Goal: Transaction & Acquisition: Purchase product/service

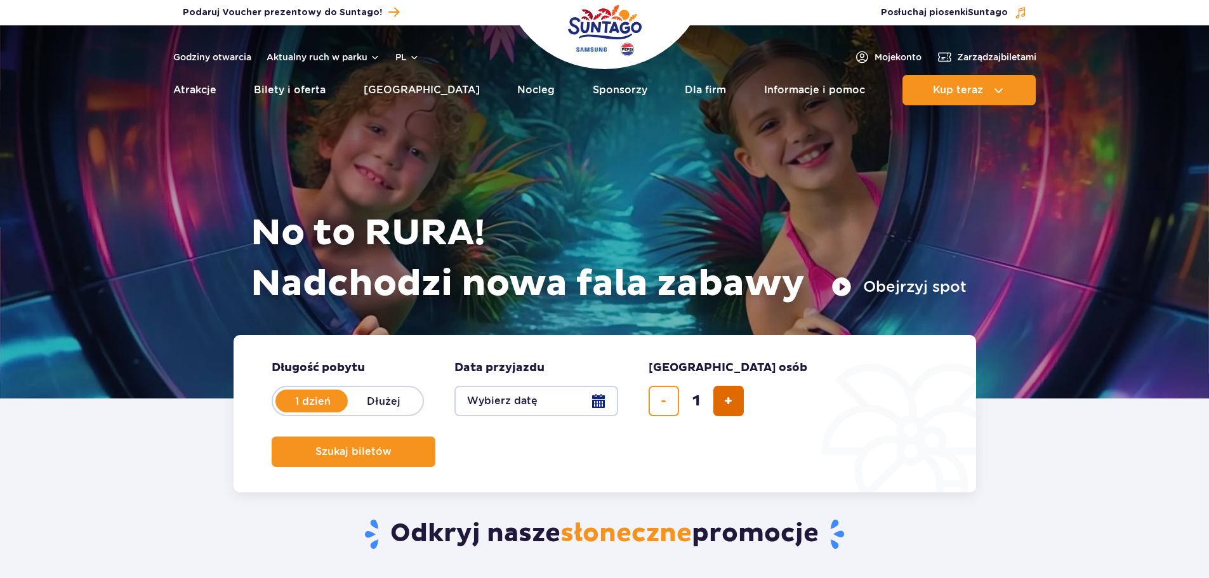
click at [723, 386] on button "dodaj bilet" at bounding box center [728, 401] width 30 height 30
type input "2"
click at [608, 401] on button "Wybierz datę" at bounding box center [536, 401] width 164 height 30
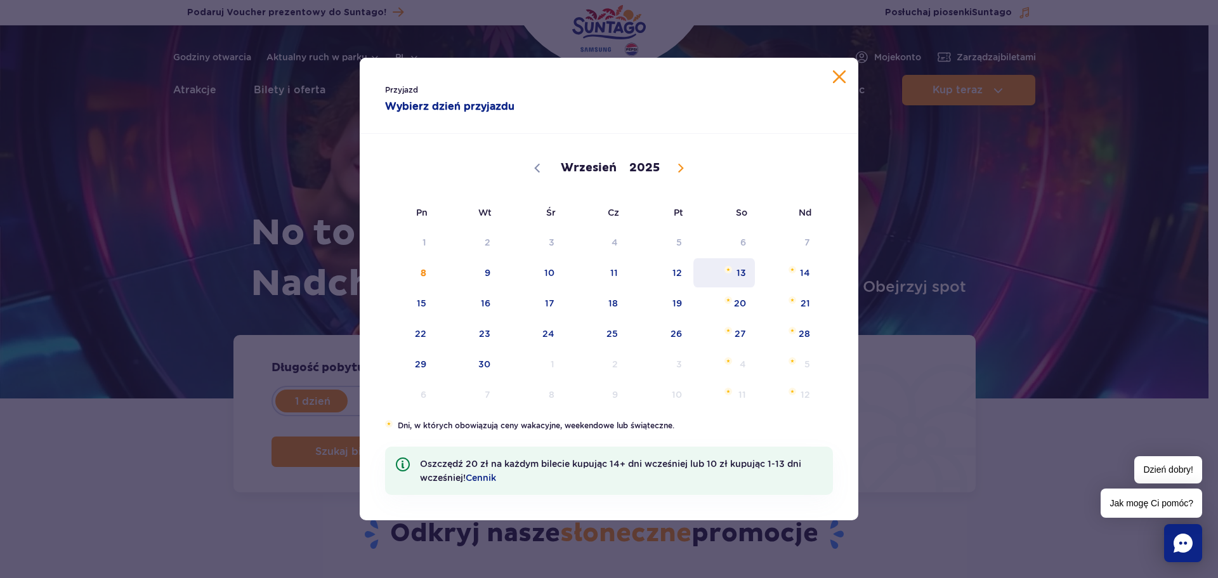
click at [735, 282] on span "13" at bounding box center [724, 272] width 64 height 29
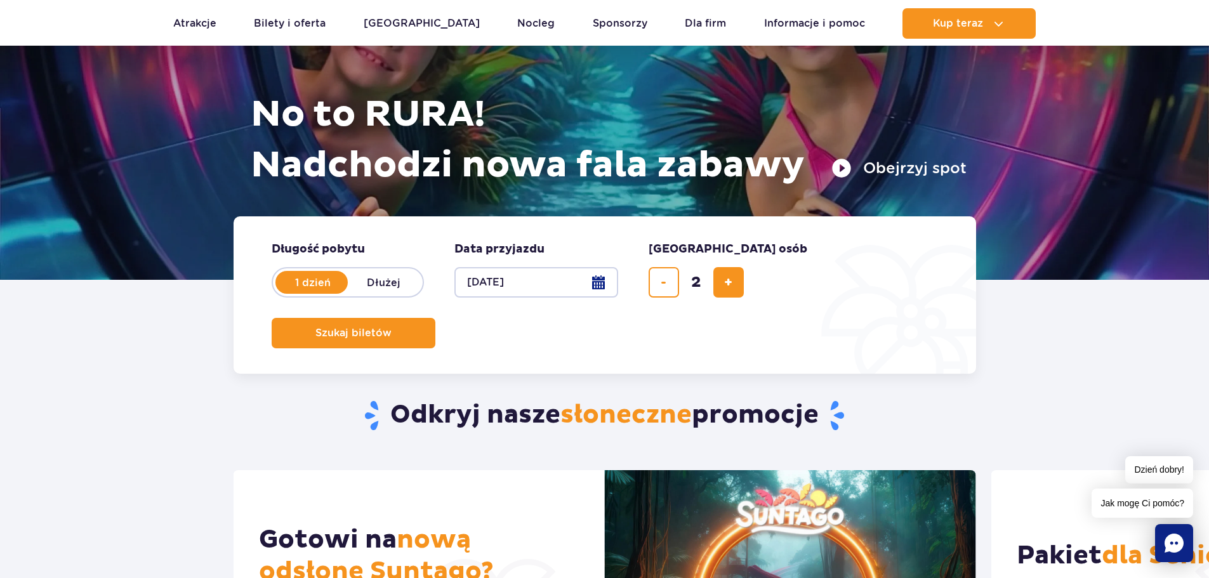
scroll to position [127, 0]
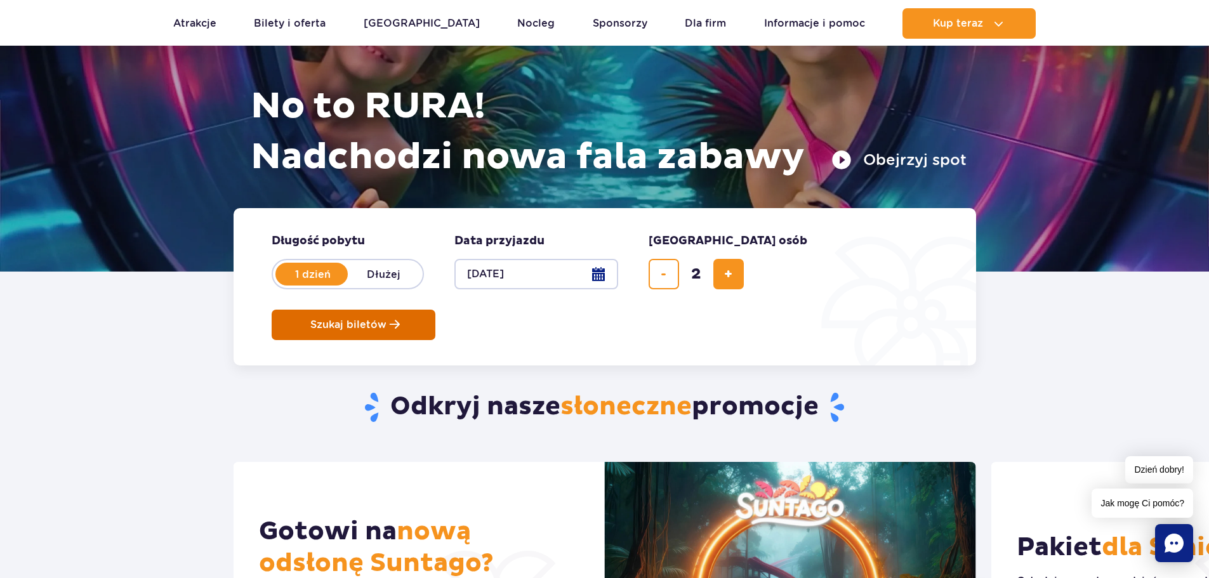
click at [386, 319] on span "Szukaj biletów" at bounding box center [348, 324] width 76 height 11
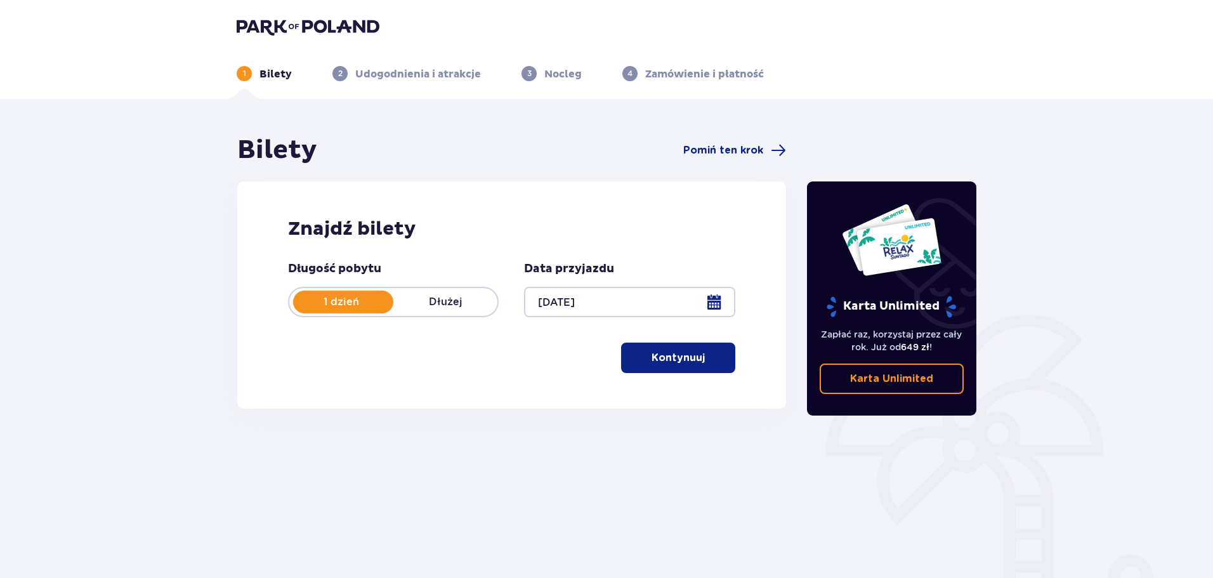
click at [705, 356] on span "button" at bounding box center [707, 357] width 15 height 15
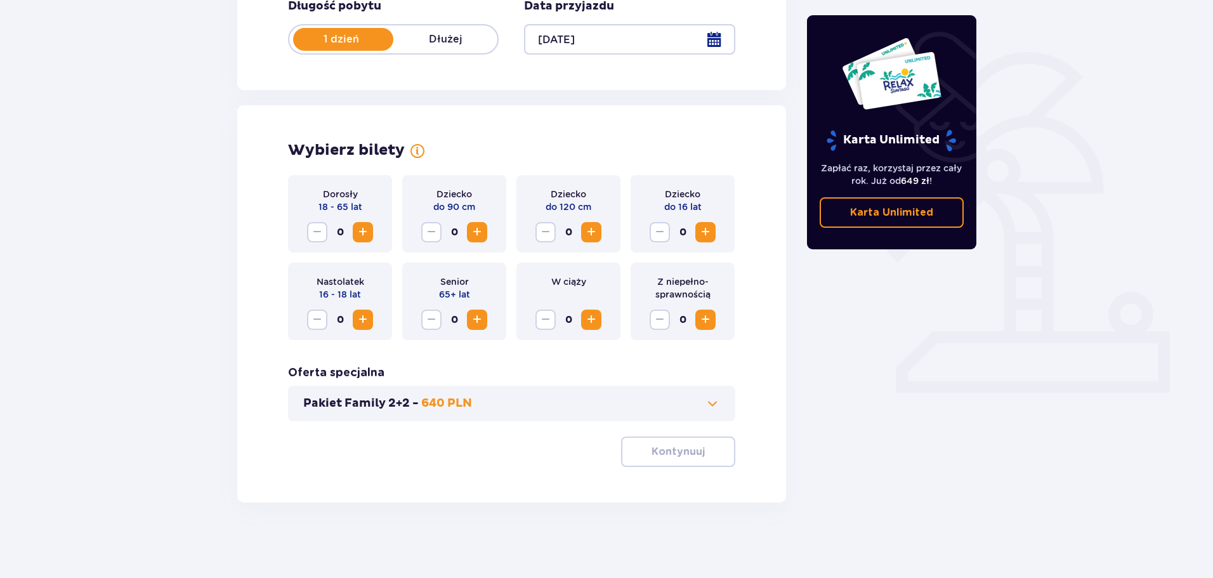
scroll to position [263, 0]
click at [371, 233] on button "Increase" at bounding box center [363, 231] width 20 height 20
click at [704, 233] on span "Increase" at bounding box center [705, 231] width 15 height 15
click at [716, 446] on button "Kontynuuj" at bounding box center [678, 451] width 114 height 30
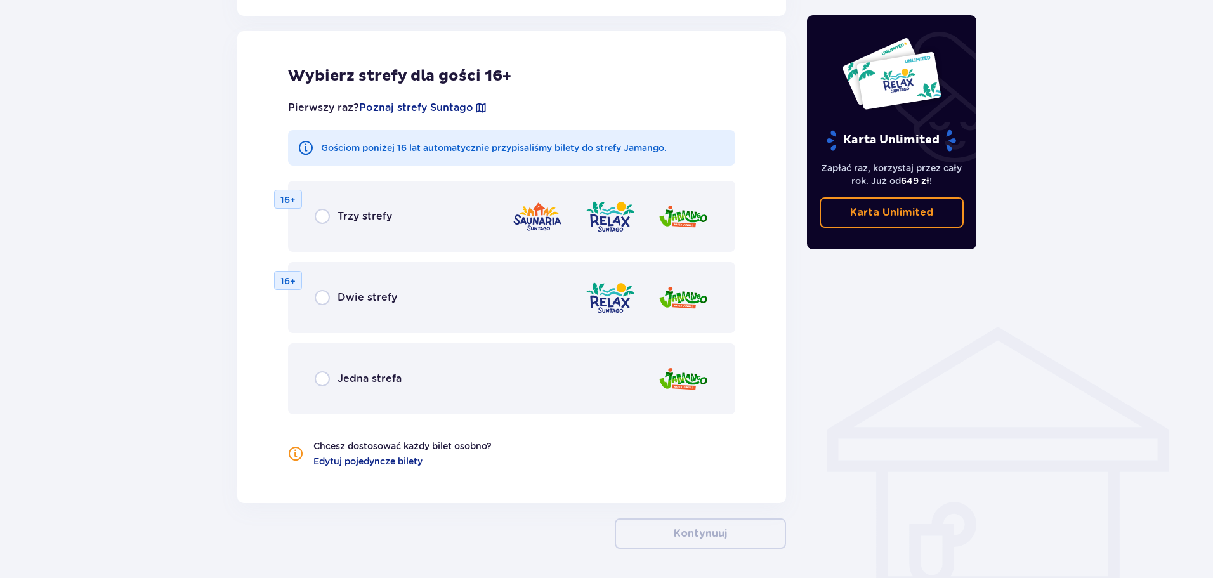
scroll to position [704, 0]
click at [532, 378] on div "Jedna strefa" at bounding box center [511, 378] width 447 height 71
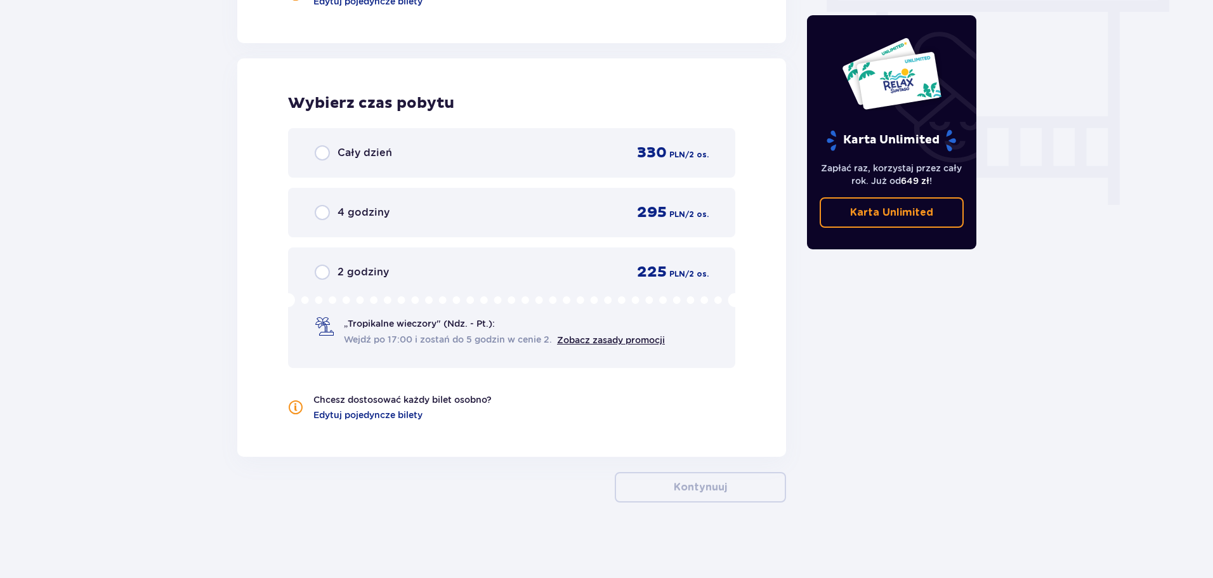
scroll to position [1164, 0]
click at [676, 223] on div "4 godziny 295 PLN / 2 os." at bounding box center [511, 211] width 447 height 49
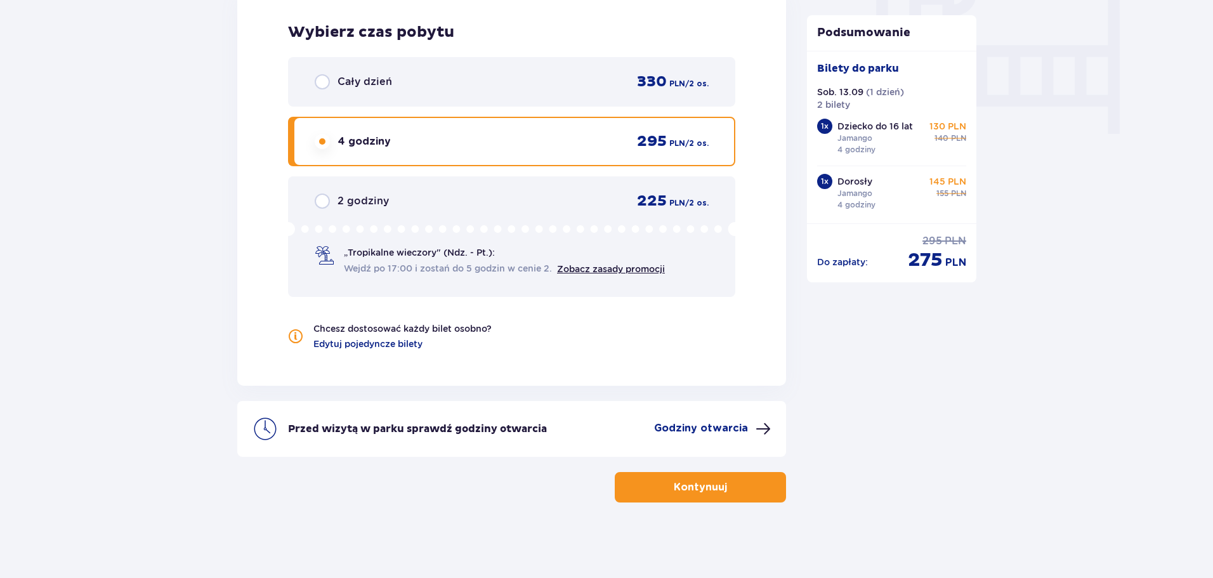
scroll to position [1235, 0]
click at [645, 261] on div "Wejdź po 17:00 i zostań do 5 godzin w cenie 2. Zobacz zasady promocji" at bounding box center [504, 268] width 321 height 14
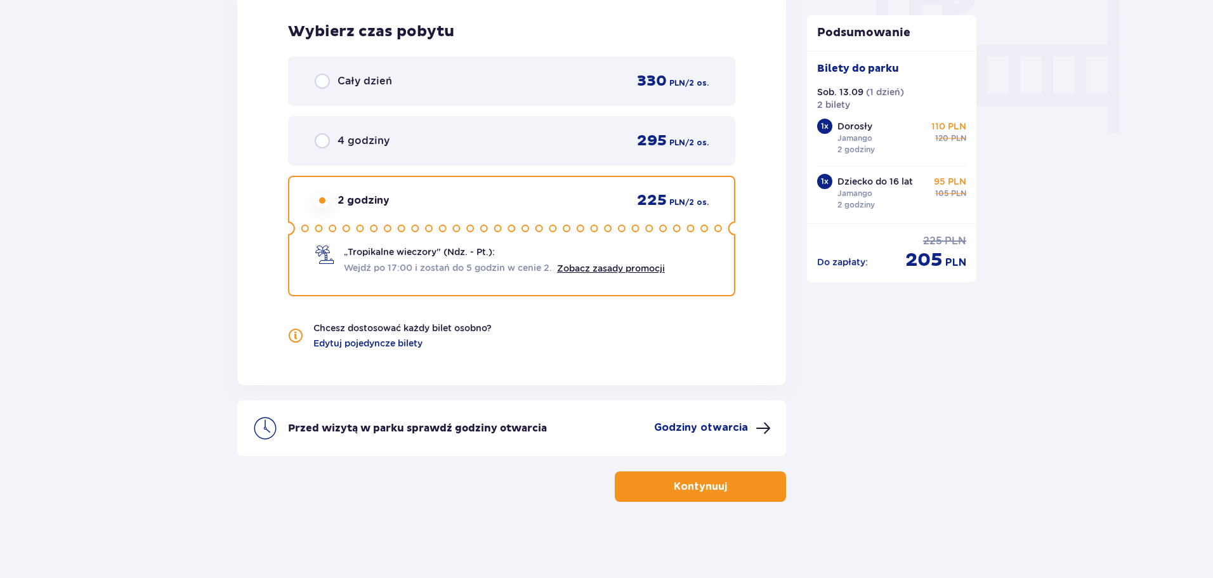
click at [695, 426] on p "Godziny otwarcia" at bounding box center [701, 428] width 94 height 14
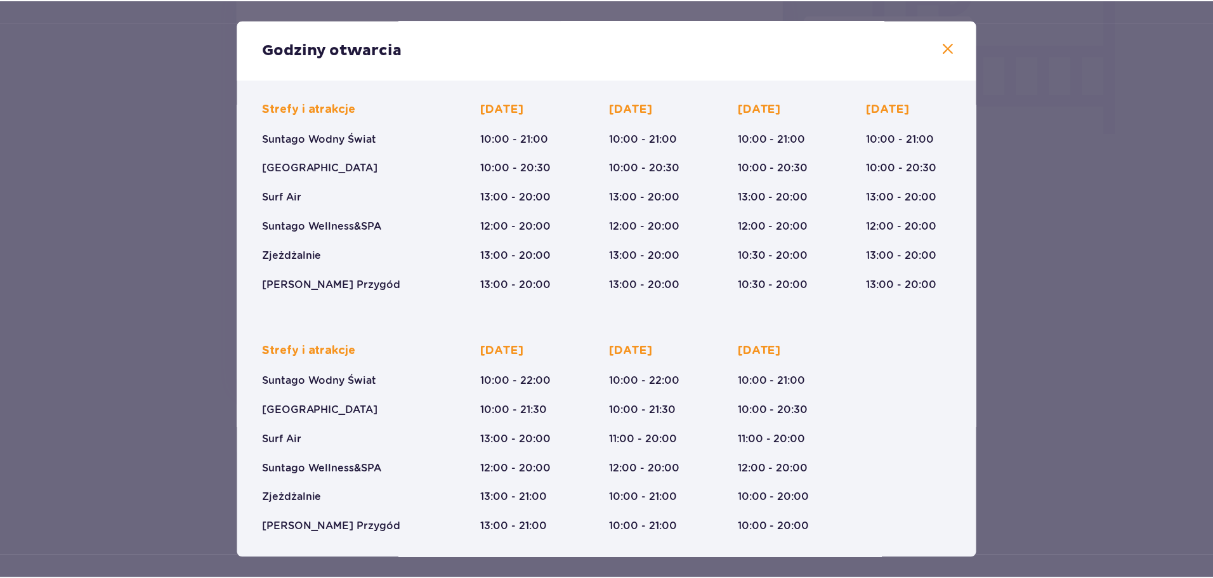
scroll to position [81, 0]
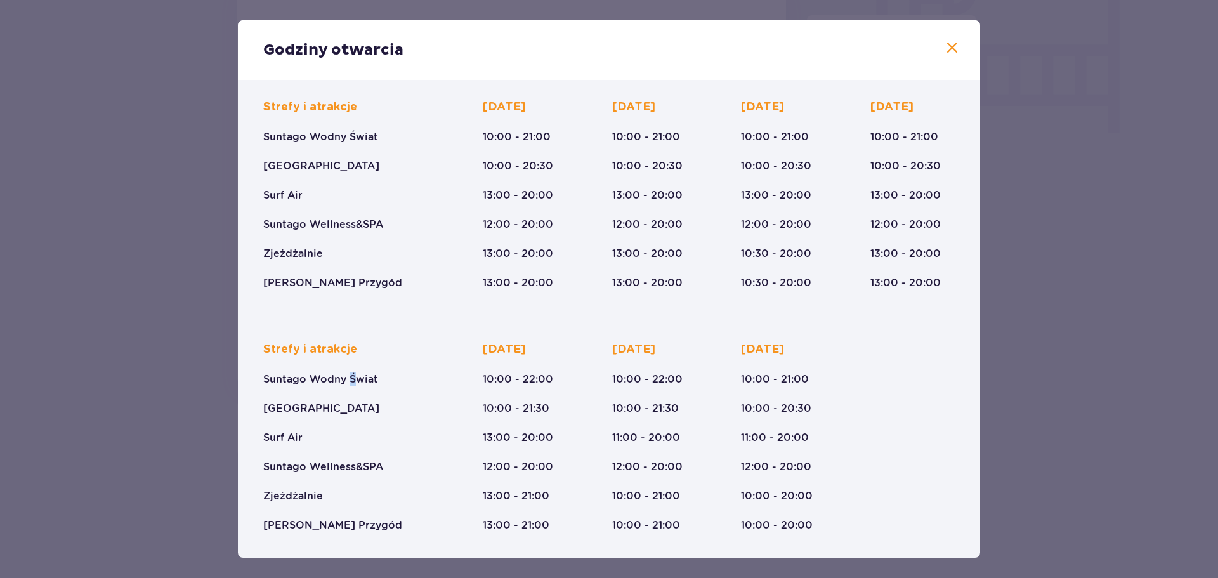
drag, startPoint x: 349, startPoint y: 384, endPoint x: 362, endPoint y: 382, distance: 12.8
click at [360, 383] on p "Suntago Wodny Świat" at bounding box center [320, 379] width 115 height 14
drag, startPoint x: 617, startPoint y: 379, endPoint x: 660, endPoint y: 379, distance: 43.2
click at [660, 379] on p "10:00 - 22:00" at bounding box center [647, 379] width 70 height 14
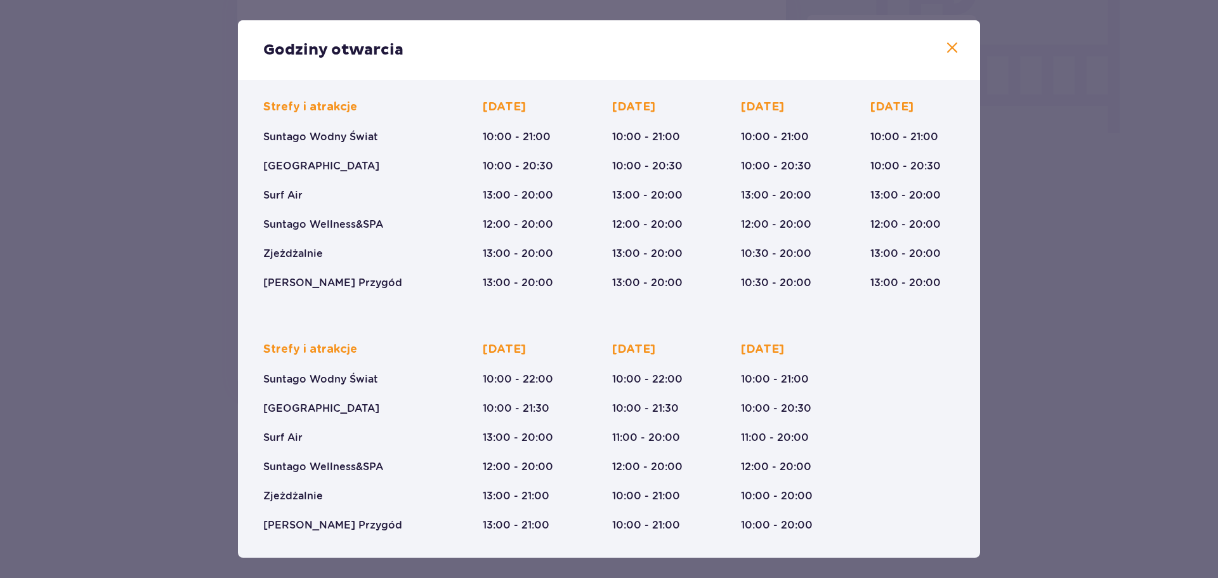
click at [956, 51] on div "Godziny otwarcia" at bounding box center [609, 50] width 742 height 60
click at [950, 53] on span at bounding box center [952, 48] width 15 height 15
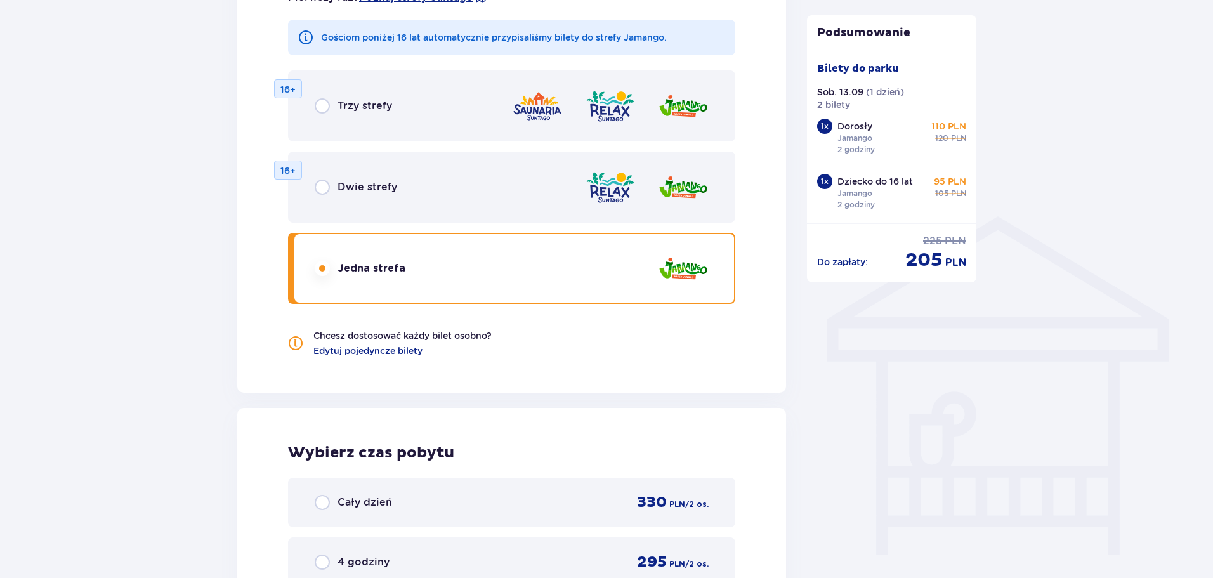
scroll to position [918, 0]
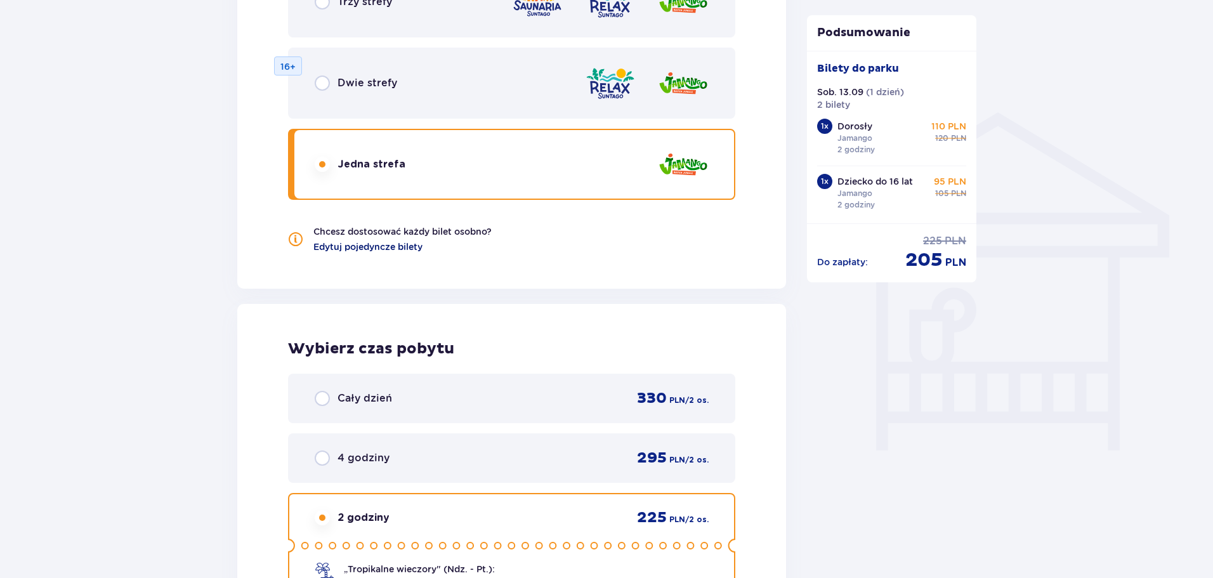
click at [358, 250] on span "Edytuj pojedyncze bilety" at bounding box center [367, 246] width 109 height 13
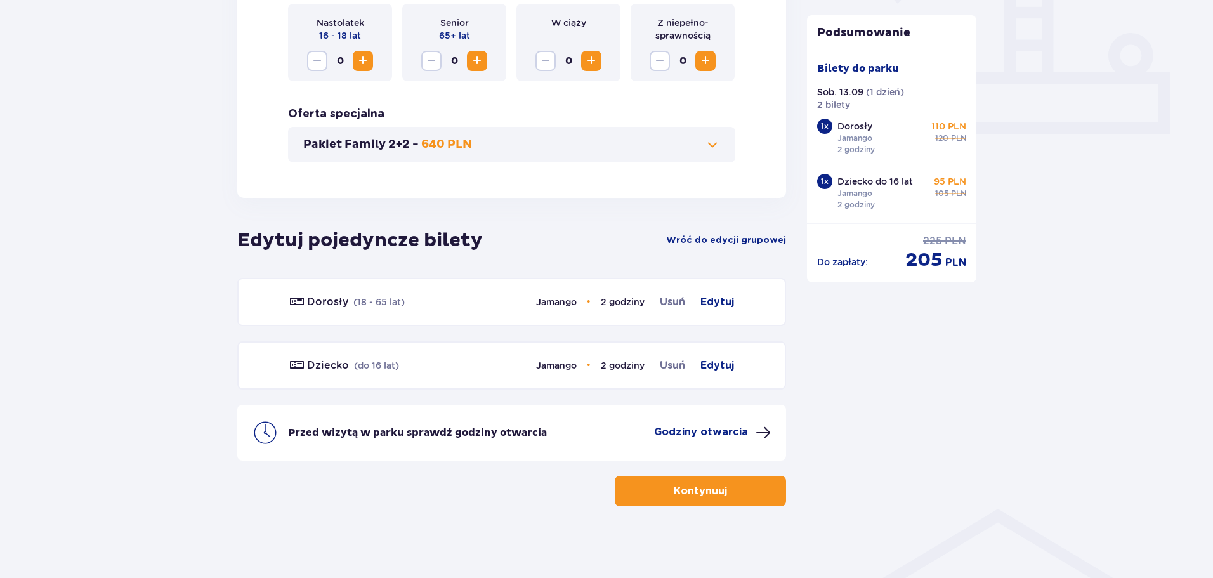
scroll to position [526, 0]
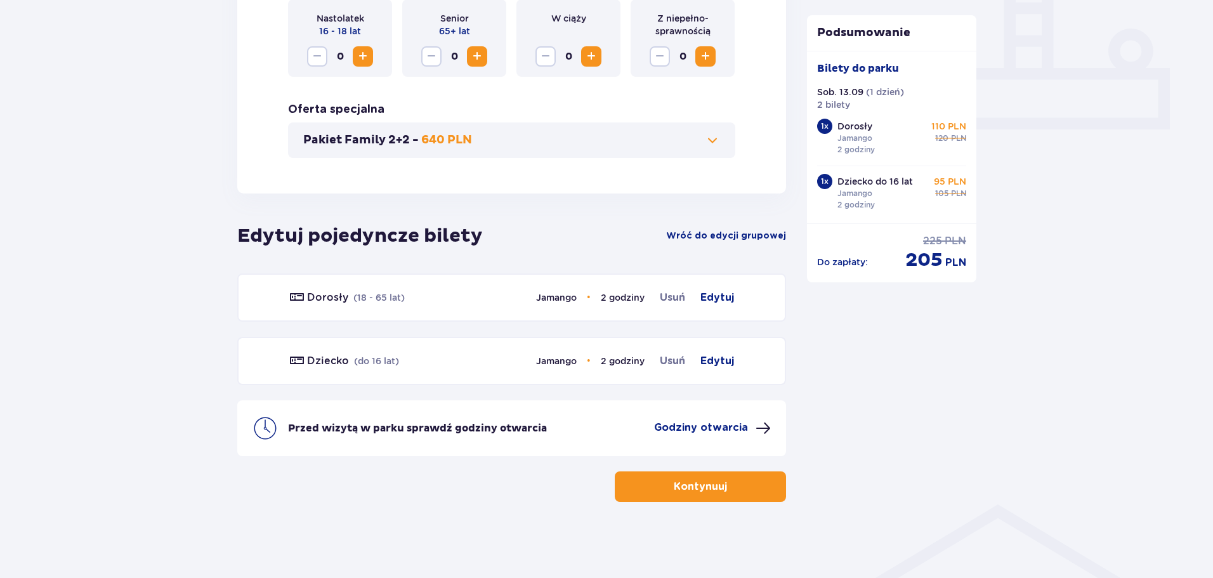
click at [697, 485] on p "Kontynuuj" at bounding box center [700, 487] width 53 height 14
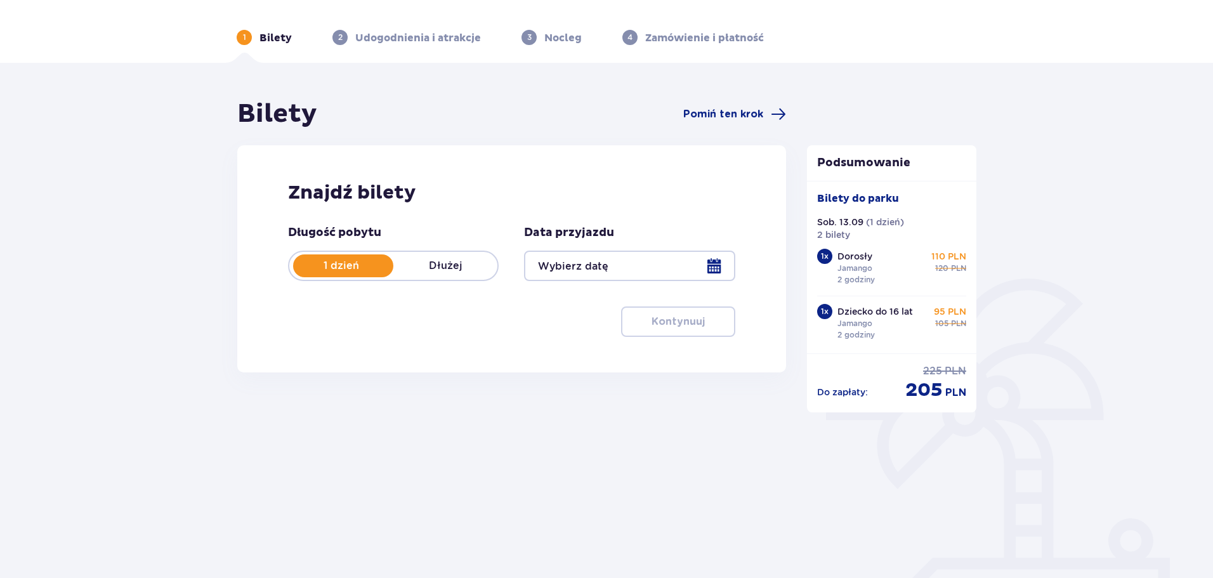
type input "13.09.25"
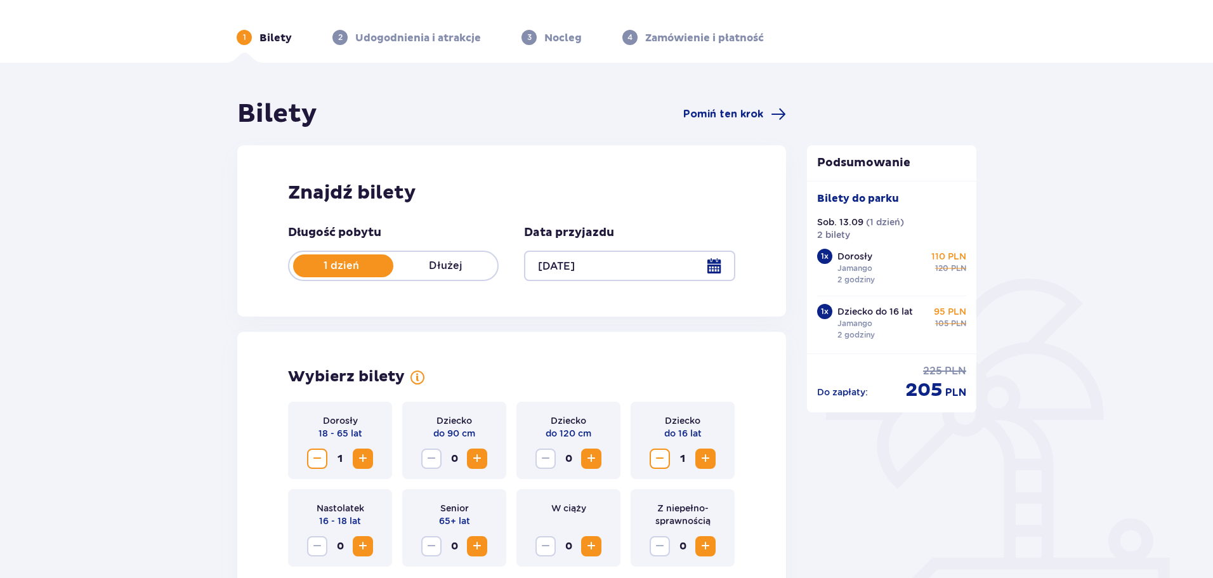
scroll to position [102, 0]
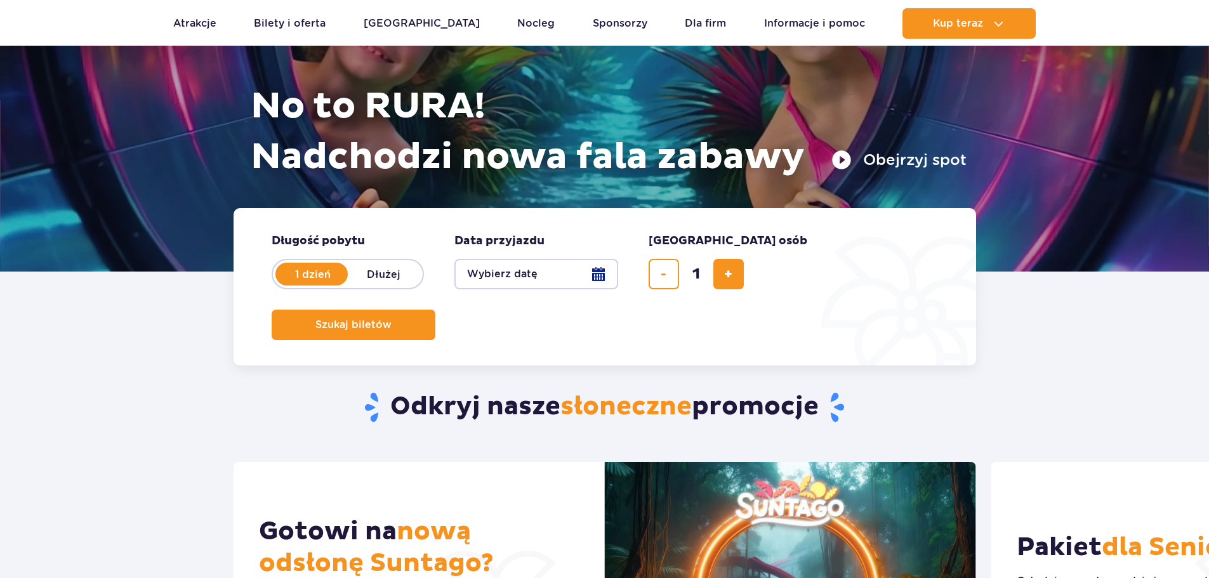
click at [868, 292] on form "Długość pobytu długość pobytu w hero 1 dzień Dłużej Data przyjazdu data przyjaz…" at bounding box center [604, 286] width 742 height 157
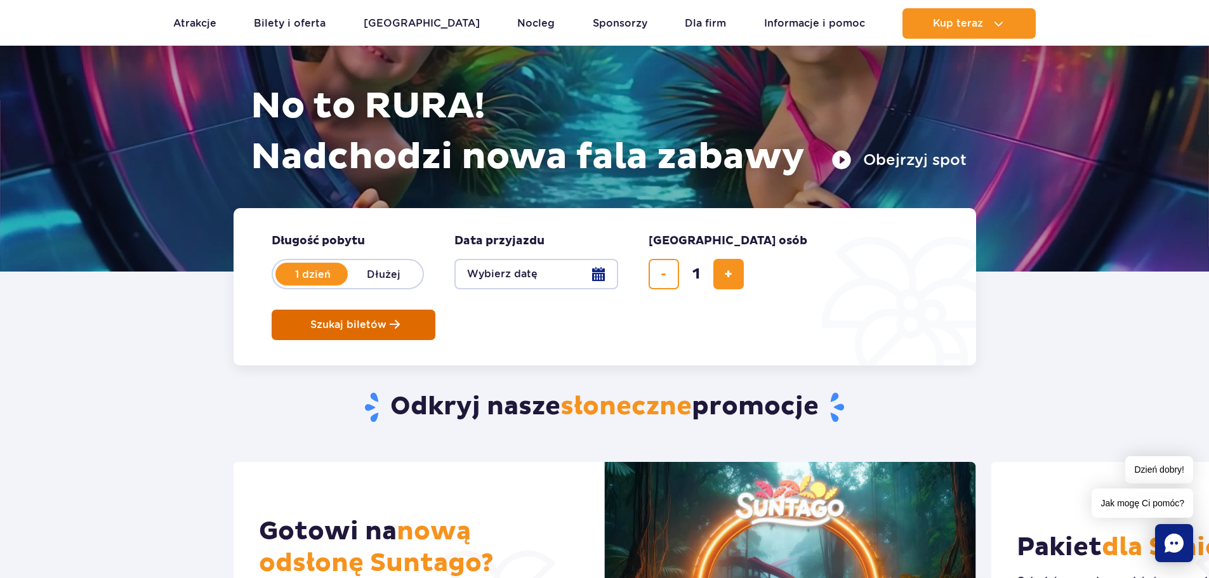
click at [386, 319] on span "Szukaj biletów" at bounding box center [348, 324] width 76 height 11
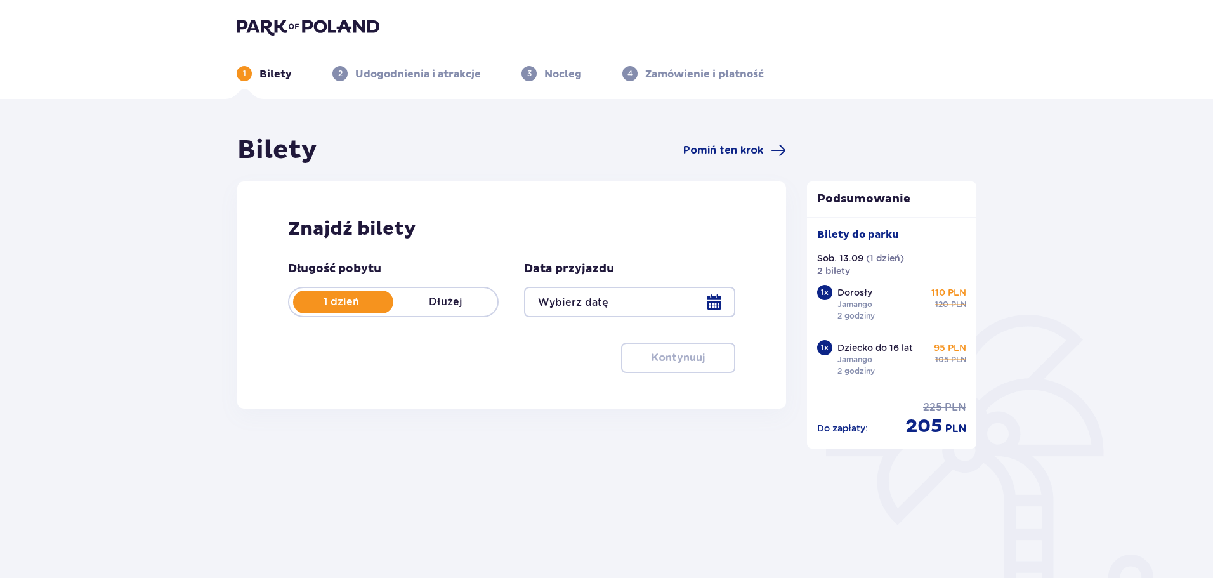
type input "13.09.25"
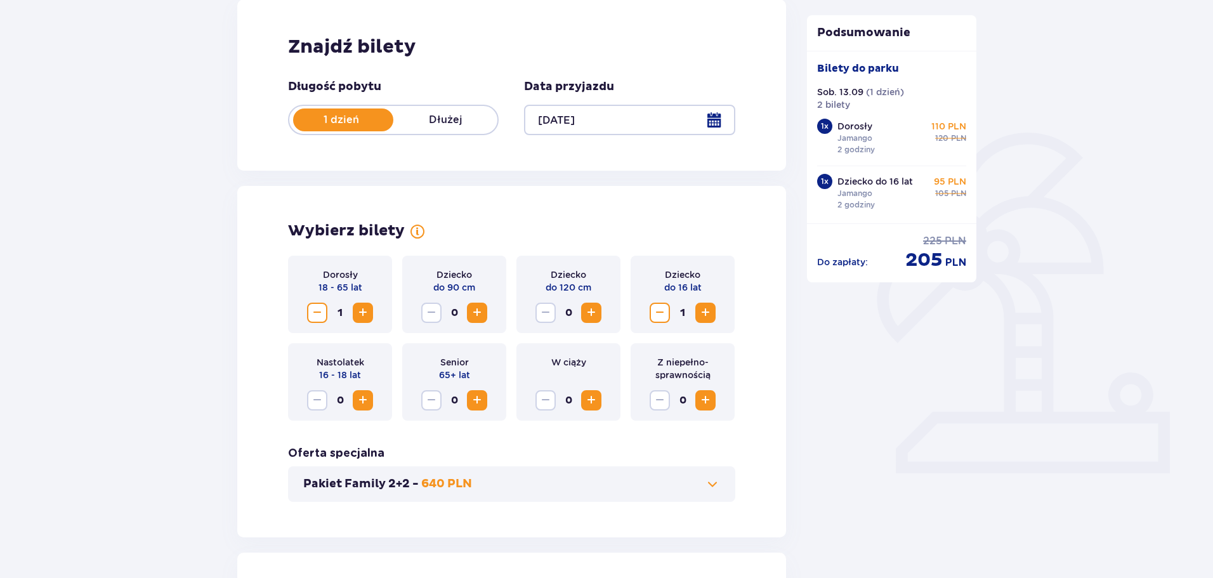
scroll to position [254, 0]
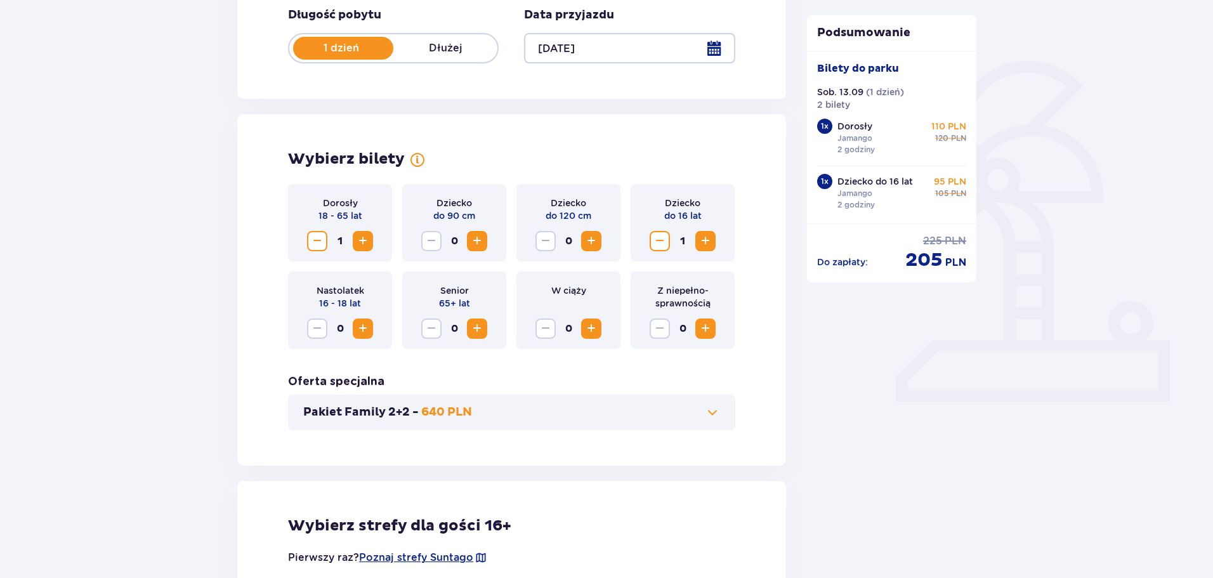
click at [362, 327] on span "Increase" at bounding box center [362, 328] width 15 height 15
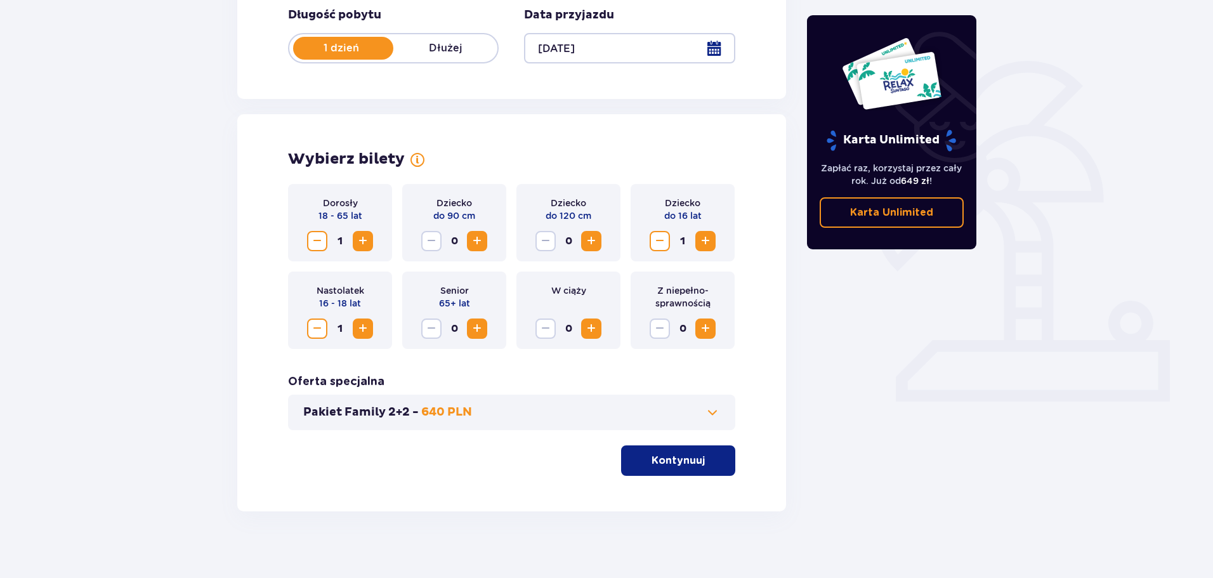
click at [322, 327] on span "Decrease" at bounding box center [317, 328] width 15 height 15
click at [367, 239] on span "Increase" at bounding box center [362, 240] width 15 height 15
click at [321, 246] on span "Decrease" at bounding box center [317, 240] width 15 height 15
click at [696, 463] on button "Kontynuuj" at bounding box center [678, 460] width 114 height 30
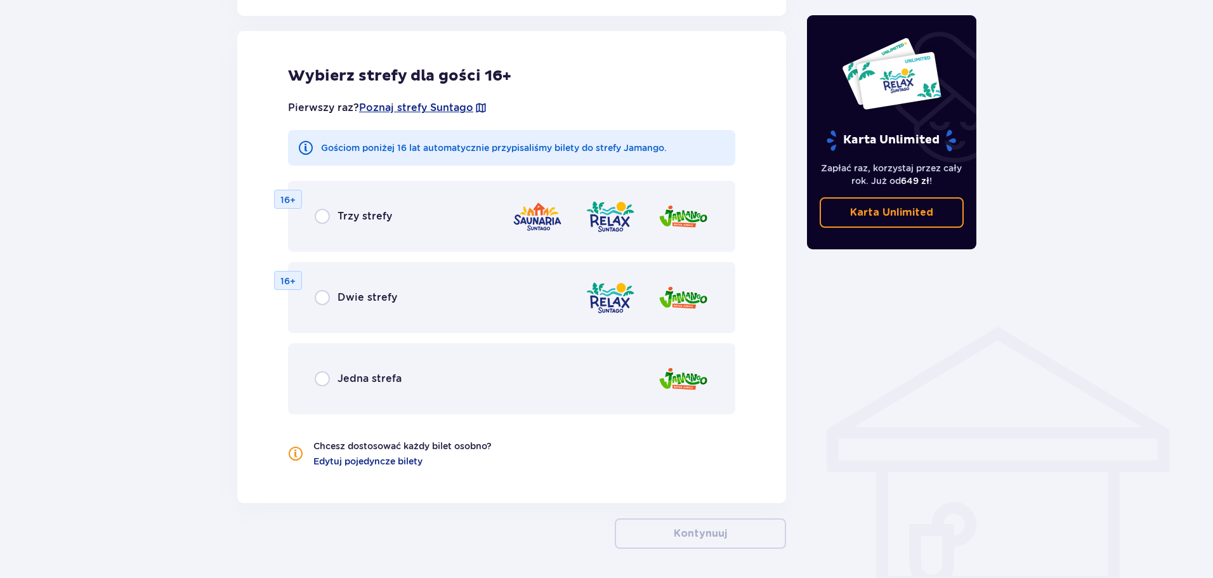
scroll to position [704, 0]
click at [508, 374] on div "Jedna strefa" at bounding box center [511, 378] width 447 height 71
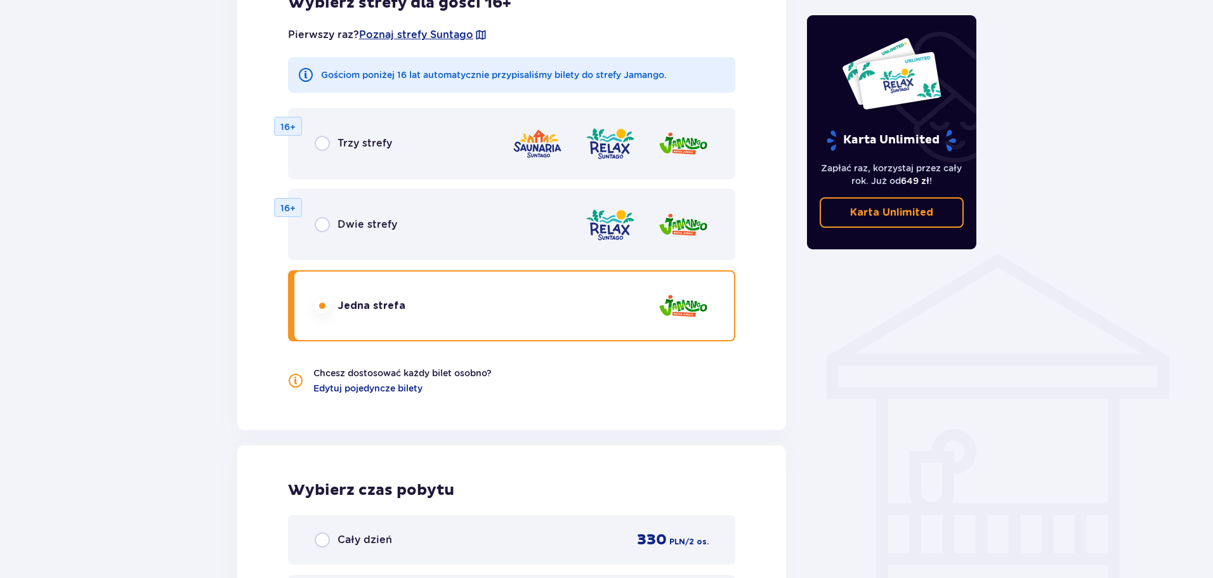
scroll to position [1040, 0]
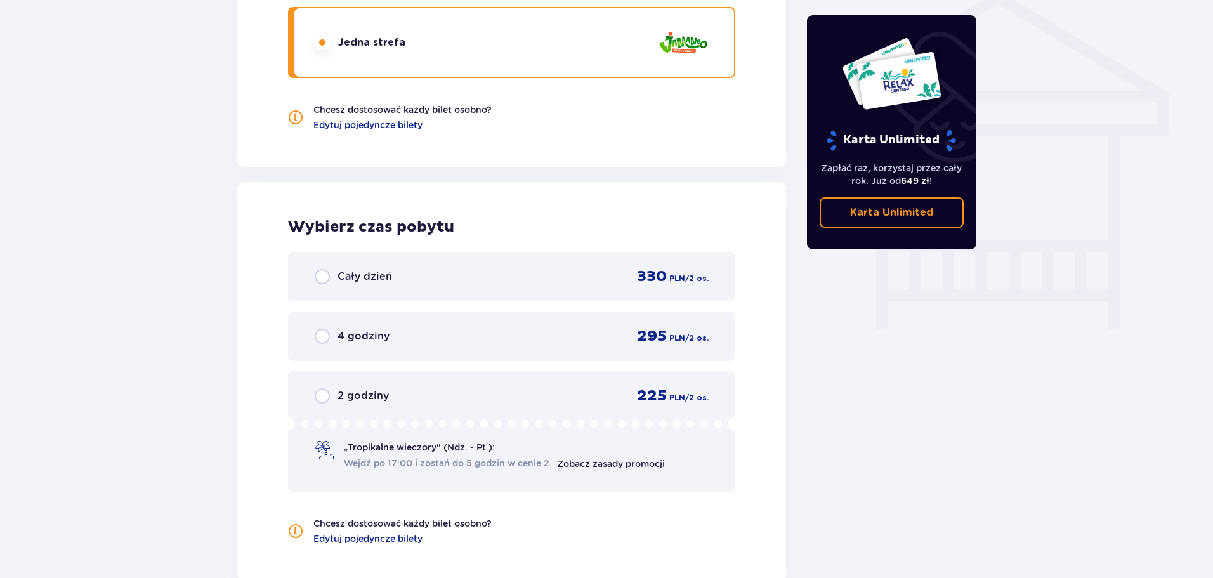
click at [442, 332] on div "4 godziny 295 PLN / 2 os." at bounding box center [512, 336] width 394 height 19
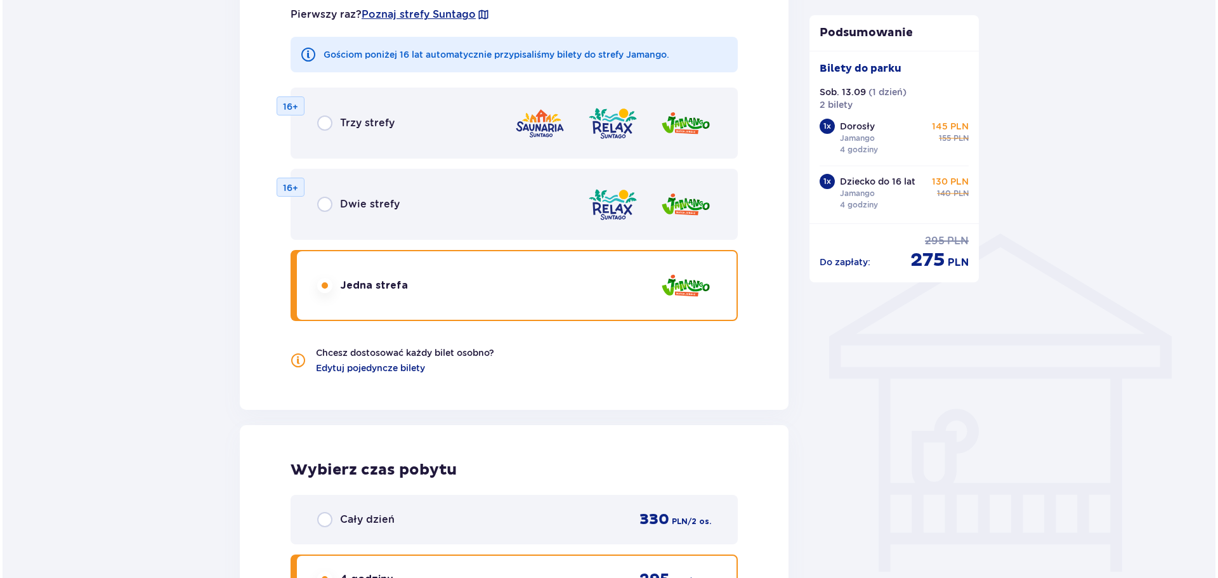
scroll to position [601, 0]
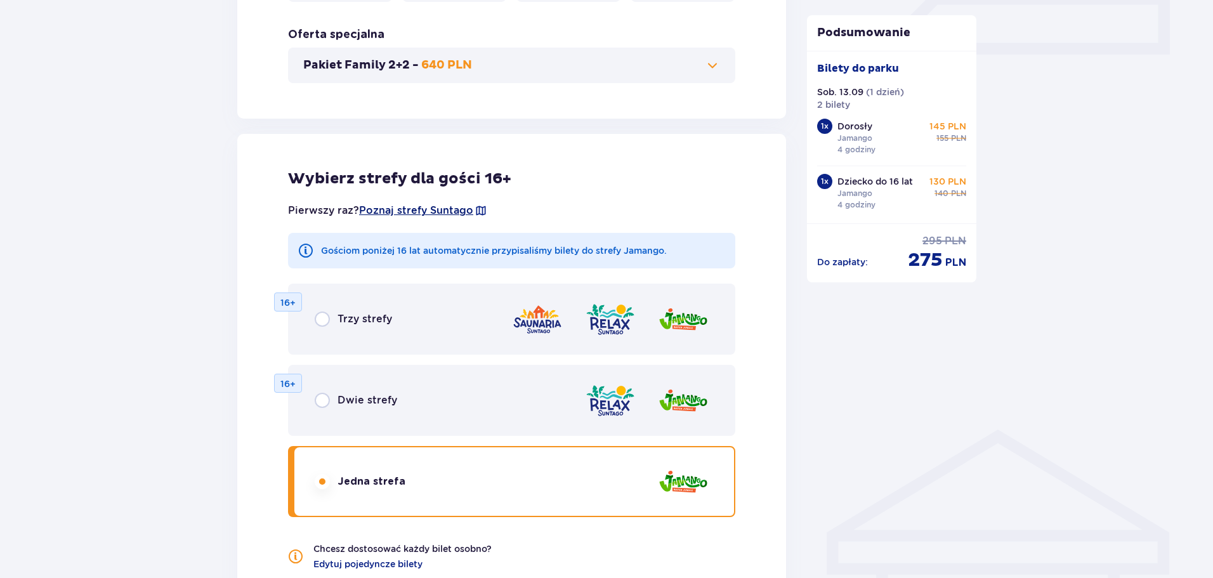
click at [407, 211] on span "Poznaj strefy Suntago" at bounding box center [416, 211] width 114 height 14
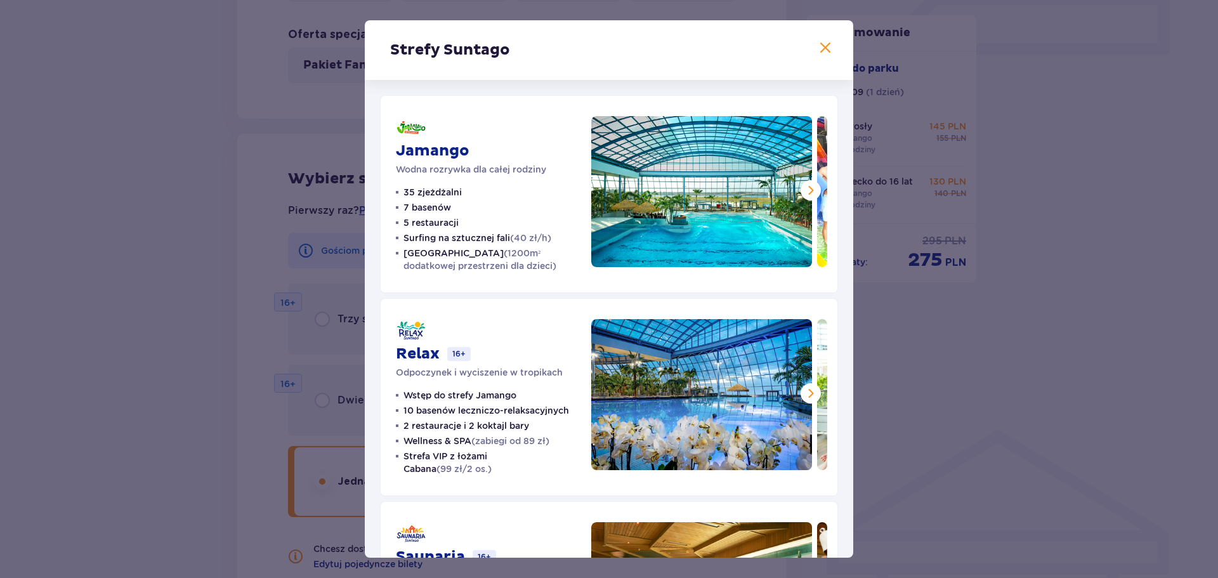
click at [487, 192] on ul "35 zjeżdżalni 7 basenów 5 restauracji Surfing na sztucznej fali (40 zł/h) Croco…" at bounding box center [486, 229] width 180 height 86
click at [803, 192] on span at bounding box center [810, 190] width 15 height 15
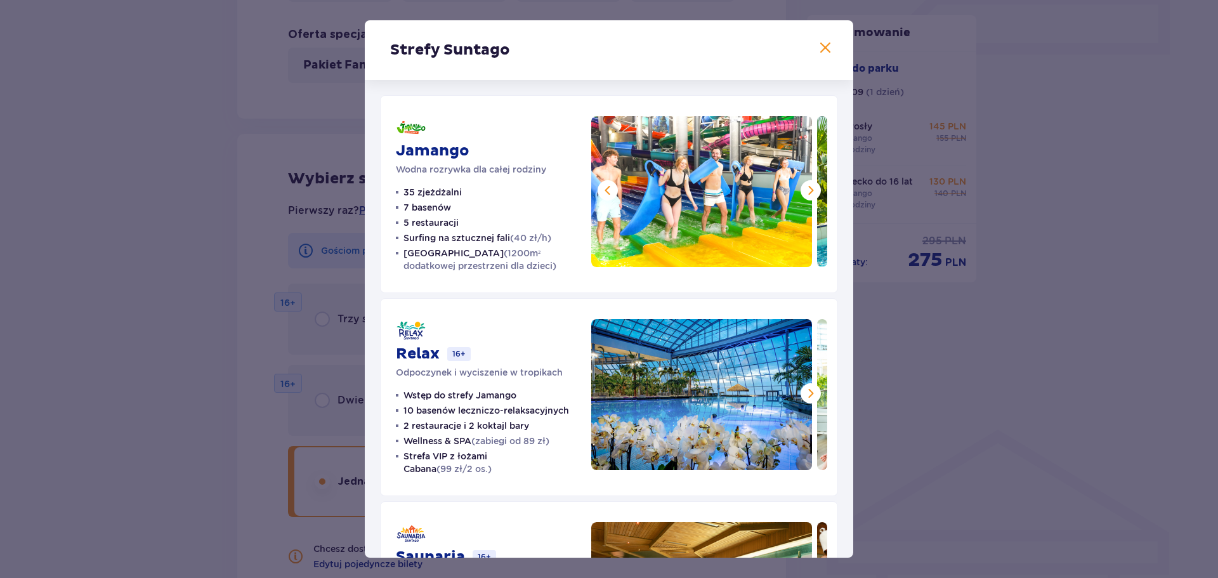
click at [803, 192] on span at bounding box center [810, 190] width 15 height 15
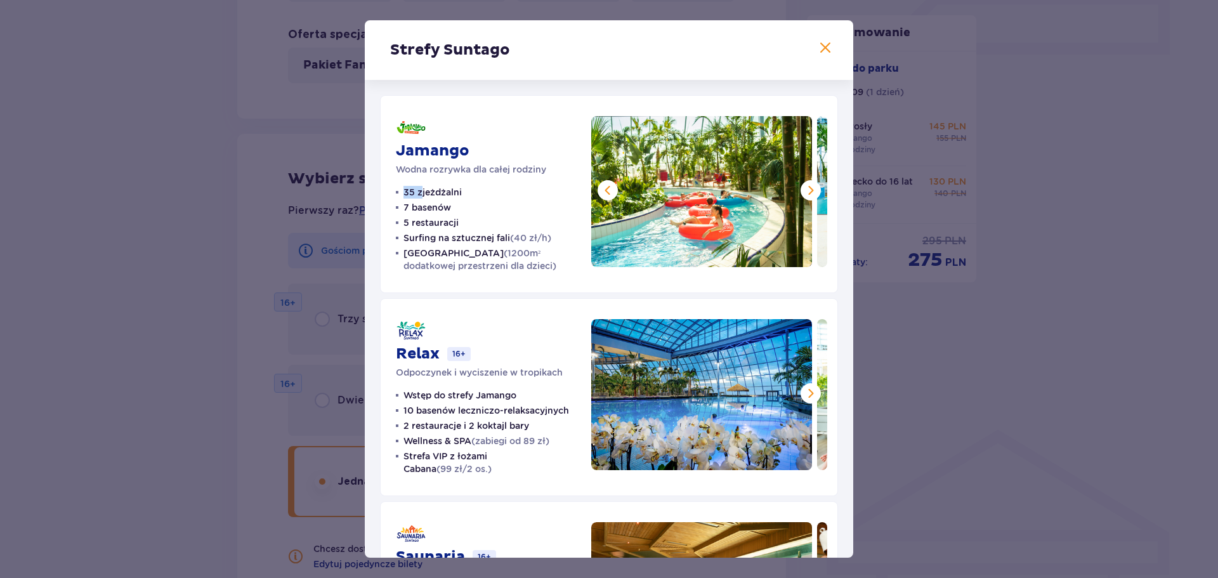
drag, startPoint x: 419, startPoint y: 192, endPoint x: 405, endPoint y: 192, distance: 14.6
click at [405, 192] on p "35 zjeżdżalni" at bounding box center [433, 192] width 58 height 13
drag, startPoint x: 459, startPoint y: 412, endPoint x: 521, endPoint y: 404, distance: 62.7
click at [519, 405] on p "10 basenów leczniczo-relaksacyjnych" at bounding box center [487, 410] width 166 height 13
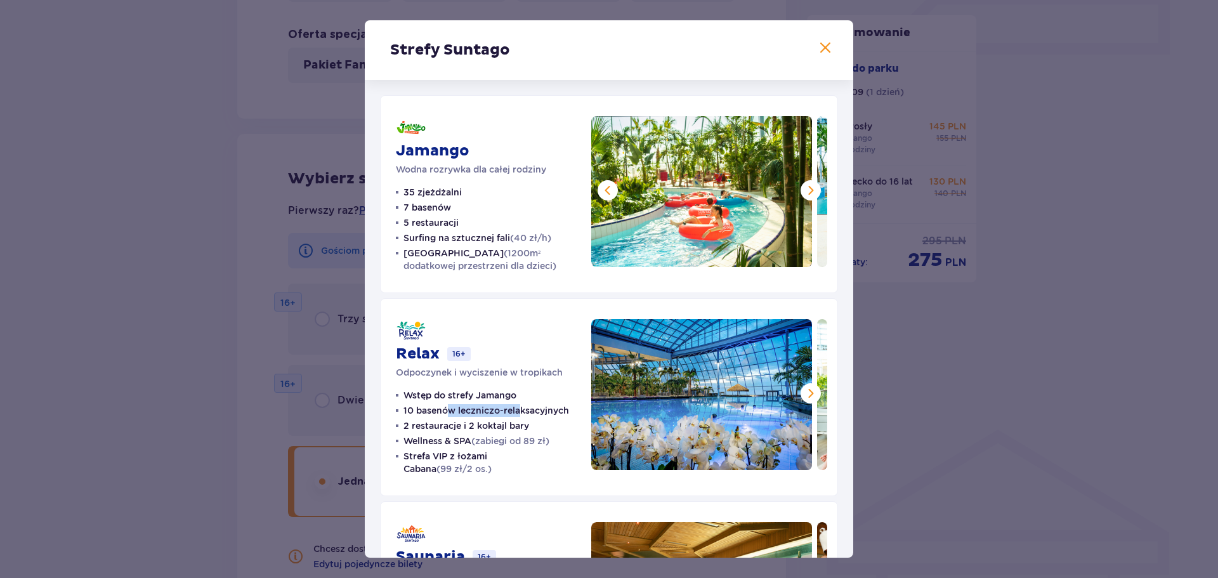
click at [806, 191] on span at bounding box center [810, 190] width 15 height 15
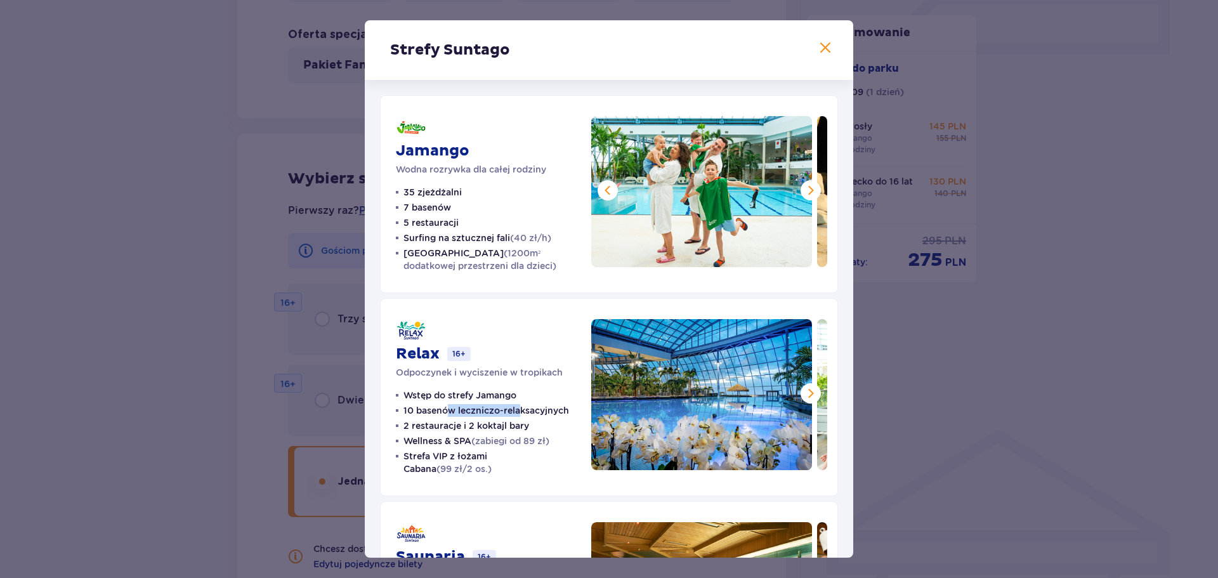
click at [806, 191] on span at bounding box center [810, 190] width 15 height 15
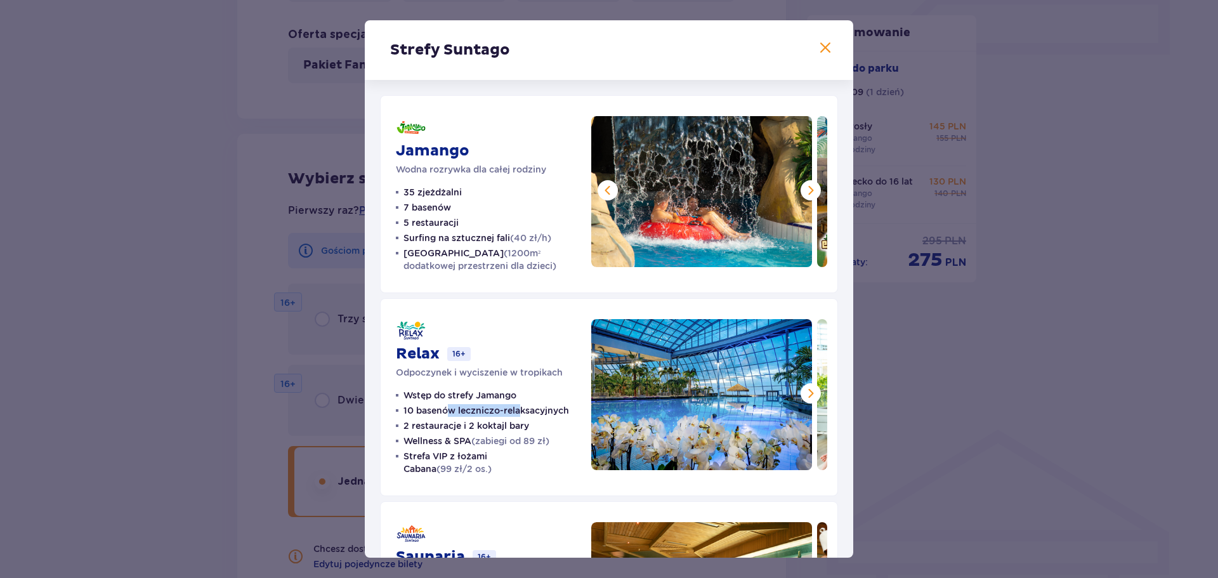
click at [806, 191] on span at bounding box center [810, 190] width 15 height 15
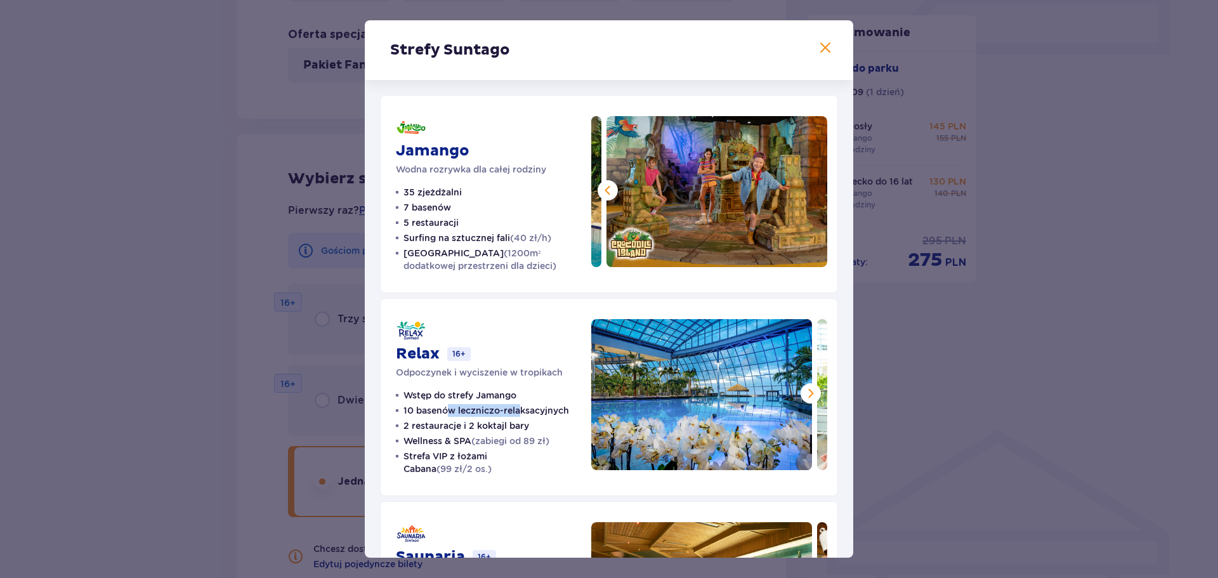
click at [806, 191] on img at bounding box center [717, 191] width 221 height 151
click at [741, 193] on img at bounding box center [717, 191] width 221 height 151
click at [818, 44] on span at bounding box center [825, 48] width 15 height 15
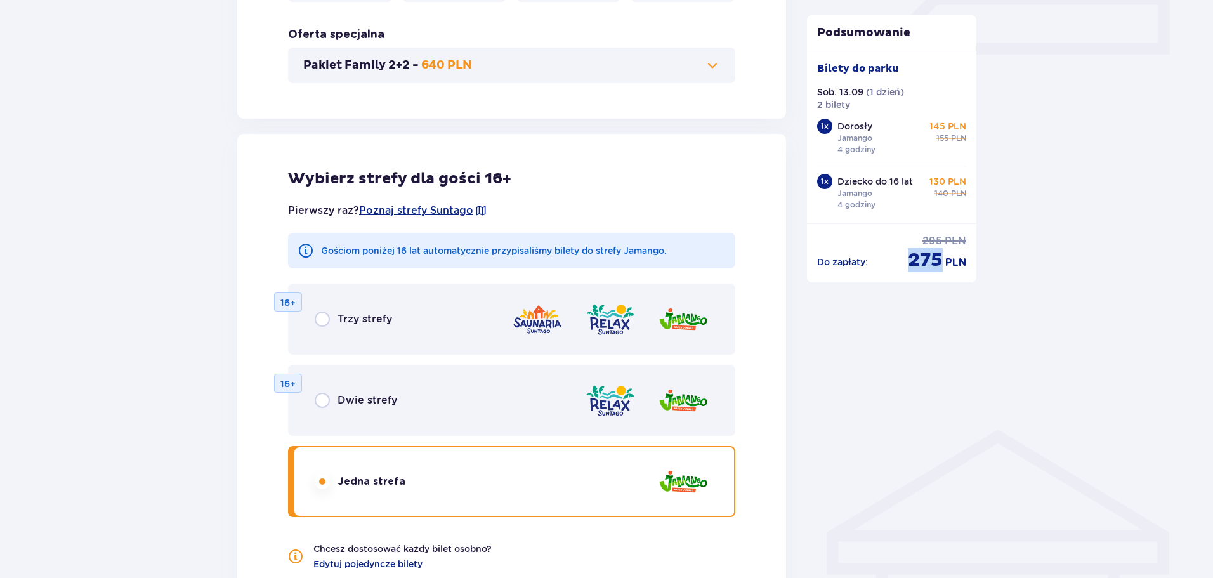
drag, startPoint x: 908, startPoint y: 256, endPoint x: 942, endPoint y: 256, distance: 34.3
click at [942, 256] on p "275" at bounding box center [925, 260] width 35 height 24
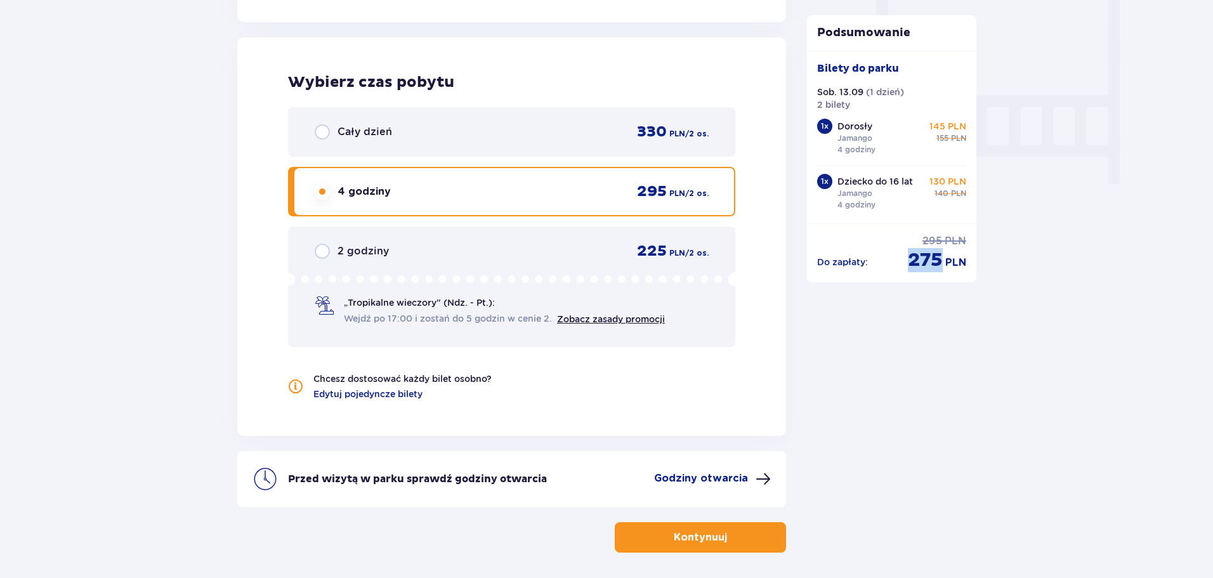
scroll to position [1235, 0]
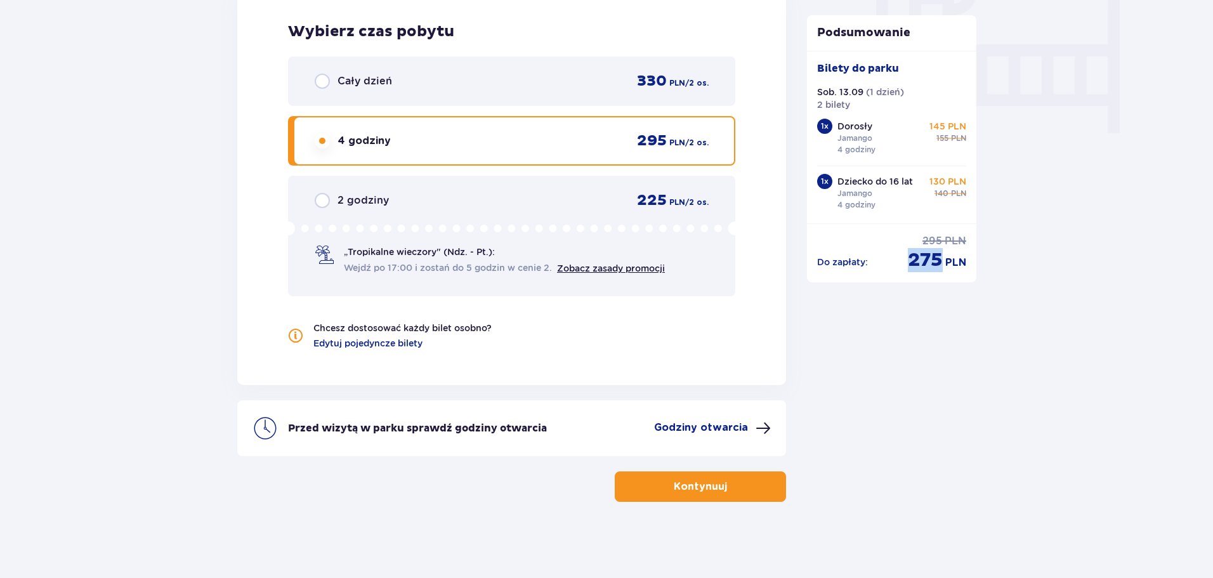
click at [723, 487] on span "button" at bounding box center [729, 486] width 15 height 15
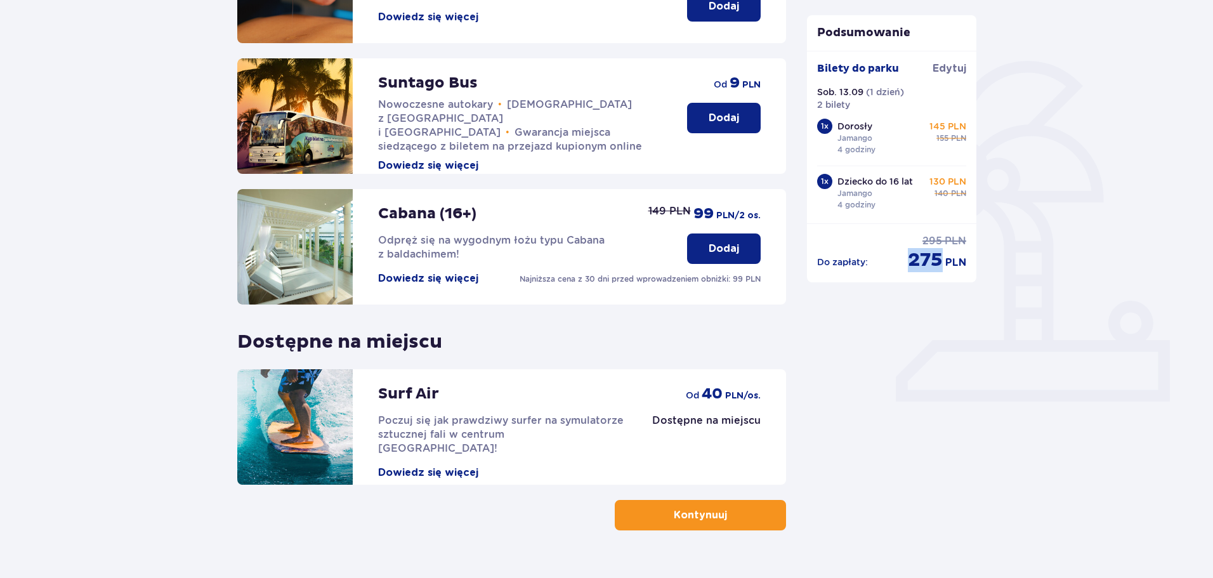
scroll to position [282, 0]
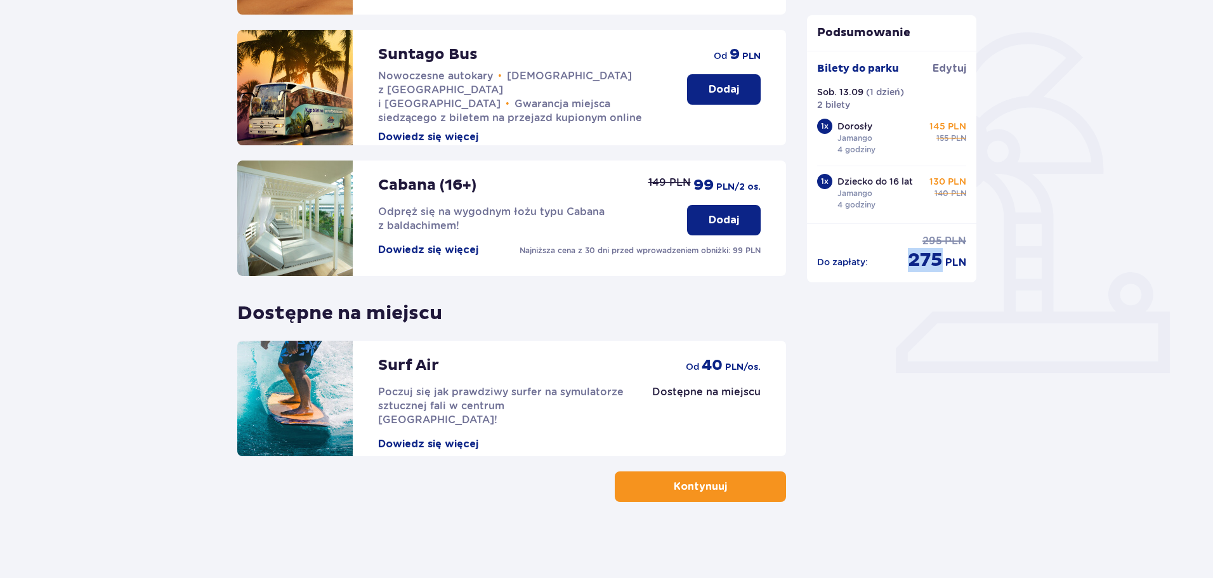
click at [696, 492] on p "Kontynuuj" at bounding box center [700, 487] width 53 height 14
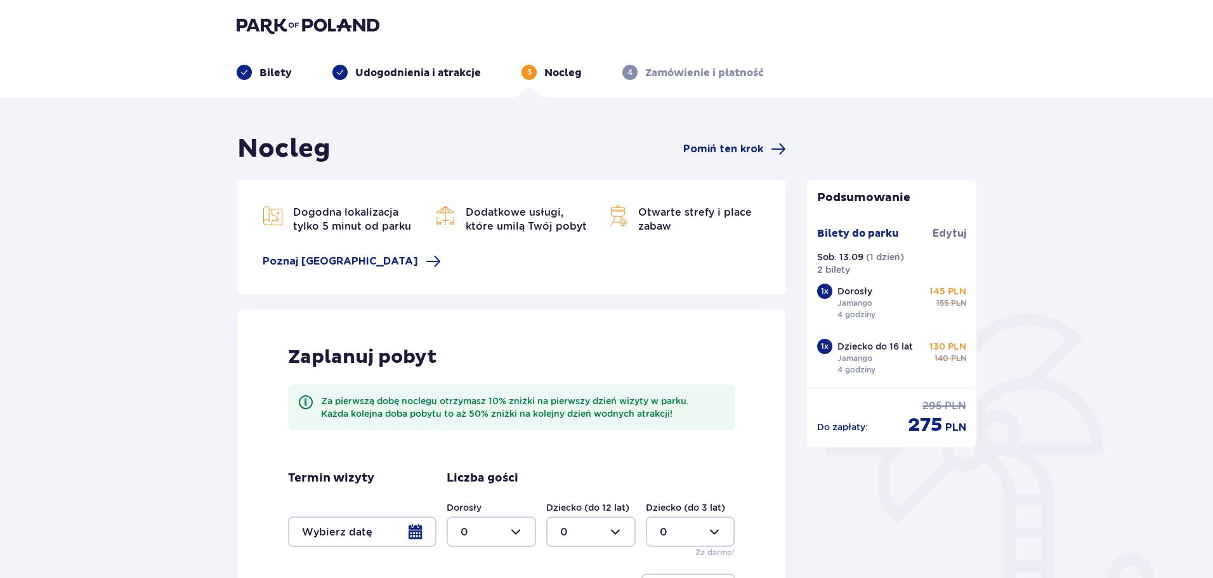
click at [598, 349] on div "Zaplanuj pobyt Za pierwszą dobę noclegu otrzymasz 10% zniżki na pierwszy dzień …" at bounding box center [511, 400] width 447 height 110
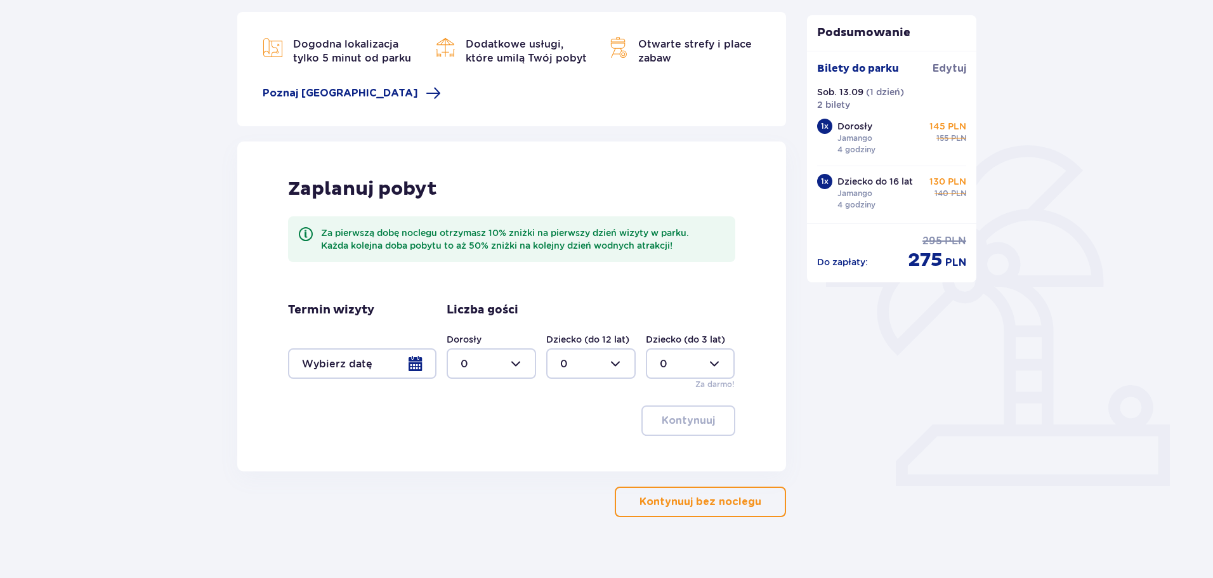
scroll to position [185, 0]
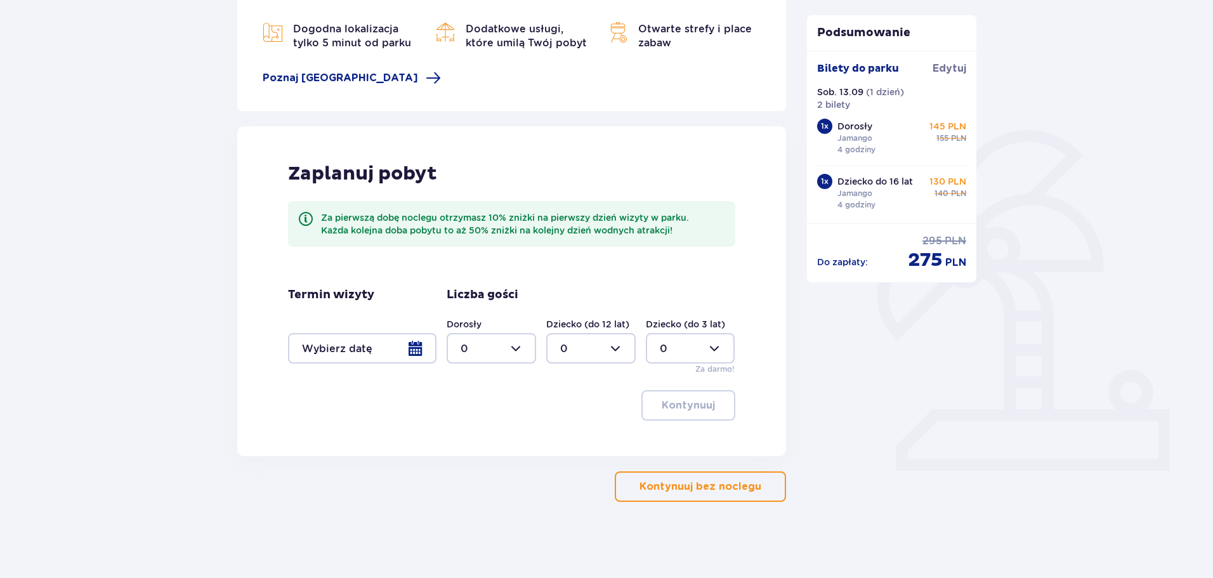
click at [734, 475] on button "Kontynuuj bez noclegu" at bounding box center [700, 486] width 171 height 30
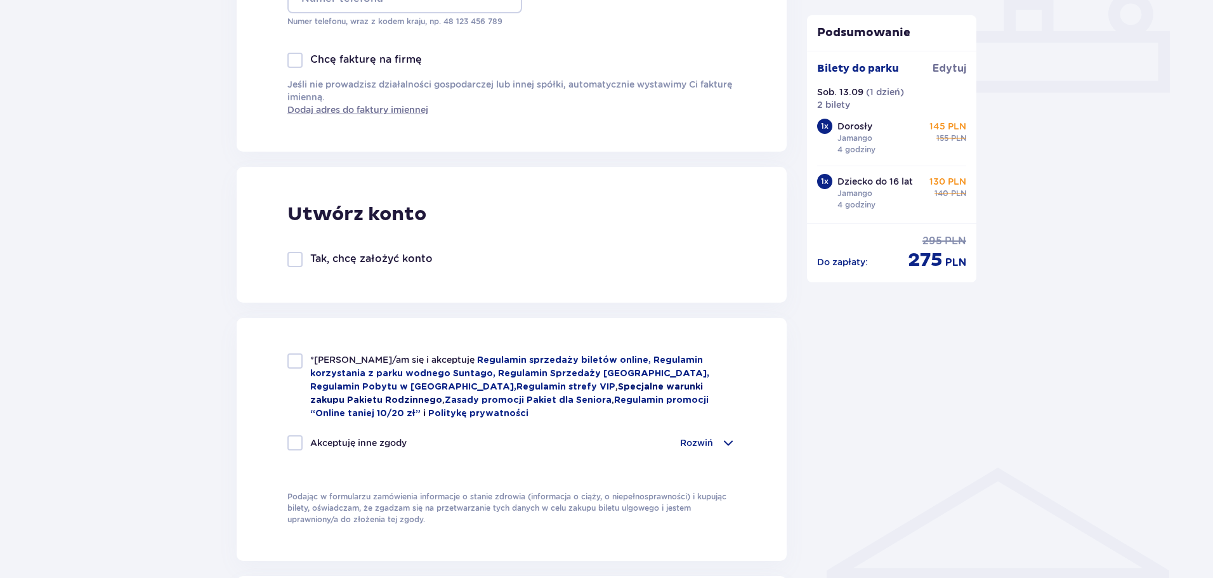
scroll to position [571, 0]
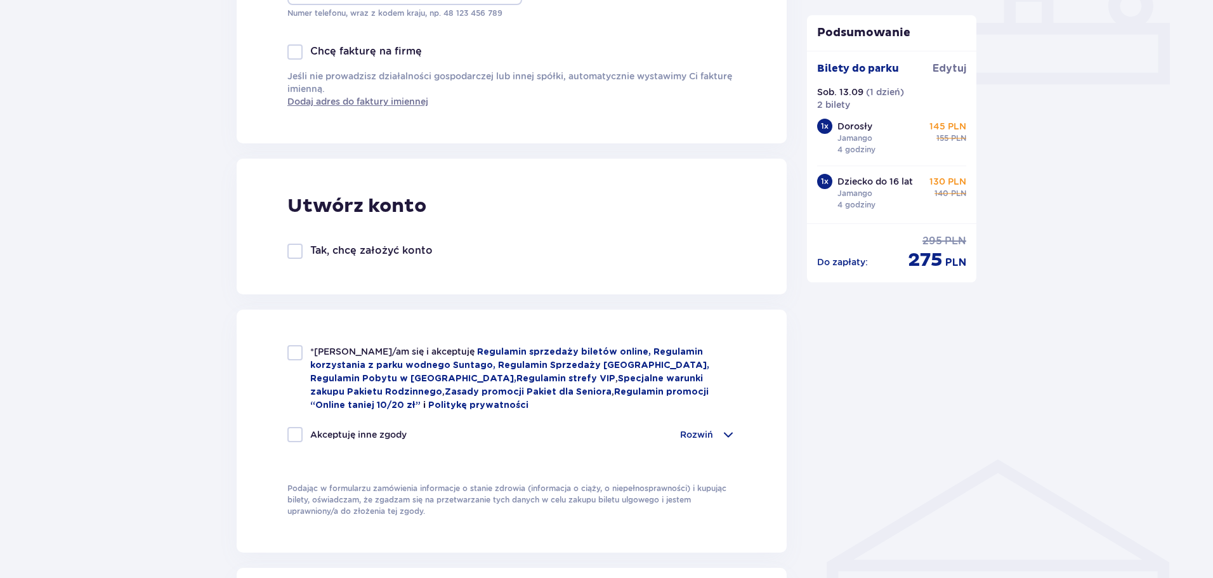
click at [298, 349] on div at bounding box center [294, 352] width 15 height 15
checkbox input "true"
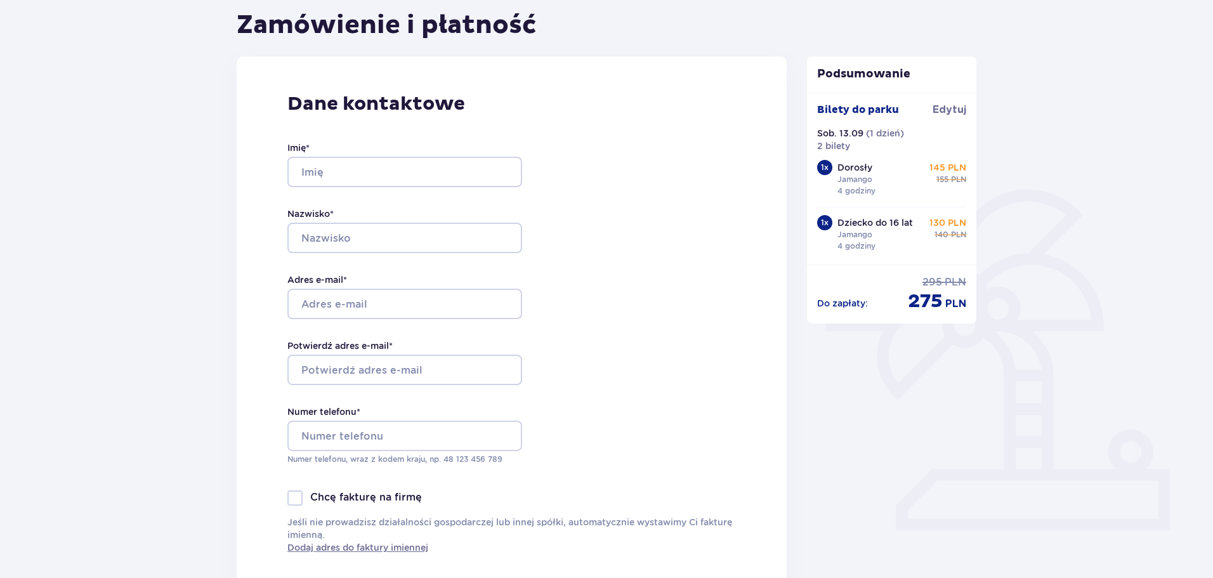
scroll to position [0, 0]
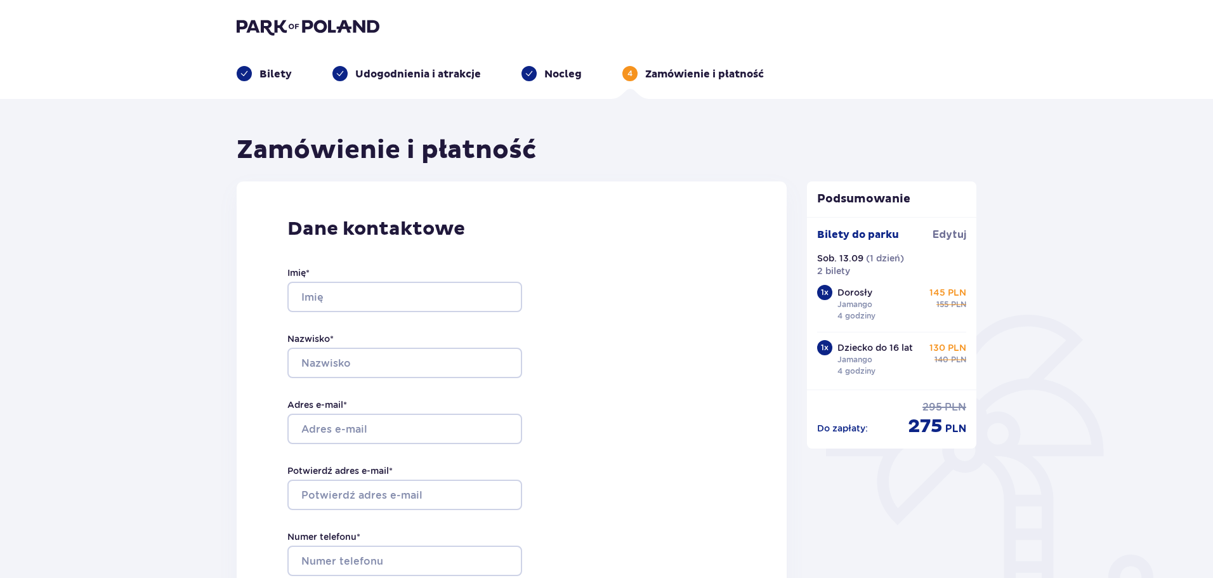
click at [332, 28] on img at bounding box center [308, 27] width 143 height 18
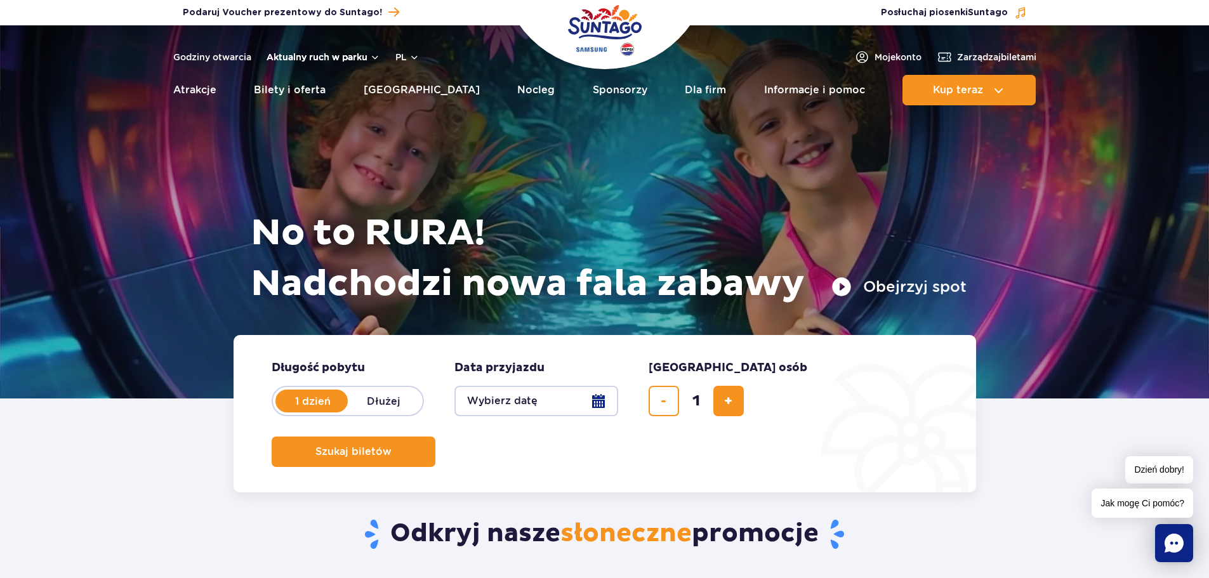
click at [347, 52] on button "Aktualny ruch w parku" at bounding box center [323, 57] width 114 height 10
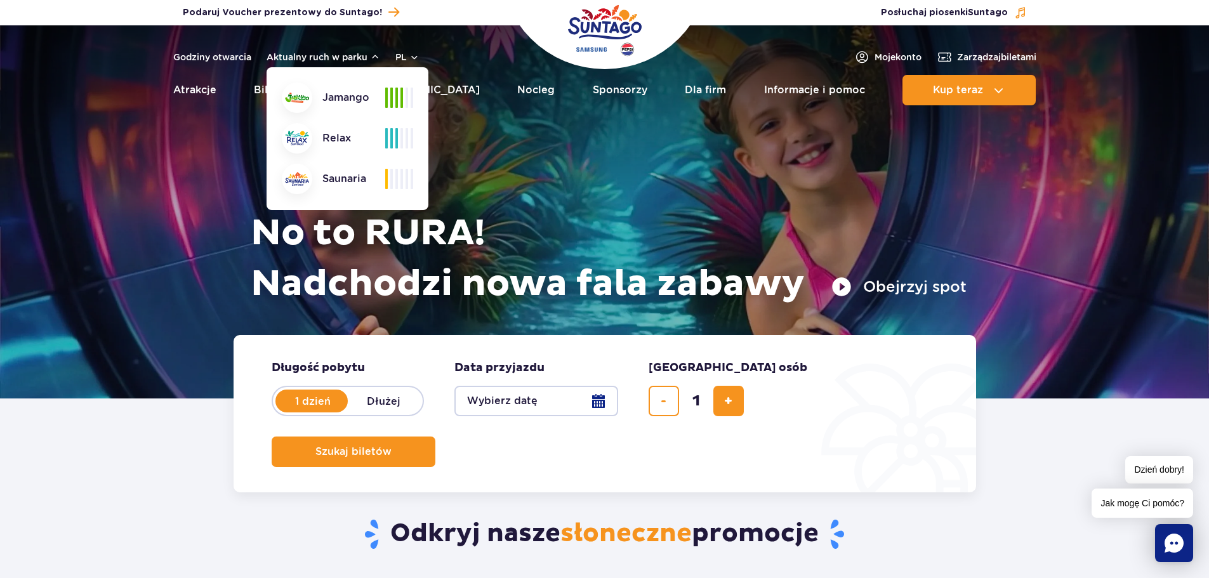
click at [403, 96] on div at bounding box center [399, 98] width 28 height 20
click at [391, 95] on span at bounding box center [391, 98] width 3 height 20
click at [351, 54] on button "Aktualny ruch w parku" at bounding box center [323, 57] width 114 height 10
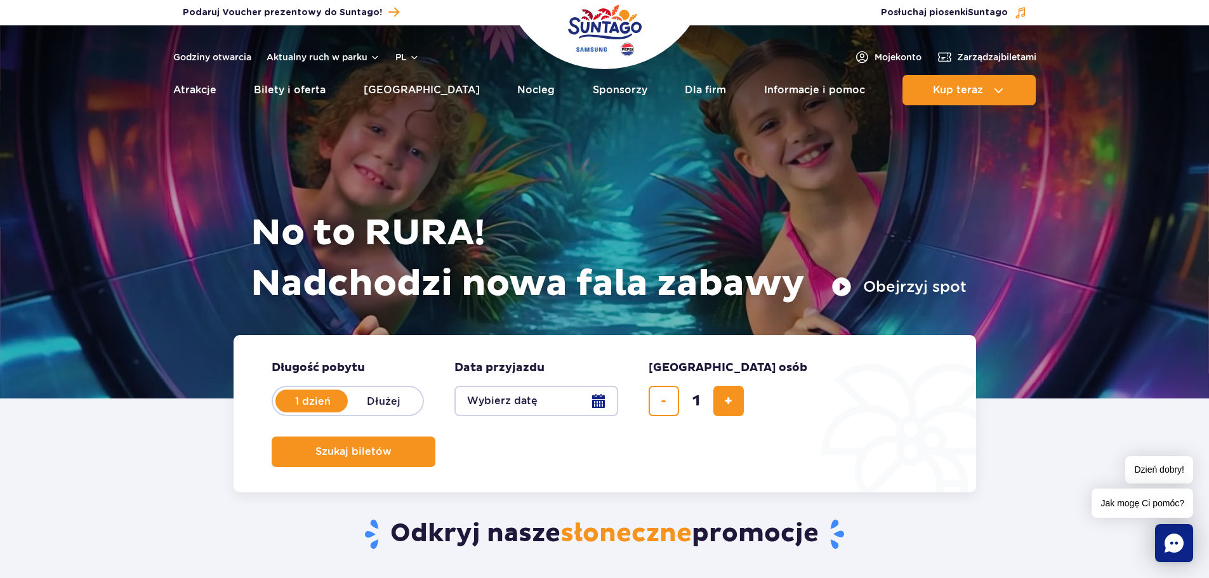
click at [241, 50] on div "Godziny otwarcia Aktualny ruch w parku pl PL EN UA" at bounding box center [296, 56] width 246 height 15
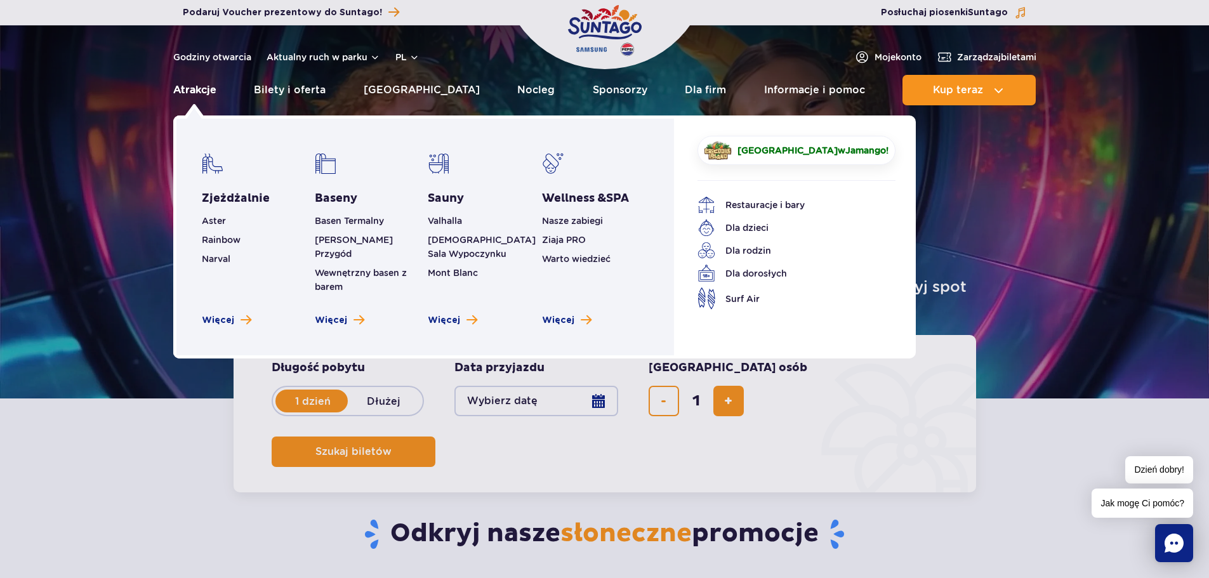
click at [207, 81] on link "Atrakcje" at bounding box center [194, 90] width 43 height 30
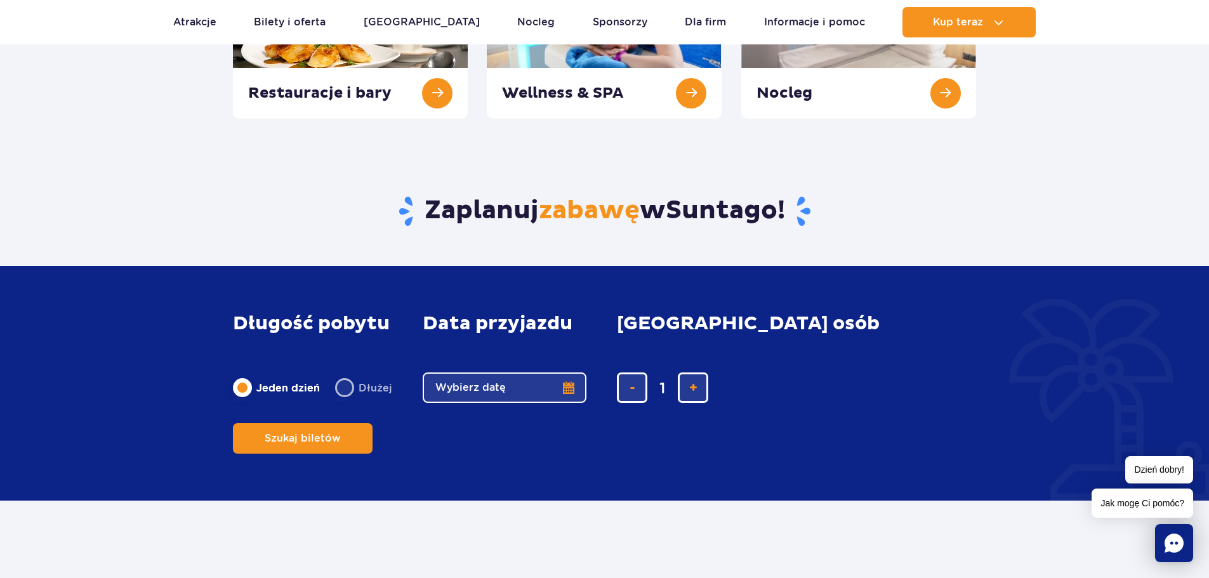
scroll to position [444, 0]
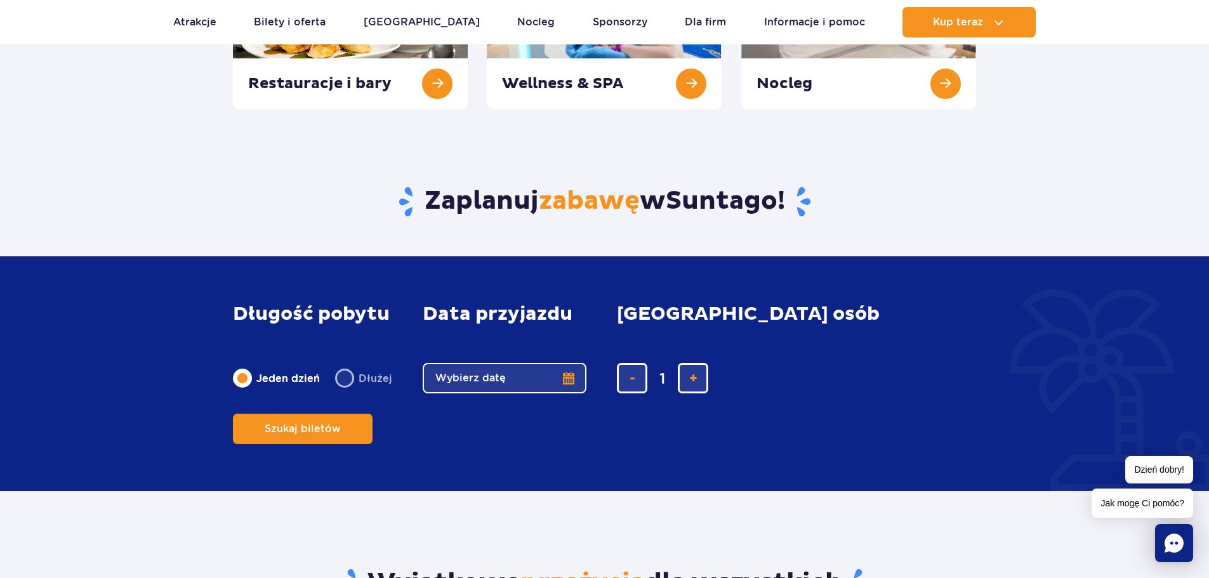
drag, startPoint x: 669, startPoint y: 397, endPoint x: 655, endPoint y: 398, distance: 13.3
click at [656, 393] on input "1" at bounding box center [662, 378] width 30 height 30
click at [655, 393] on input "1" at bounding box center [662, 378] width 30 height 30
click at [661, 393] on input "1" at bounding box center [662, 378] width 30 height 30
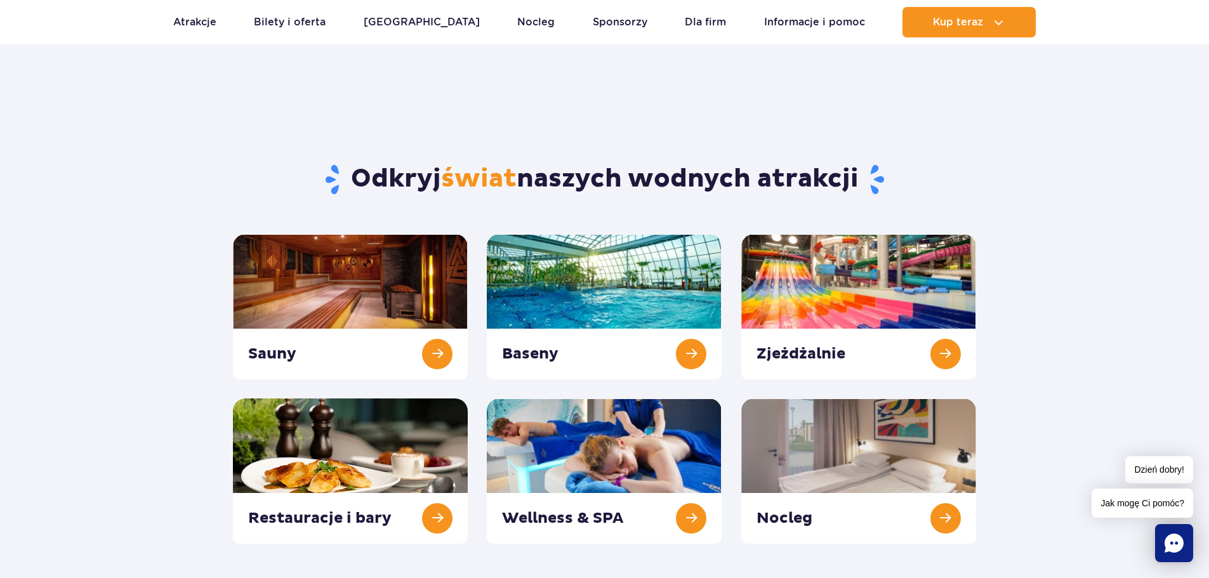
scroll to position [0, 0]
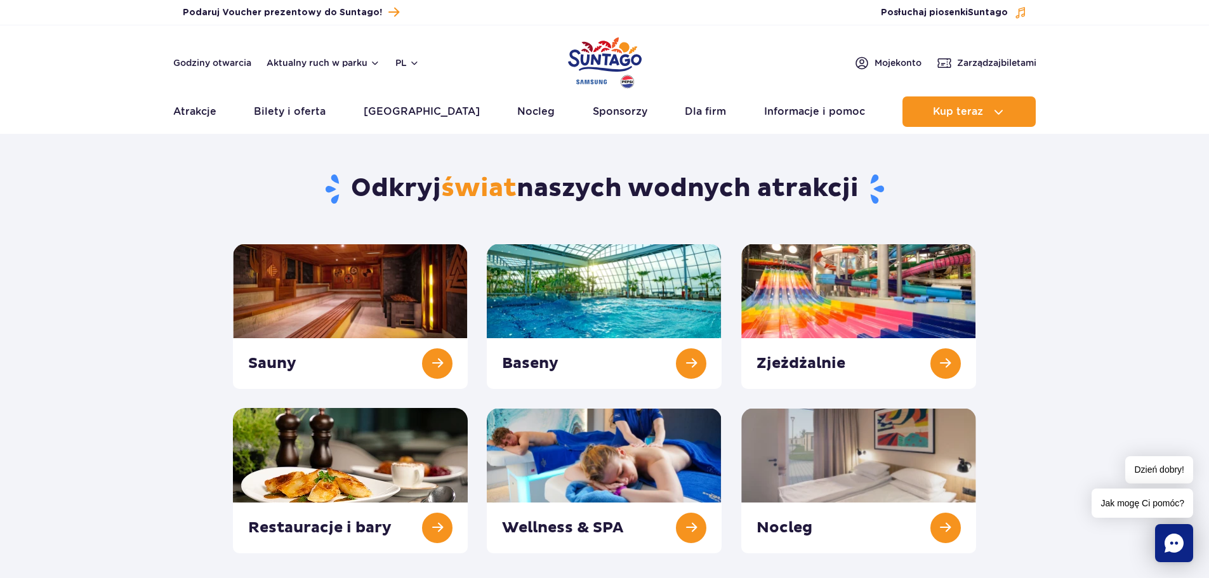
click at [489, 173] on span "świat" at bounding box center [479, 189] width 76 height 32
click at [943, 355] on link at bounding box center [858, 316] width 235 height 145
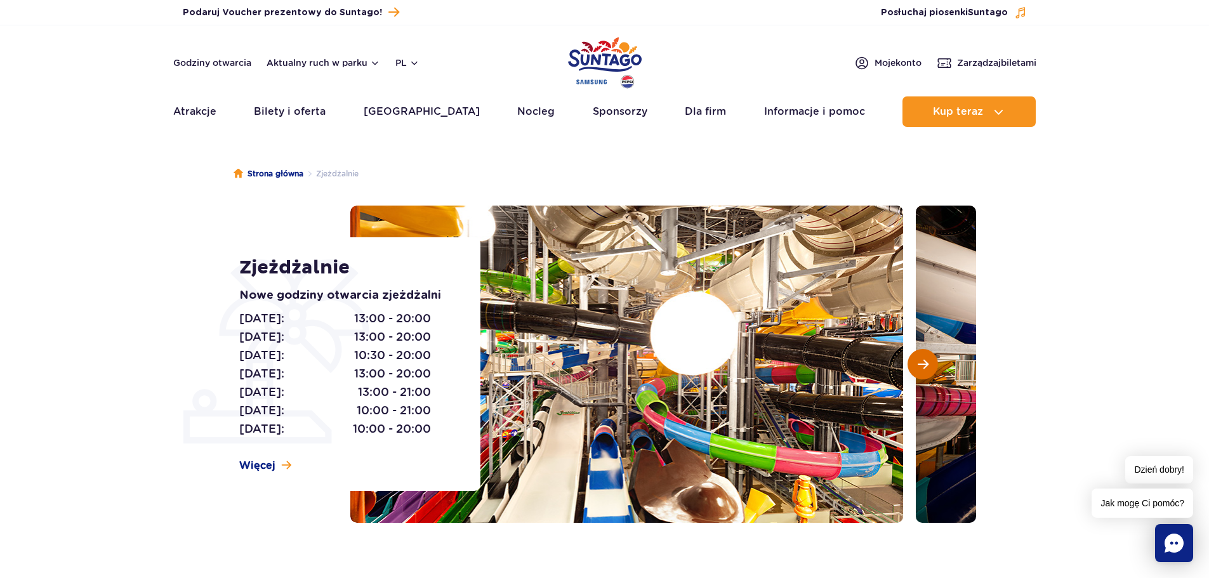
click at [927, 362] on span "Następny slajd" at bounding box center [922, 363] width 11 height 11
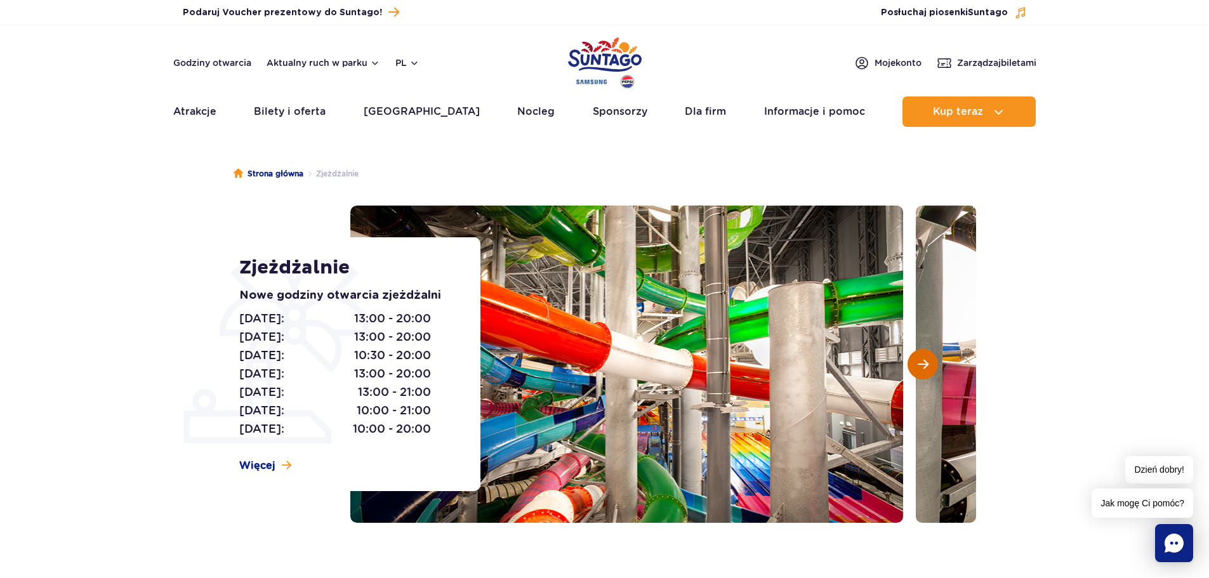
click at [927, 362] on span "Następny slajd" at bounding box center [922, 363] width 11 height 11
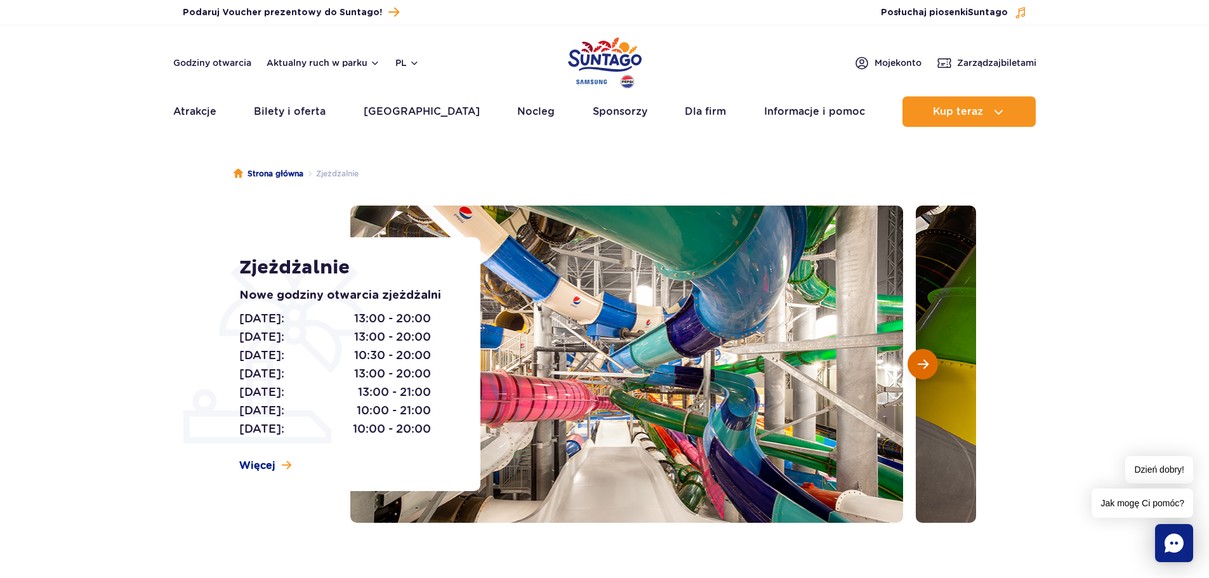
click at [926, 362] on span "Następny slajd" at bounding box center [922, 363] width 11 height 11
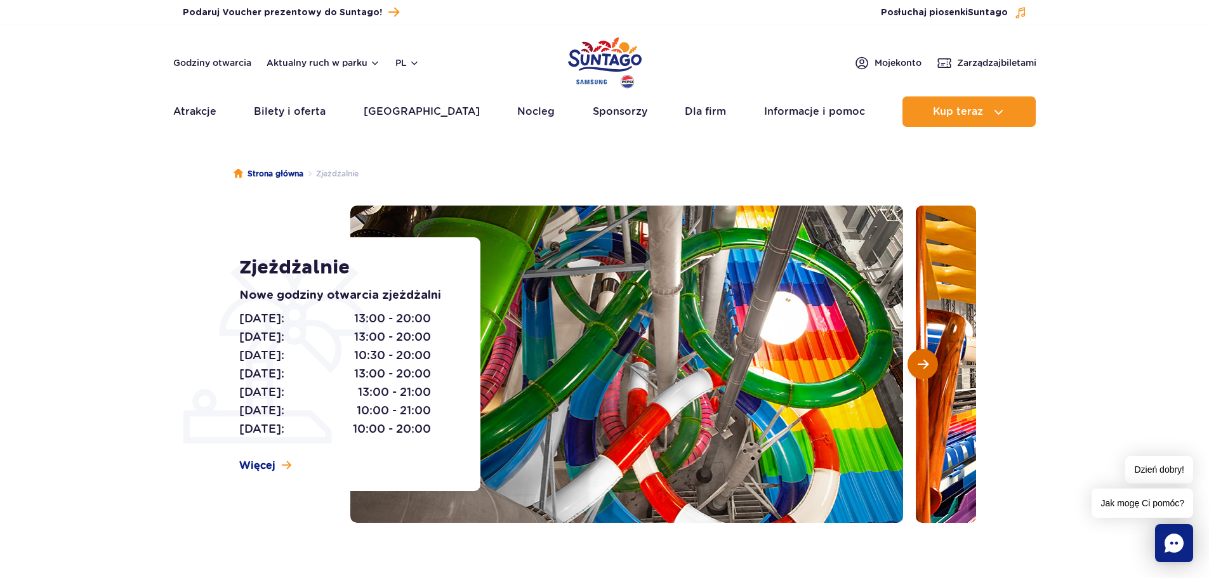
click at [921, 359] on span "Następny slajd" at bounding box center [922, 363] width 11 height 11
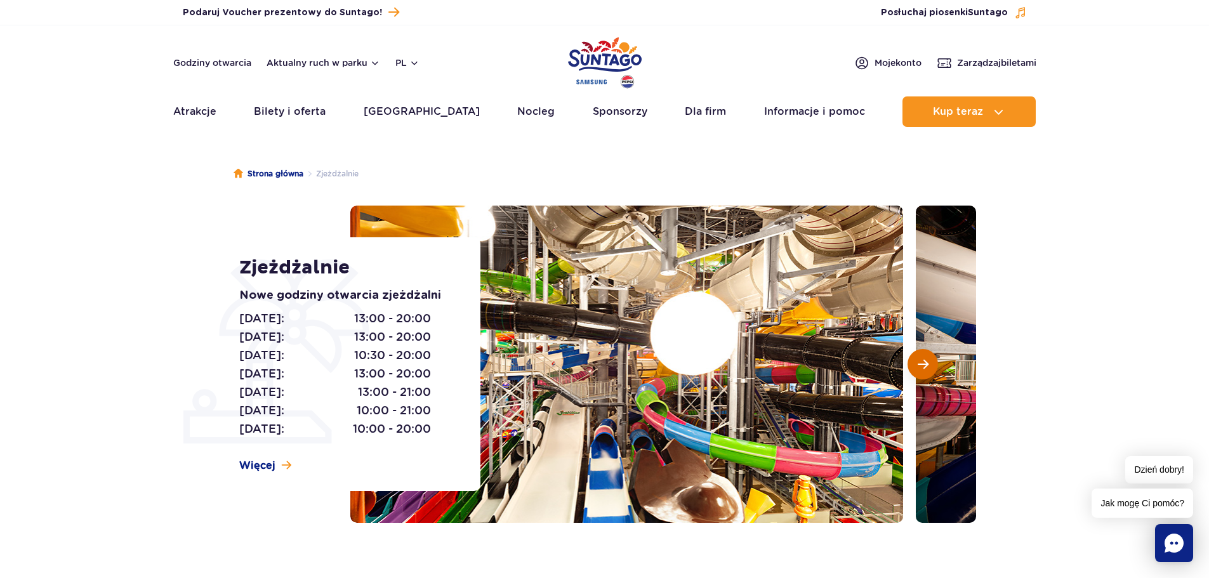
click at [921, 359] on span "Następny slajd" at bounding box center [922, 363] width 11 height 11
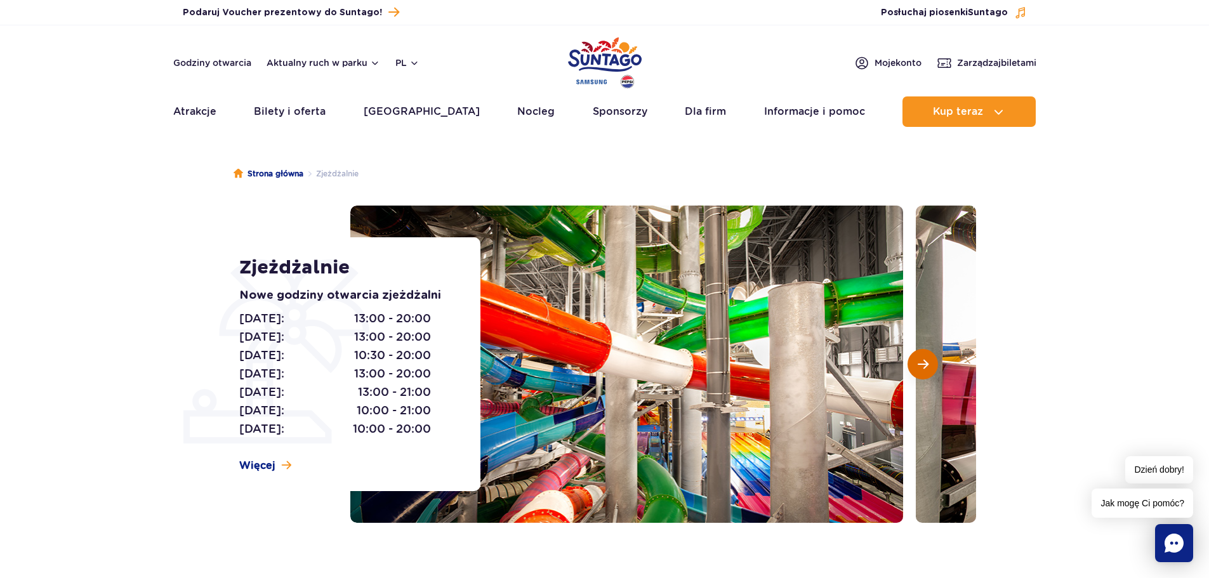
click at [927, 361] on span "Następny slajd" at bounding box center [922, 363] width 11 height 11
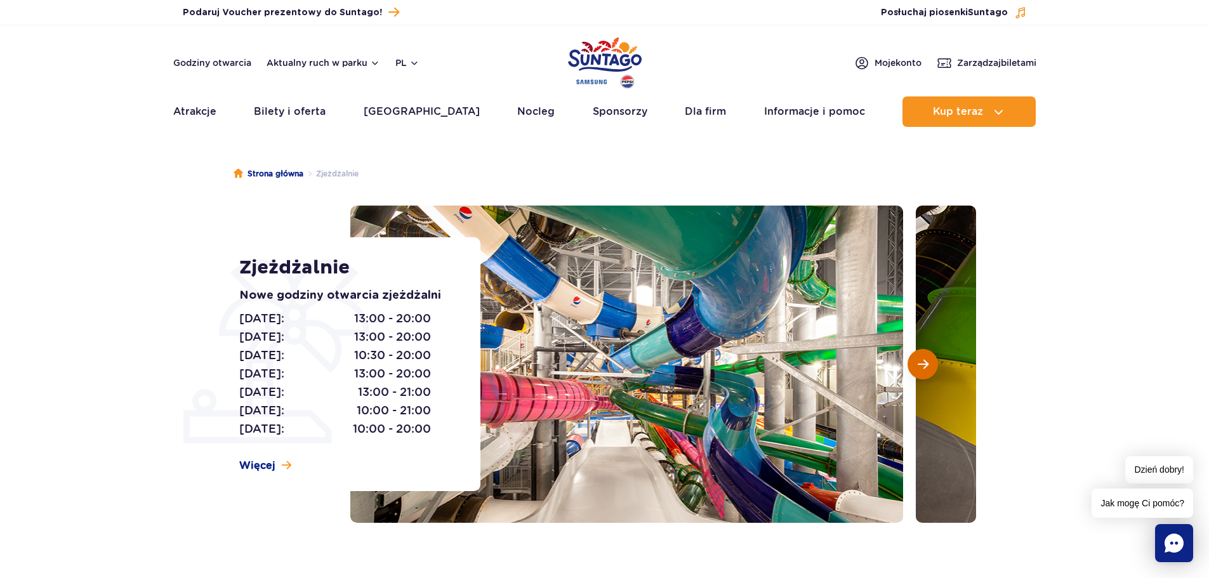
click at [927, 361] on span "Następny slajd" at bounding box center [922, 363] width 11 height 11
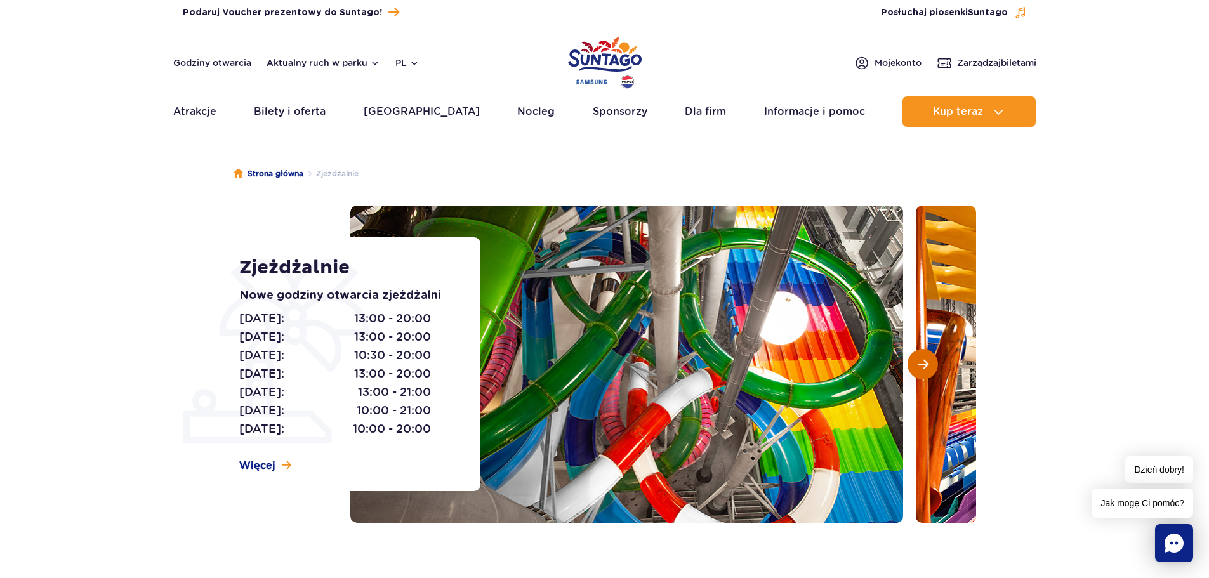
click at [927, 361] on span "Następny slajd" at bounding box center [922, 363] width 11 height 11
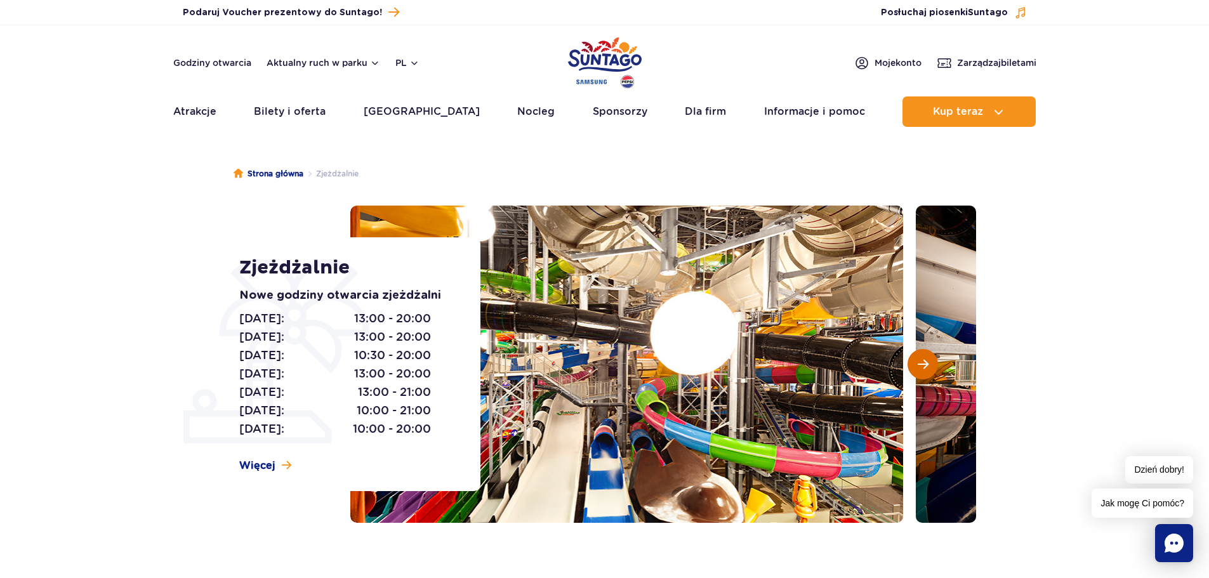
click at [927, 361] on span "Następny slajd" at bounding box center [922, 363] width 11 height 11
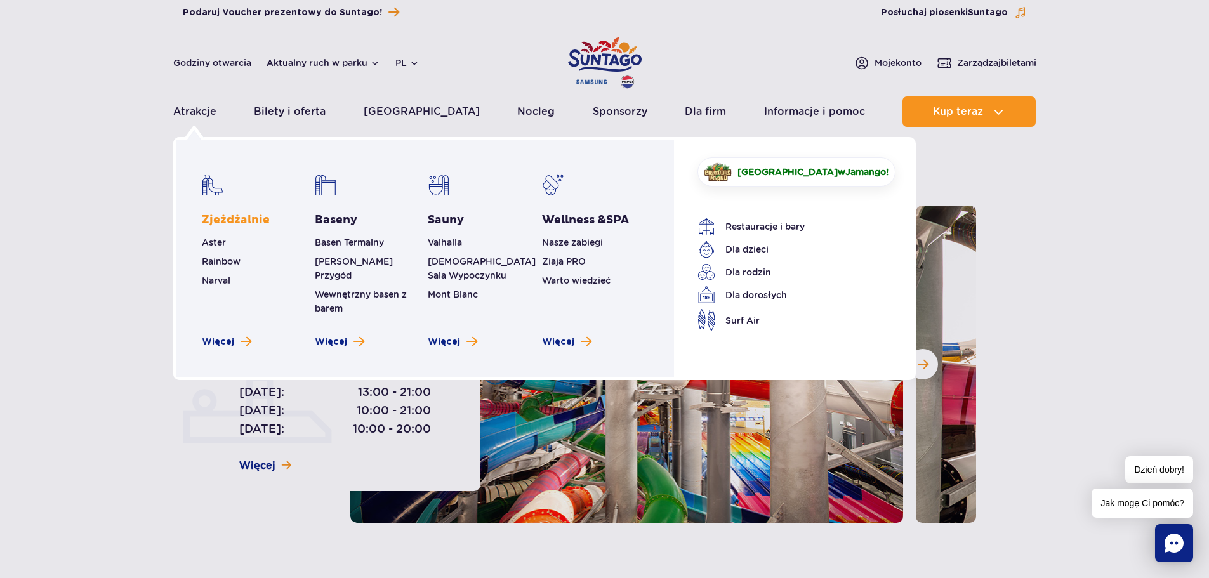
click at [220, 216] on link "Zjeżdżalnie" at bounding box center [236, 220] width 68 height 15
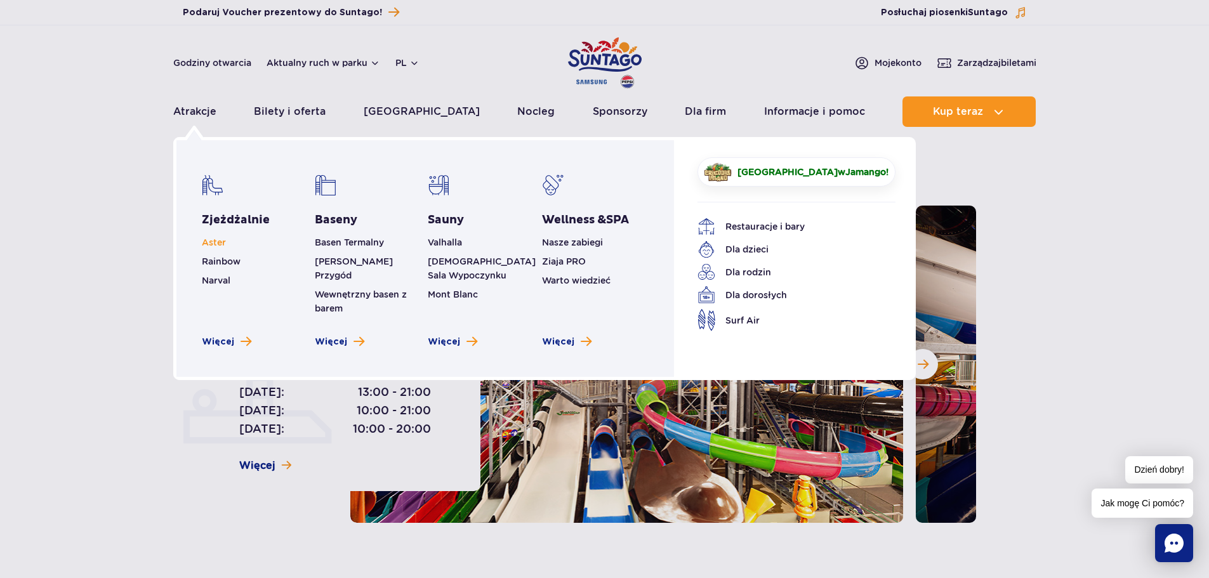
click at [213, 241] on span "Aster" at bounding box center [214, 242] width 24 height 10
click at [213, 258] on span "Rainbow" at bounding box center [221, 261] width 39 height 10
click at [215, 277] on span "Narval" at bounding box center [216, 280] width 29 height 10
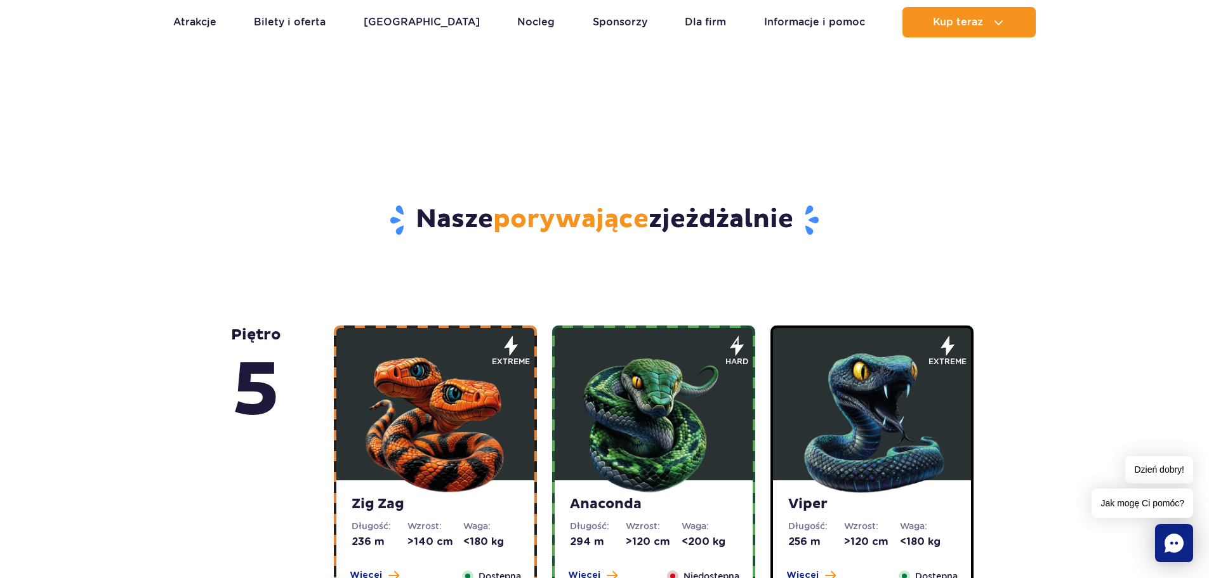
scroll to position [571, 0]
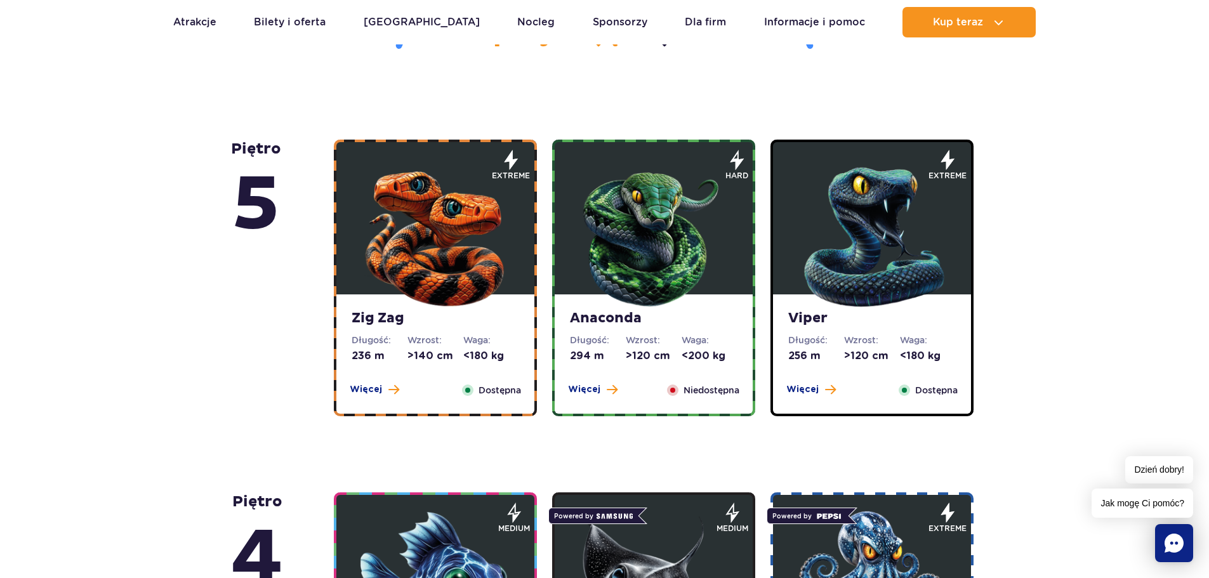
click at [478, 248] on img at bounding box center [435, 234] width 152 height 152
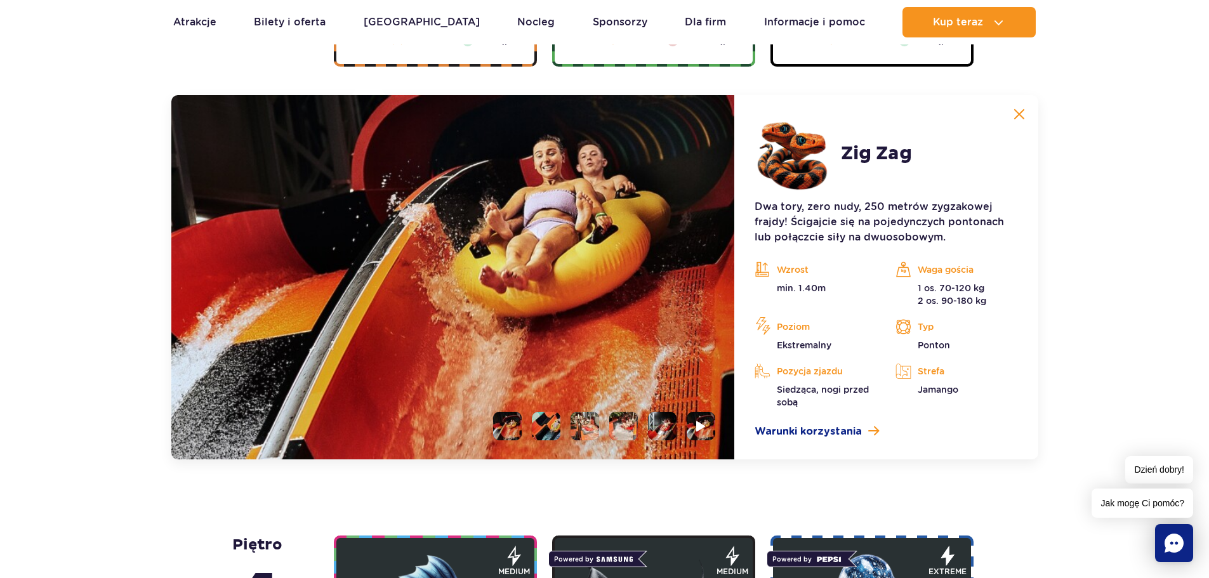
scroll to position [1003, 0]
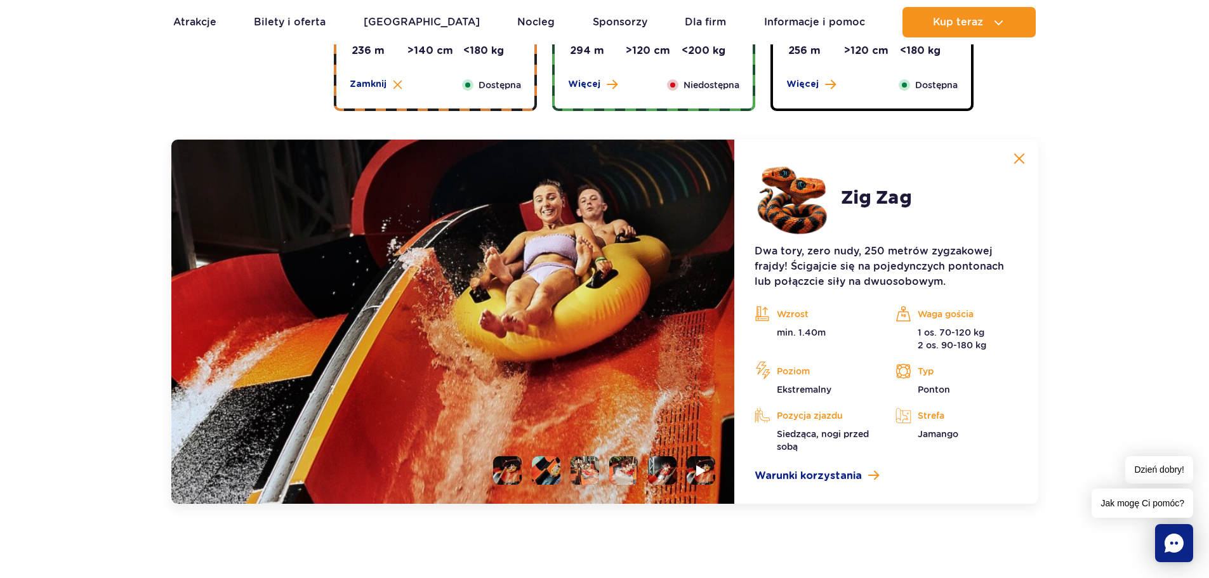
click at [531, 472] on ul at bounding box center [599, 470] width 232 height 29
click at [542, 472] on li at bounding box center [546, 470] width 29 height 29
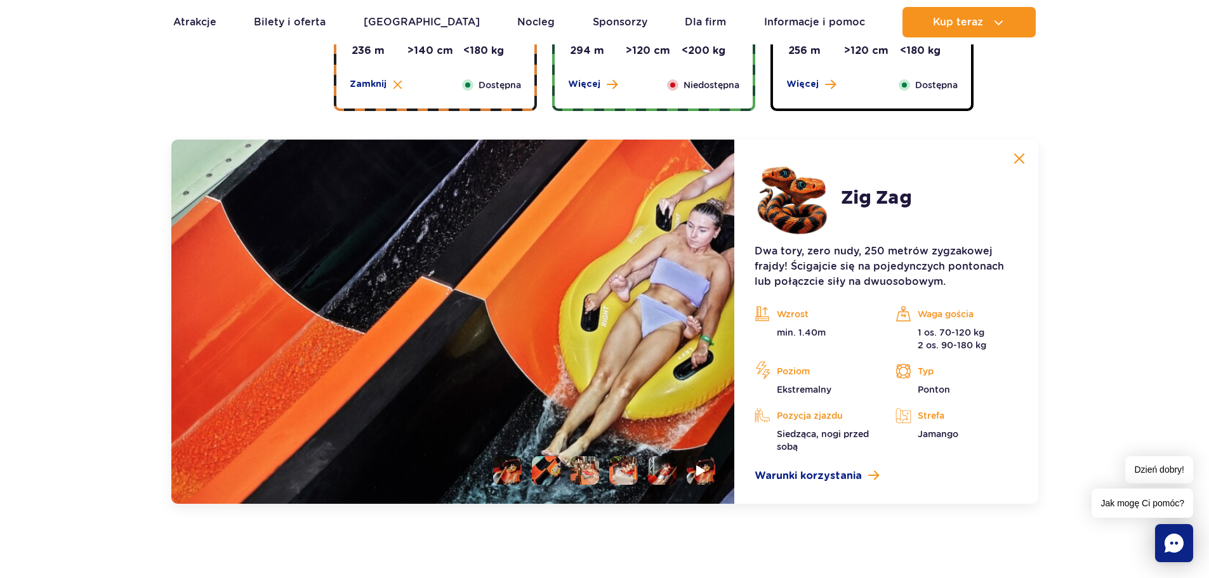
click at [586, 470] on li at bounding box center [584, 470] width 29 height 29
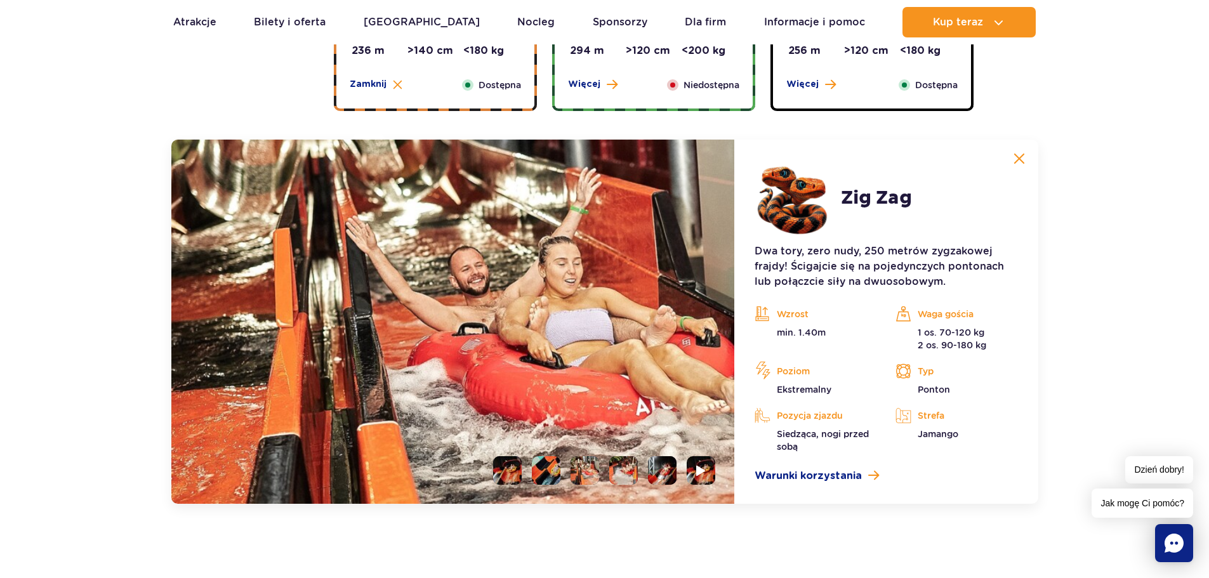
click at [625, 468] on li at bounding box center [623, 470] width 29 height 29
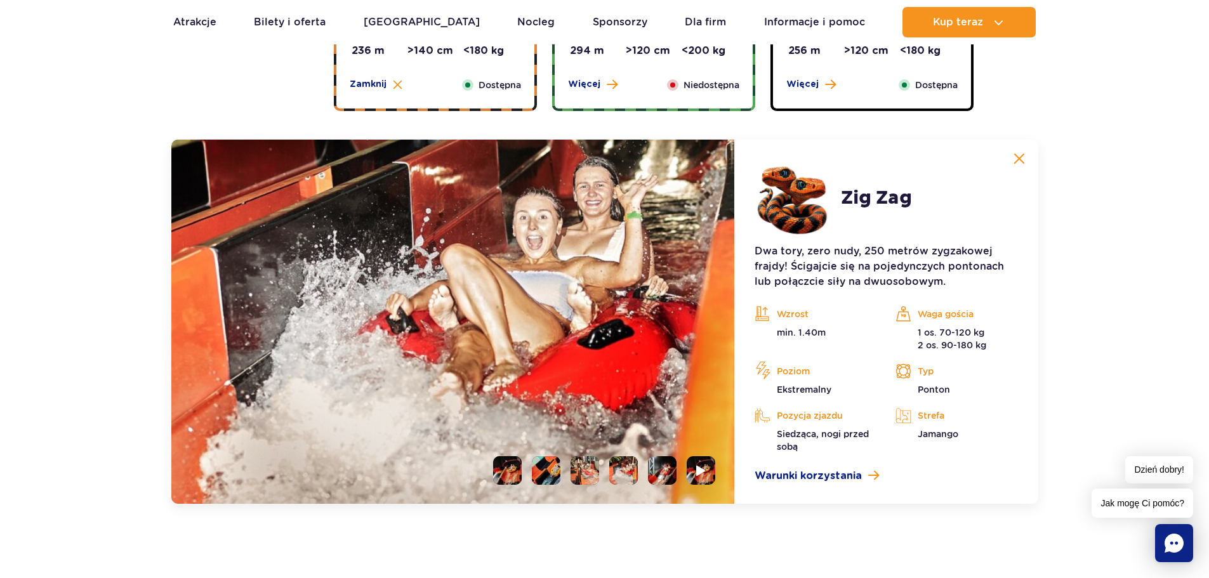
click at [659, 467] on li at bounding box center [662, 470] width 29 height 29
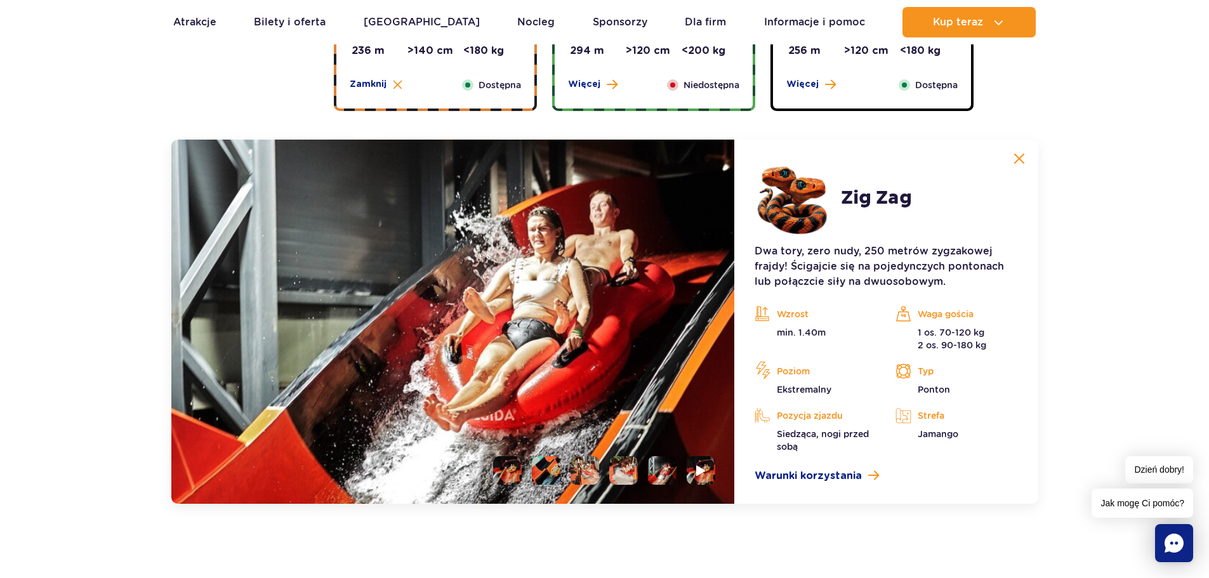
click at [512, 471] on li at bounding box center [507, 470] width 29 height 29
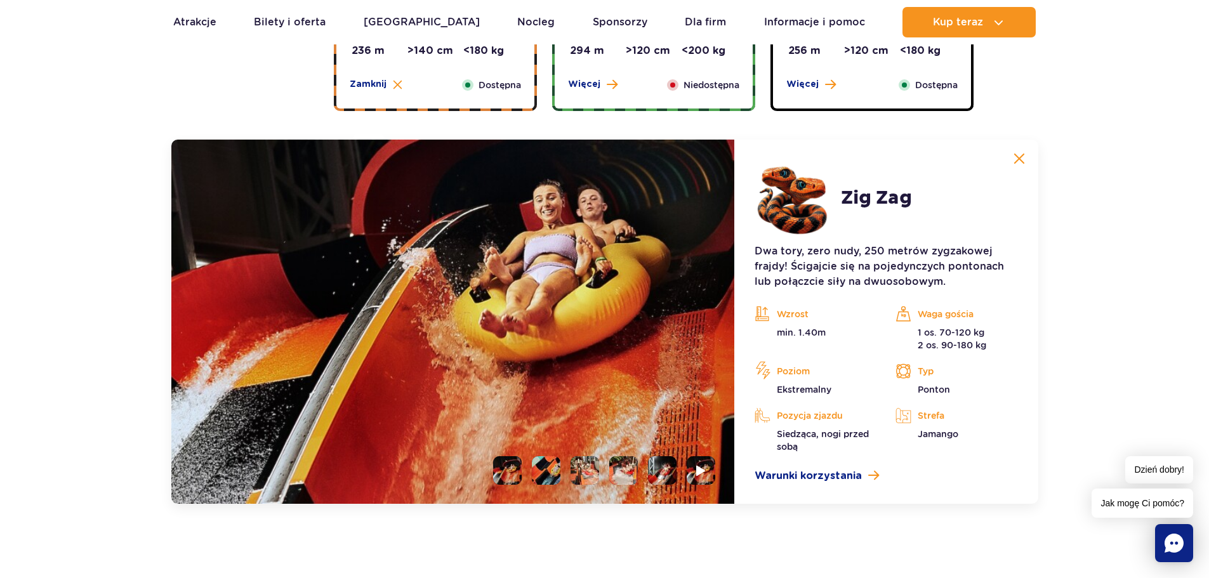
click at [549, 470] on li at bounding box center [546, 470] width 29 height 29
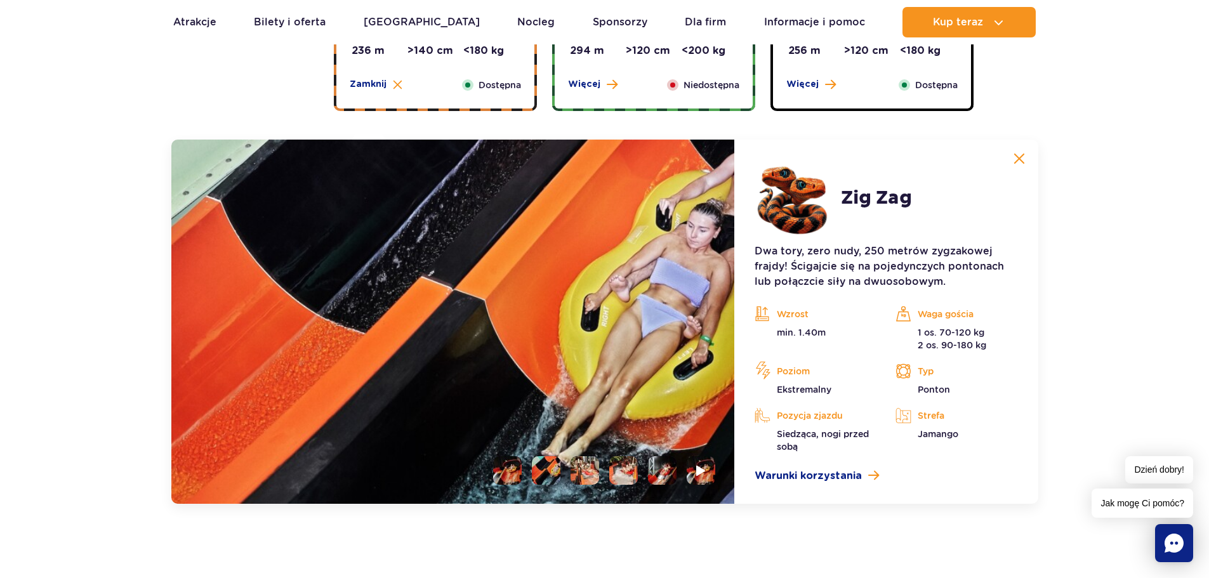
click at [595, 467] on li at bounding box center [584, 470] width 29 height 29
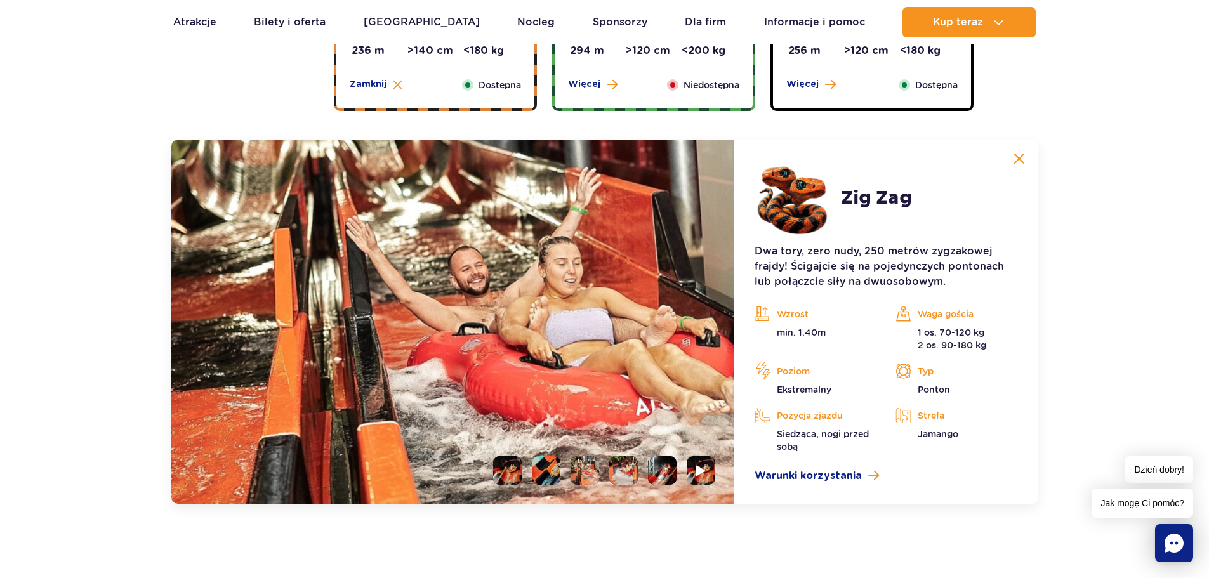
click at [620, 472] on li at bounding box center [623, 470] width 29 height 29
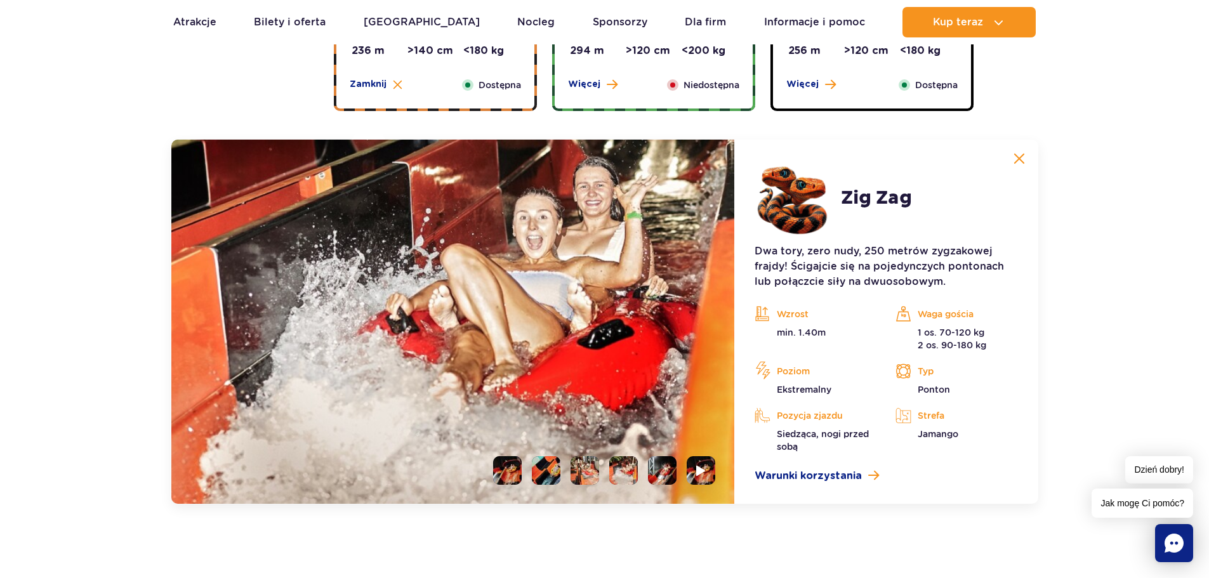
click at [666, 473] on li at bounding box center [662, 470] width 29 height 29
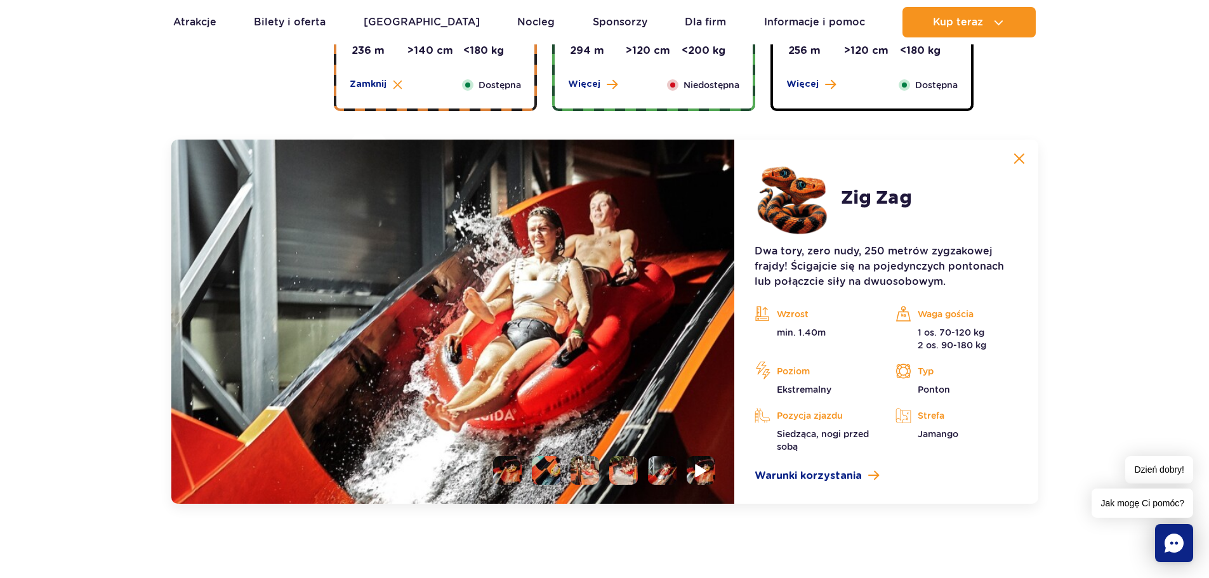
click at [702, 468] on img at bounding box center [701, 470] width 12 height 15
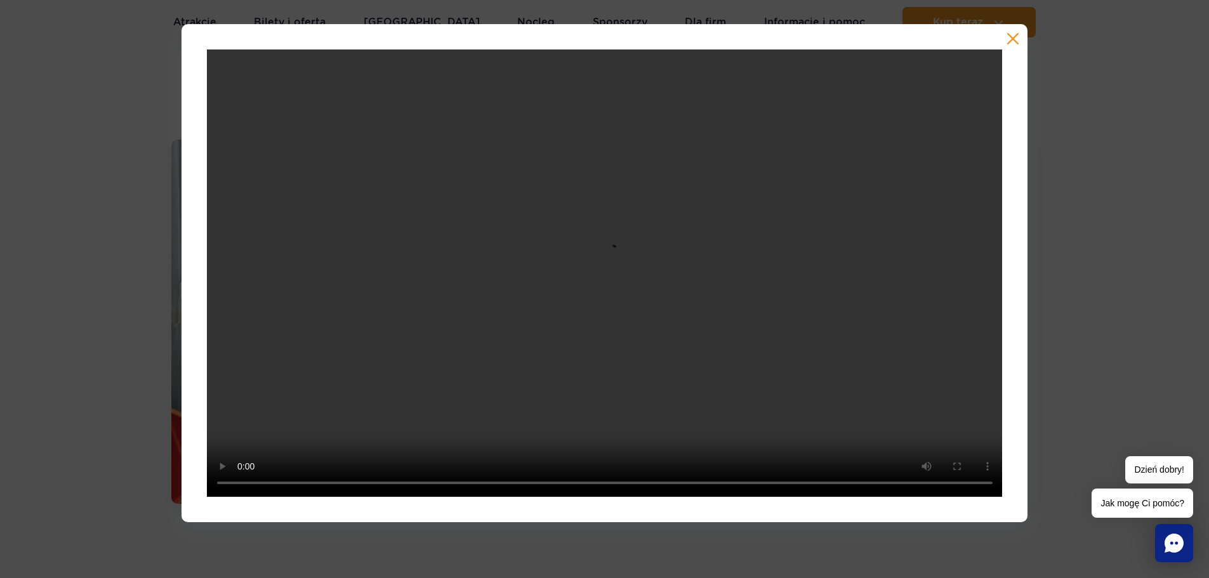
click at [1105, 249] on div at bounding box center [604, 273] width 1209 height 498
click at [1015, 34] on button "button" at bounding box center [1012, 38] width 13 height 13
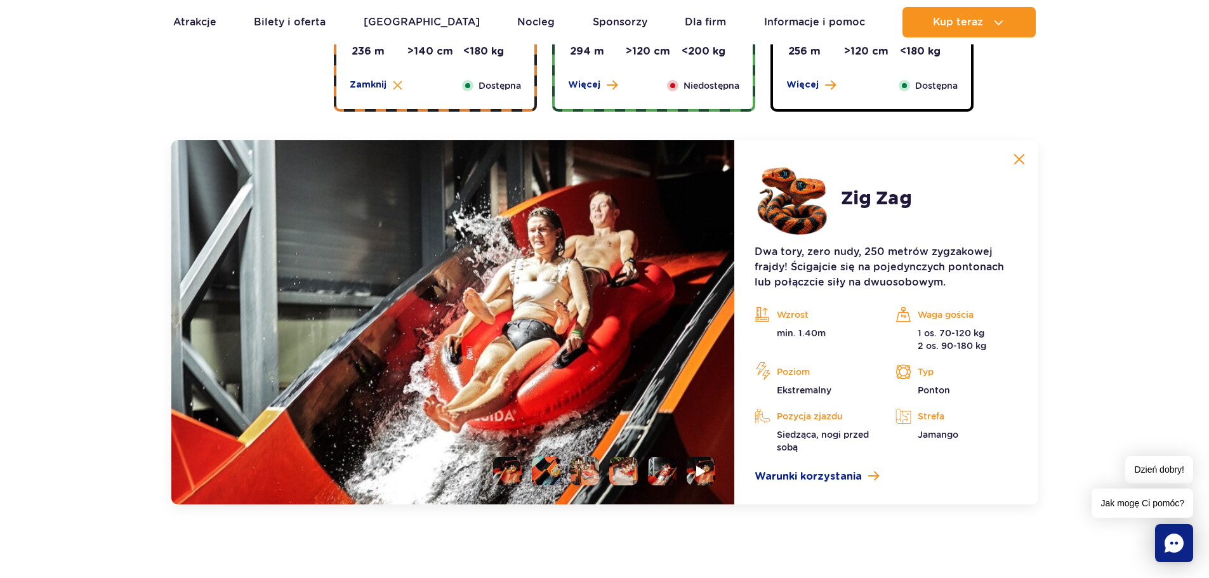
scroll to position [622, 0]
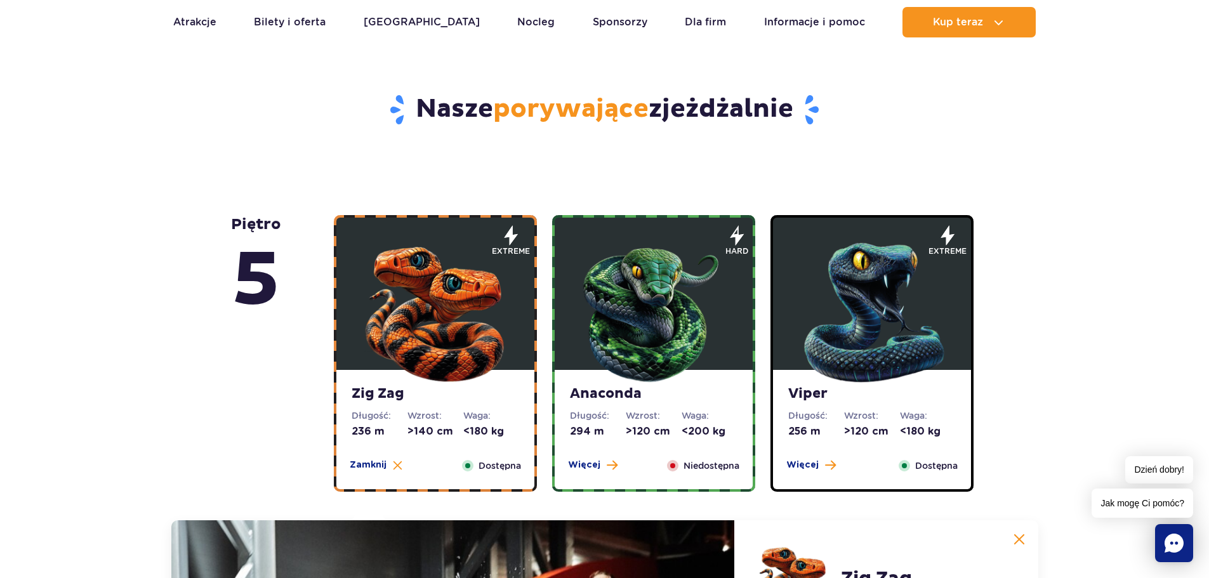
drag, startPoint x: 203, startPoint y: 286, endPoint x: 254, endPoint y: 280, distance: 51.7
click at [266, 279] on span "5" at bounding box center [256, 281] width 50 height 94
click at [680, 440] on div "Anaconda Długość: 294 m Wzrost: >120 cm Waga: <200 kg Więcej Zamknij Niedostępna" at bounding box center [654, 429] width 198 height 119
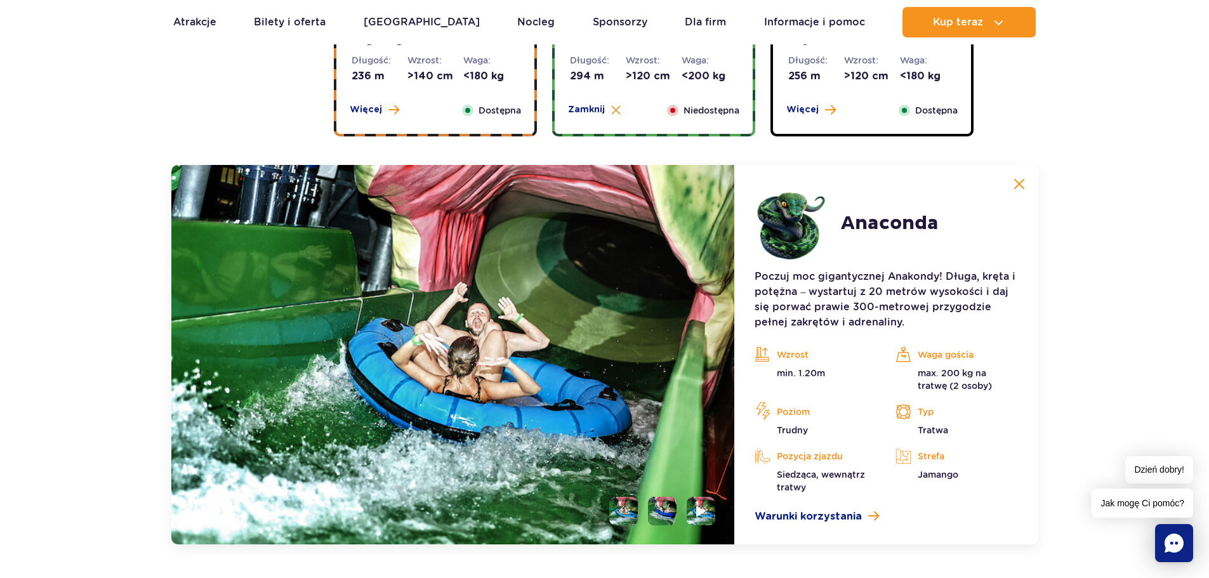
scroll to position [1067, 0]
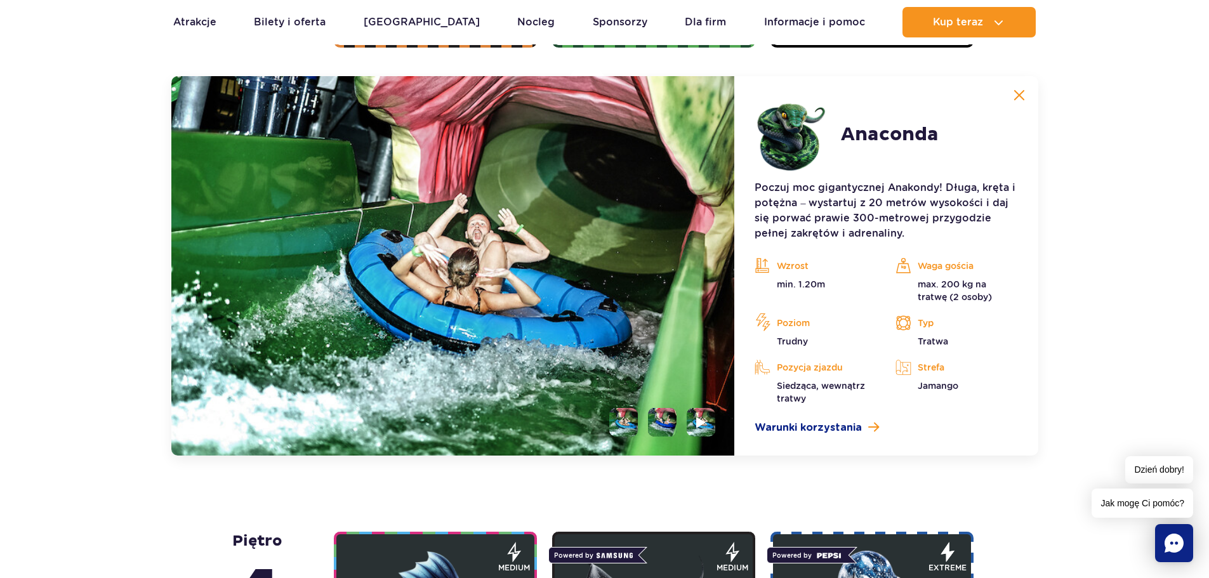
click at [666, 430] on li at bounding box center [662, 422] width 29 height 29
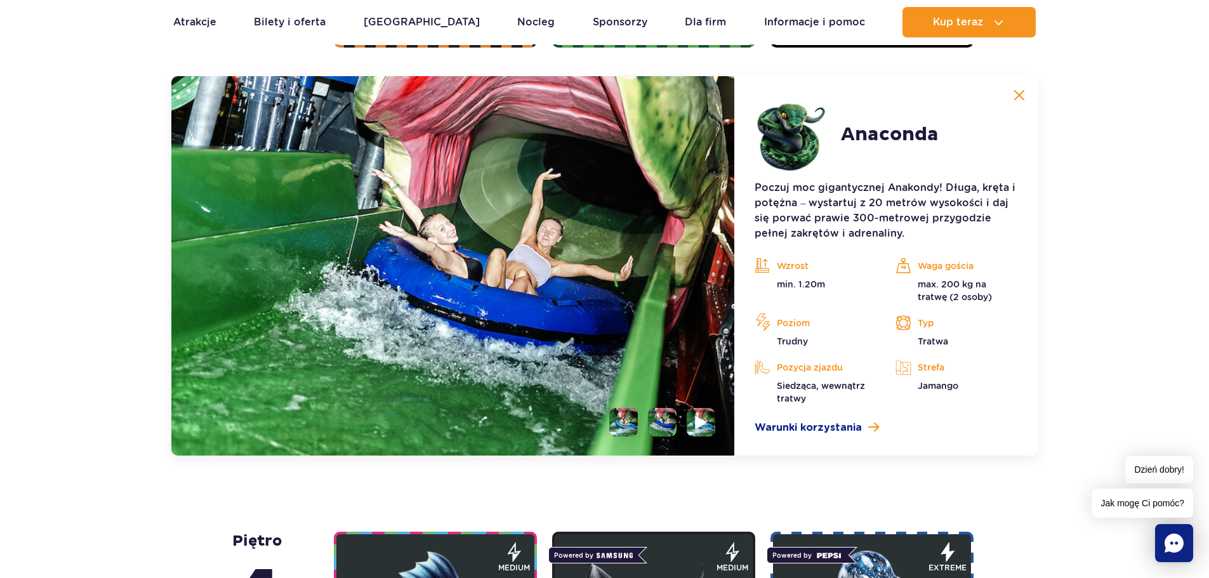
click at [699, 423] on img at bounding box center [701, 422] width 12 height 15
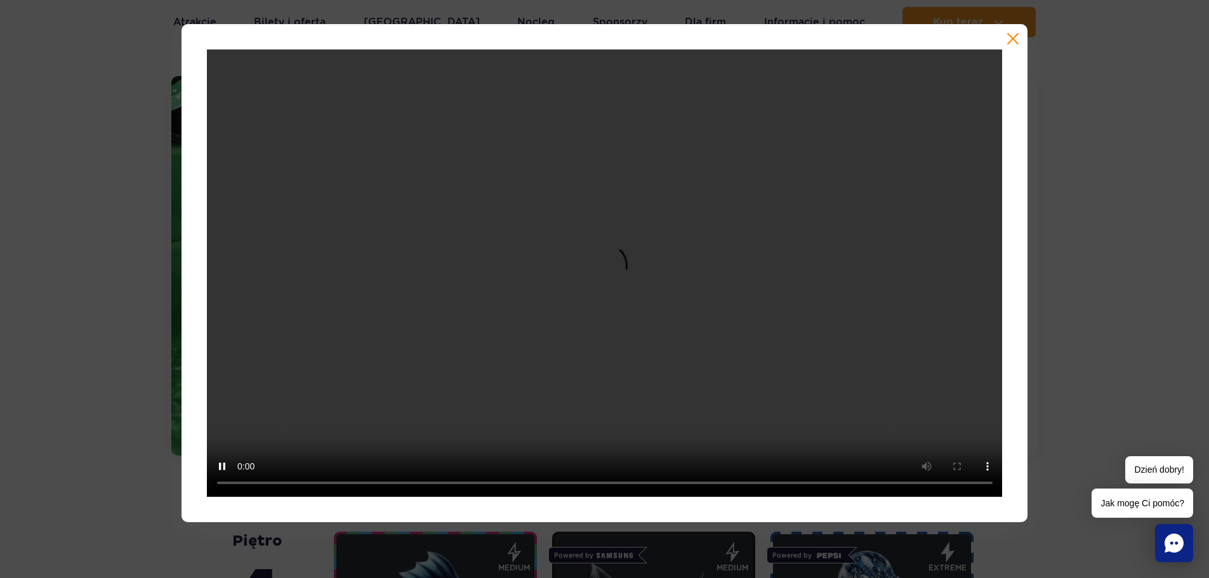
click at [1020, 45] on div at bounding box center [604, 273] width 846 height 498
click at [1013, 32] on button "button" at bounding box center [1012, 38] width 13 height 13
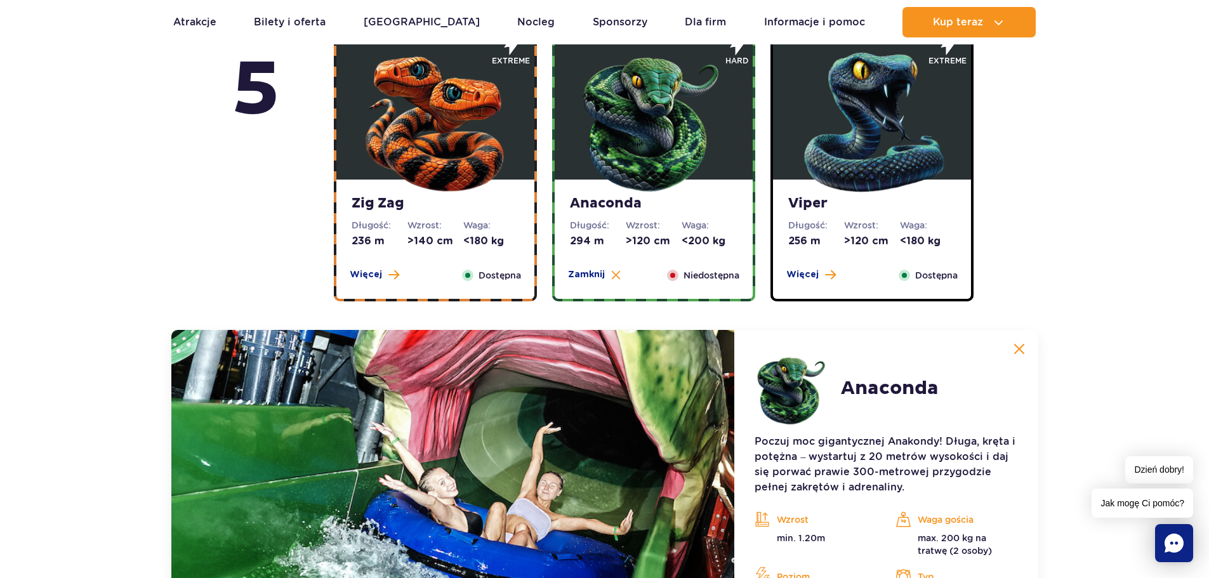
click at [858, 190] on img at bounding box center [872, 119] width 152 height 152
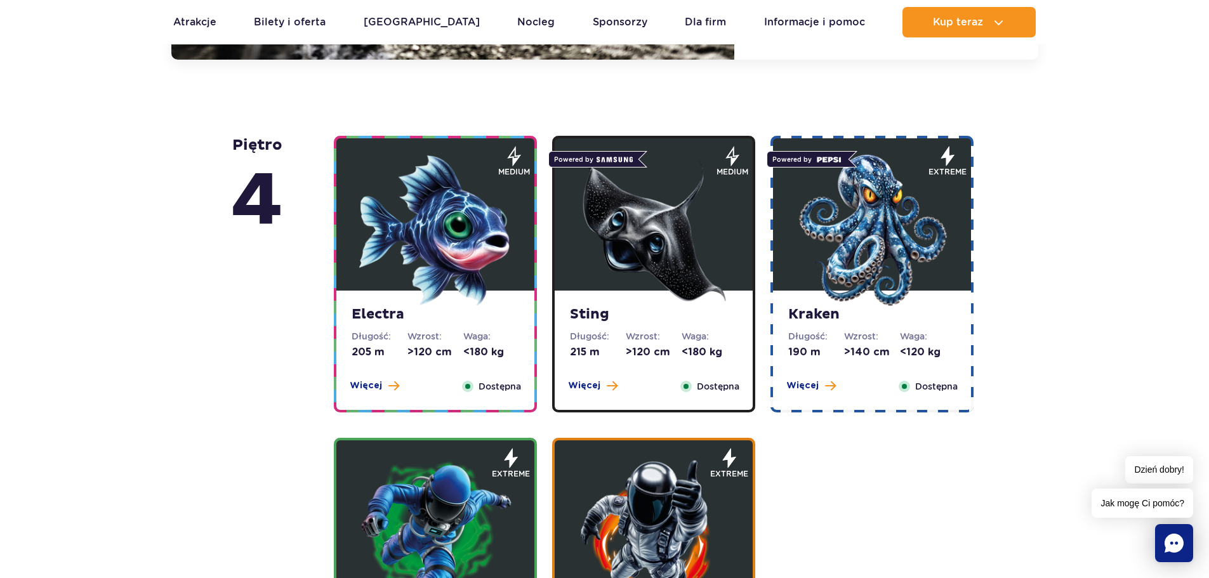
click at [478, 283] on img at bounding box center [435, 230] width 152 height 152
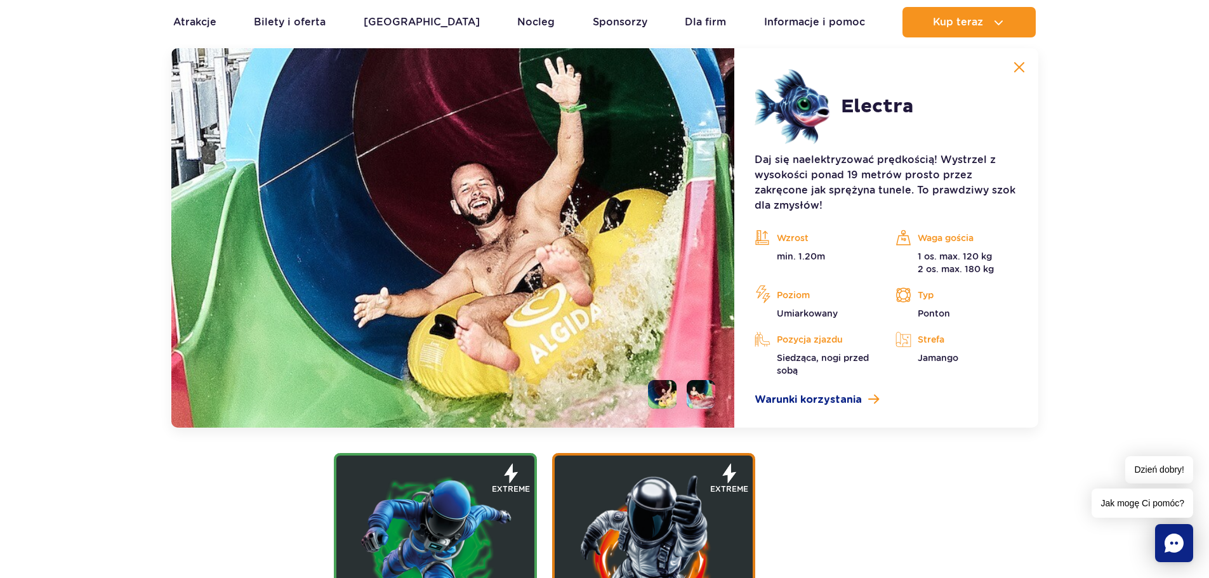
scroll to position [1419, 0]
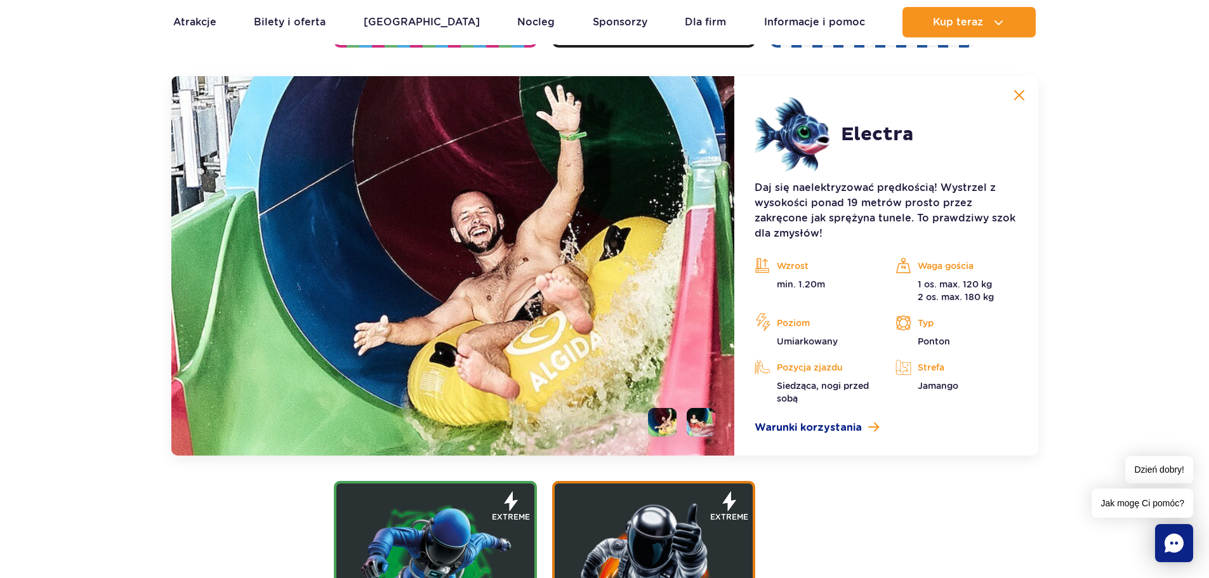
click at [720, 412] on img at bounding box center [452, 265] width 563 height 379
click at [702, 416] on li at bounding box center [701, 422] width 29 height 29
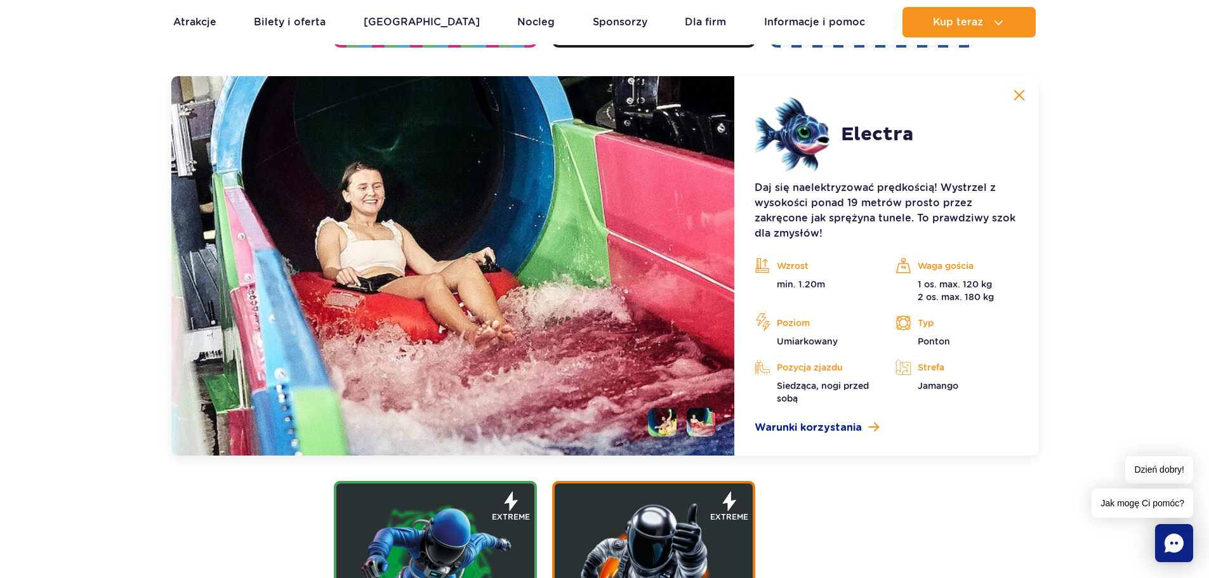
click at [665, 418] on li at bounding box center [662, 422] width 29 height 29
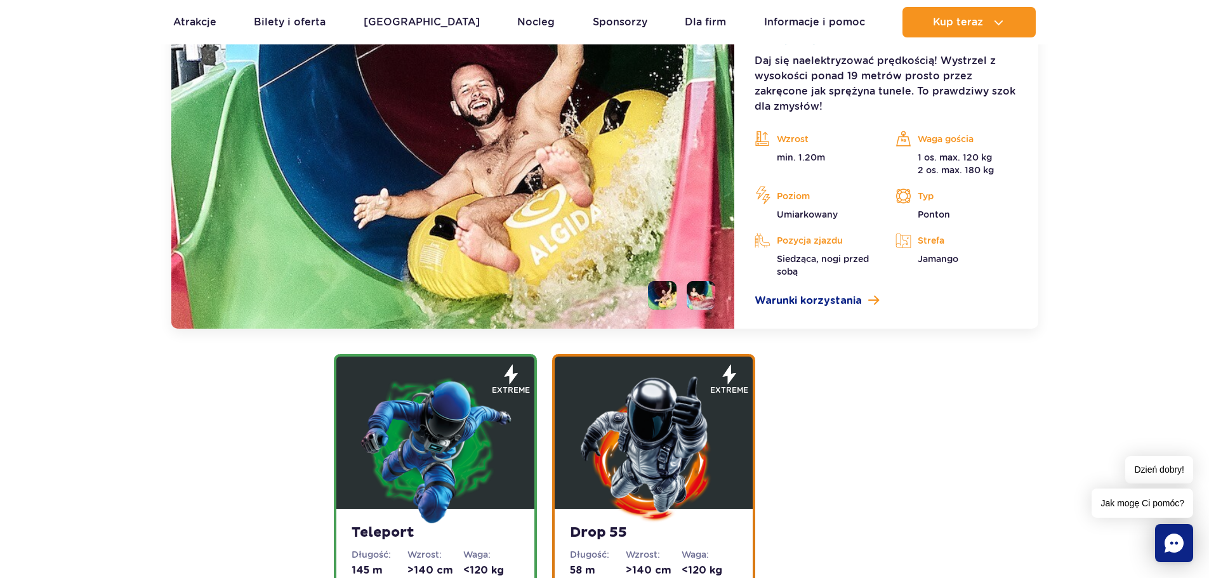
click at [857, 447] on div "Electra Długość: 205 m Wzrost: >120 cm Waga: <180 kg Więcej Zamknij Dostępna me…" at bounding box center [655, 137] width 659 height 987
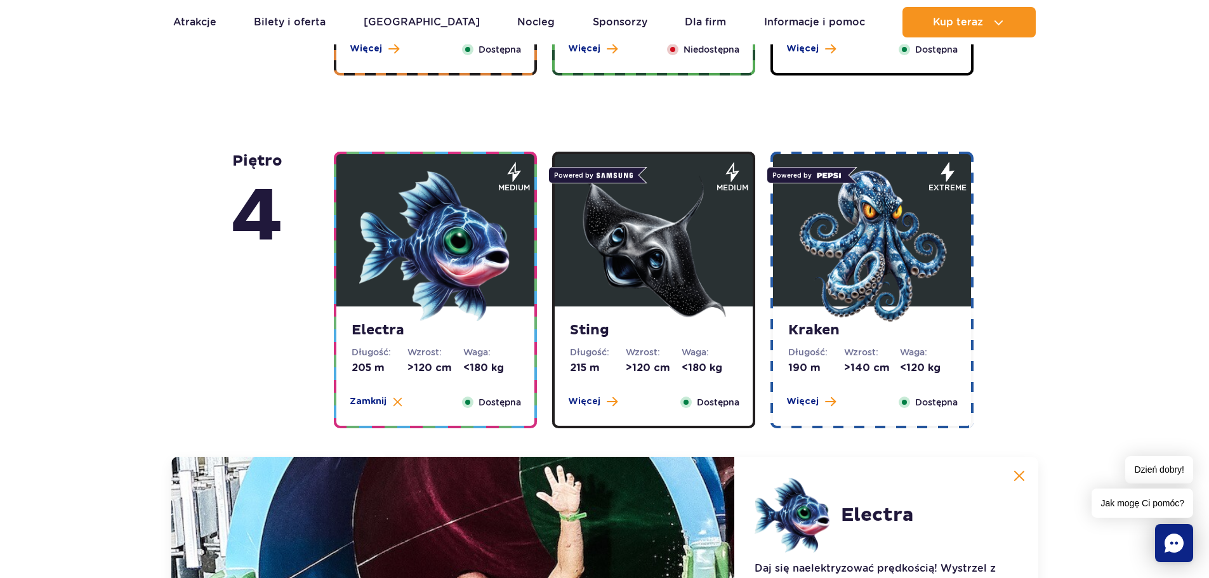
click at [702, 296] on img at bounding box center [653, 246] width 152 height 152
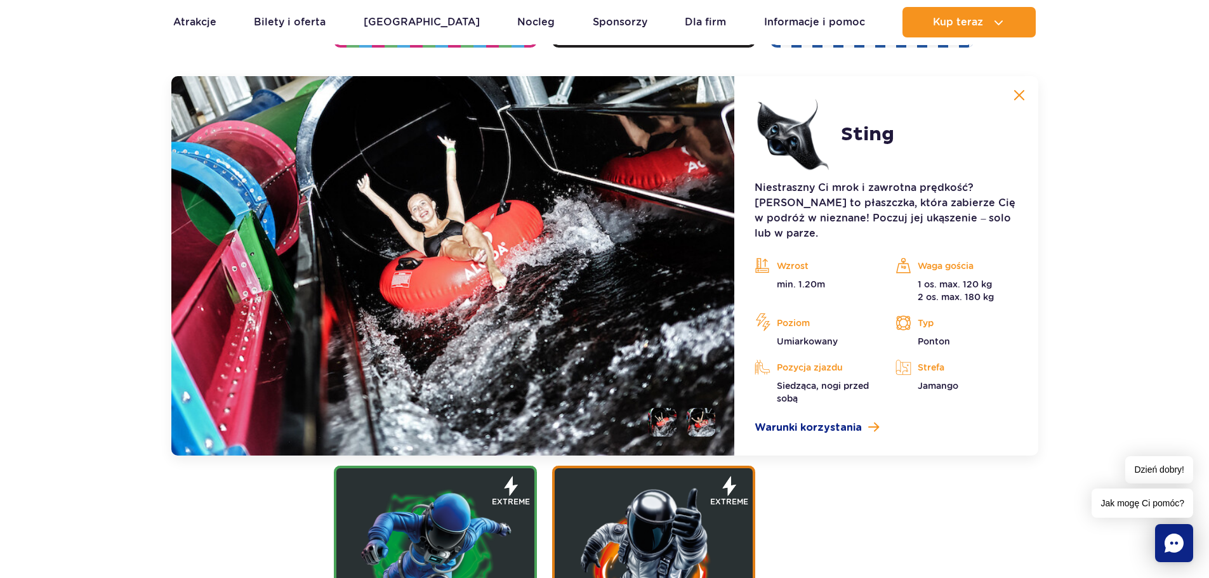
click at [700, 408] on li at bounding box center [701, 422] width 29 height 29
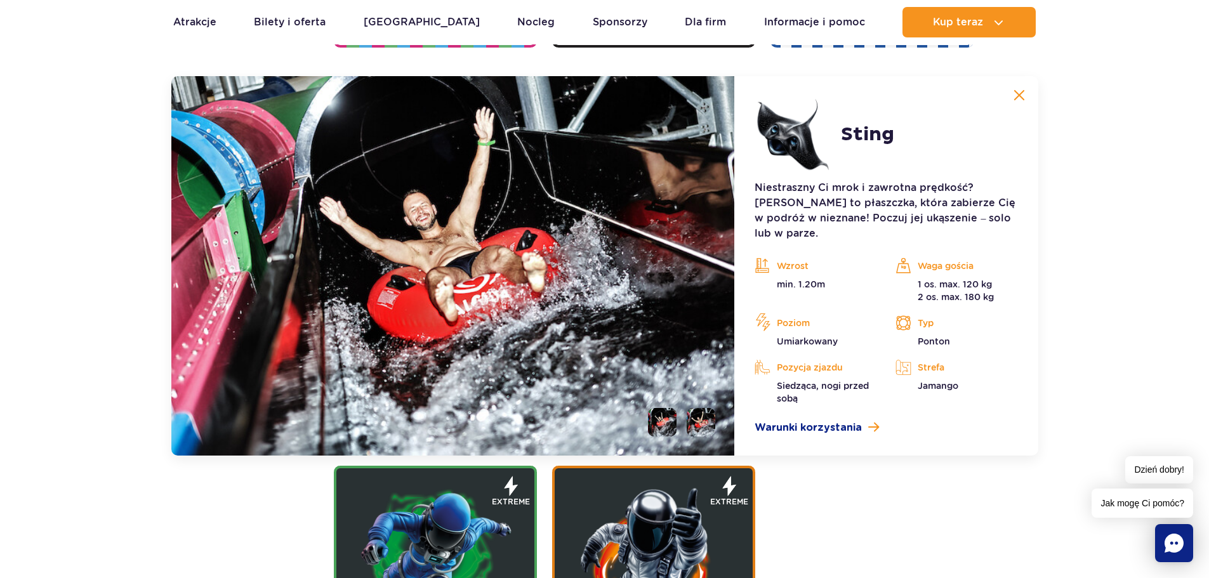
click at [662, 408] on li at bounding box center [662, 422] width 29 height 29
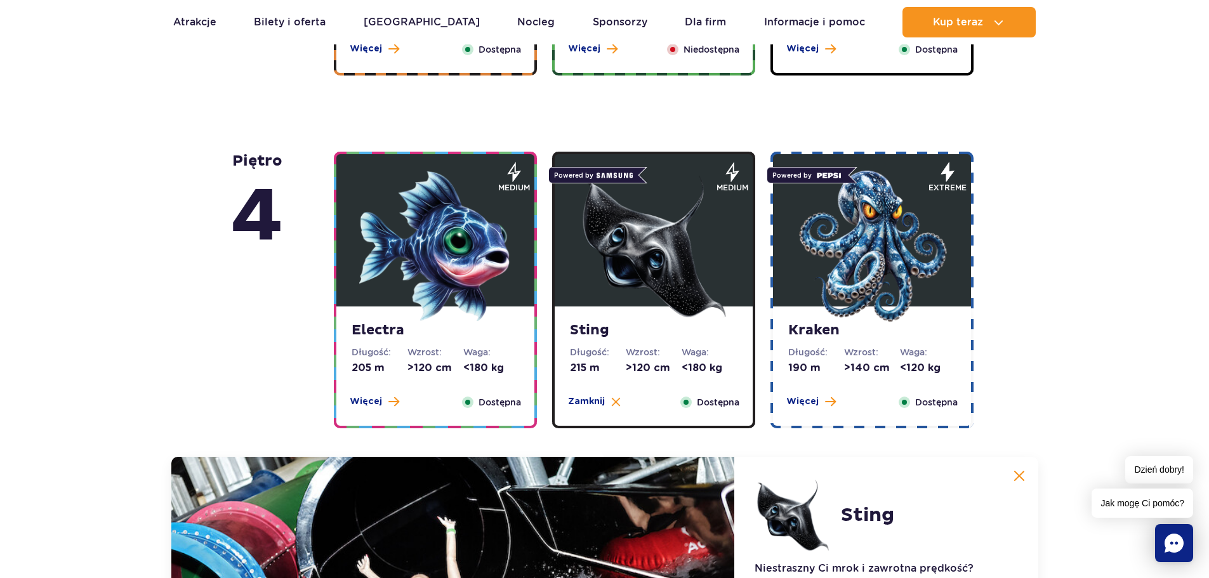
click at [825, 298] on img at bounding box center [872, 246] width 152 height 152
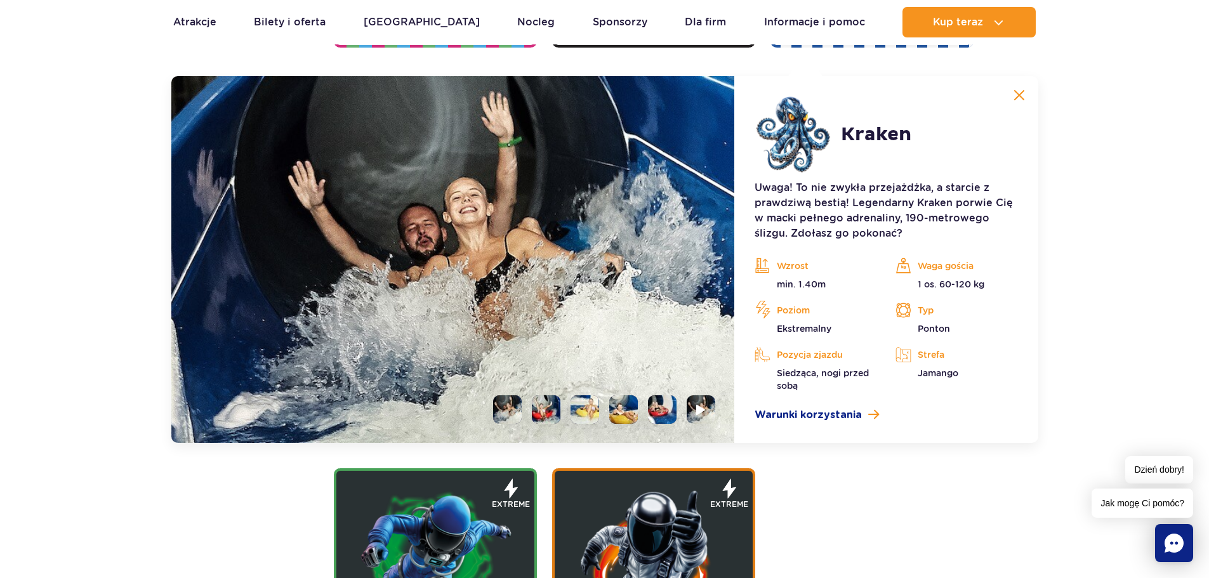
click at [538, 413] on li at bounding box center [546, 409] width 29 height 29
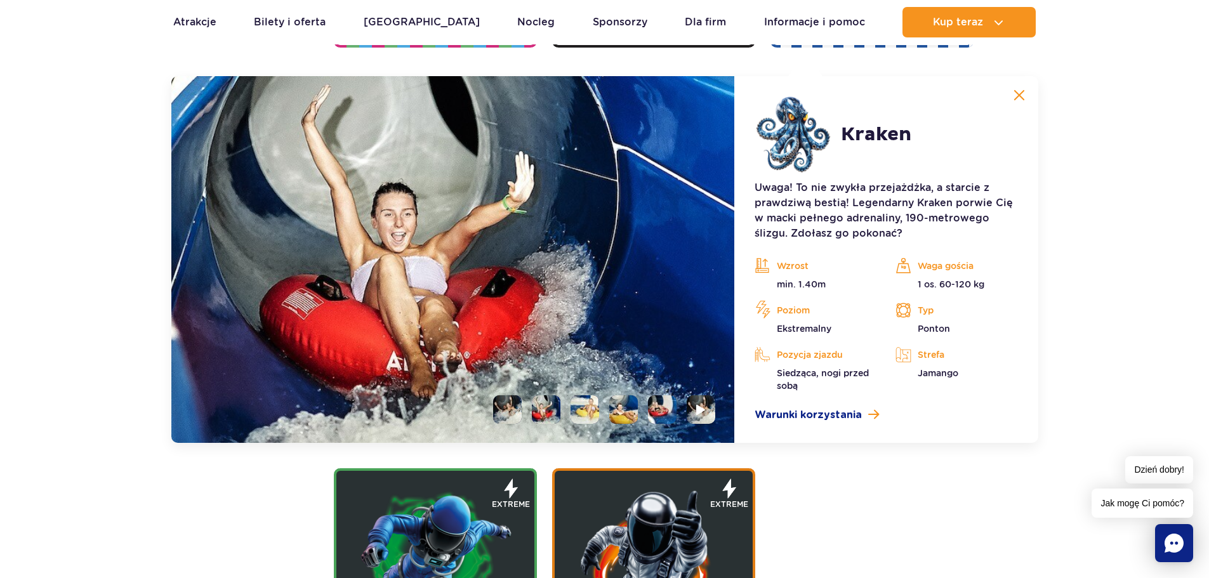
click at [604, 407] on ul at bounding box center [599, 409] width 232 height 29
click at [621, 412] on li at bounding box center [623, 409] width 29 height 29
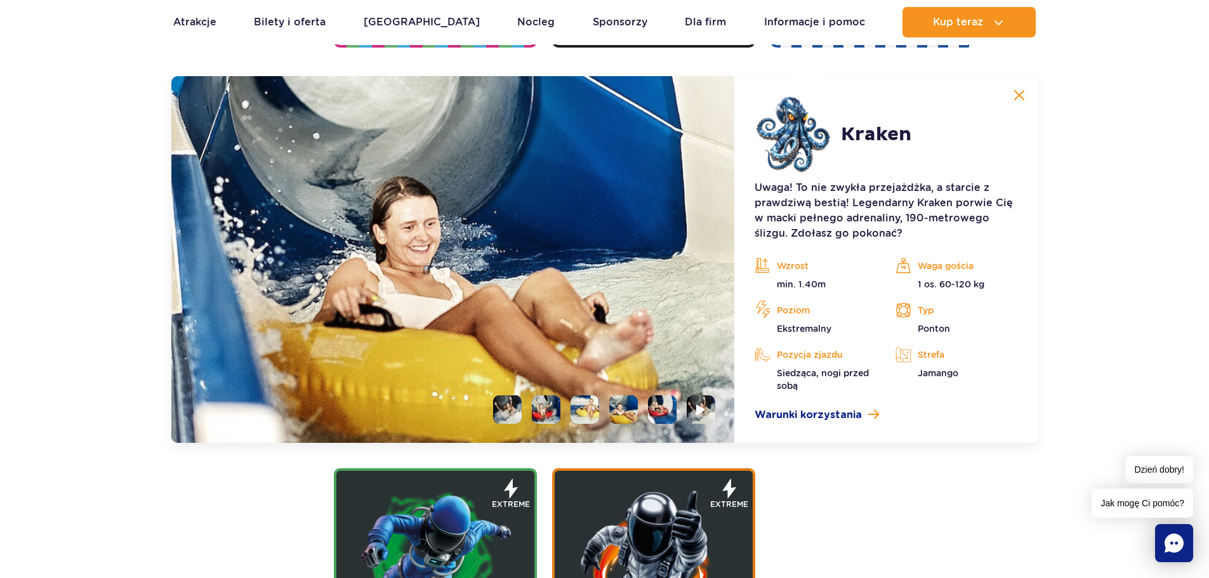
click at [660, 411] on li at bounding box center [662, 409] width 29 height 29
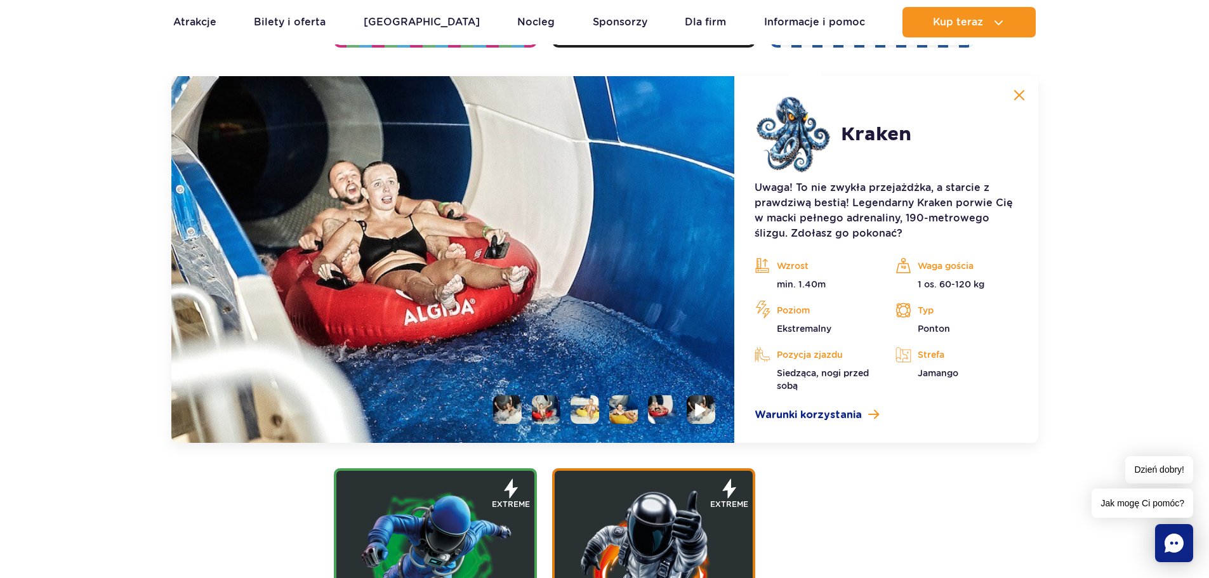
click at [711, 402] on li at bounding box center [701, 409] width 29 height 29
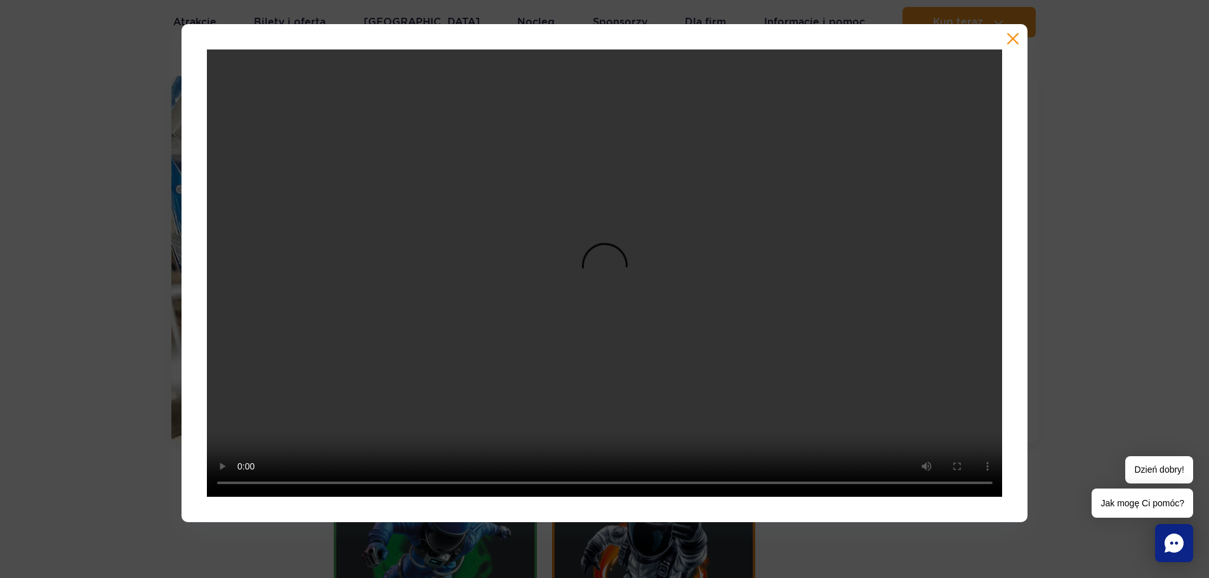
click at [1011, 43] on button "button" at bounding box center [1012, 38] width 13 height 13
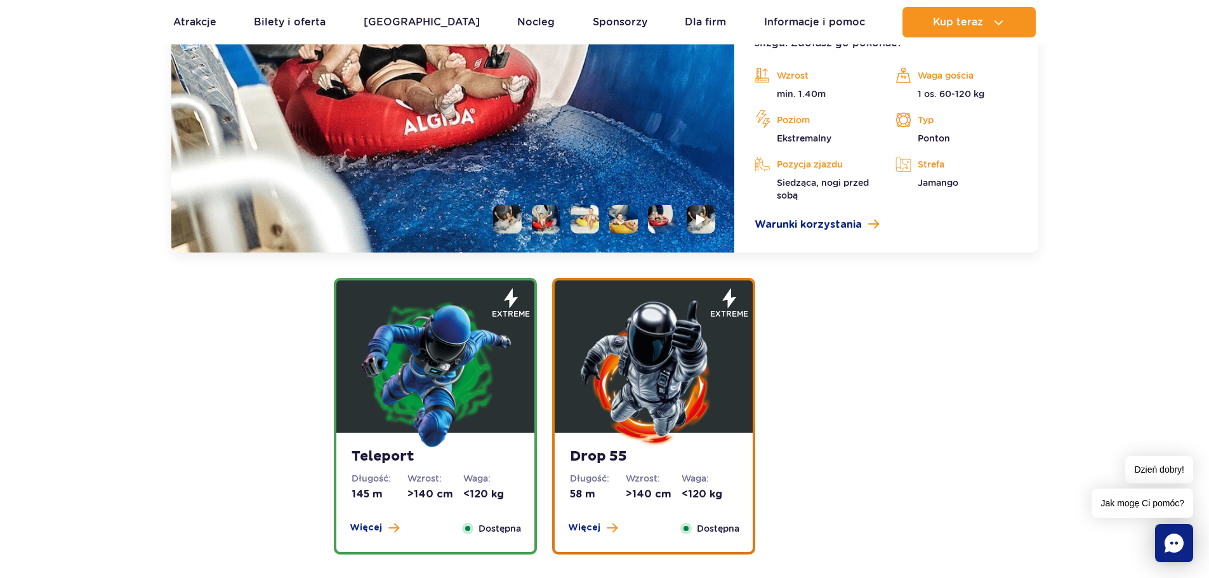
click at [450, 407] on img at bounding box center [435, 372] width 152 height 152
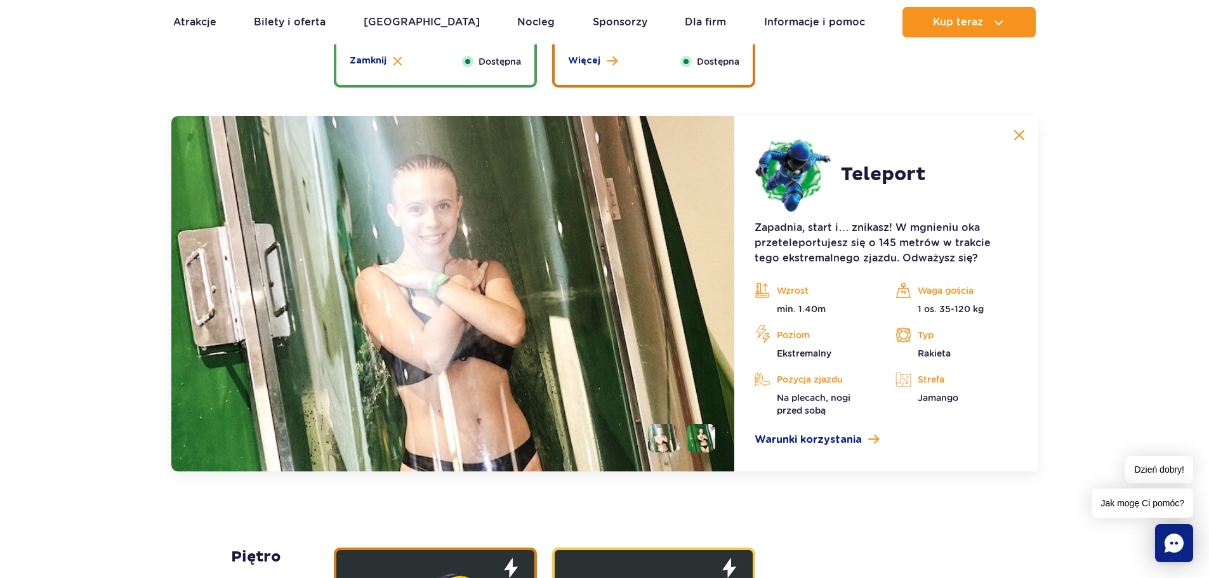
scroll to position [1721, 0]
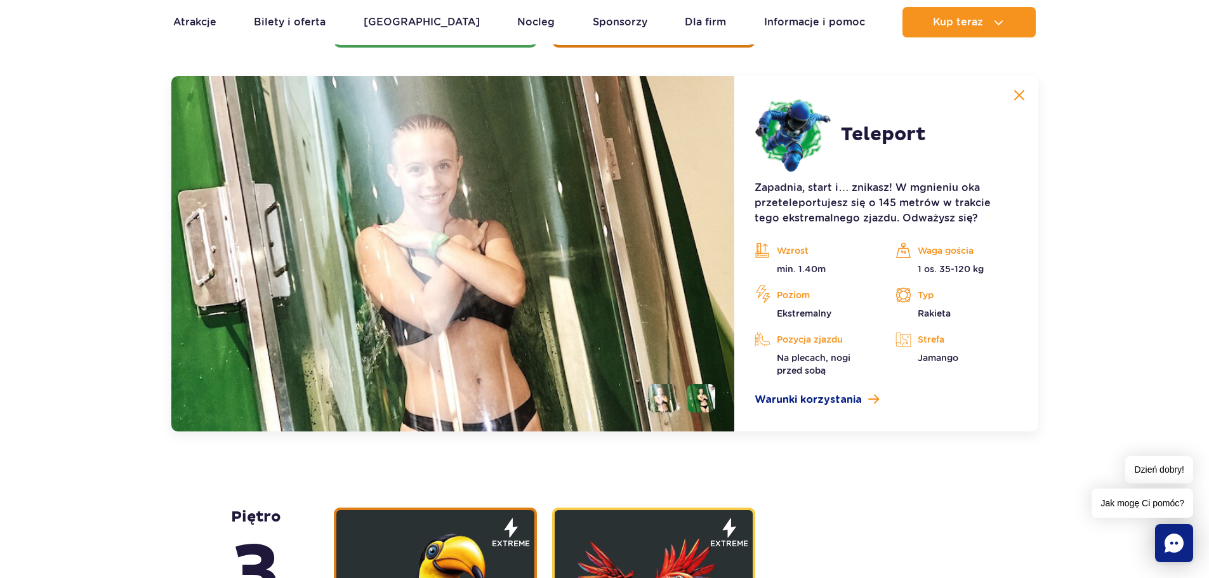
click at [695, 391] on li at bounding box center [701, 398] width 29 height 29
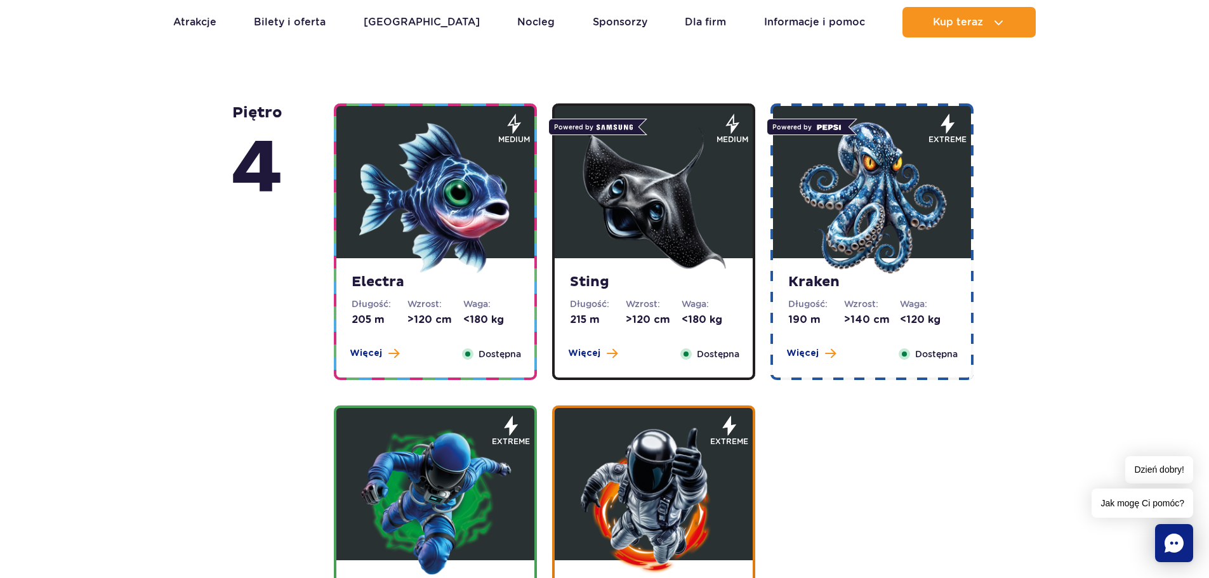
click at [516, 202] on figure at bounding box center [435, 182] width 198 height 152
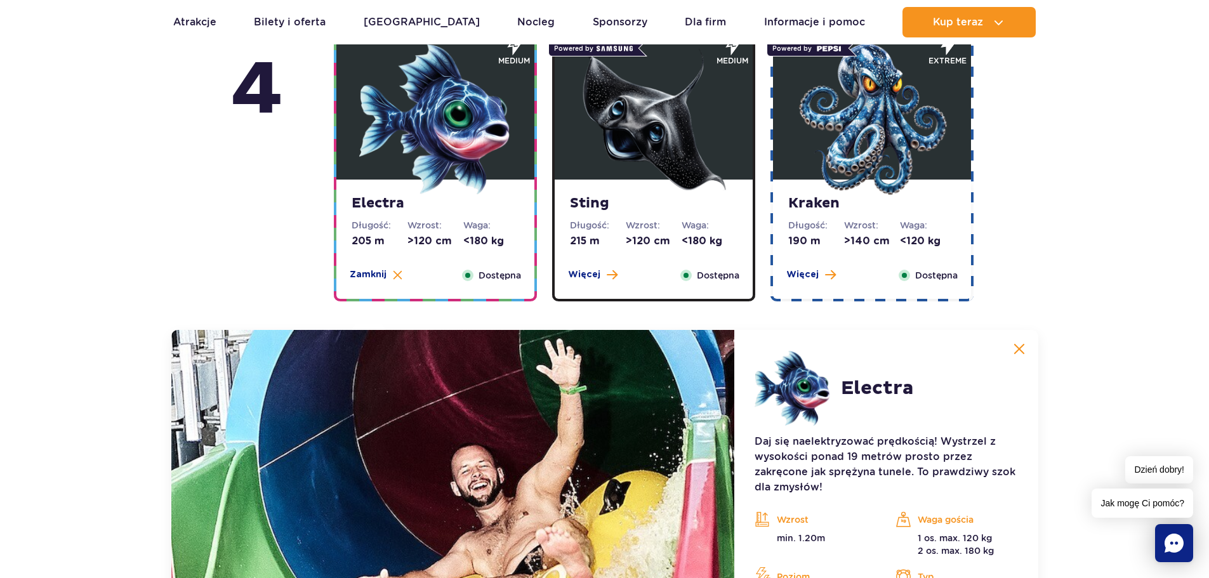
click at [605, 166] on img at bounding box center [653, 119] width 152 height 152
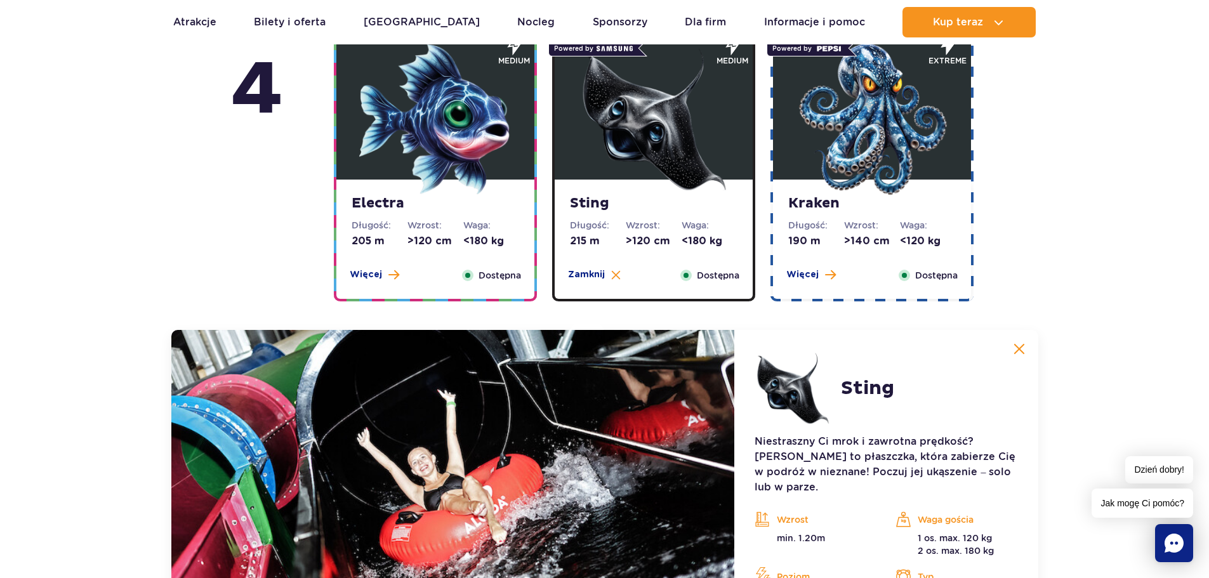
click at [796, 211] on strong "Kraken" at bounding box center [872, 204] width 168 height 18
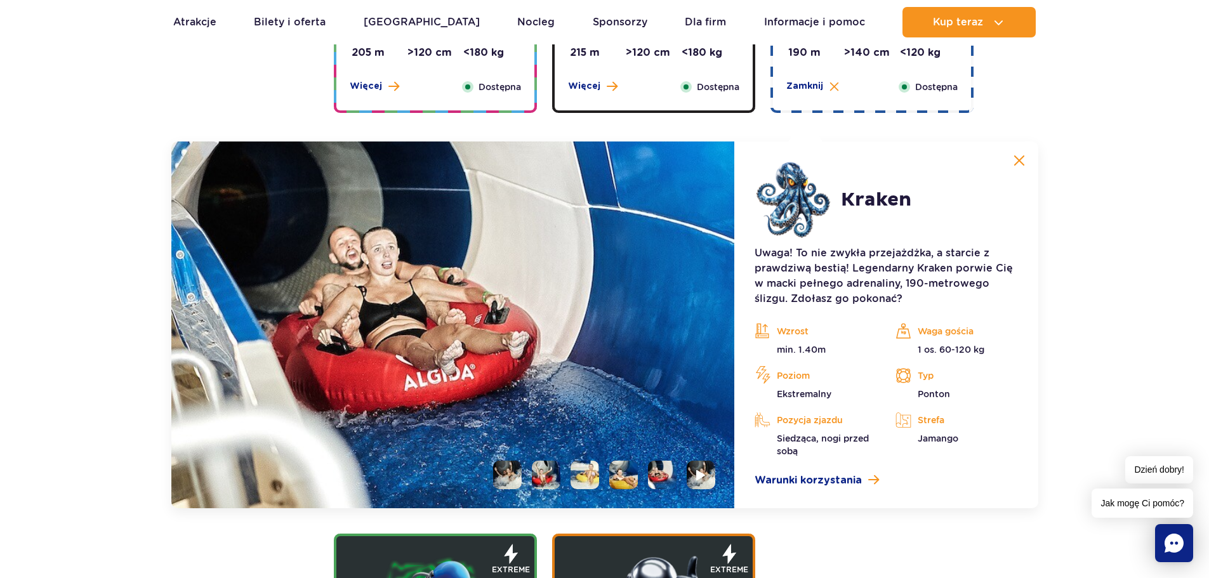
scroll to position [1356, 0]
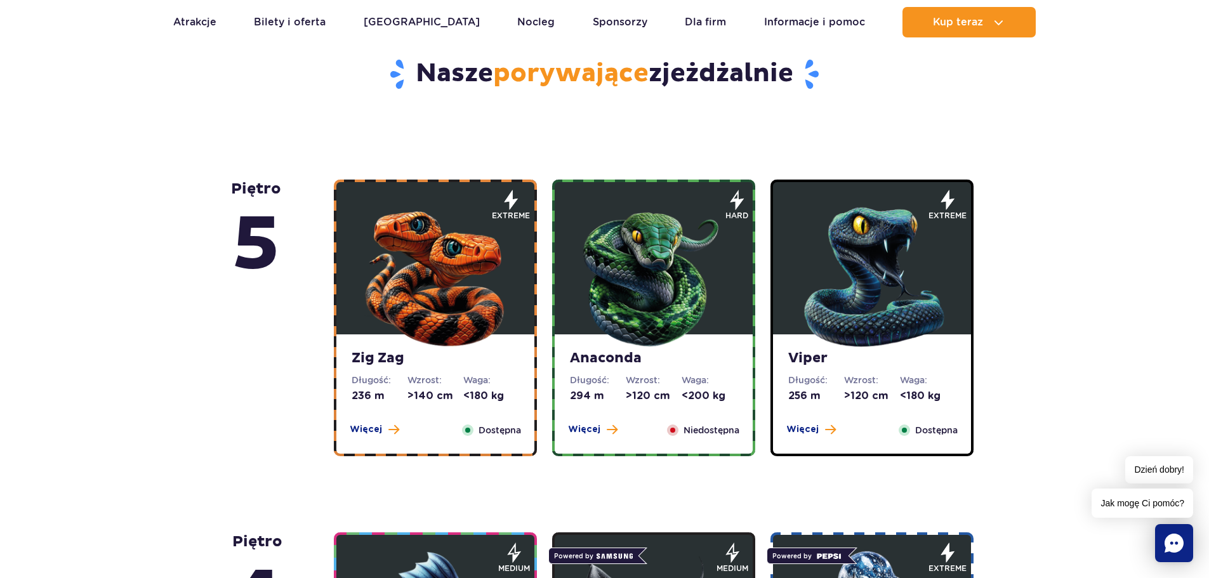
click at [503, 312] on img at bounding box center [435, 274] width 152 height 152
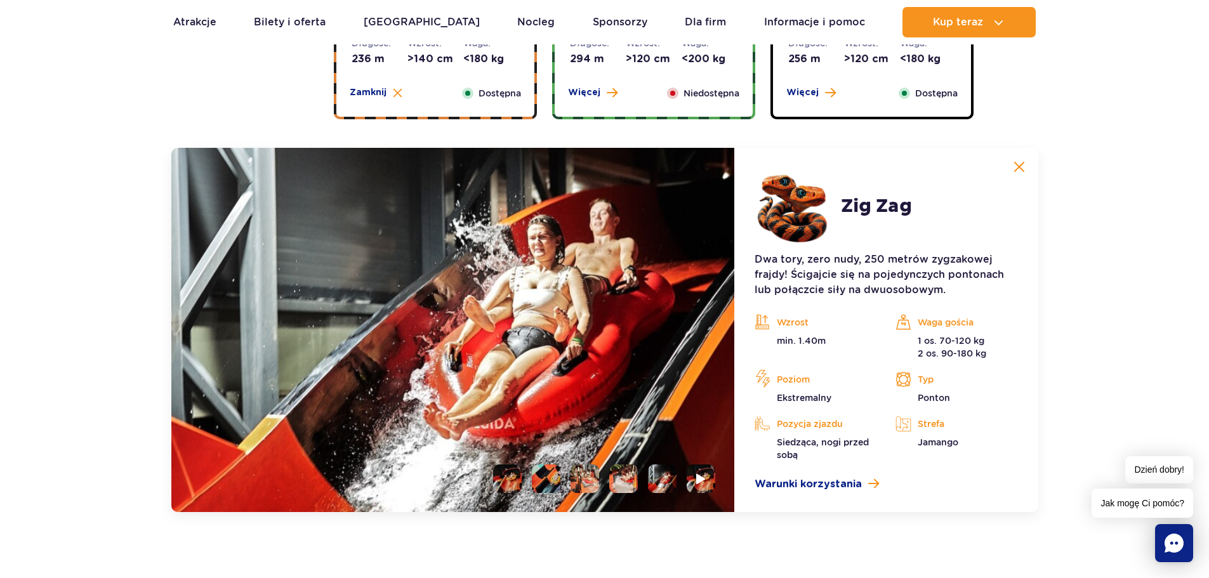
scroll to position [1067, 0]
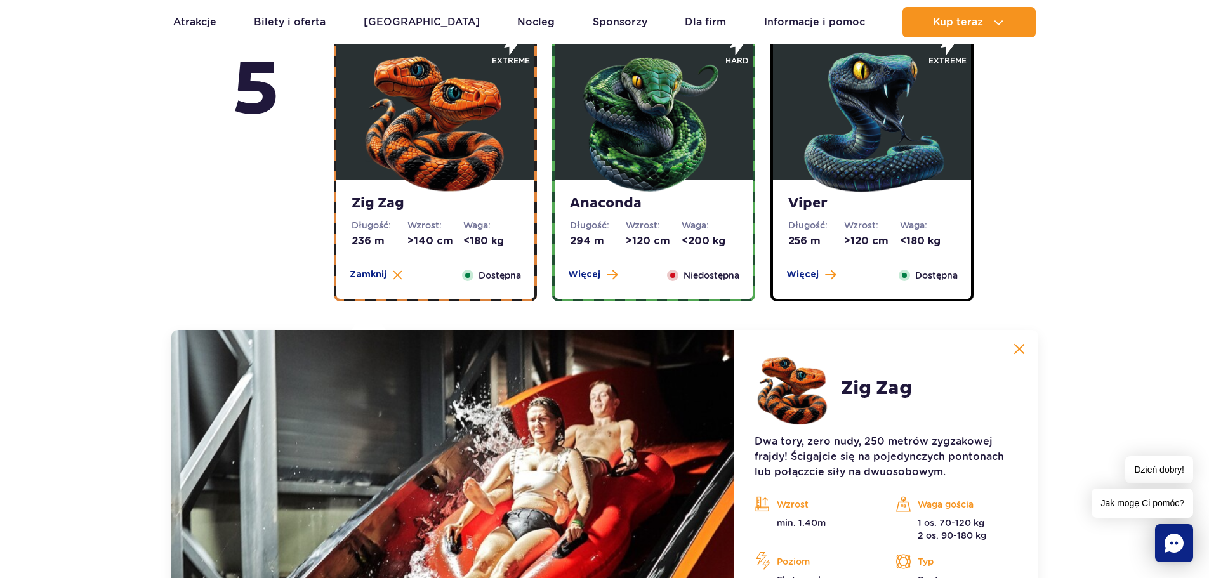
click at [589, 209] on strong "Anaconda" at bounding box center [654, 204] width 168 height 18
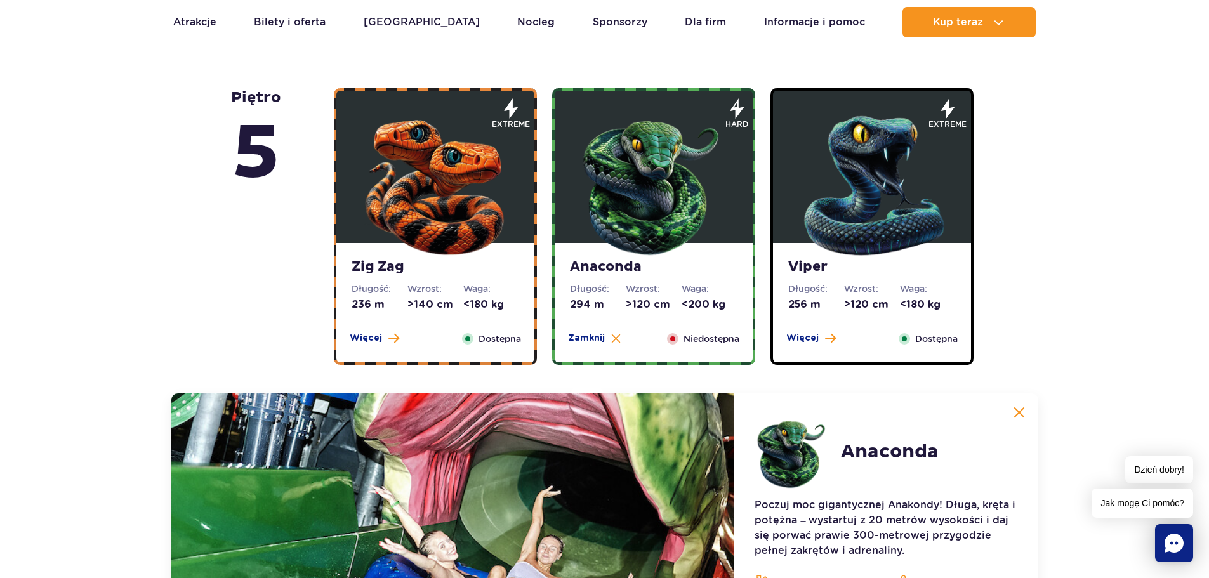
click at [817, 209] on img at bounding box center [872, 183] width 152 height 152
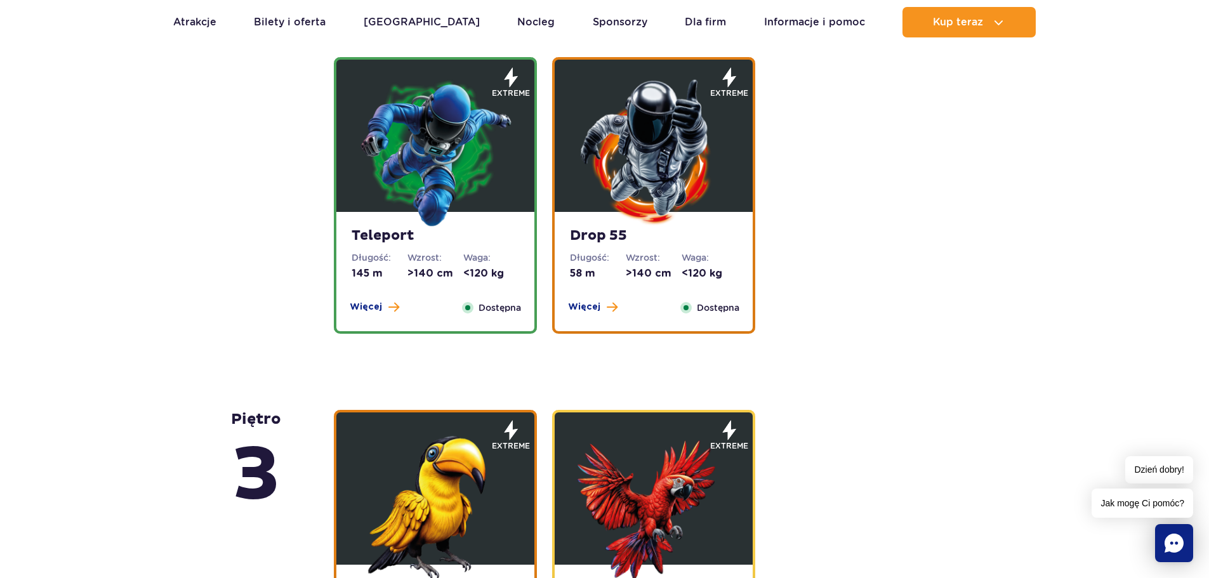
click at [624, 259] on dt "Długość:" at bounding box center [598, 257] width 56 height 13
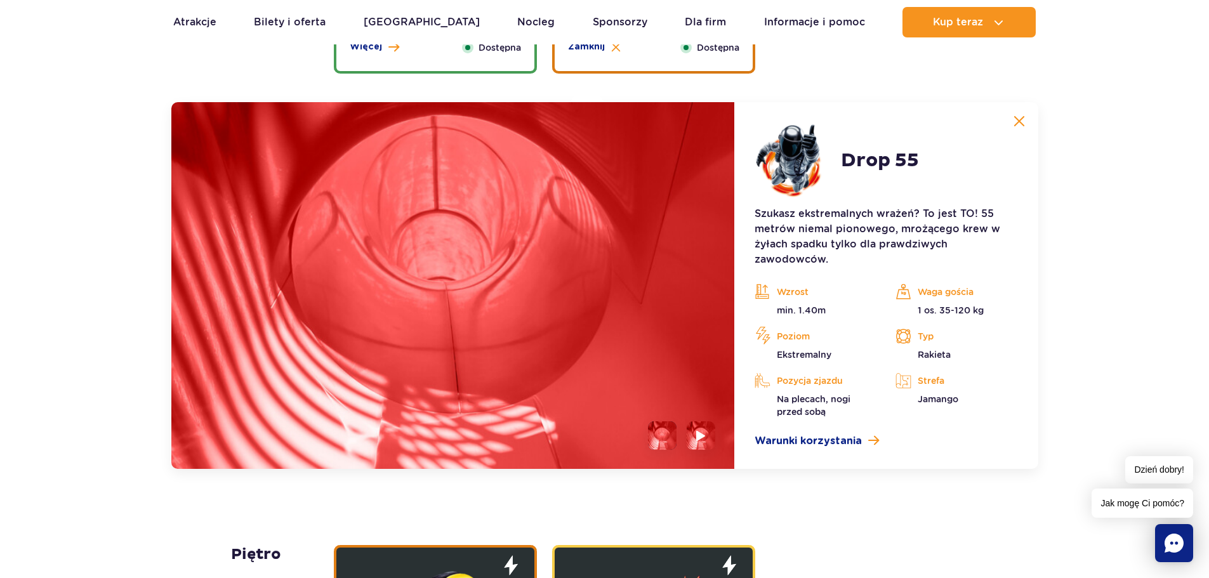
scroll to position [1721, 0]
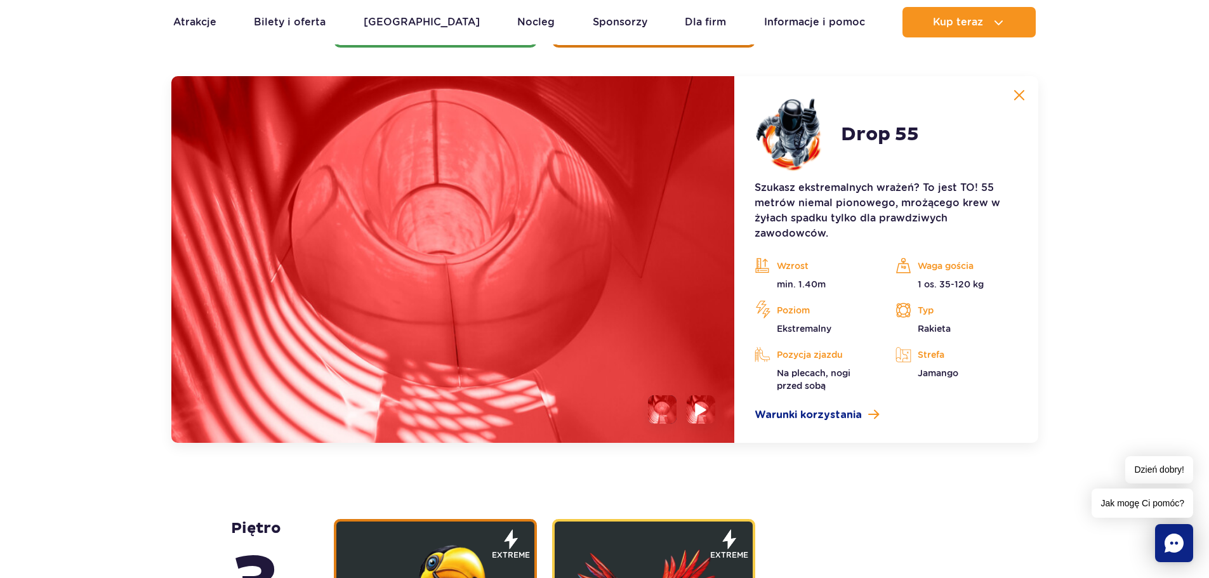
click at [692, 404] on li at bounding box center [701, 409] width 29 height 29
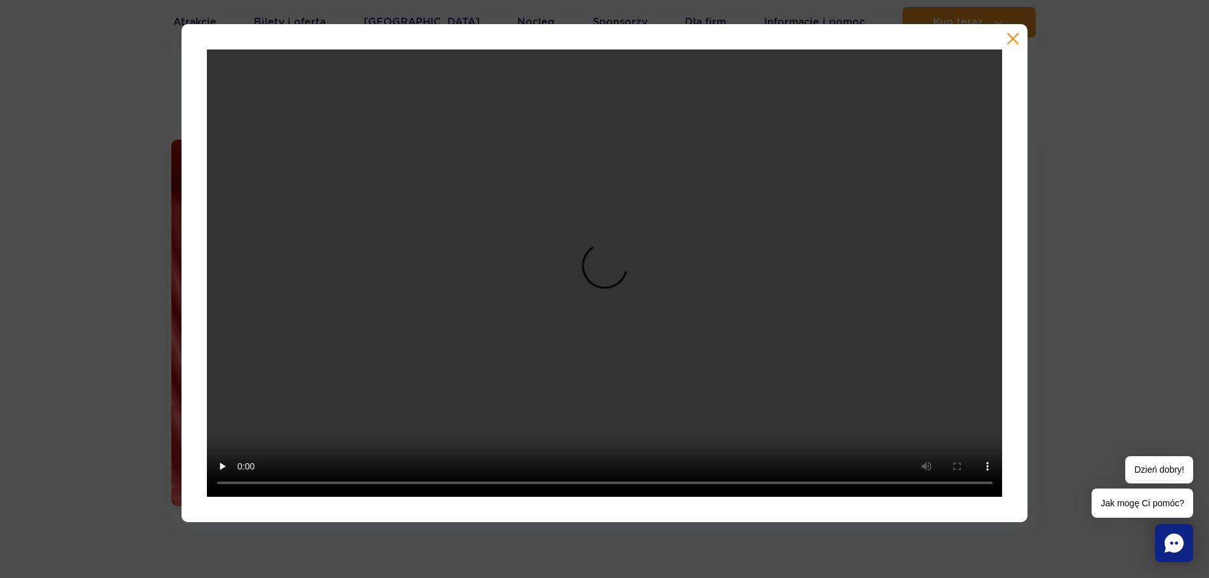
click at [1011, 44] on button "button" at bounding box center [1012, 38] width 13 height 13
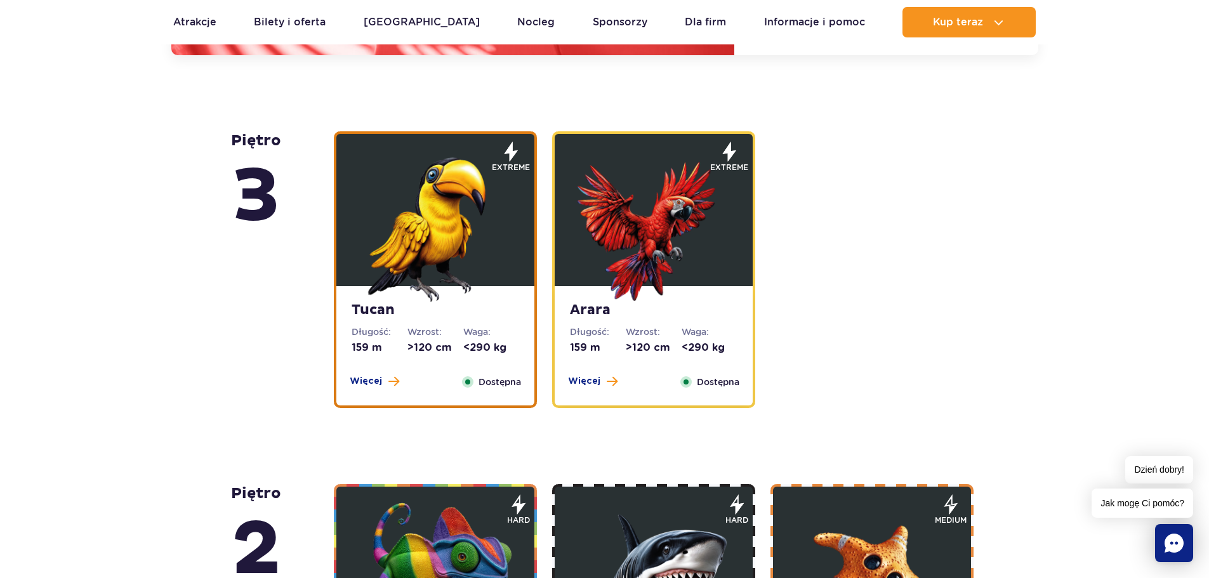
scroll to position [2166, 0]
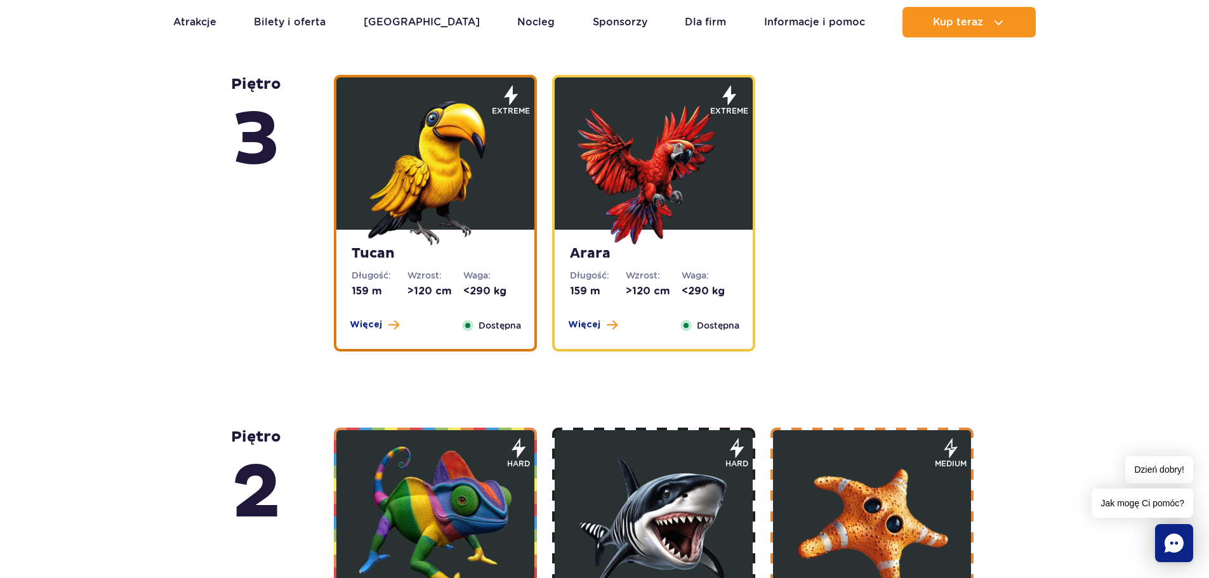
click at [432, 156] on img at bounding box center [435, 169] width 152 height 152
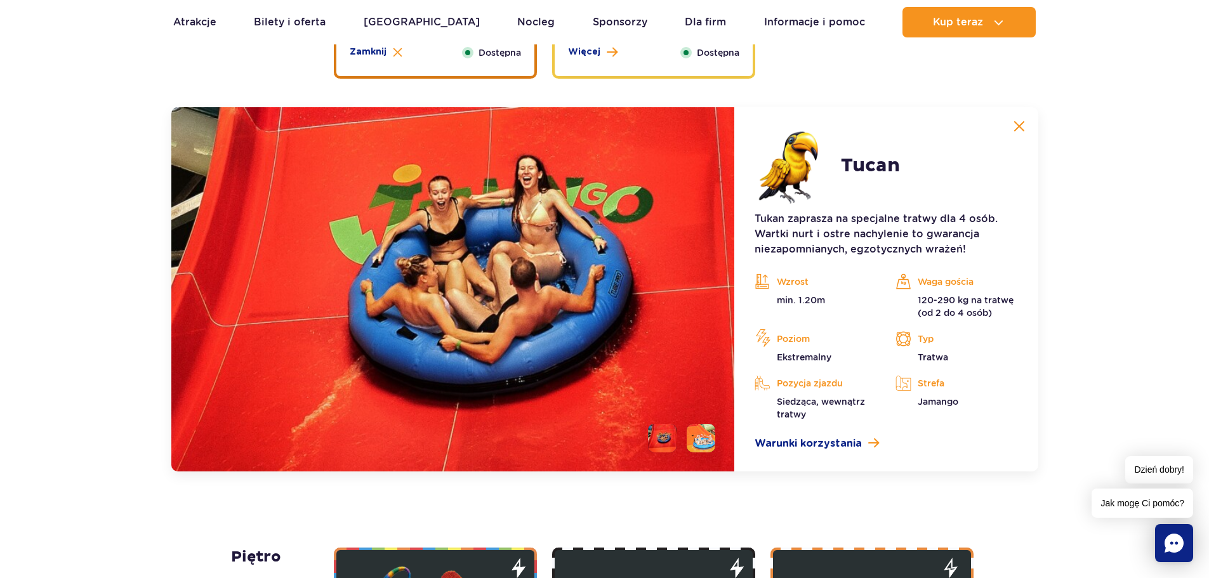
scroll to position [2074, 0]
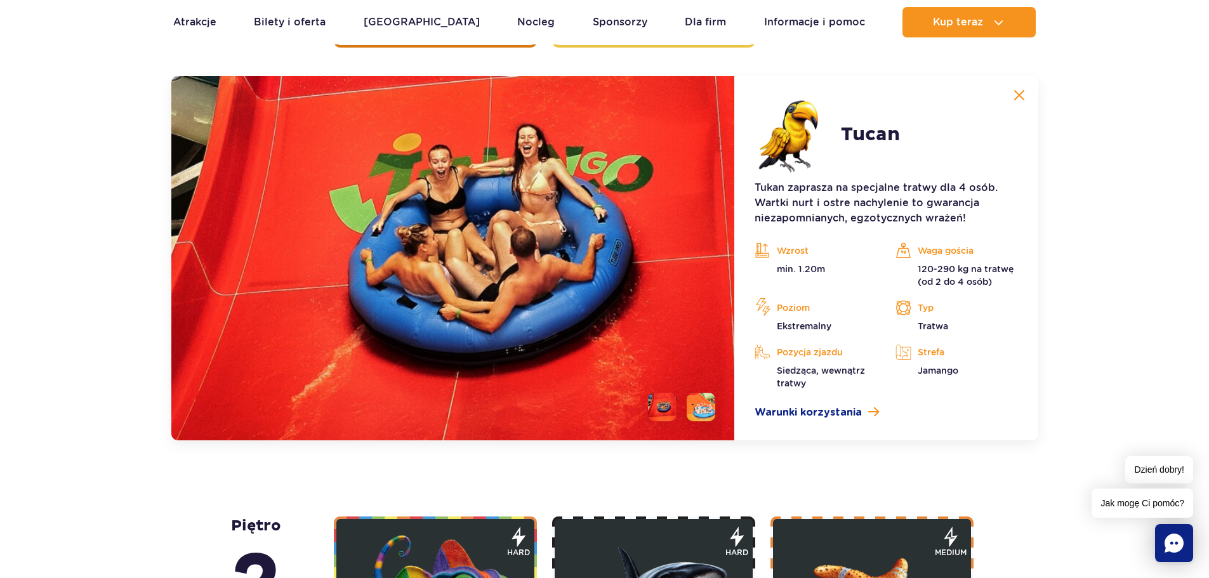
click at [690, 404] on li at bounding box center [701, 407] width 29 height 29
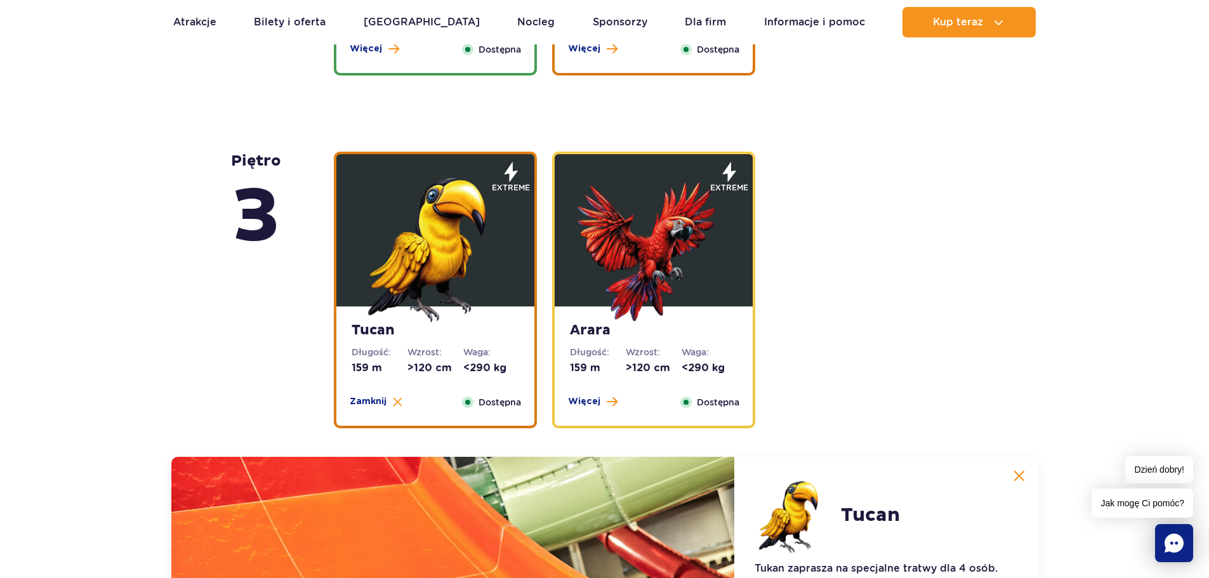
click at [659, 293] on img at bounding box center [653, 246] width 152 height 152
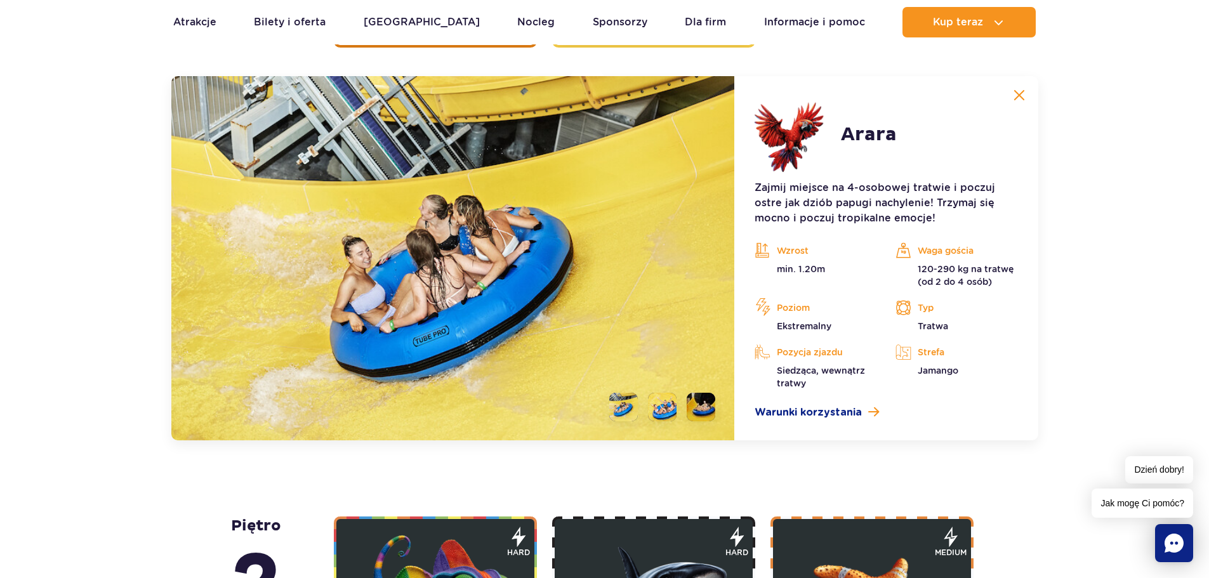
click at [623, 402] on li at bounding box center [623, 407] width 29 height 29
click at [659, 411] on li at bounding box center [662, 407] width 29 height 29
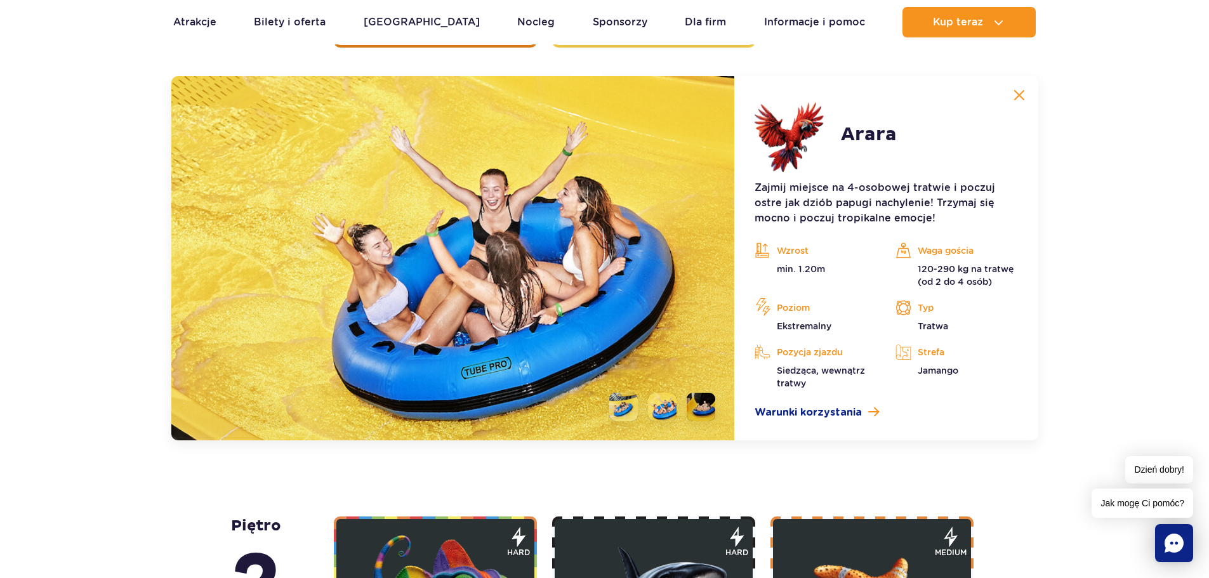
click at [694, 409] on li at bounding box center [701, 407] width 29 height 29
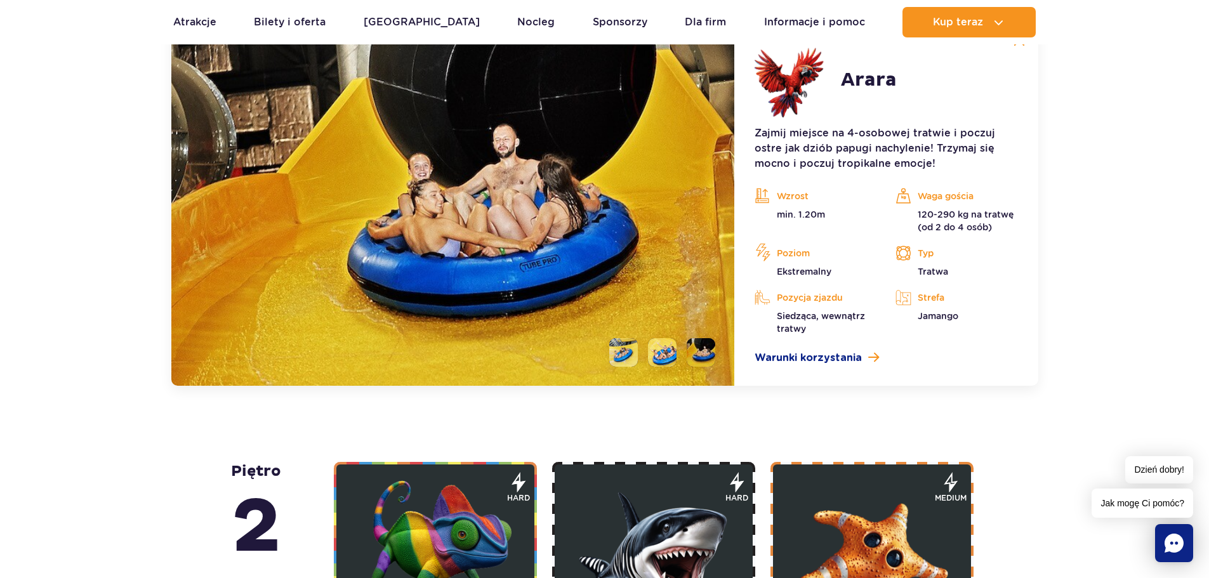
scroll to position [2391, 0]
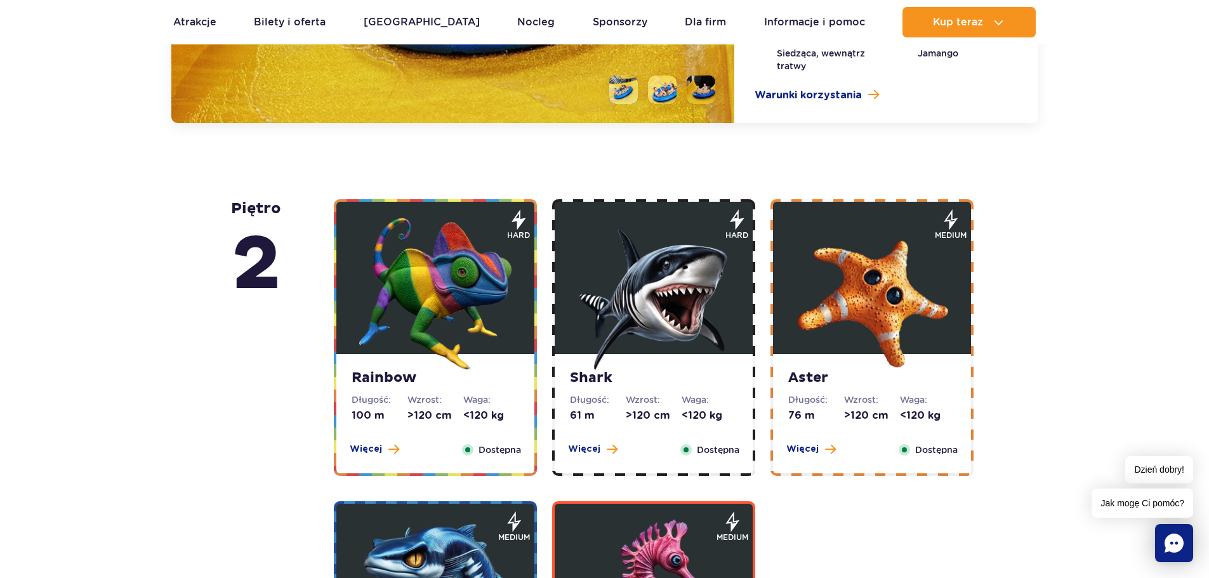
click at [457, 327] on img at bounding box center [435, 294] width 152 height 152
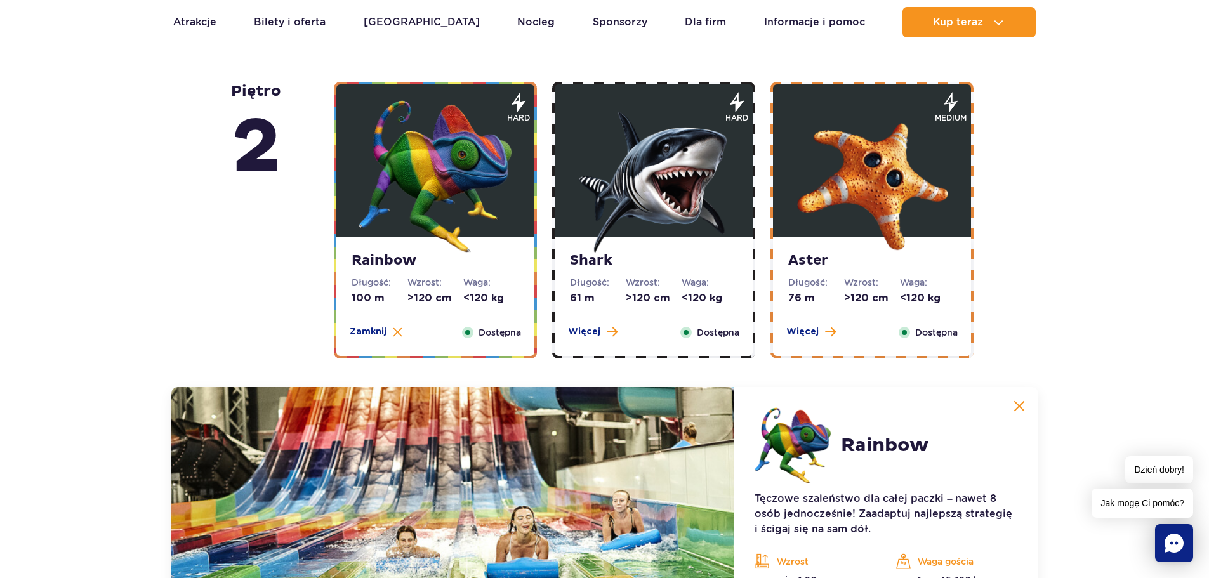
scroll to position [2046, 0]
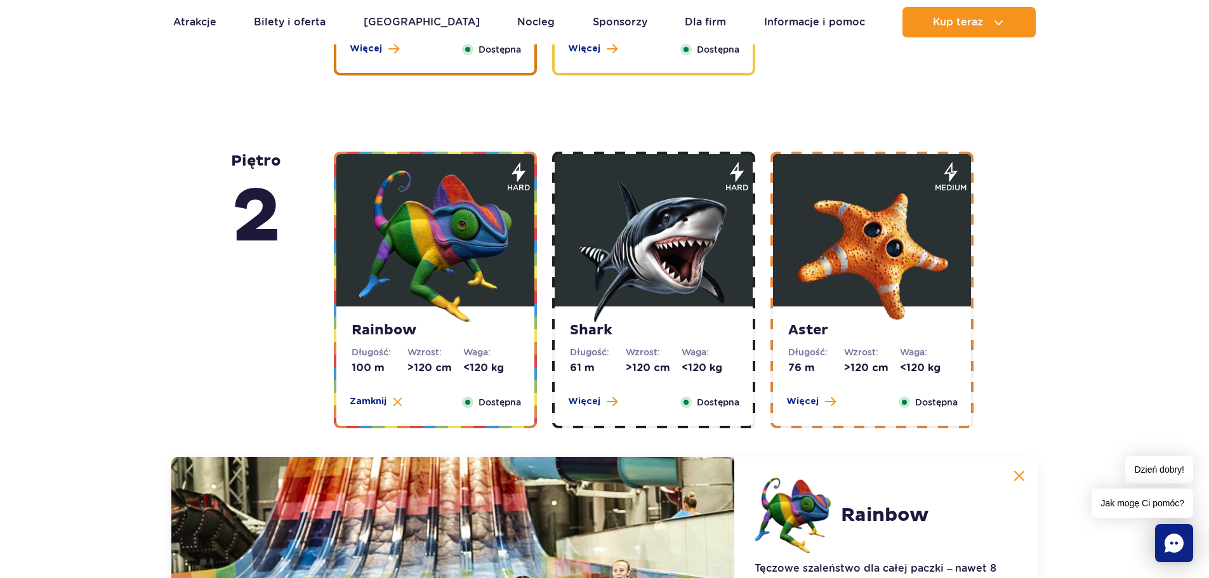
click at [641, 315] on img at bounding box center [653, 246] width 152 height 152
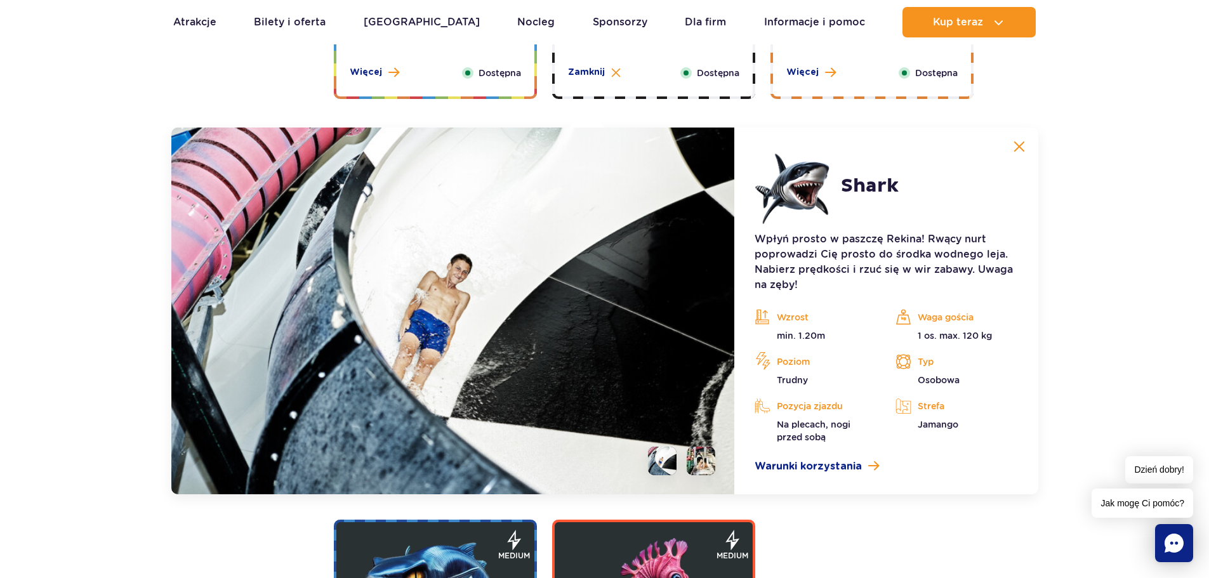
scroll to position [2427, 0]
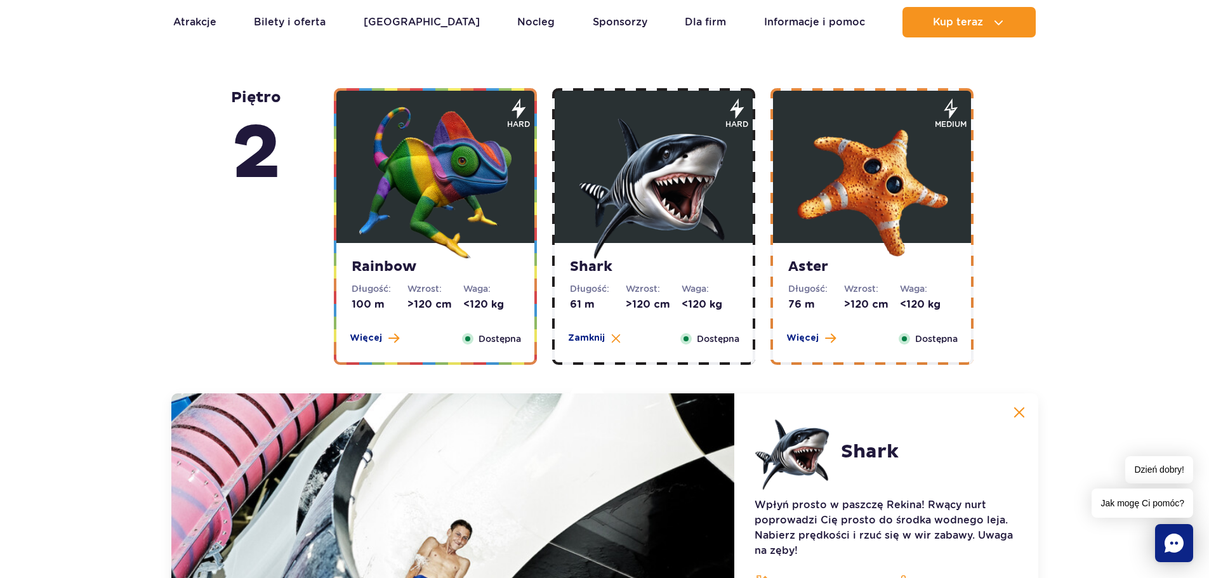
click at [803, 241] on img at bounding box center [872, 183] width 152 height 152
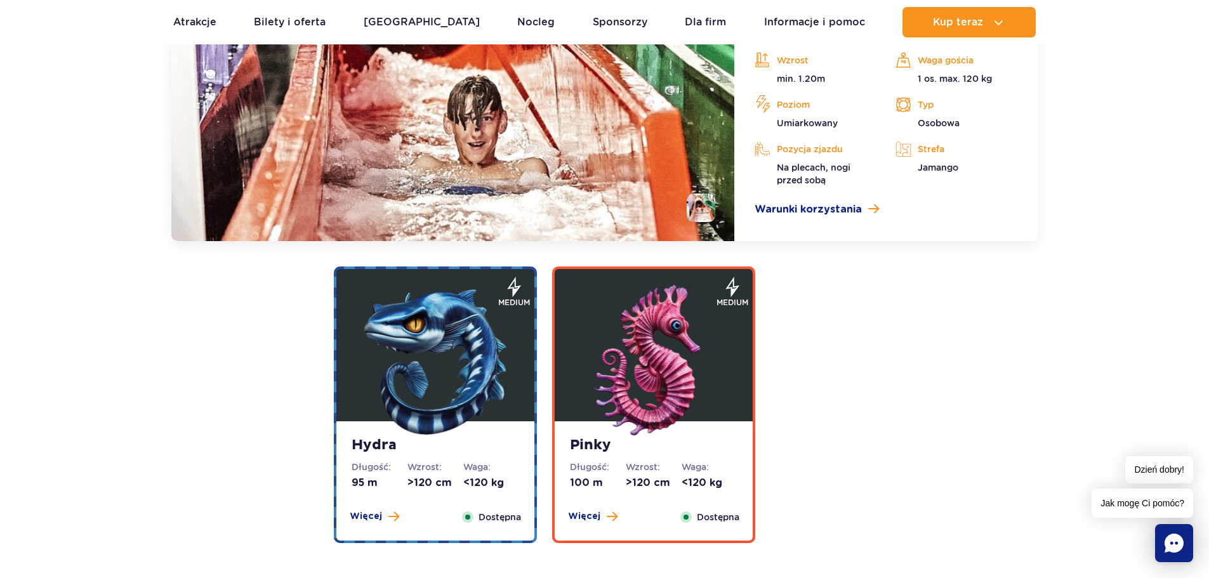
click at [463, 350] on img at bounding box center [435, 361] width 152 height 152
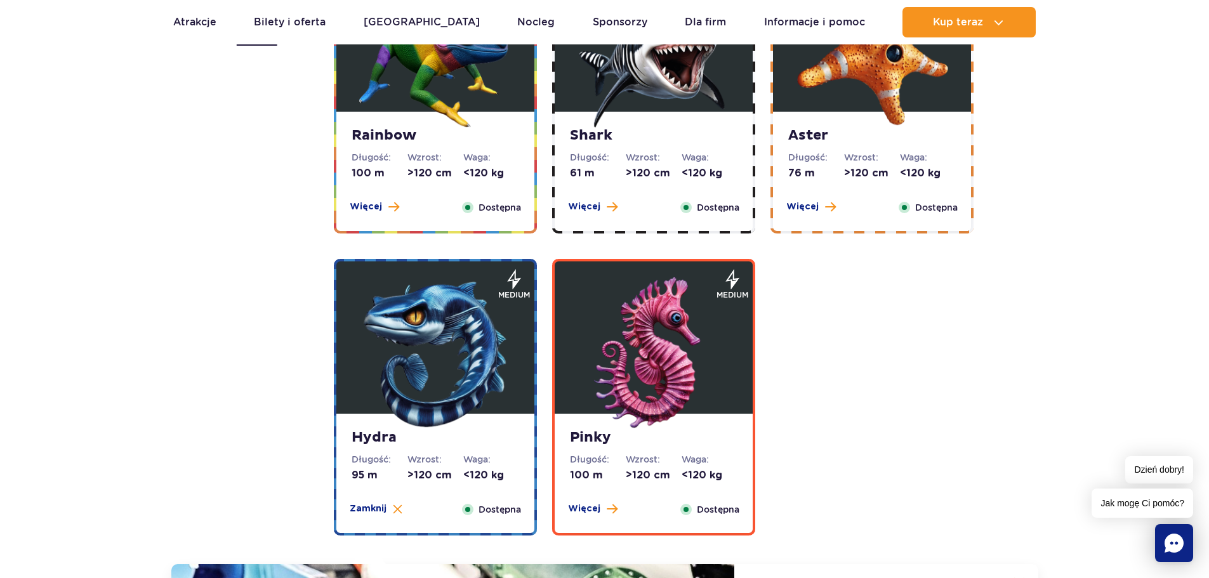
scroll to position [2221, 0]
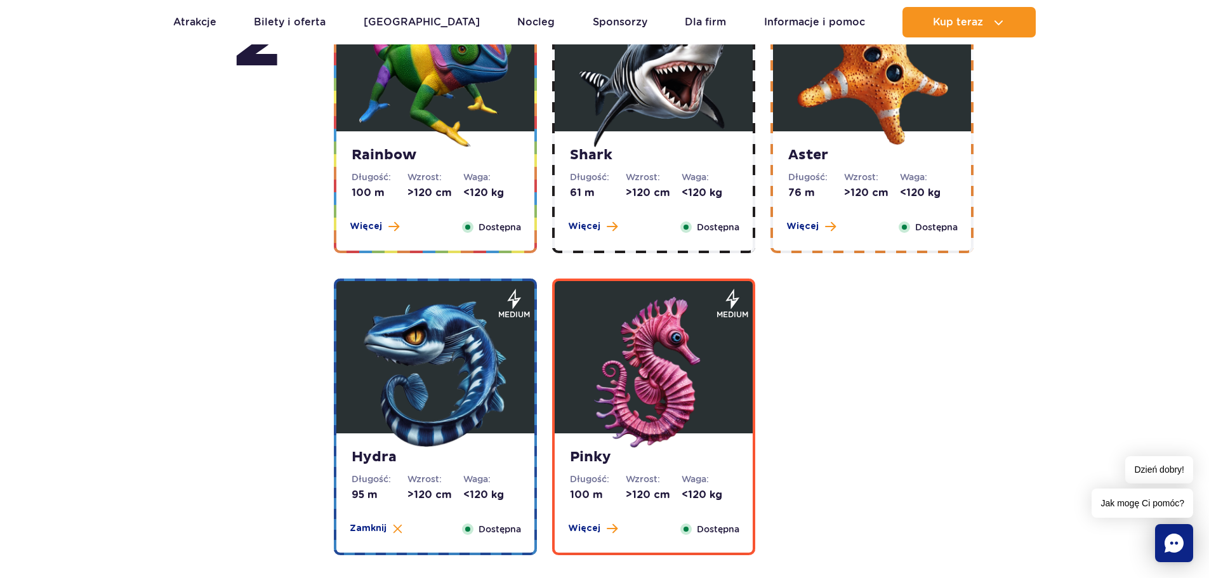
click at [692, 374] on img at bounding box center [653, 373] width 152 height 152
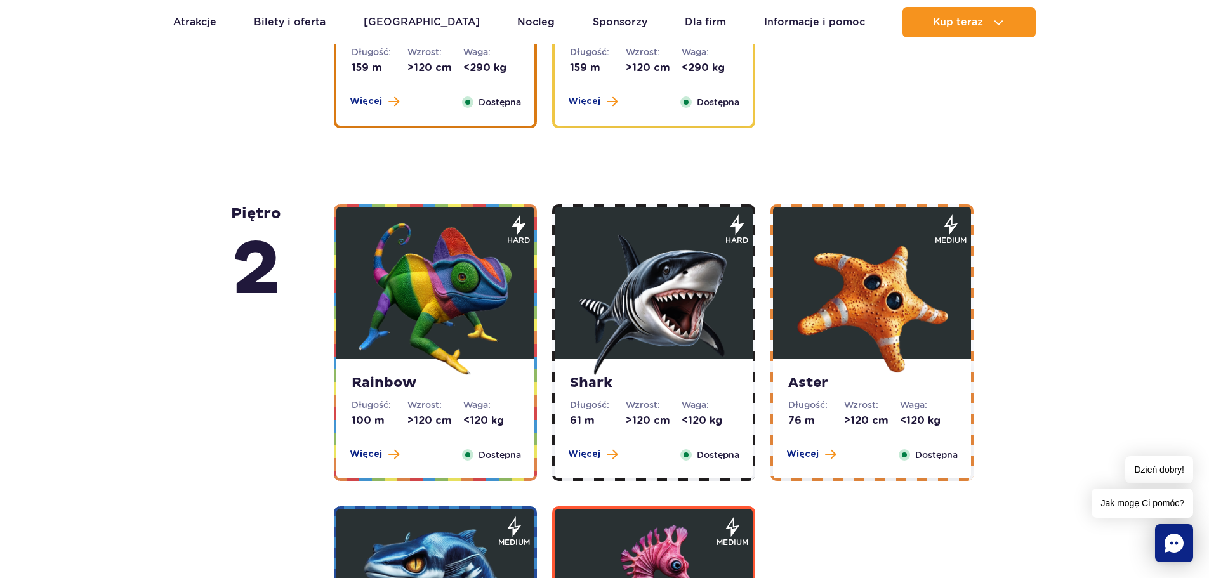
scroll to position [1968, 0]
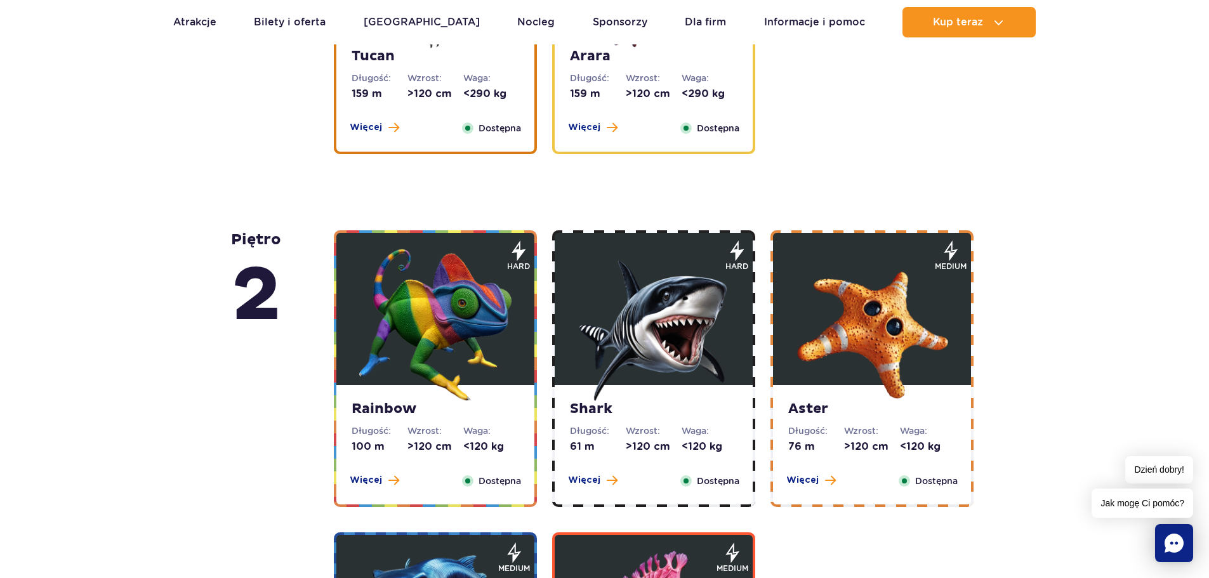
click at [627, 452] on dd ">120 cm" at bounding box center [654, 447] width 56 height 14
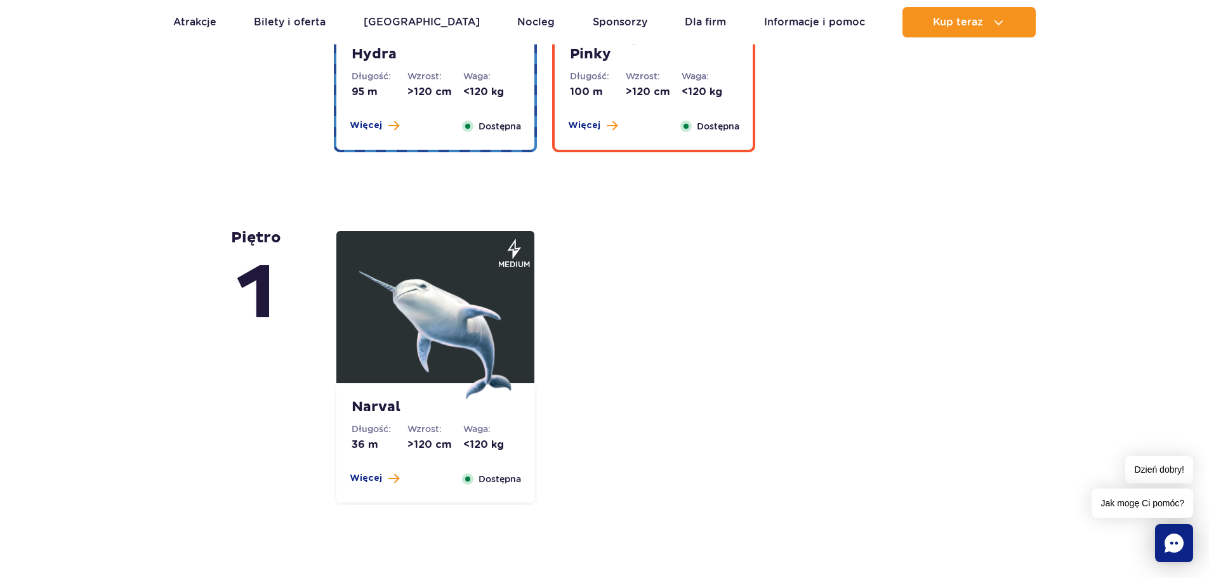
scroll to position [3061, 0]
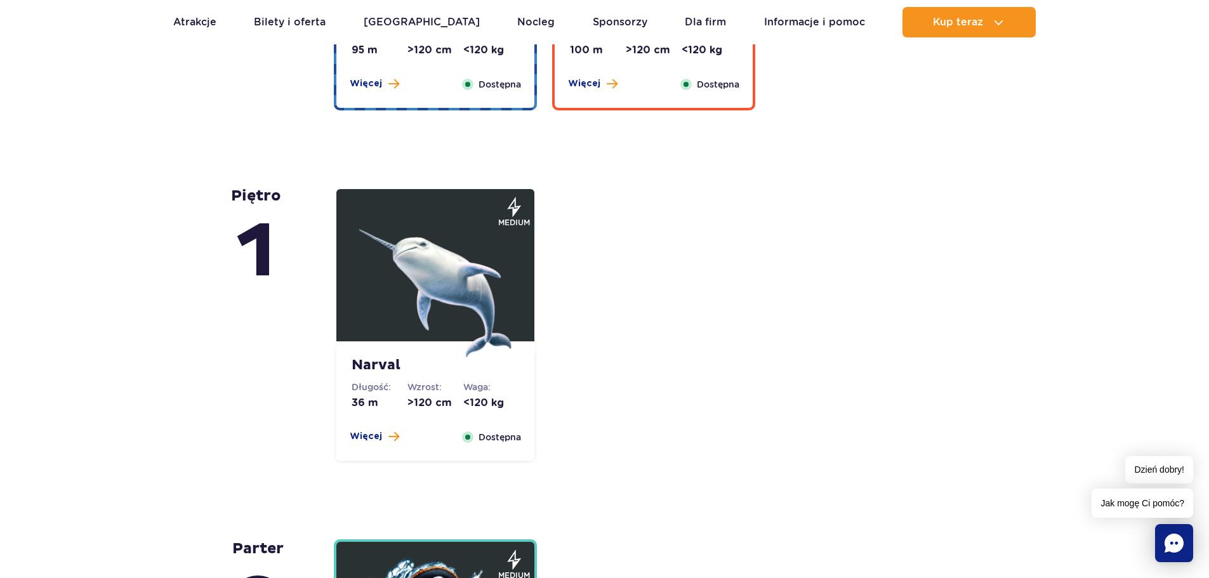
click at [457, 303] on img at bounding box center [435, 281] width 152 height 152
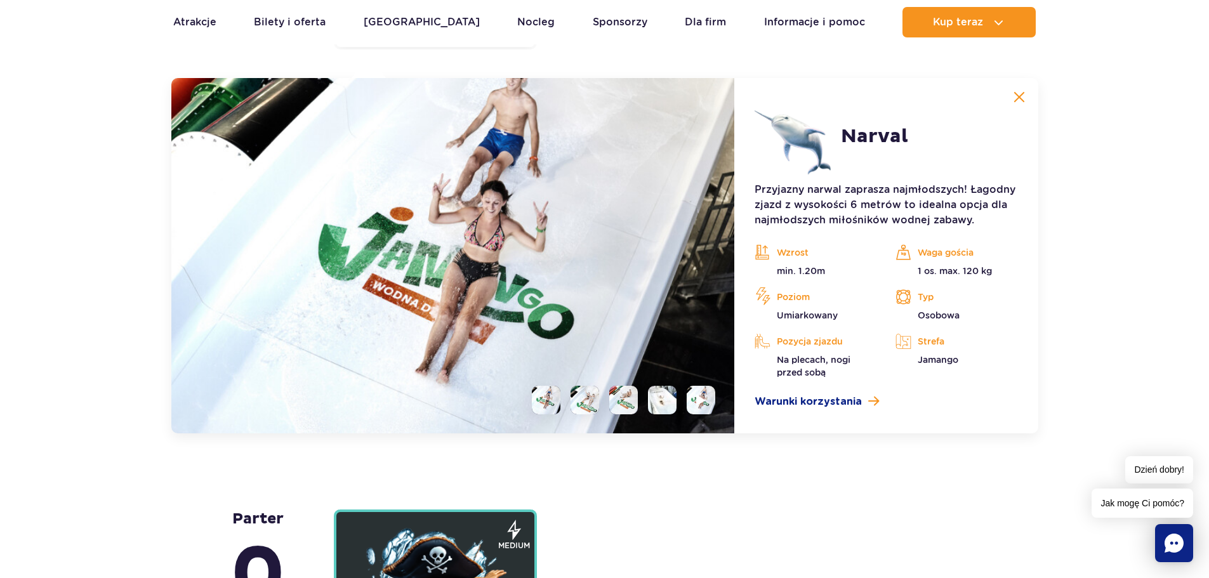
scroll to position [3082, 0]
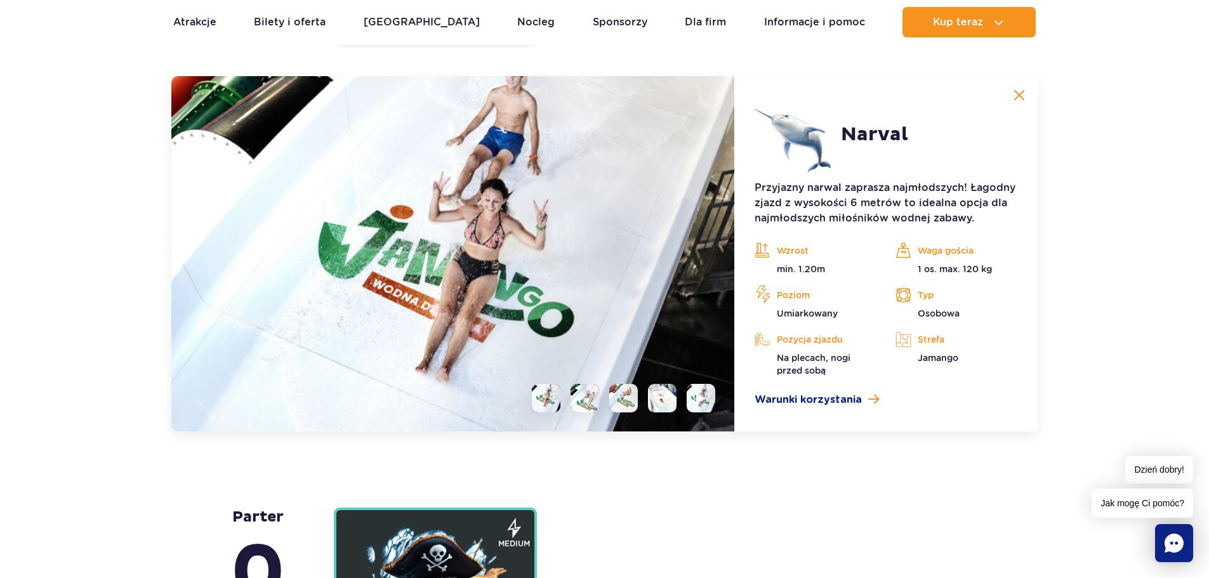
click at [542, 390] on li at bounding box center [546, 398] width 29 height 29
click at [591, 399] on li at bounding box center [584, 398] width 29 height 29
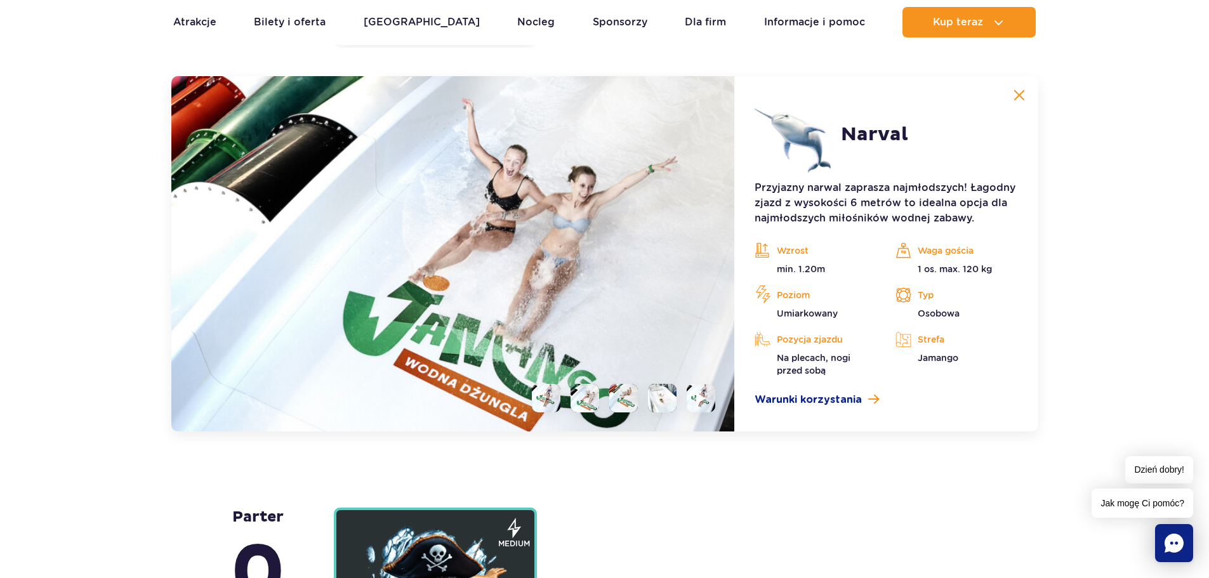
click at [627, 401] on li at bounding box center [623, 398] width 29 height 29
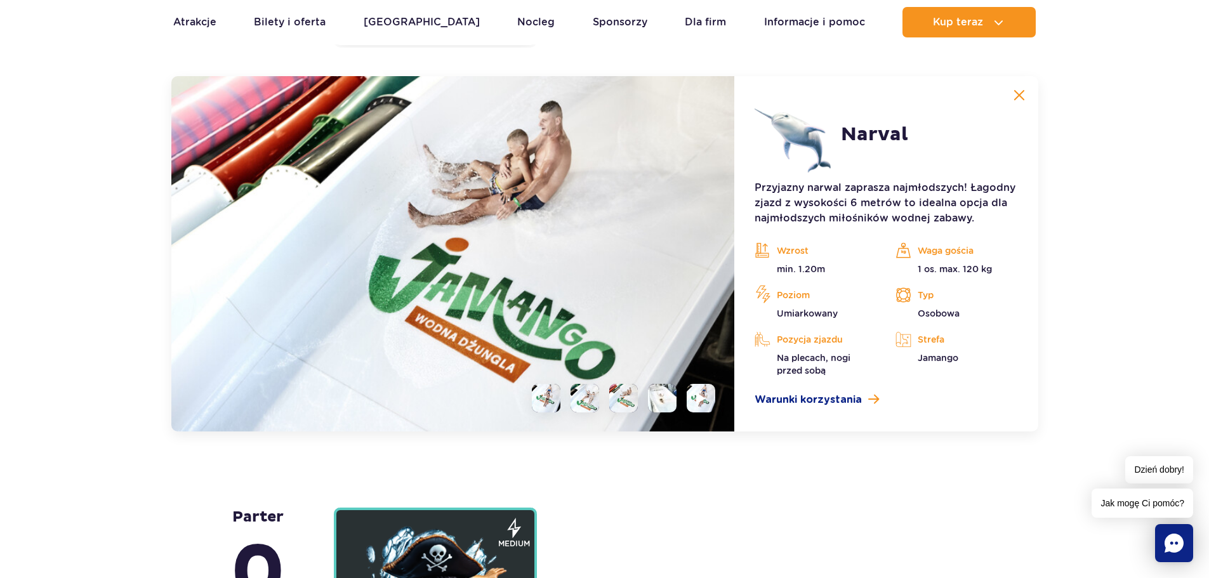
click at [666, 398] on li at bounding box center [662, 398] width 29 height 29
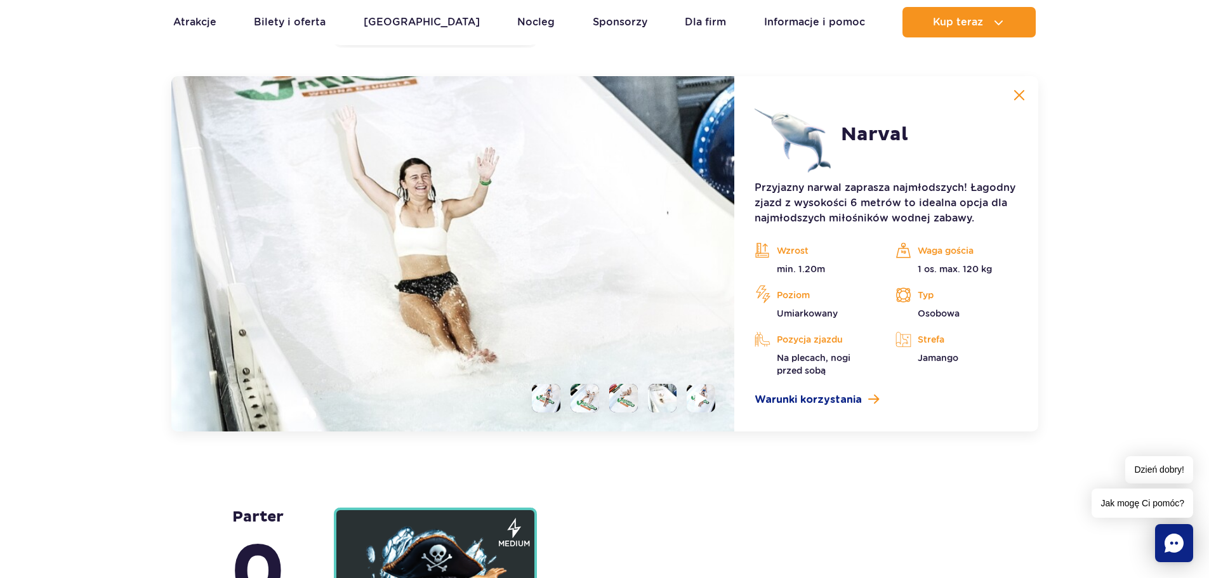
click at [696, 399] on img at bounding box center [701, 398] width 12 height 15
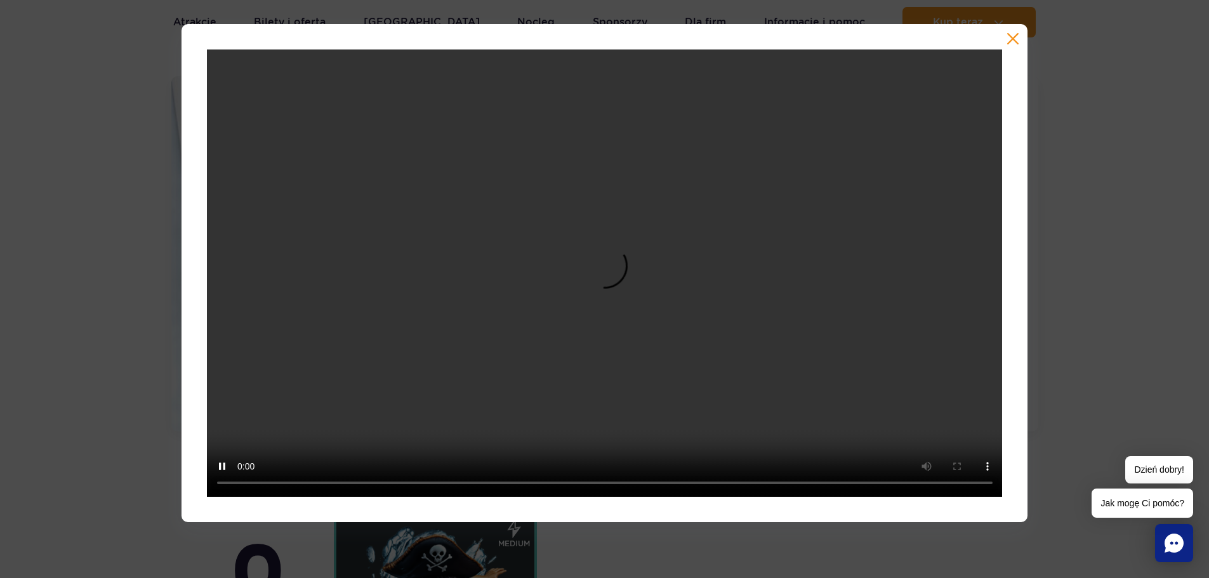
click at [1018, 34] on button "button" at bounding box center [1012, 38] width 13 height 13
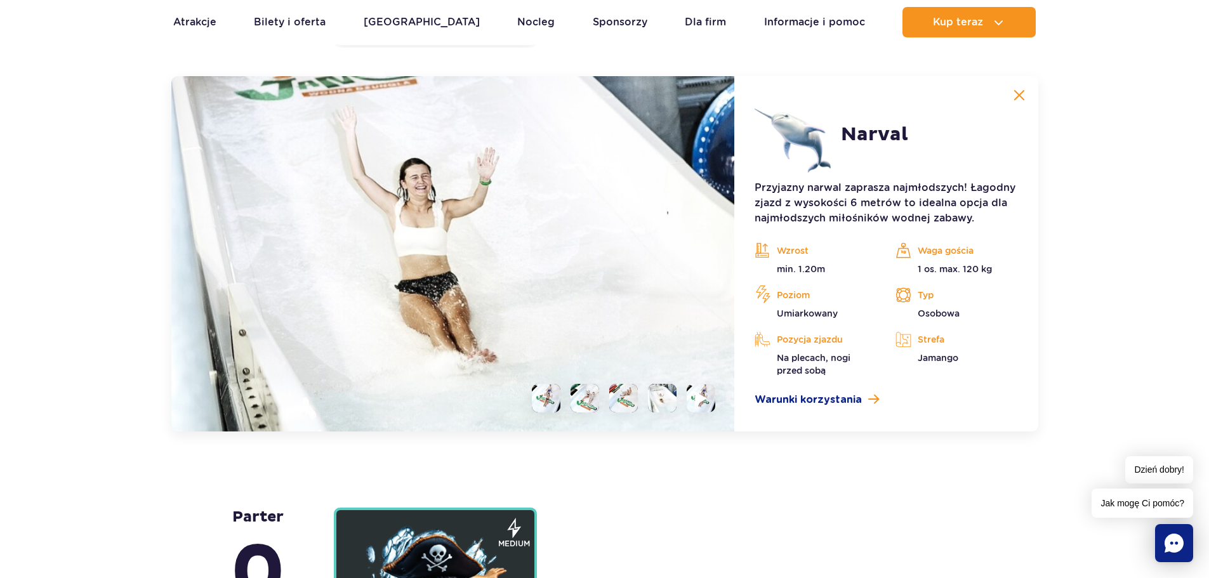
click at [698, 396] on img at bounding box center [701, 398] width 12 height 15
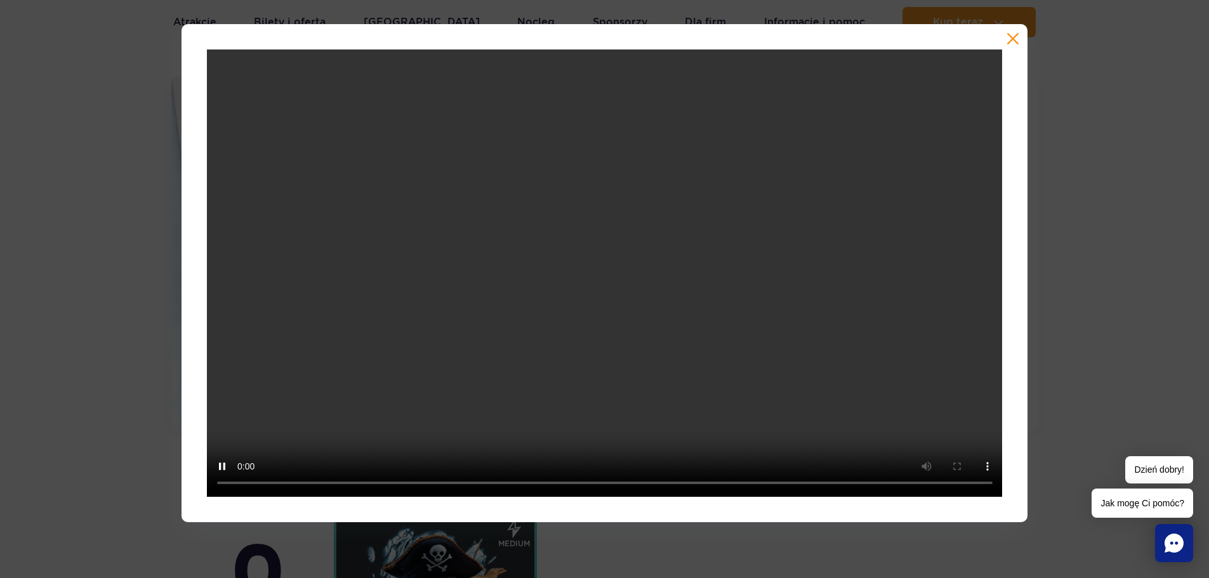
click at [1012, 36] on button "button" at bounding box center [1012, 38] width 13 height 13
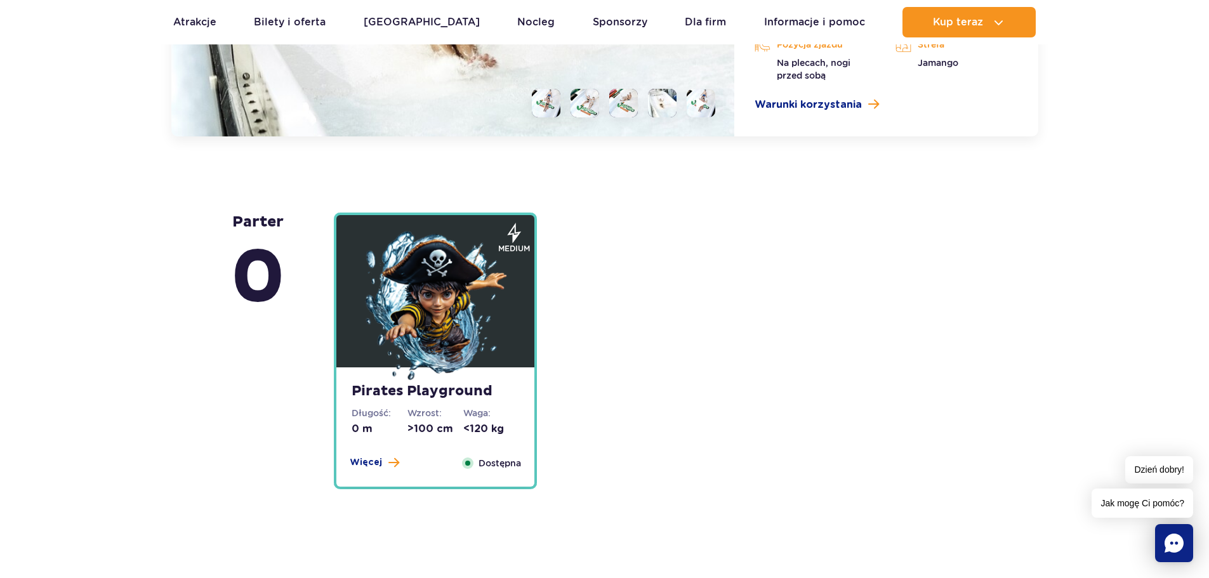
scroll to position [3399, 0]
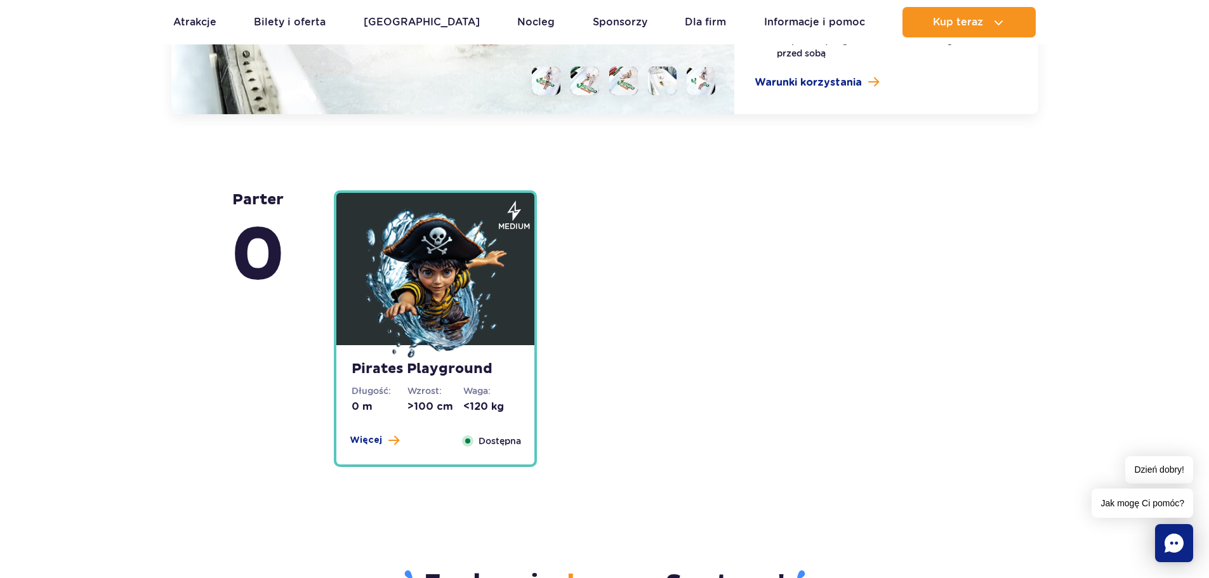
click at [433, 320] on img at bounding box center [435, 285] width 152 height 152
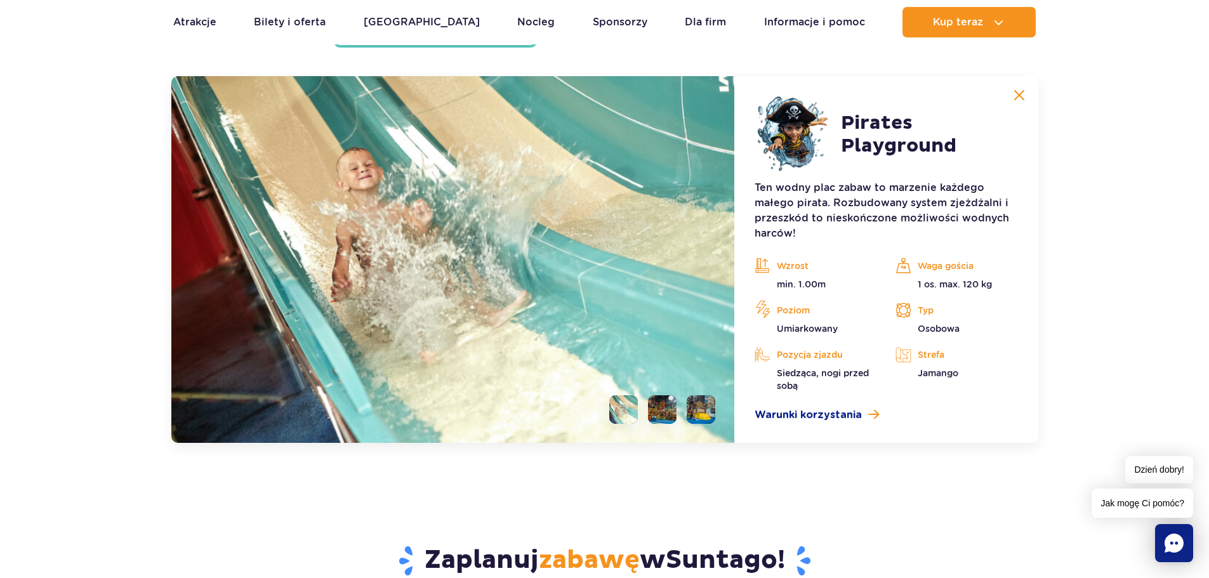
click at [655, 404] on li at bounding box center [662, 409] width 29 height 29
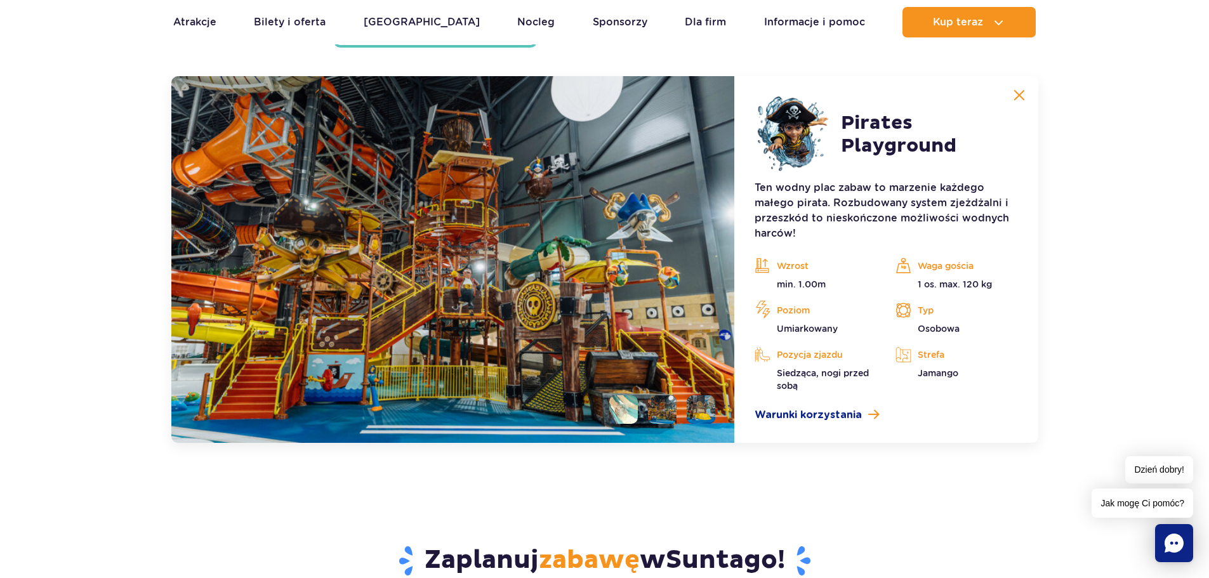
click at [707, 409] on li at bounding box center [701, 409] width 29 height 29
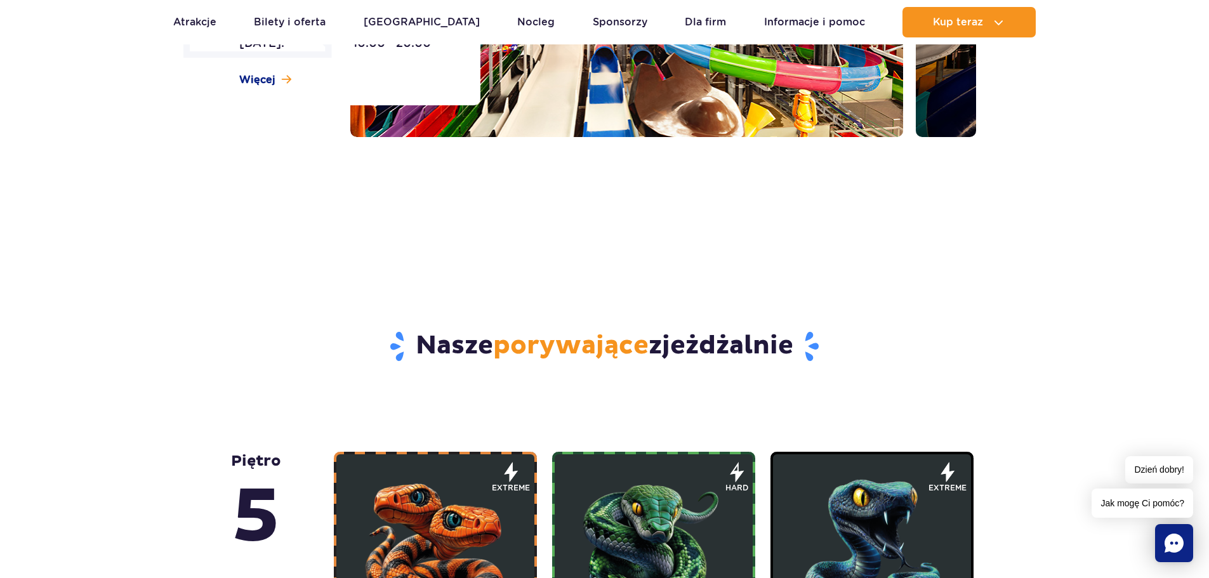
scroll to position [579, 0]
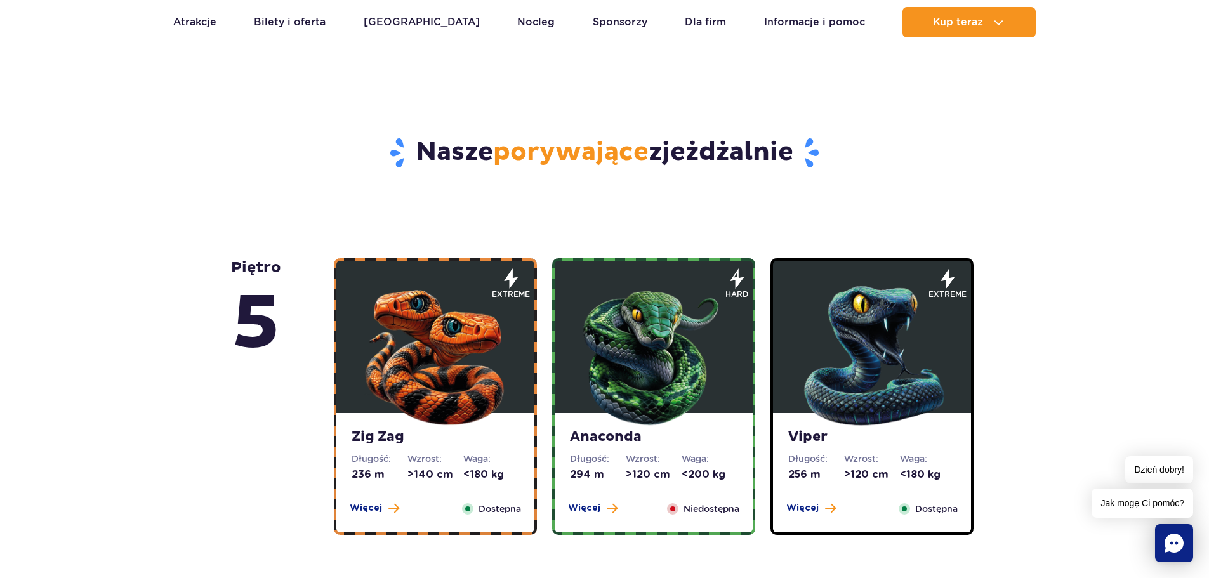
click at [659, 384] on img at bounding box center [653, 353] width 152 height 152
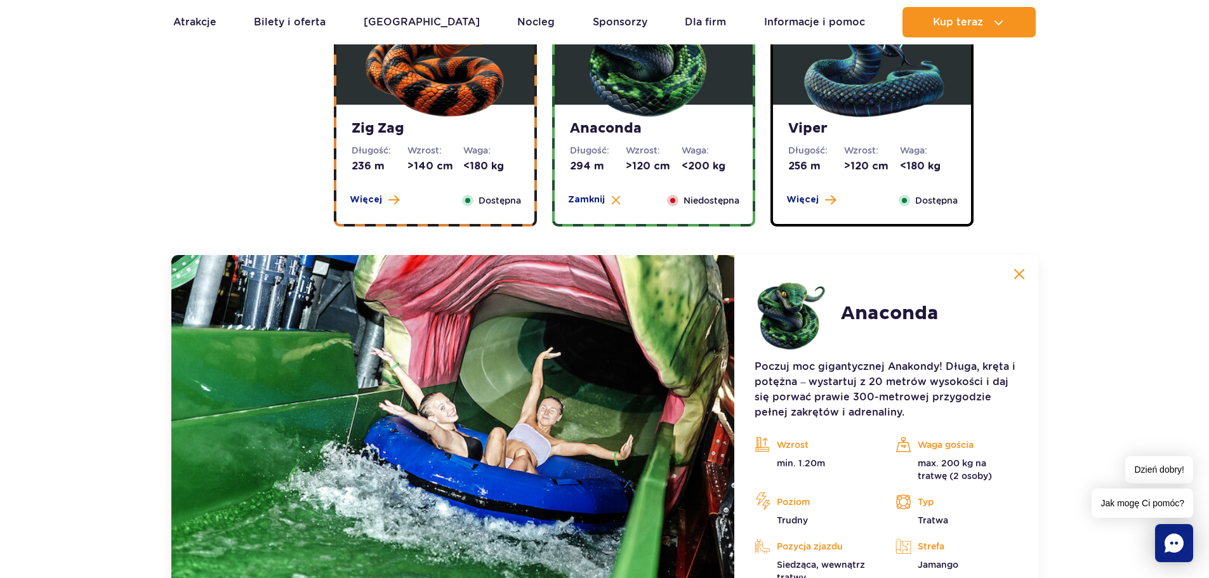
scroll to position [876, 0]
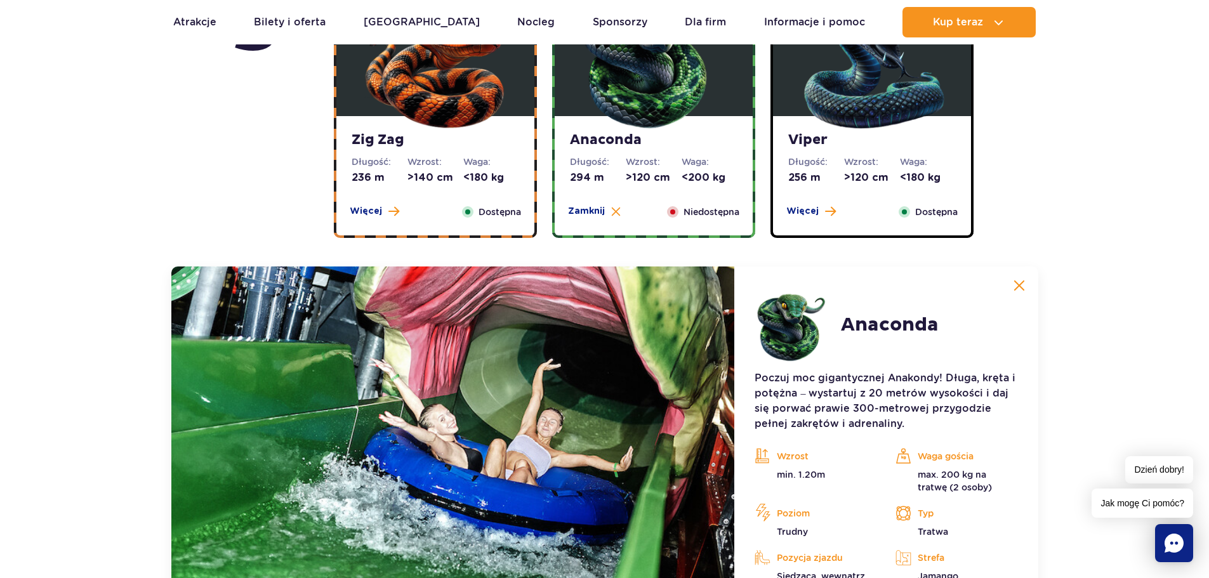
click at [501, 149] on strong "Zig Zag" at bounding box center [436, 140] width 168 height 18
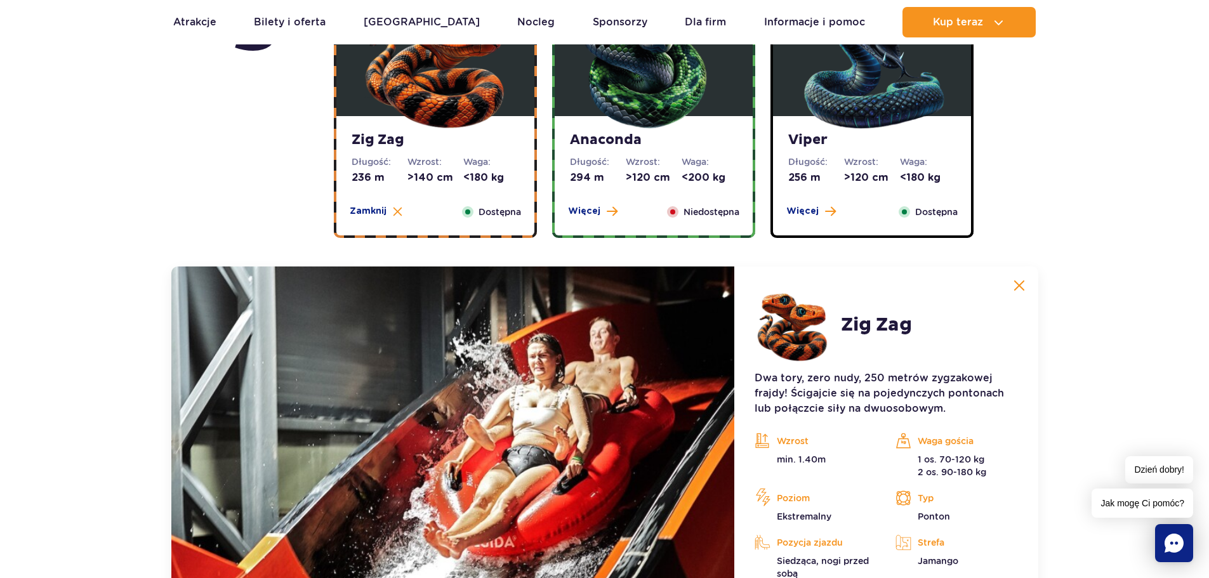
click at [943, 143] on strong "Viper" at bounding box center [872, 140] width 168 height 18
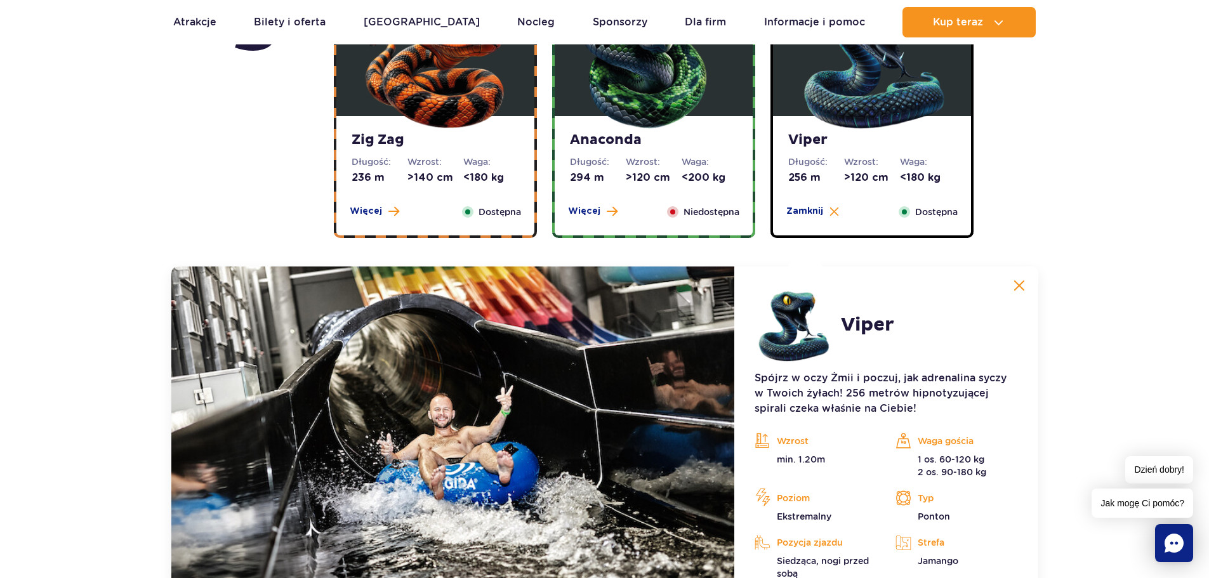
click at [494, 174] on dd "<180 kg" at bounding box center [491, 178] width 56 height 14
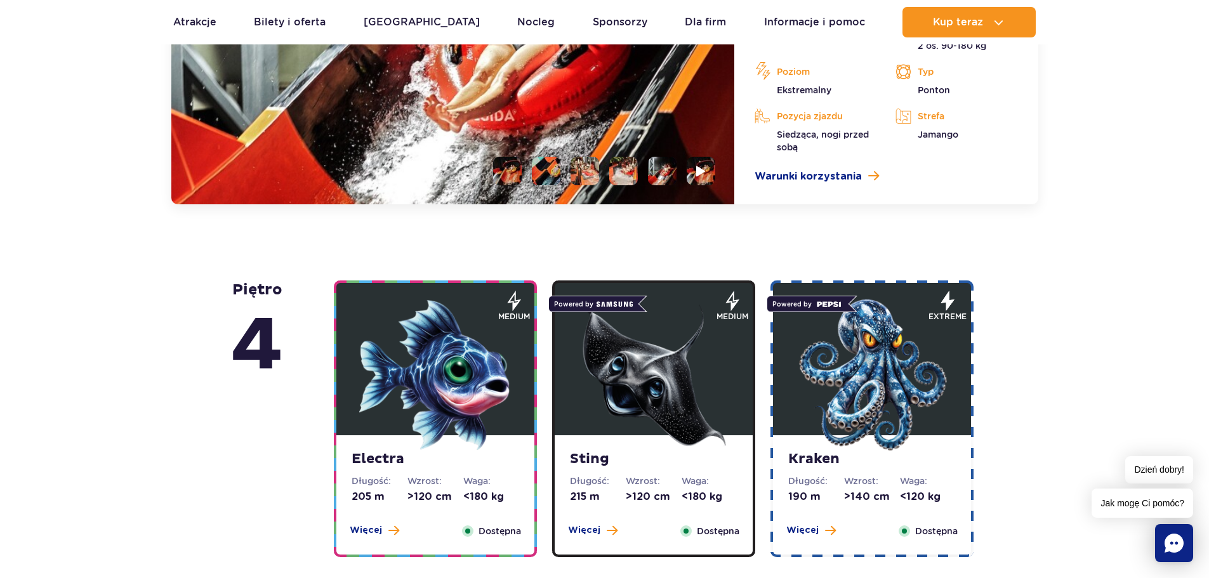
scroll to position [1384, 0]
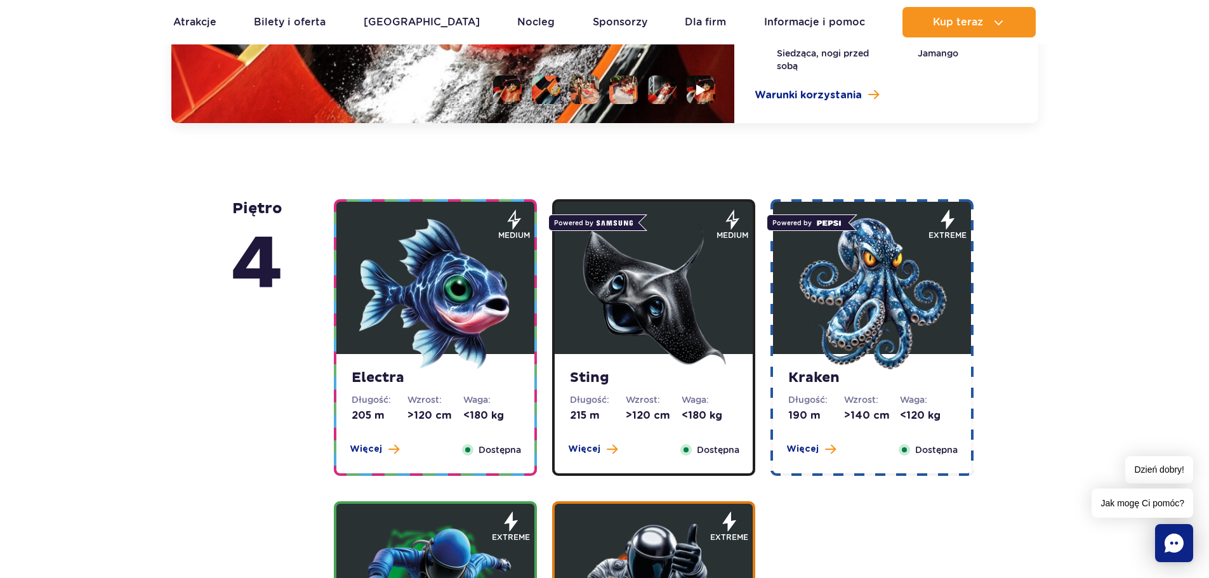
click at [455, 360] on img at bounding box center [435, 294] width 152 height 152
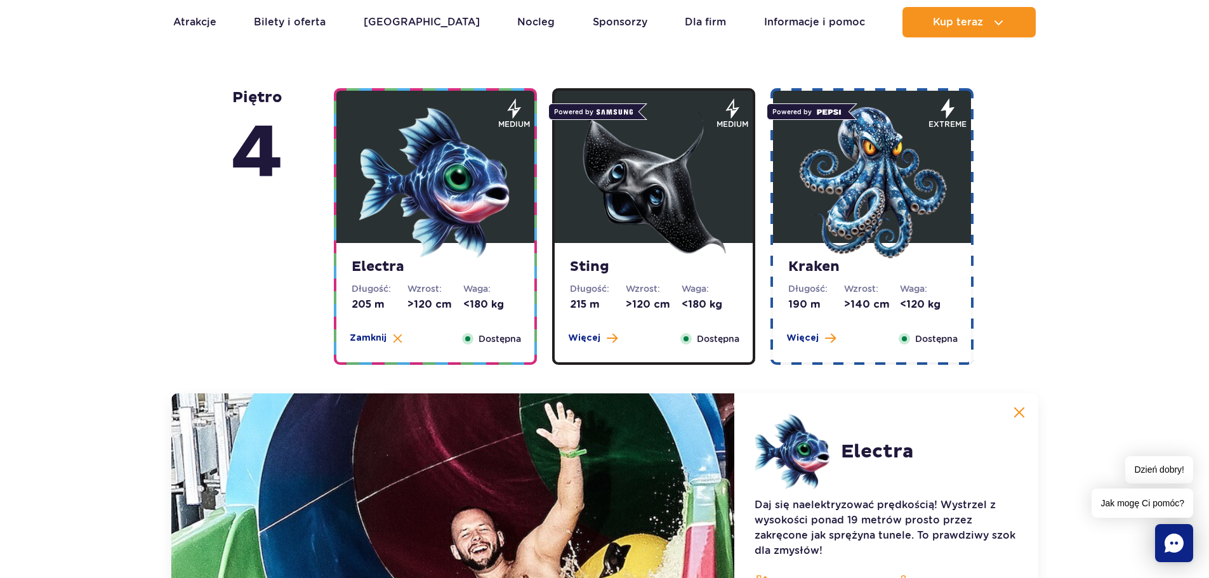
click at [701, 286] on dt "Waga:" at bounding box center [709, 288] width 56 height 13
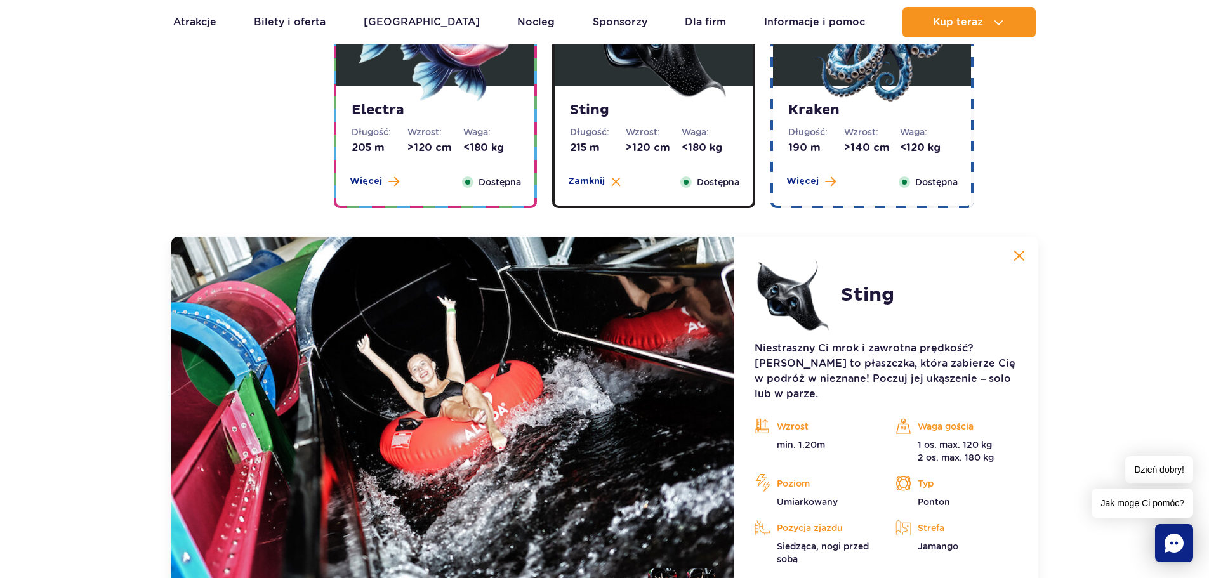
scroll to position [1229, 0]
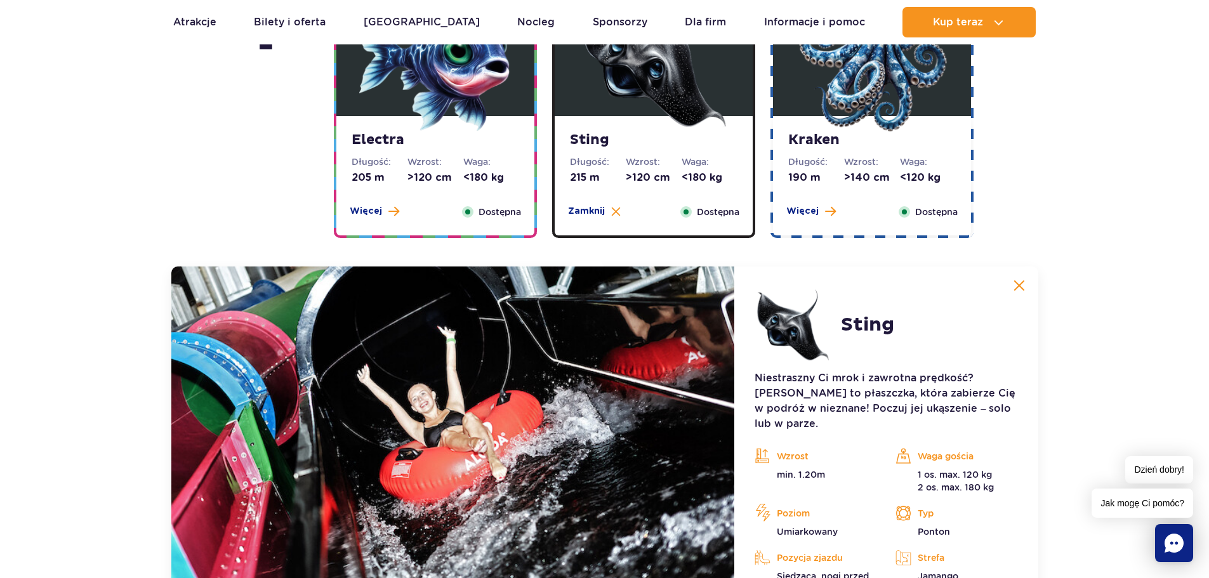
click at [834, 189] on div "Kraken Długość: 190 m Wzrost: >140 cm Waga: <120 kg Więcej Zamknij Dostępna" at bounding box center [872, 175] width 198 height 119
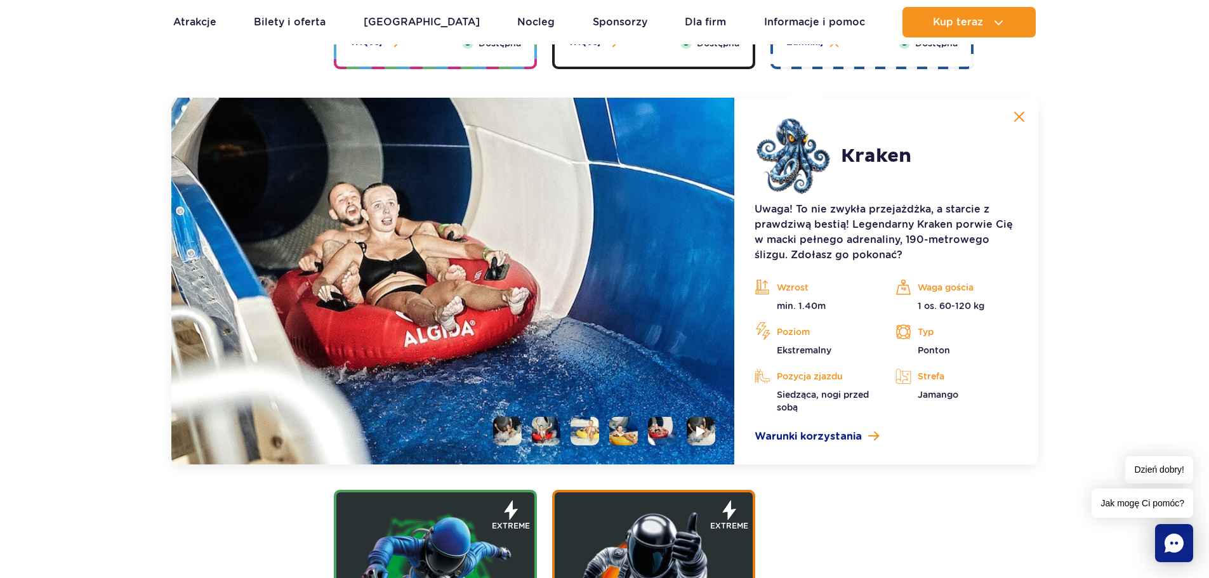
scroll to position [1419, 0]
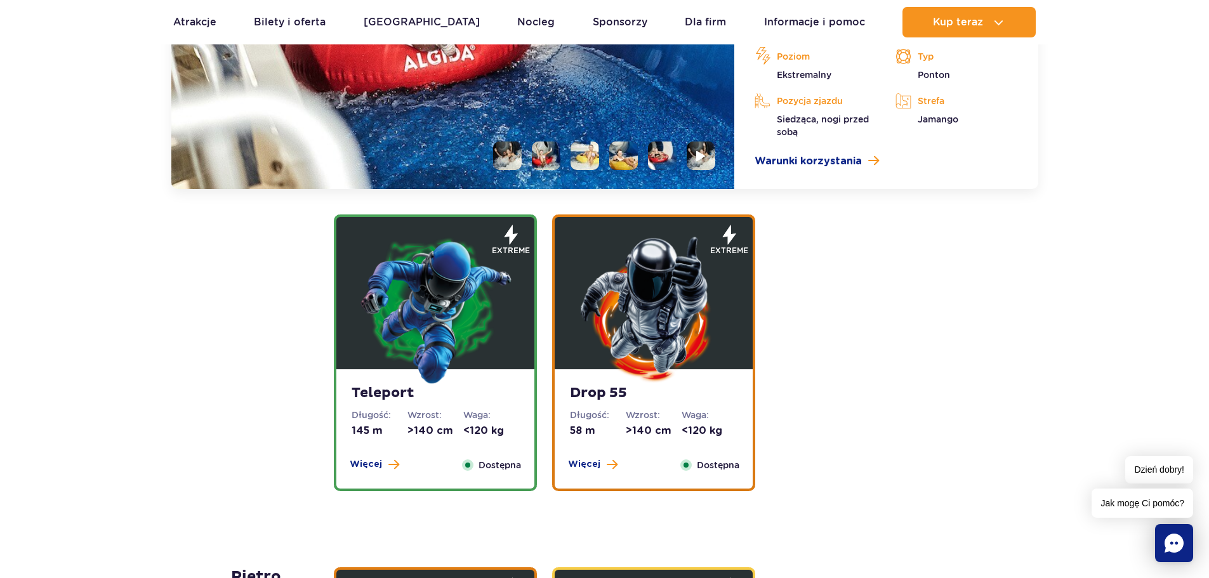
click at [724, 313] on img at bounding box center [653, 309] width 152 height 152
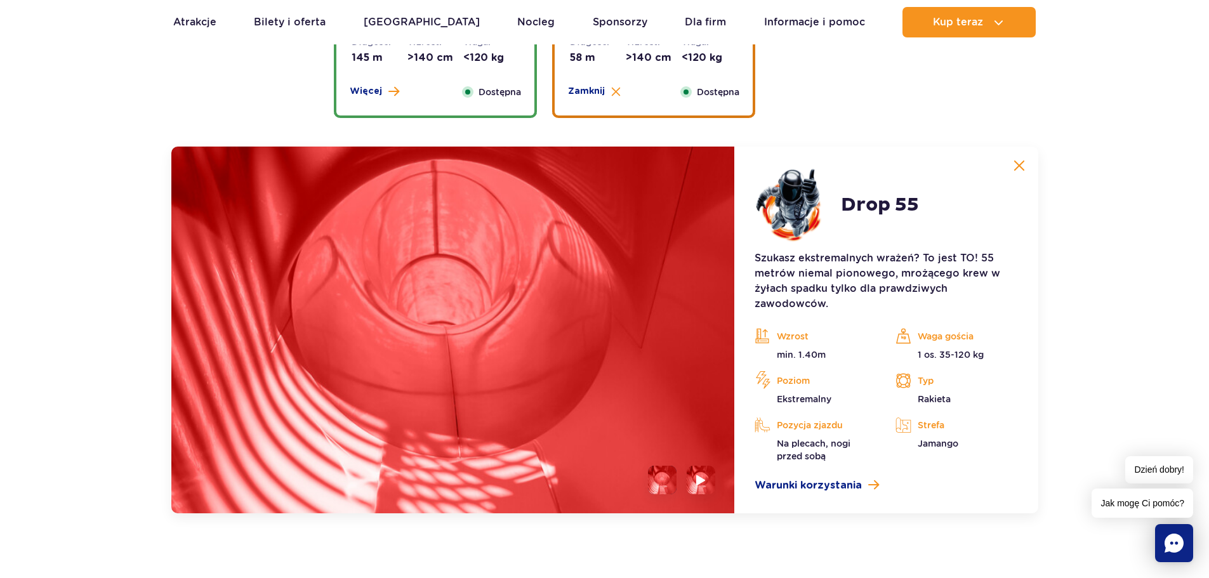
scroll to position [1658, 0]
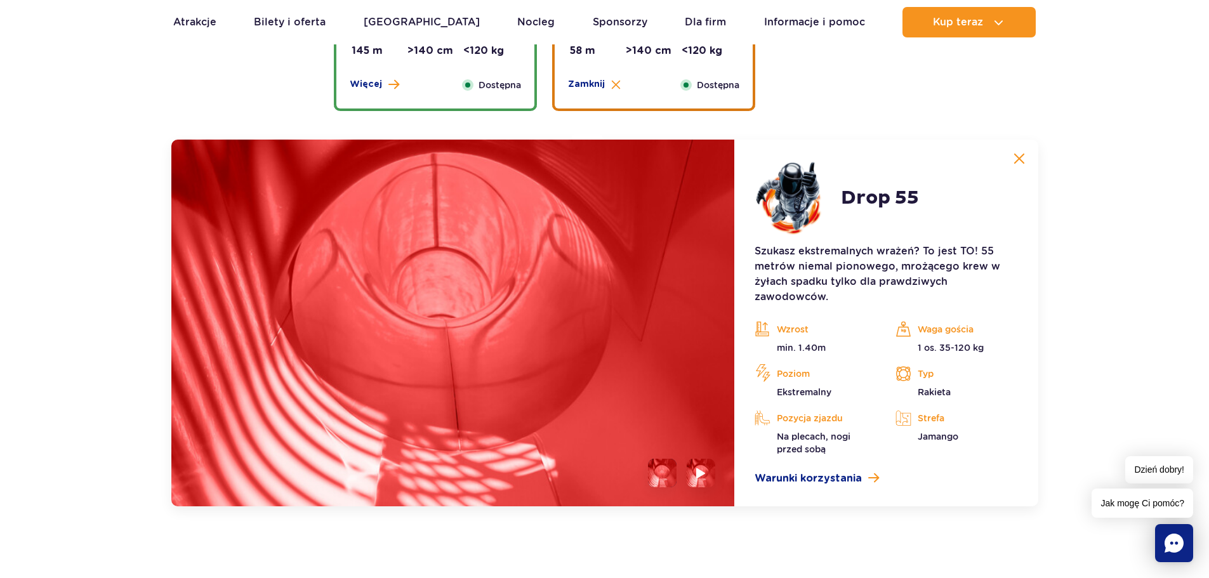
click at [660, 476] on li at bounding box center [662, 473] width 29 height 29
click at [698, 469] on img at bounding box center [701, 473] width 12 height 15
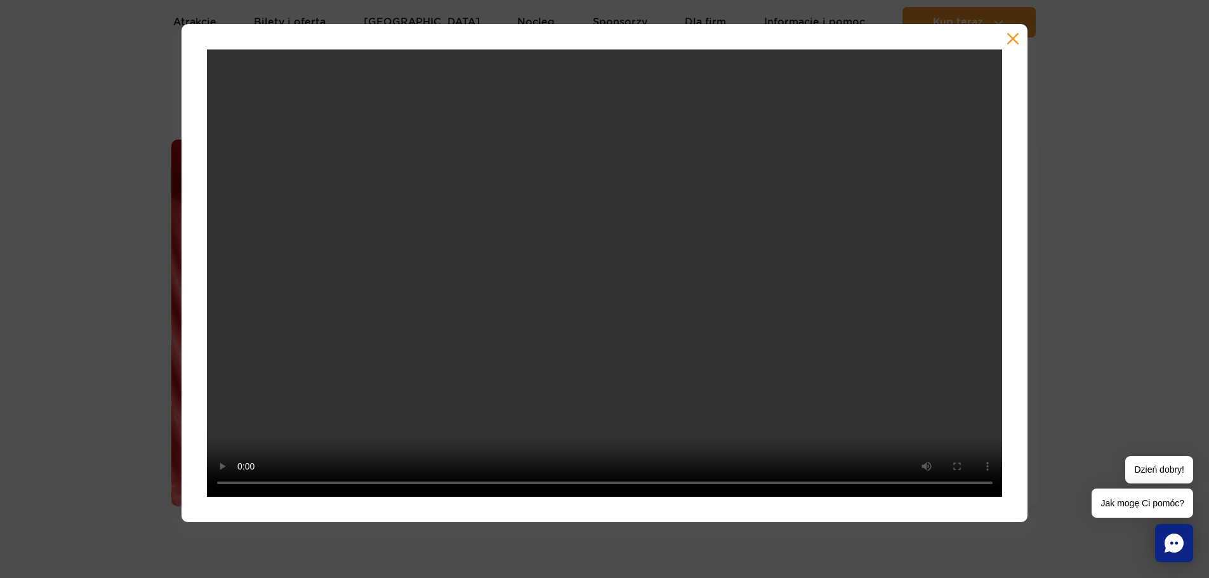
click at [1010, 34] on button "button" at bounding box center [1012, 38] width 13 height 13
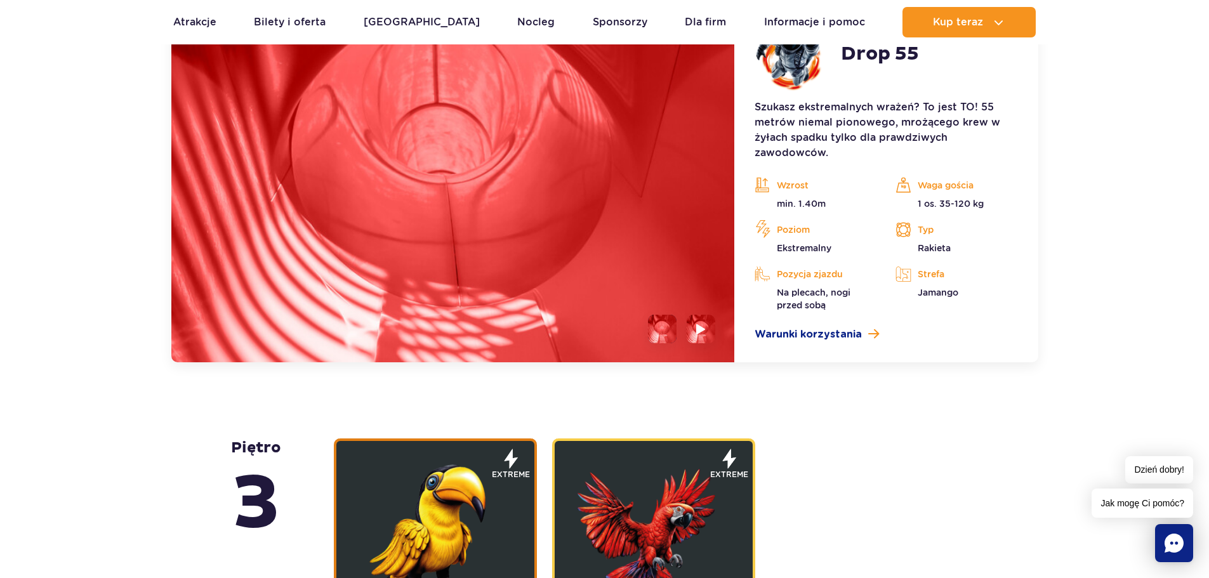
scroll to position [1848, 0]
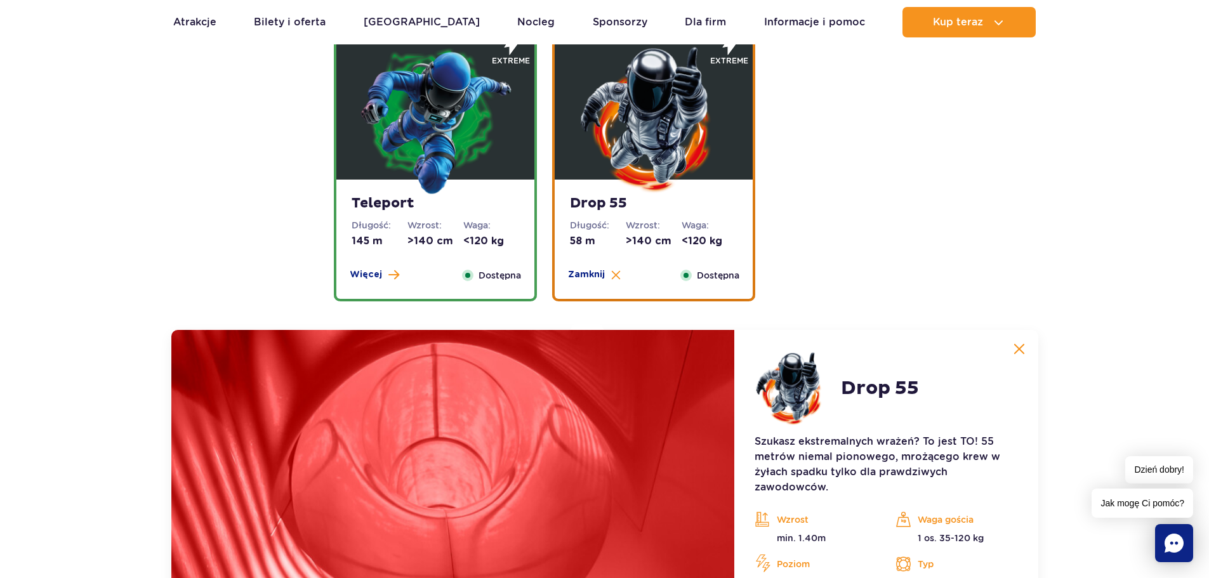
click at [510, 233] on dl "Waga: <120 kg" at bounding box center [491, 233] width 56 height 29
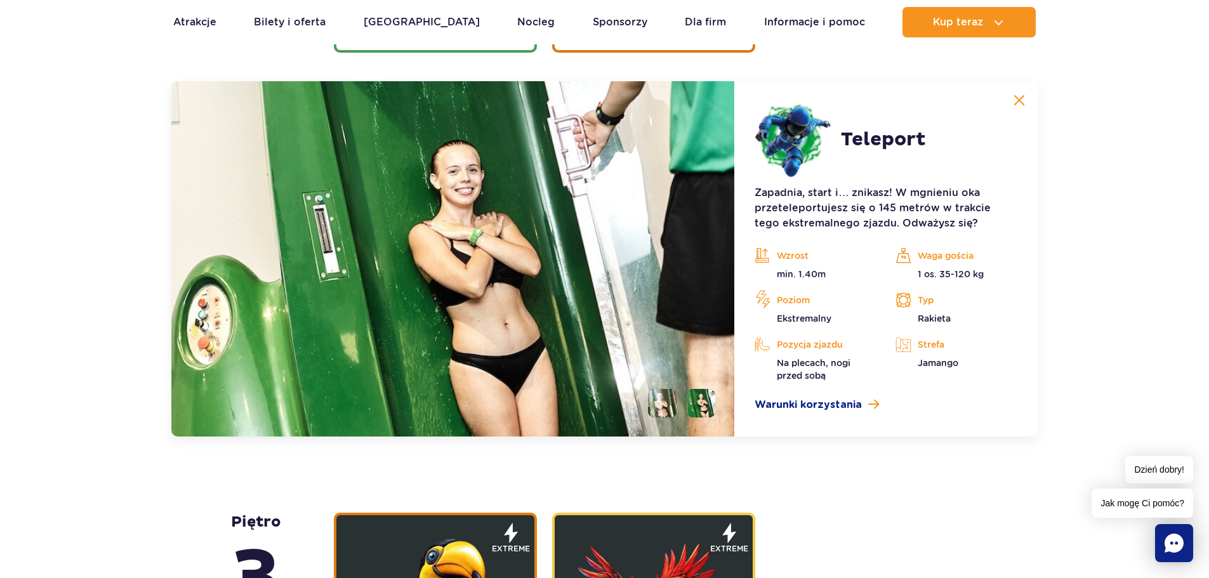
scroll to position [1721, 0]
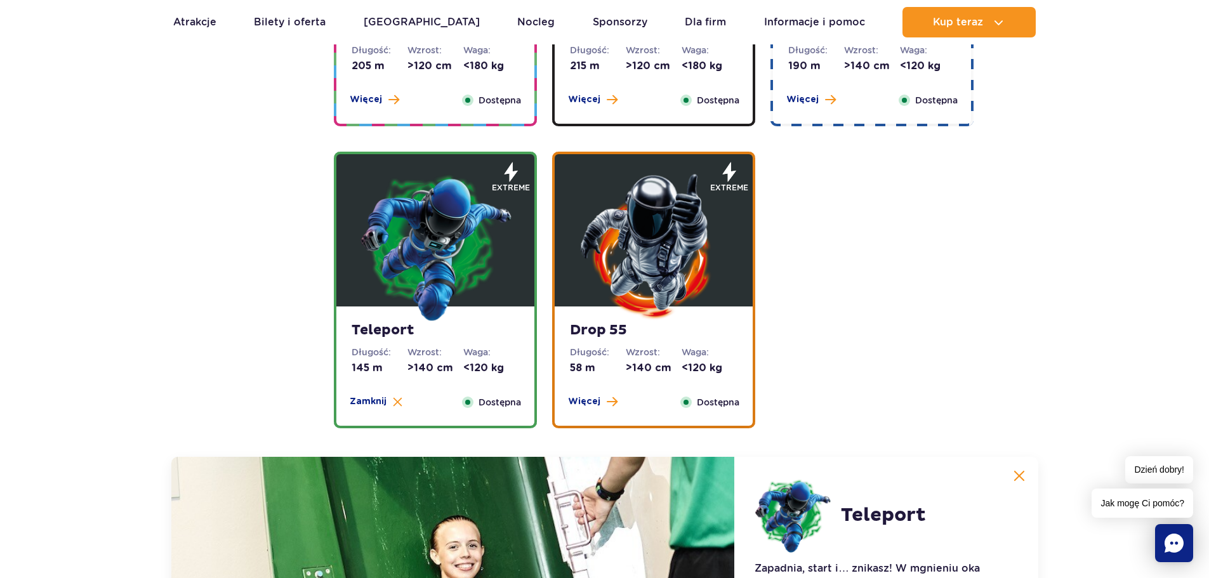
click at [693, 298] on img at bounding box center [653, 246] width 152 height 152
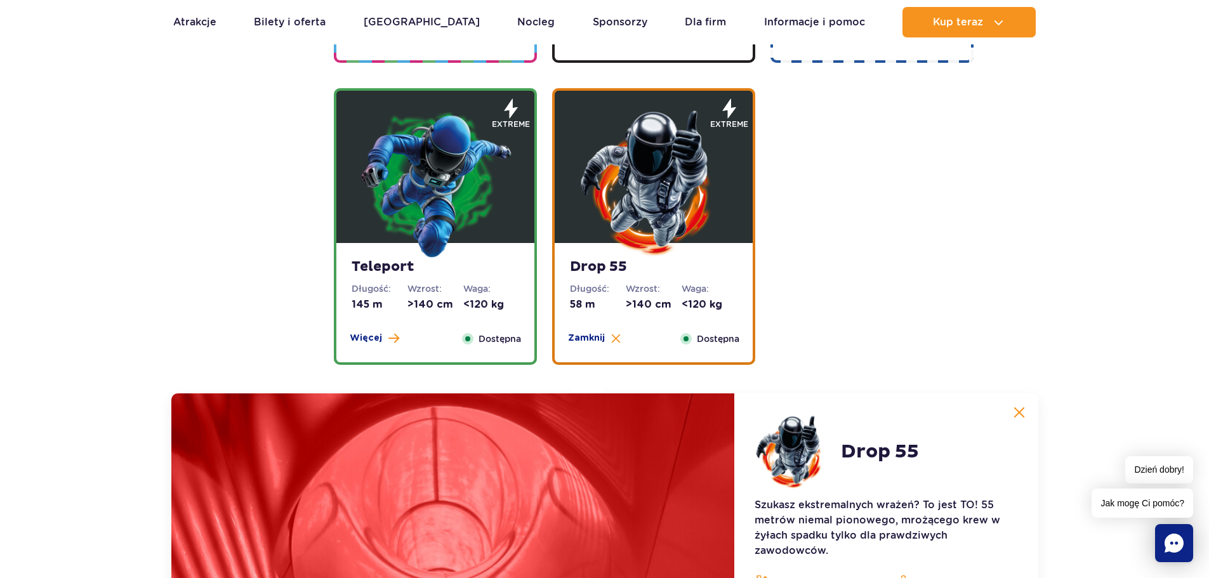
click at [525, 266] on div "Teleport Długość: 145 m Wzrost: >140 cm Waga: <120 kg Więcej Zamknij Dostępna" at bounding box center [435, 302] width 198 height 119
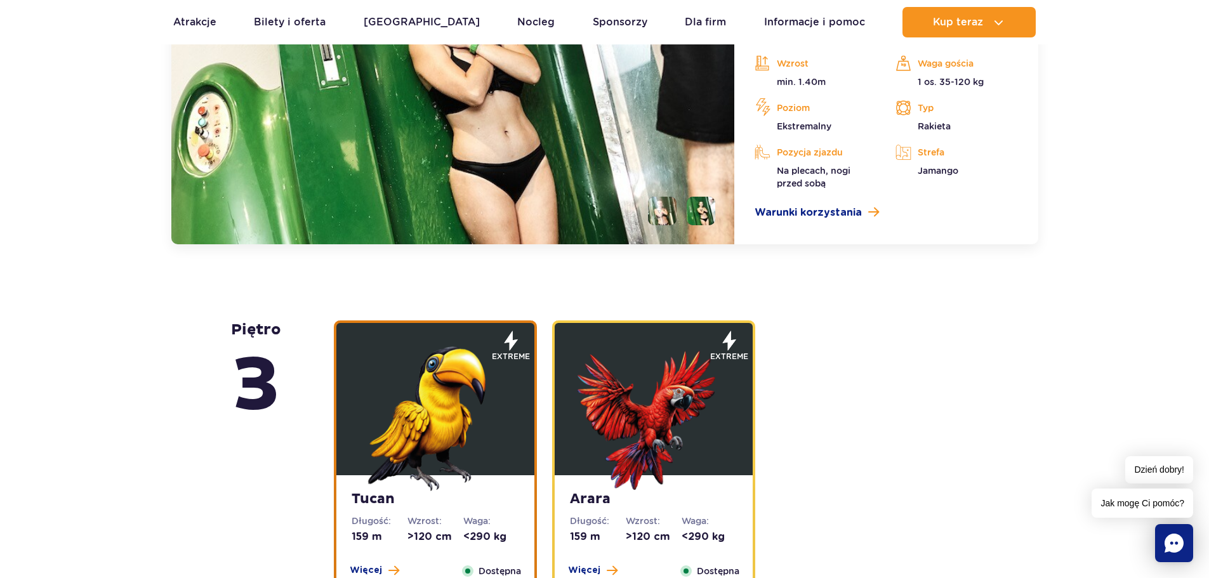
scroll to position [1975, 0]
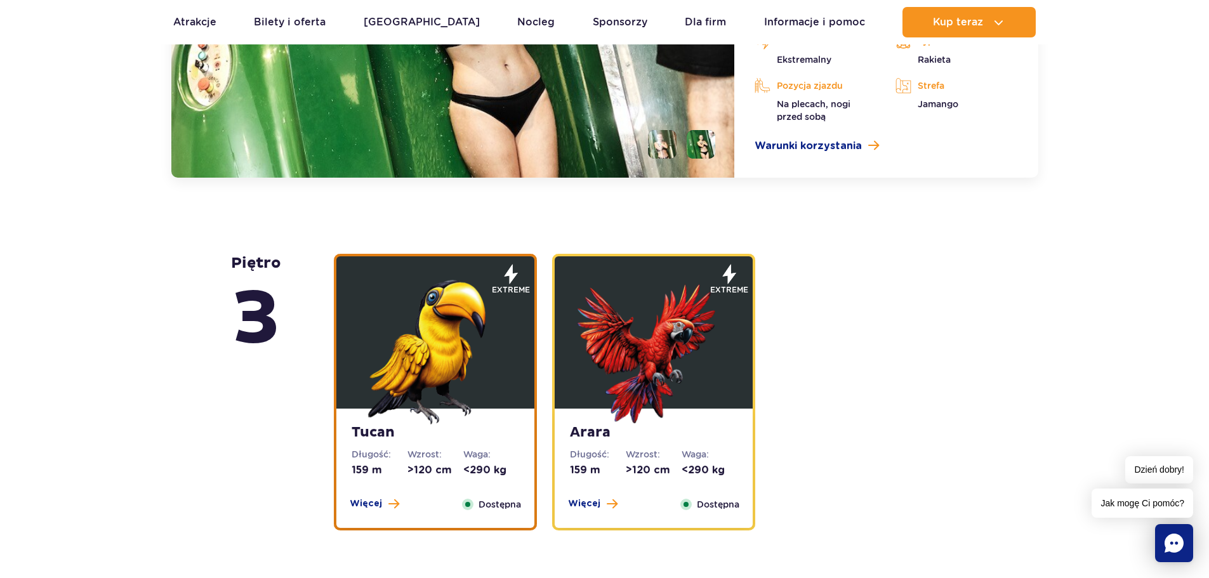
click at [504, 378] on img at bounding box center [435, 348] width 152 height 152
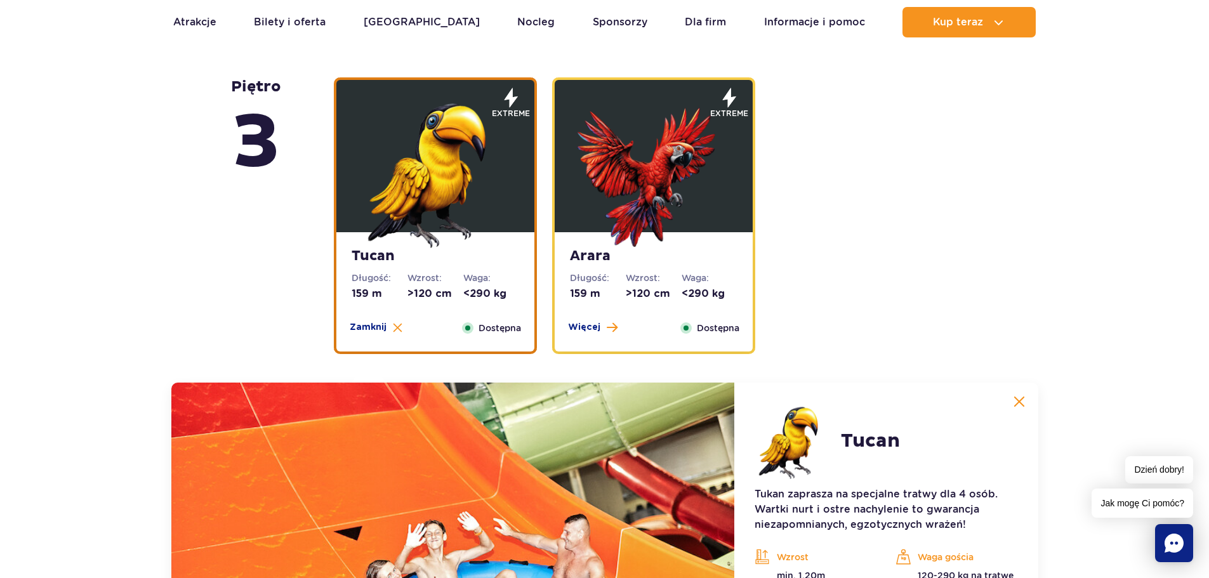
scroll to position [1757, 0]
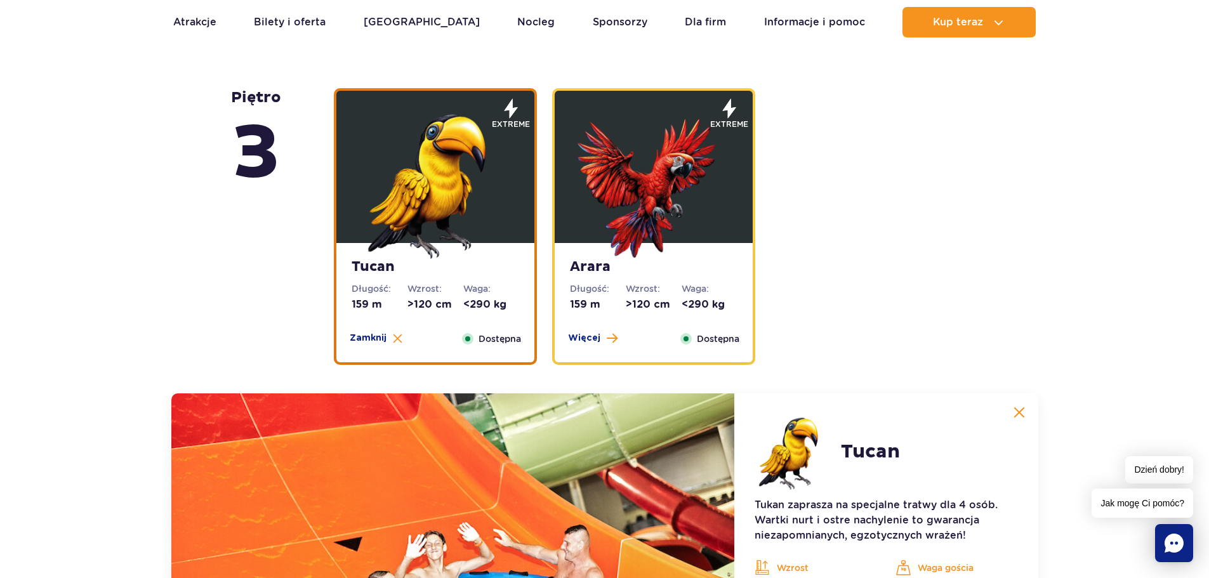
click at [714, 274] on strong "Arara" at bounding box center [654, 267] width 168 height 18
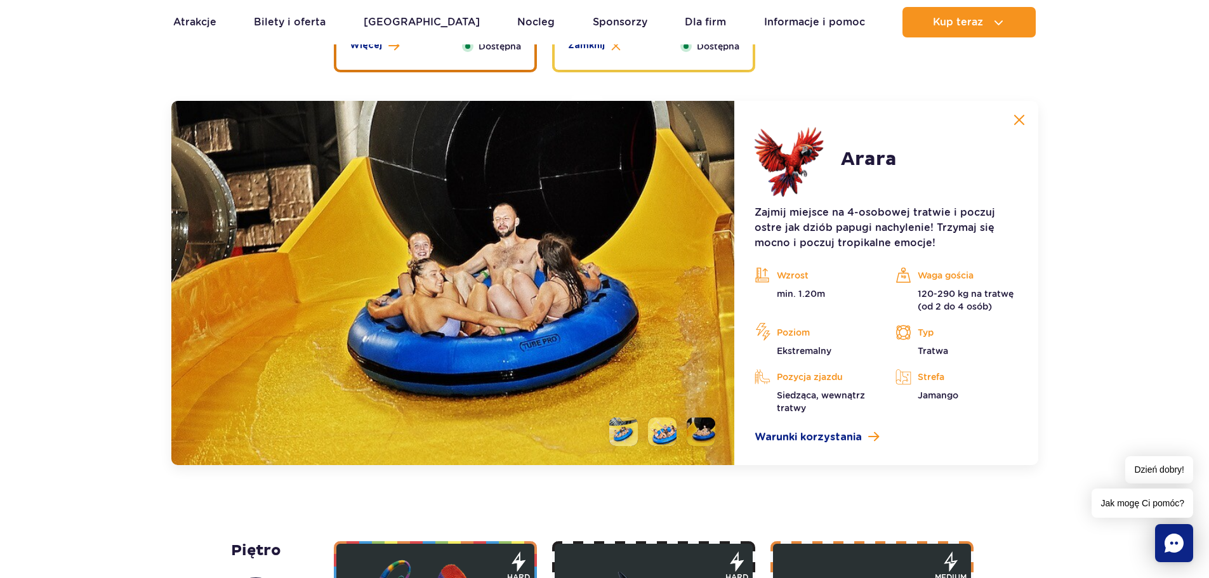
scroll to position [2074, 0]
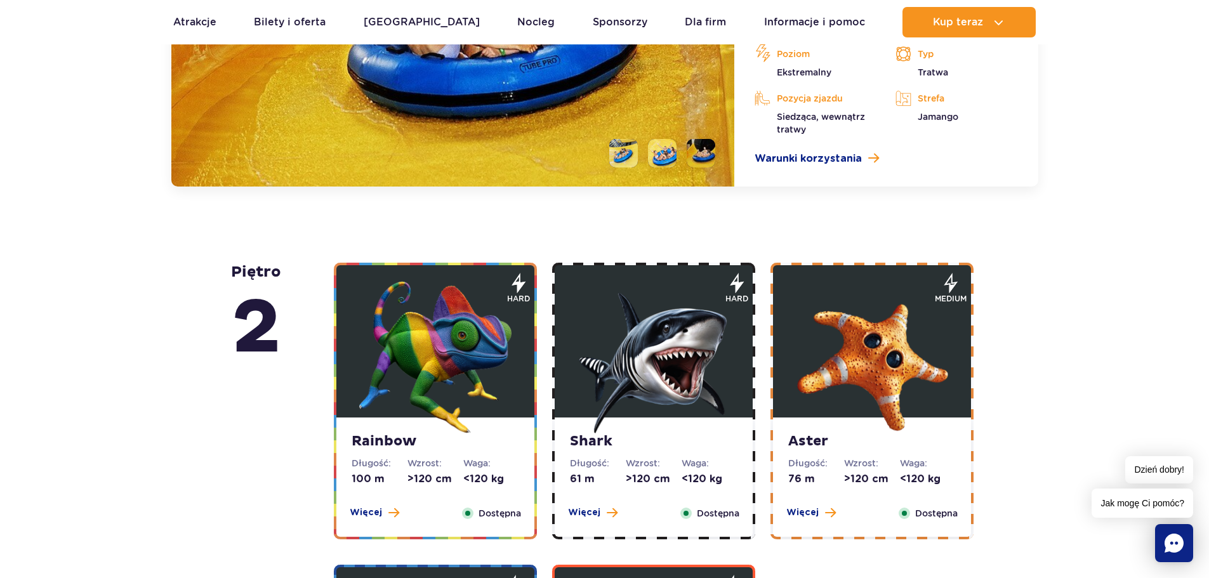
click at [485, 387] on img at bounding box center [435, 357] width 152 height 152
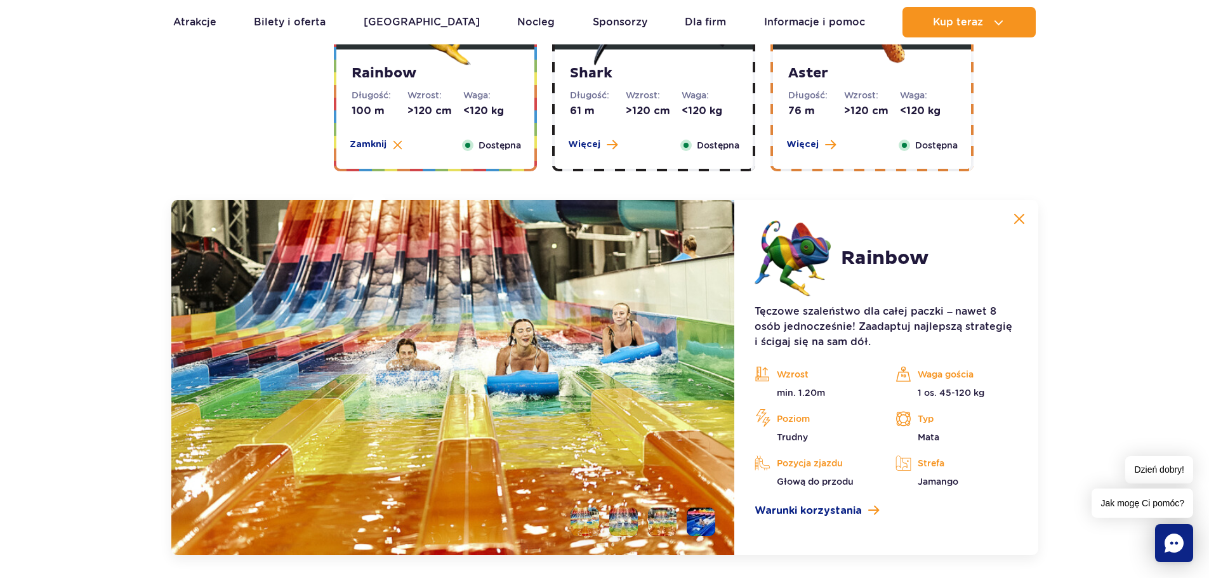
scroll to position [2237, 0]
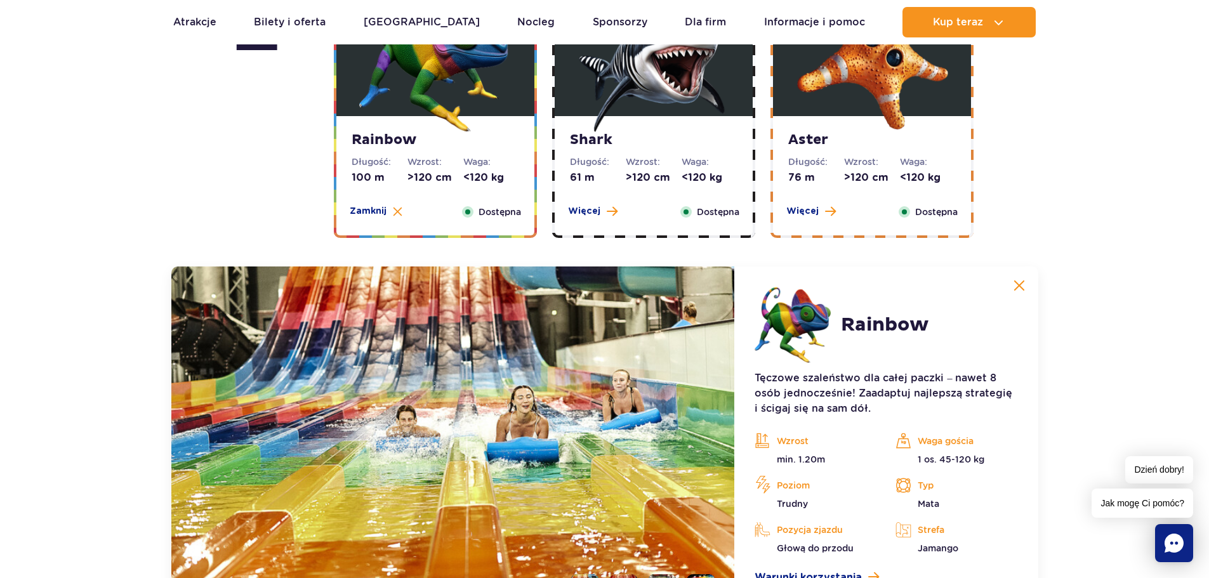
click at [659, 209] on div "Więcej Zamknij Dostępna" at bounding box center [653, 212] width 187 height 14
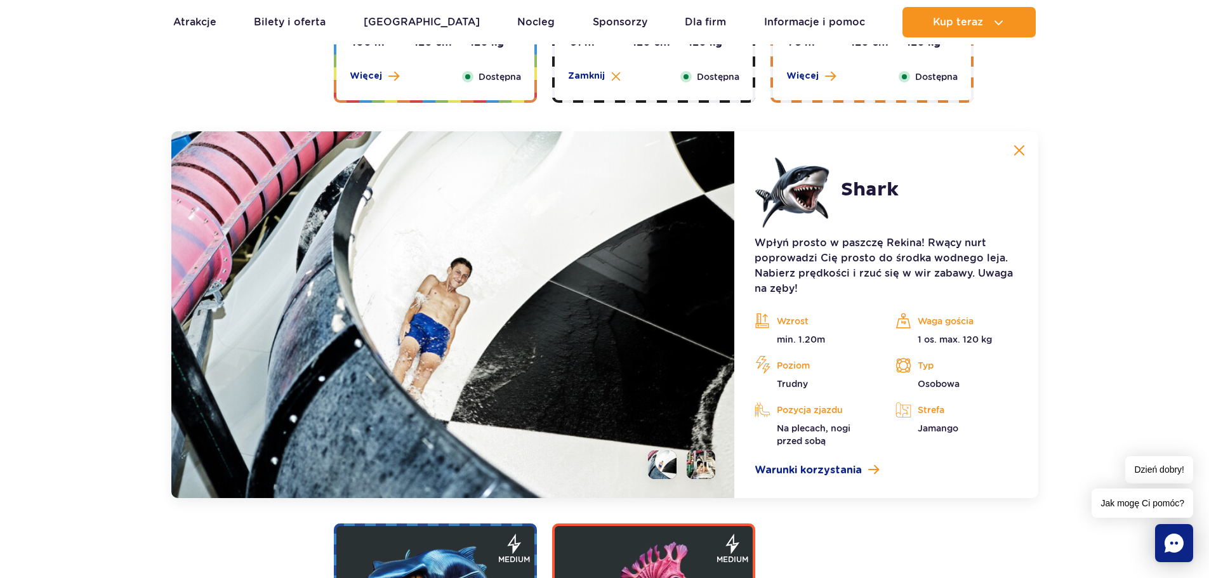
scroll to position [2364, 0]
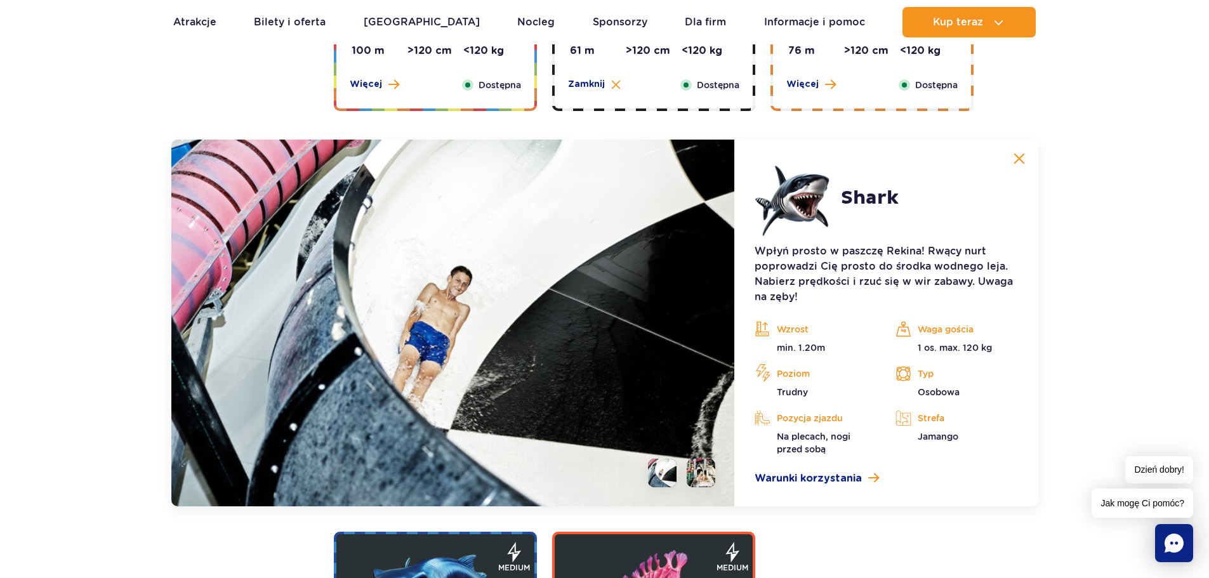
click at [871, 68] on div "Aster Długość: 76 m Wzrost: >120 cm Waga: <120 kg Więcej Zamknij Dostępna" at bounding box center [872, 48] width 198 height 119
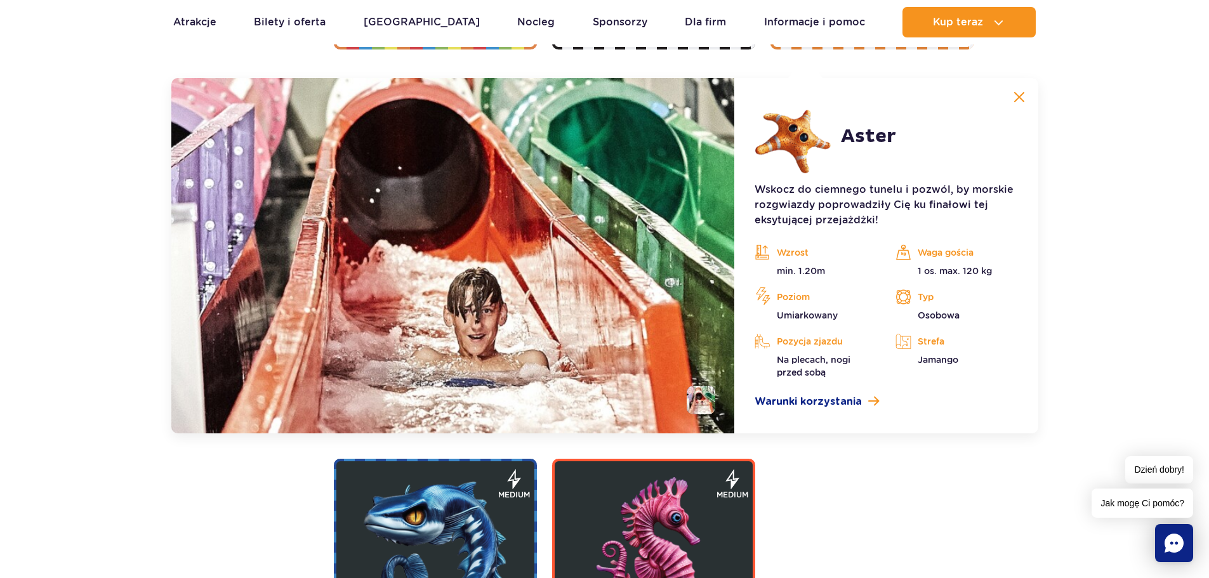
scroll to position [2427, 0]
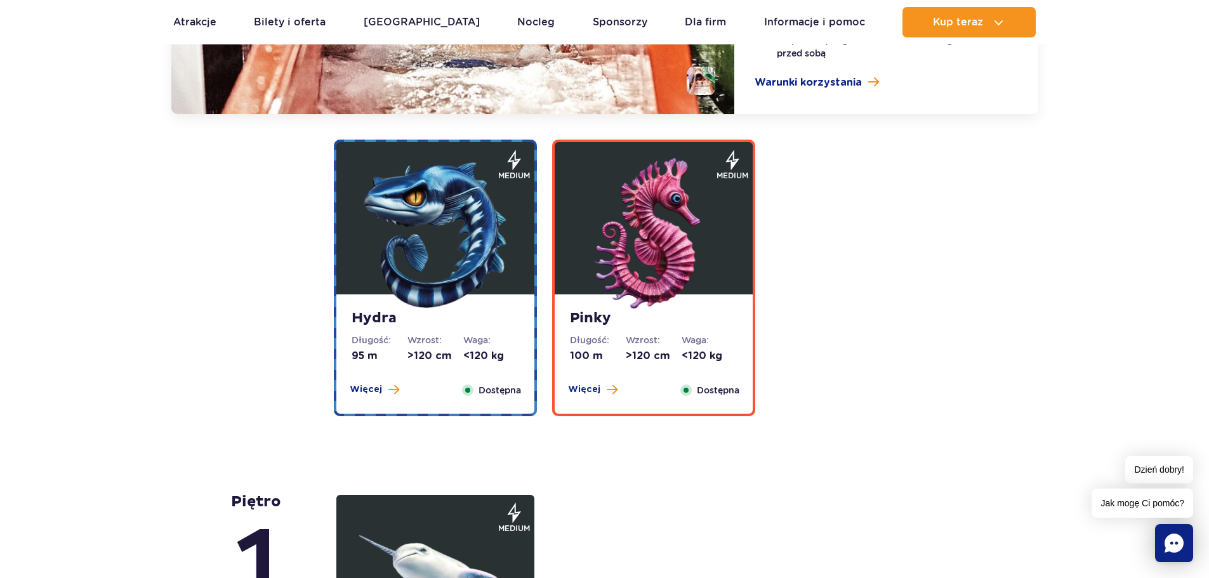
click at [502, 318] on strong "Hydra" at bounding box center [436, 319] width 168 height 18
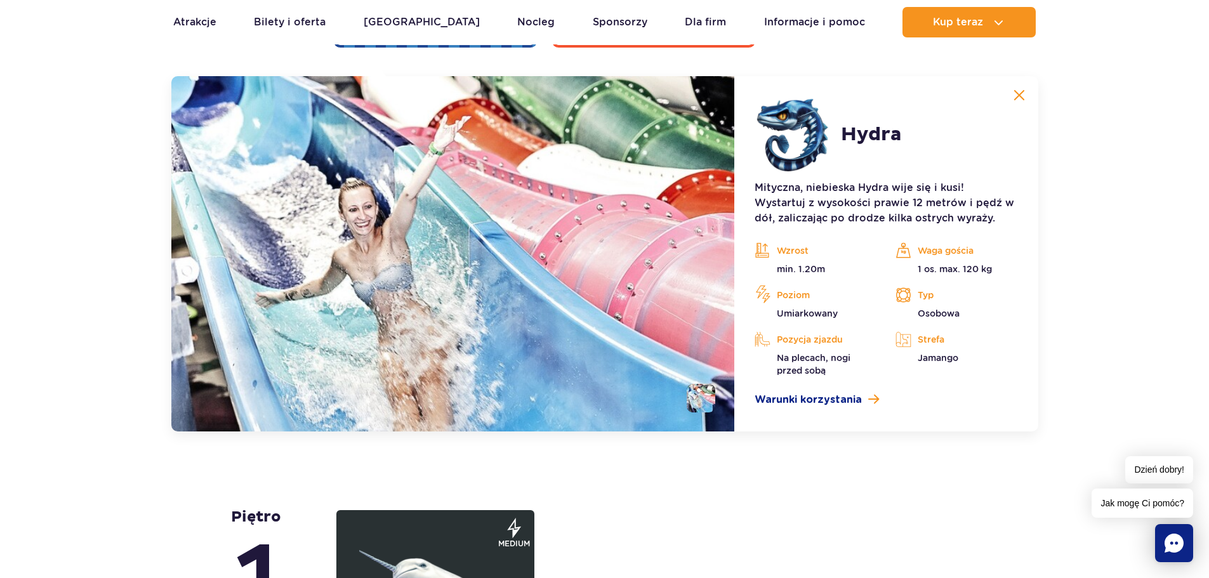
click at [1022, 93] on img at bounding box center [1018, 94] width 11 height 11
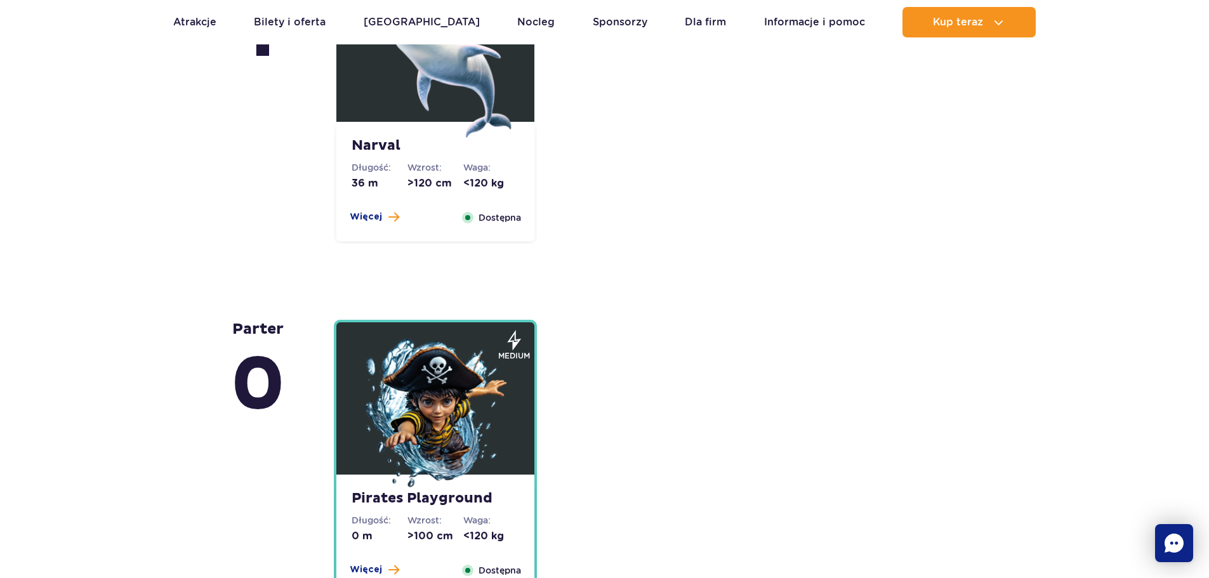
scroll to position [2666, 0]
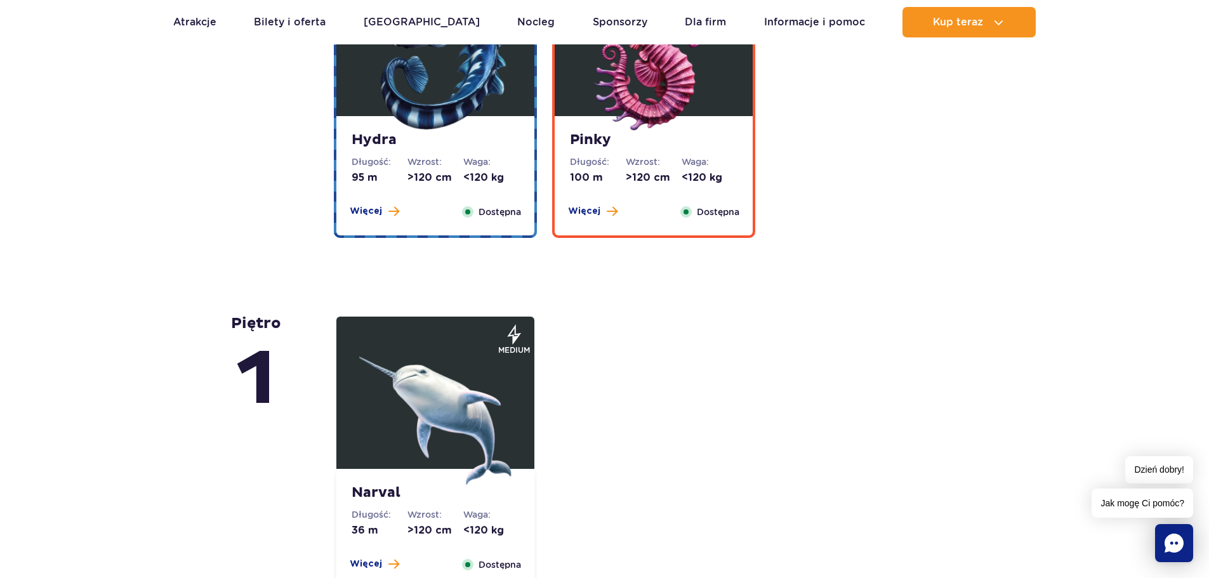
click at [699, 164] on dt "Waga:" at bounding box center [709, 161] width 56 height 13
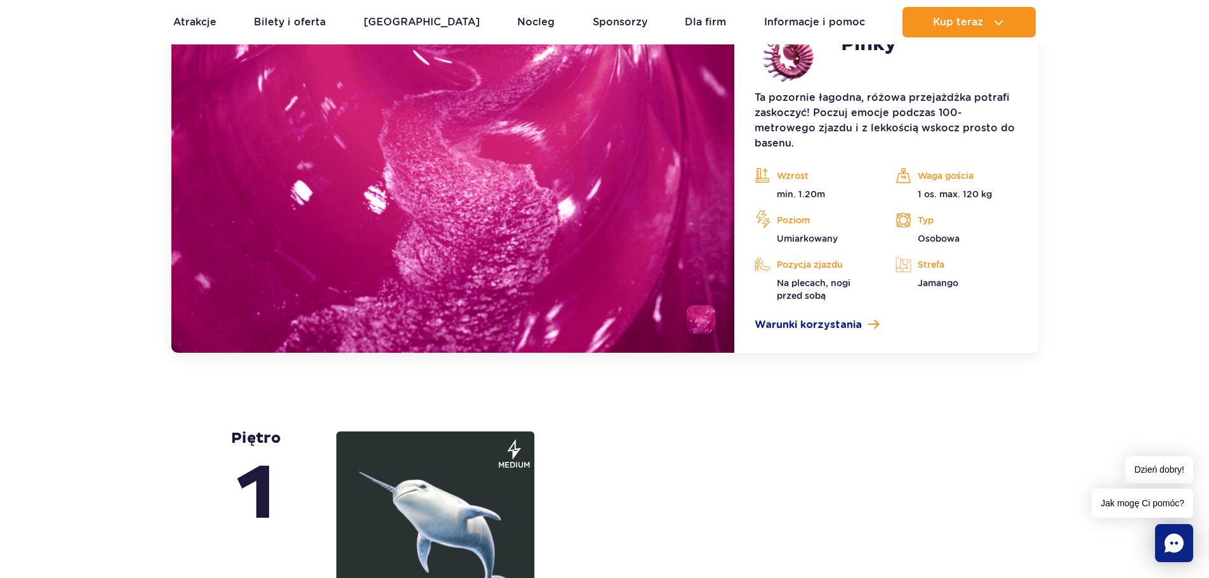
scroll to position [2919, 0]
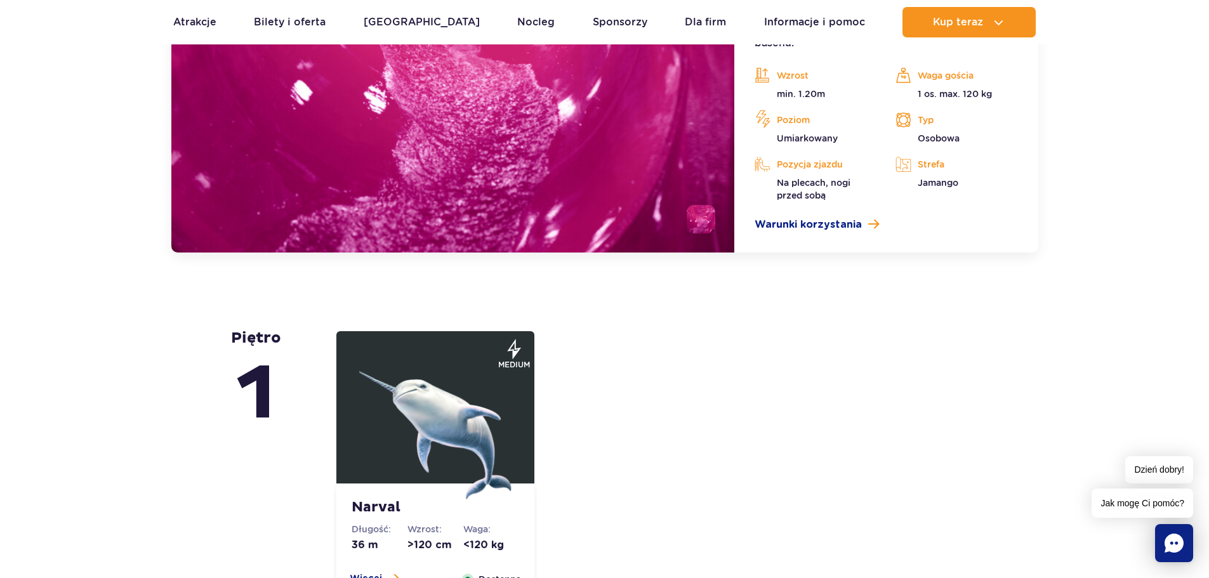
click at [491, 398] on img at bounding box center [435, 423] width 152 height 152
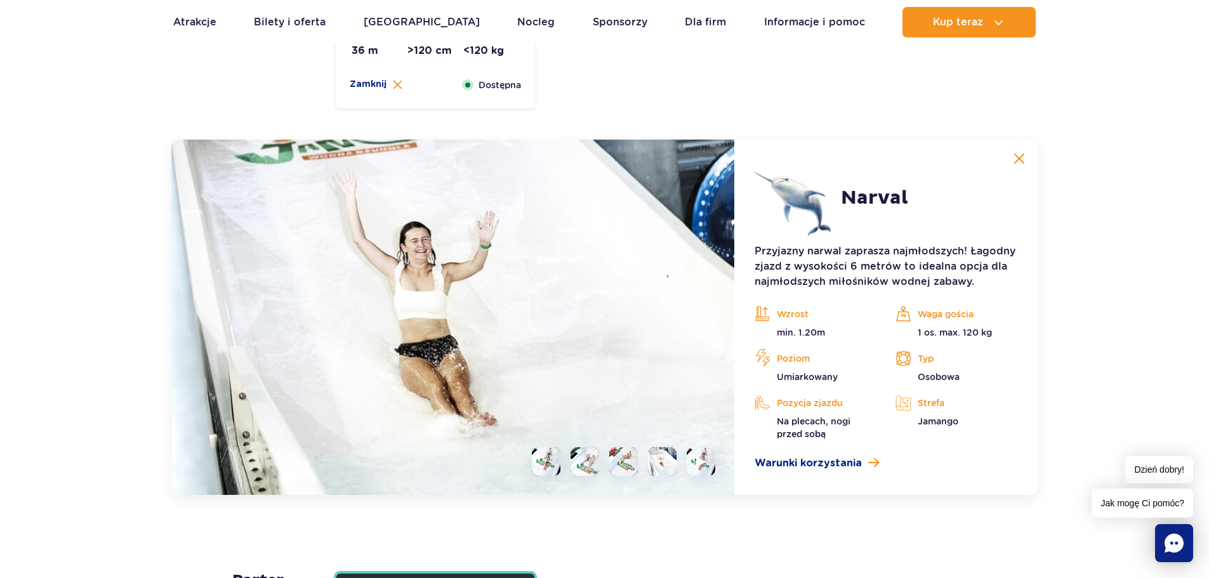
scroll to position [3082, 0]
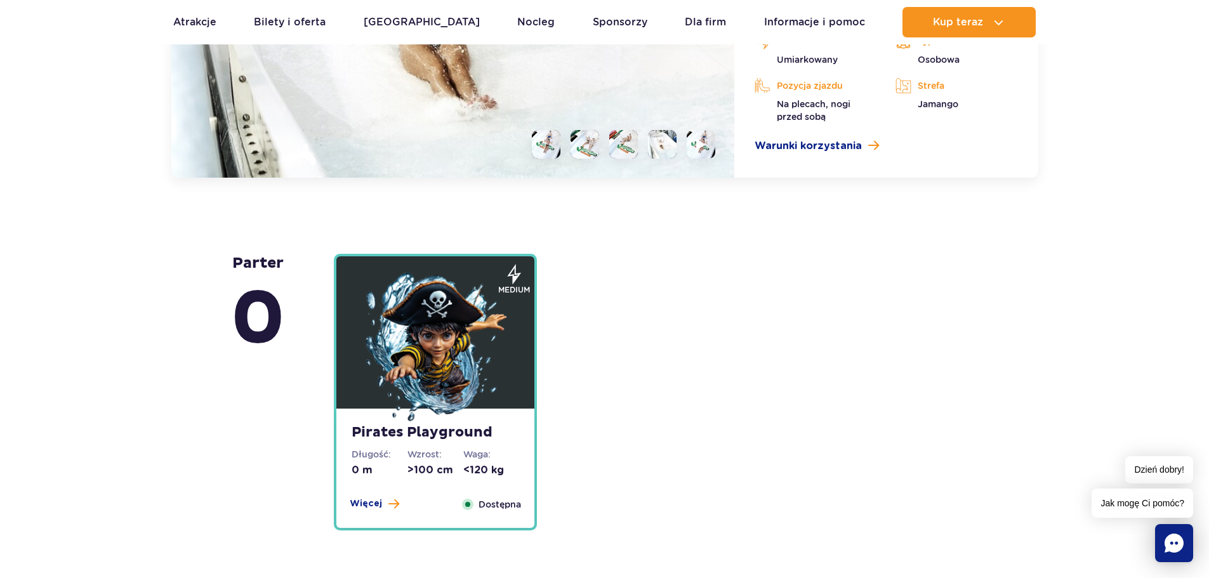
click at [510, 364] on img at bounding box center [435, 348] width 152 height 152
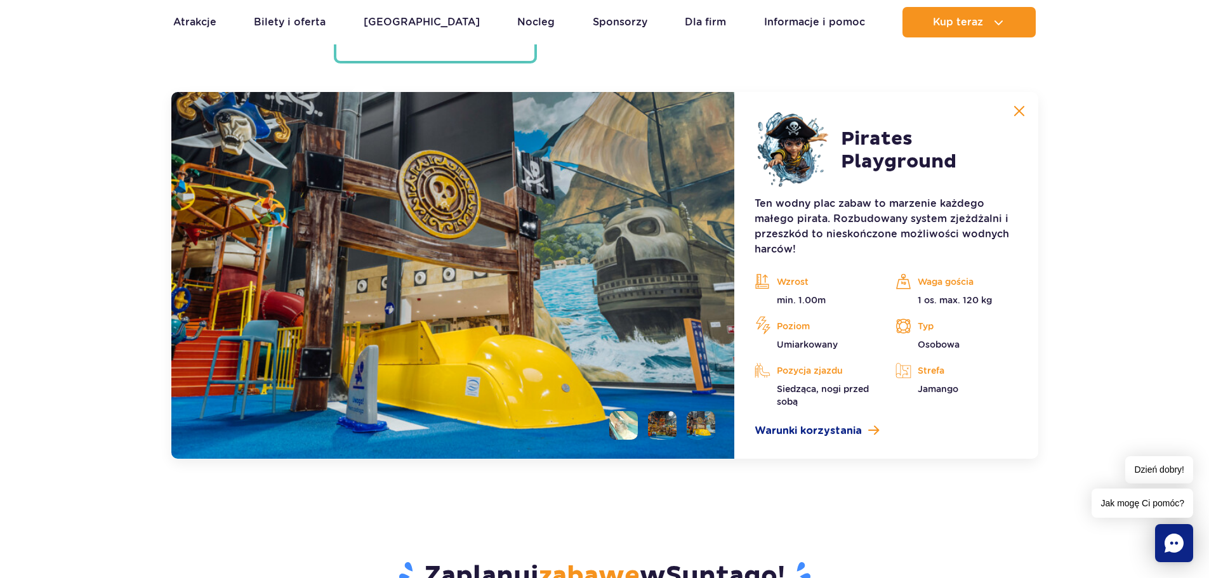
scroll to position [3435, 0]
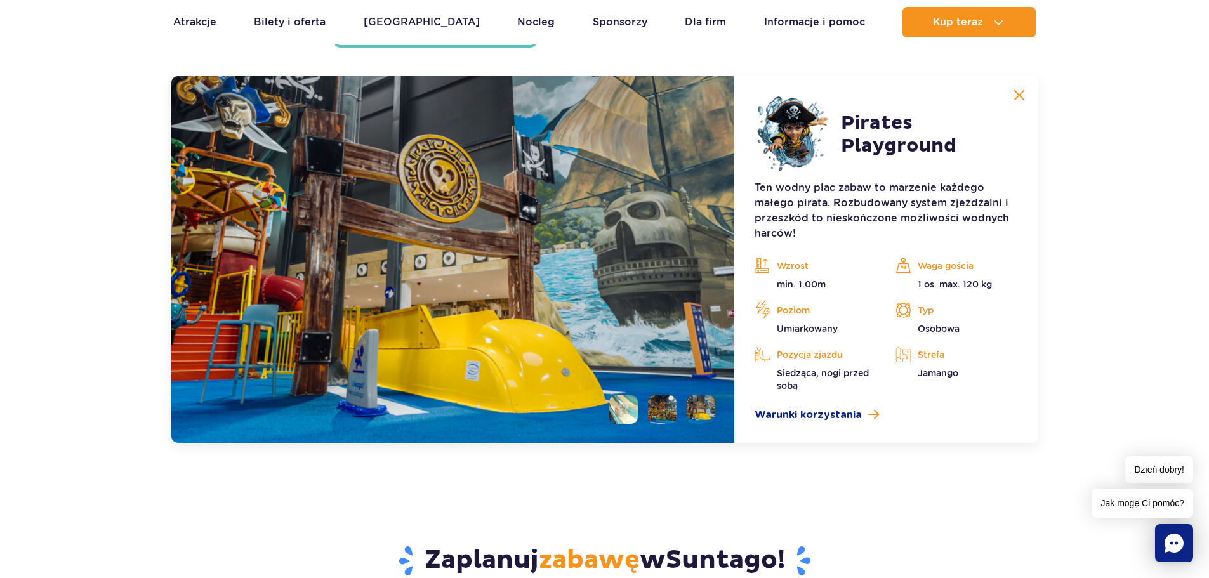
click at [660, 408] on li at bounding box center [662, 409] width 29 height 29
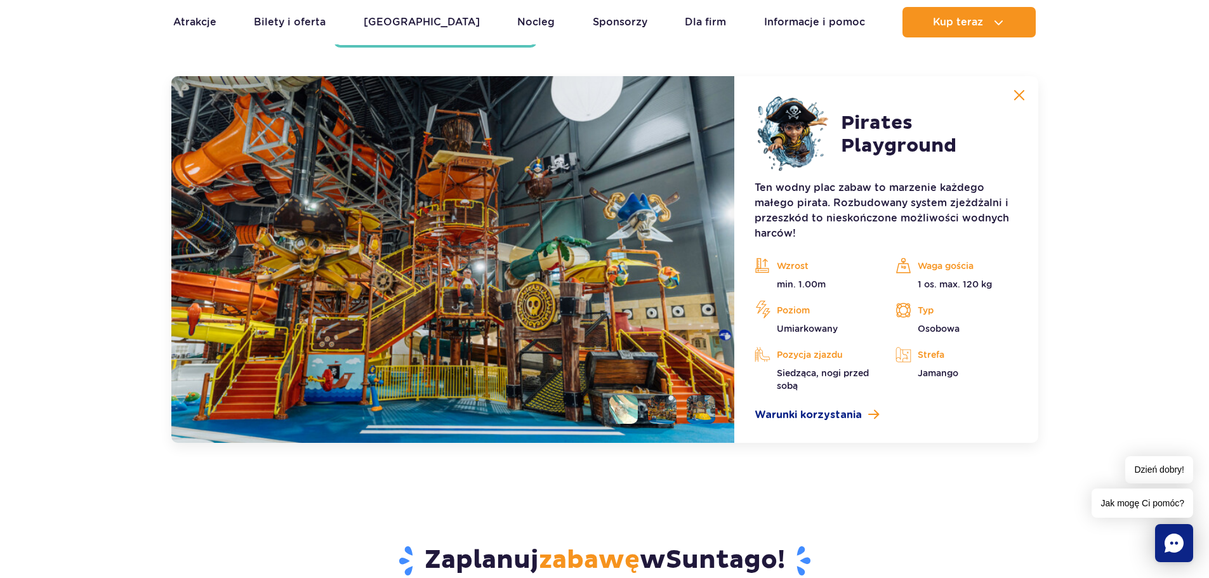
click at [701, 409] on li at bounding box center [701, 409] width 29 height 29
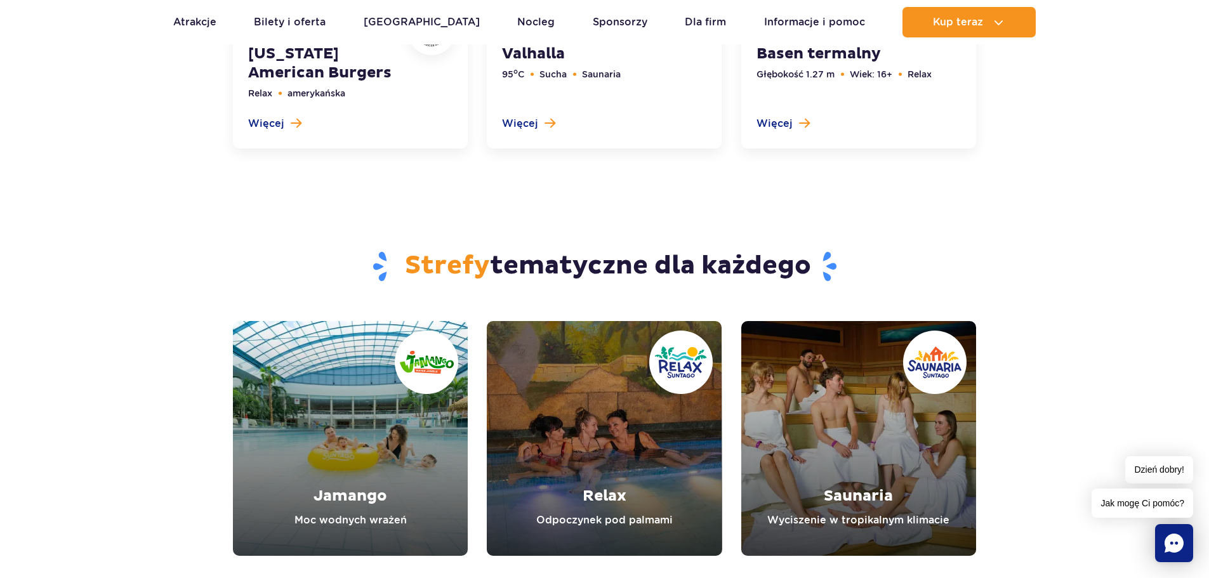
scroll to position [4323, 0]
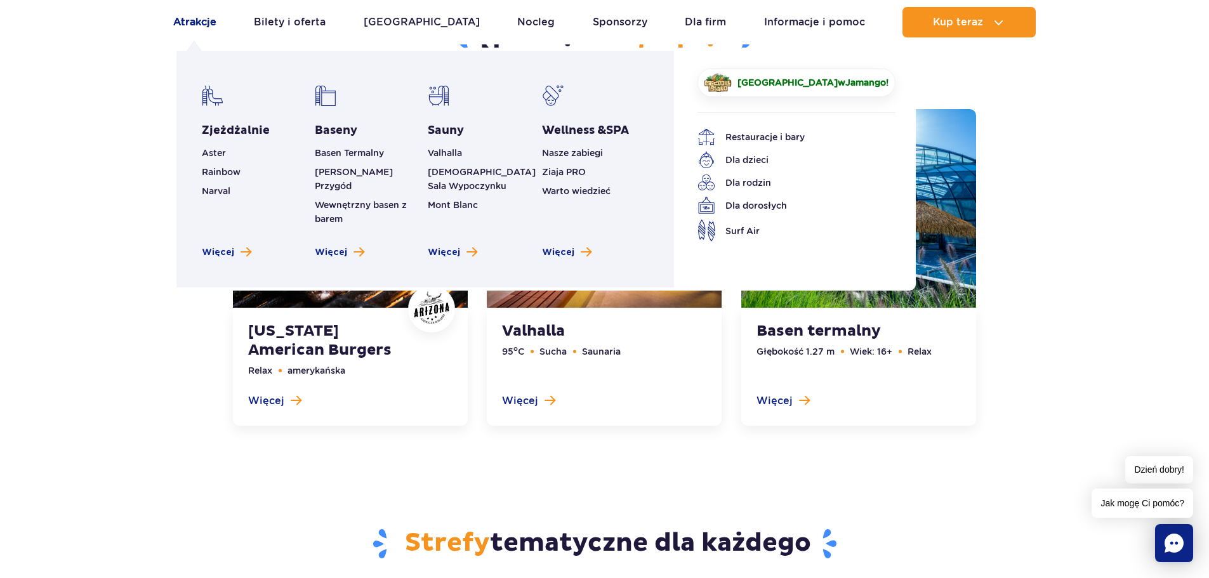
click at [199, 11] on link "Atrakcje" at bounding box center [194, 22] width 43 height 30
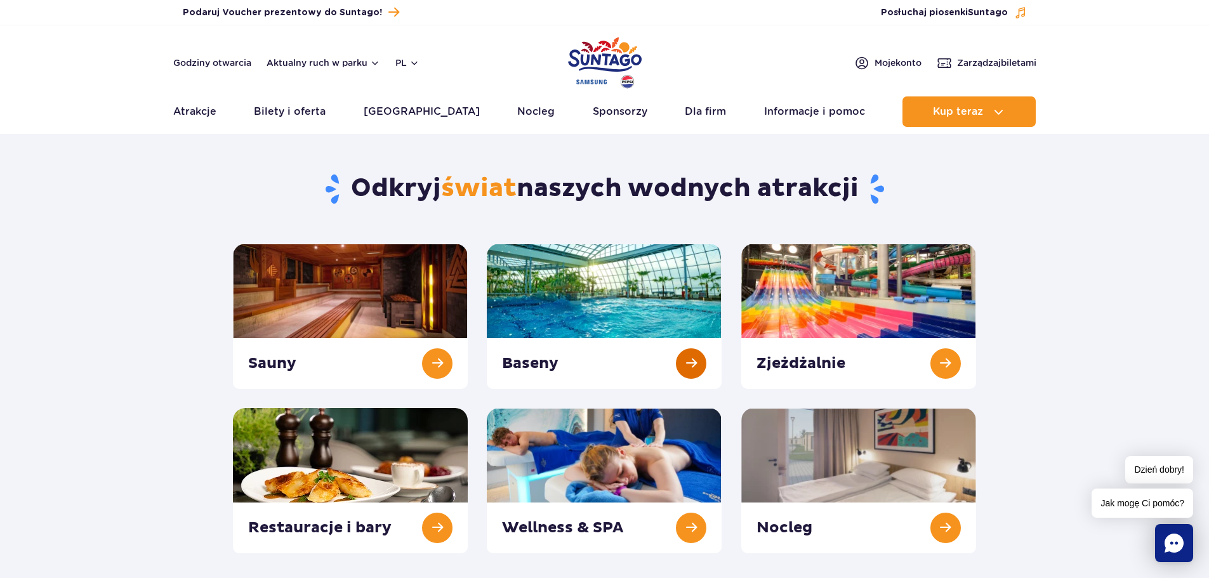
click at [680, 325] on link at bounding box center [604, 316] width 235 height 145
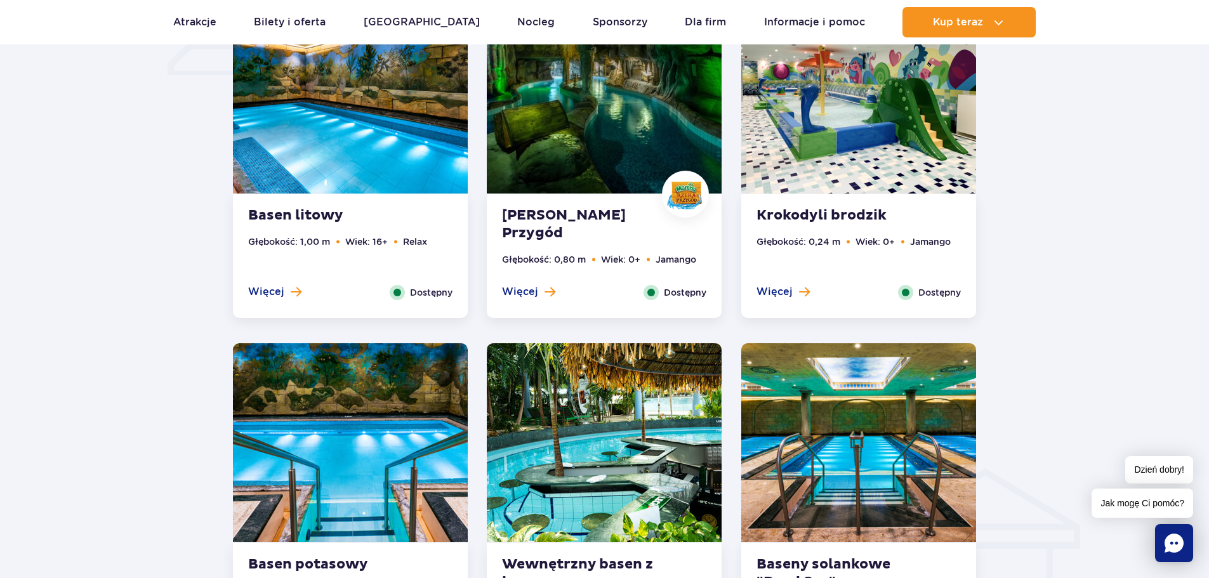
scroll to position [1142, 0]
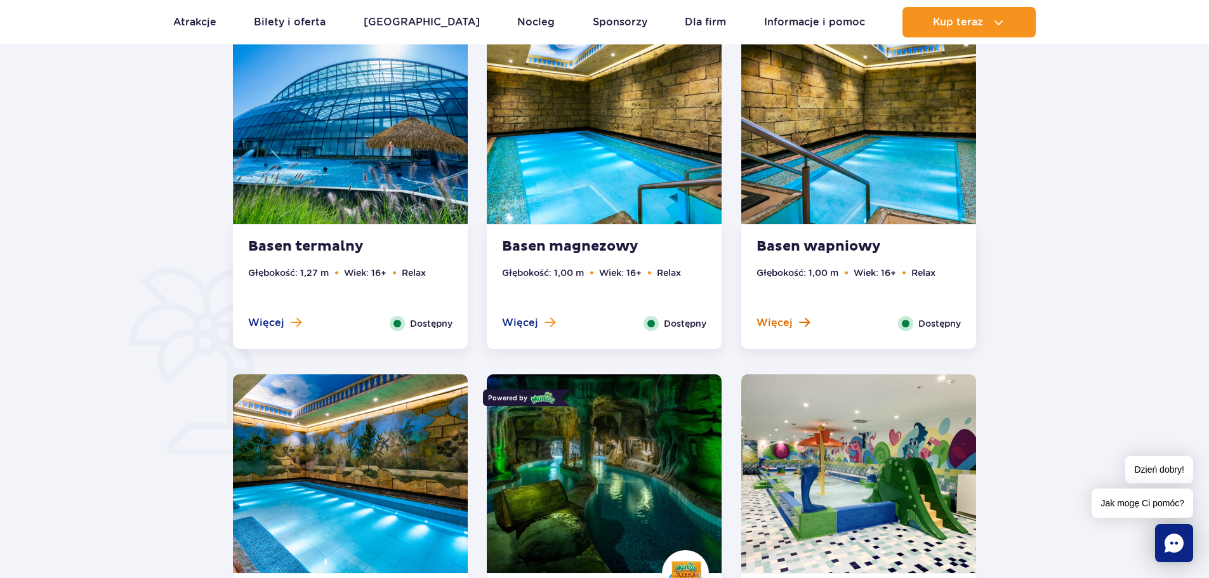
click at [779, 318] on span "Więcej" at bounding box center [774, 323] width 36 height 14
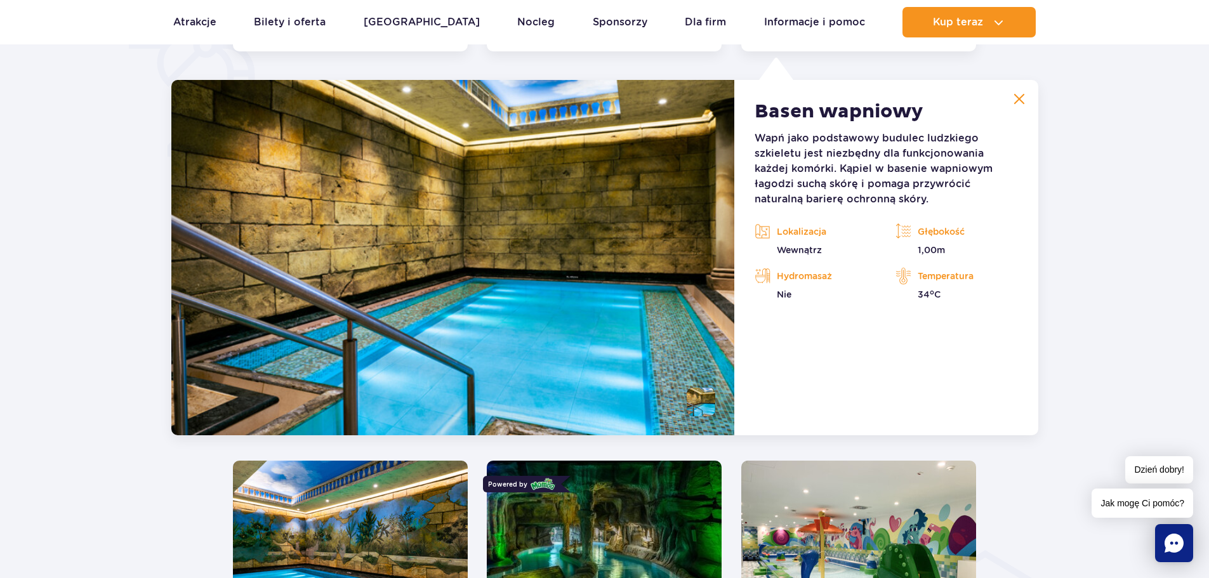
scroll to position [1063, 0]
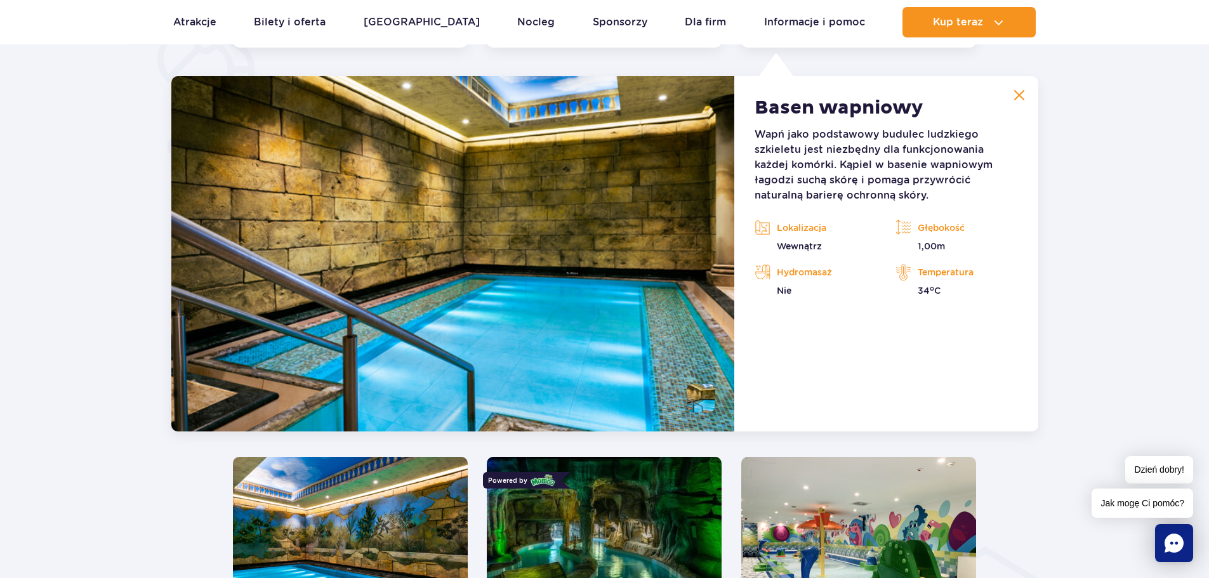
click at [1024, 90] on img at bounding box center [1018, 94] width 11 height 11
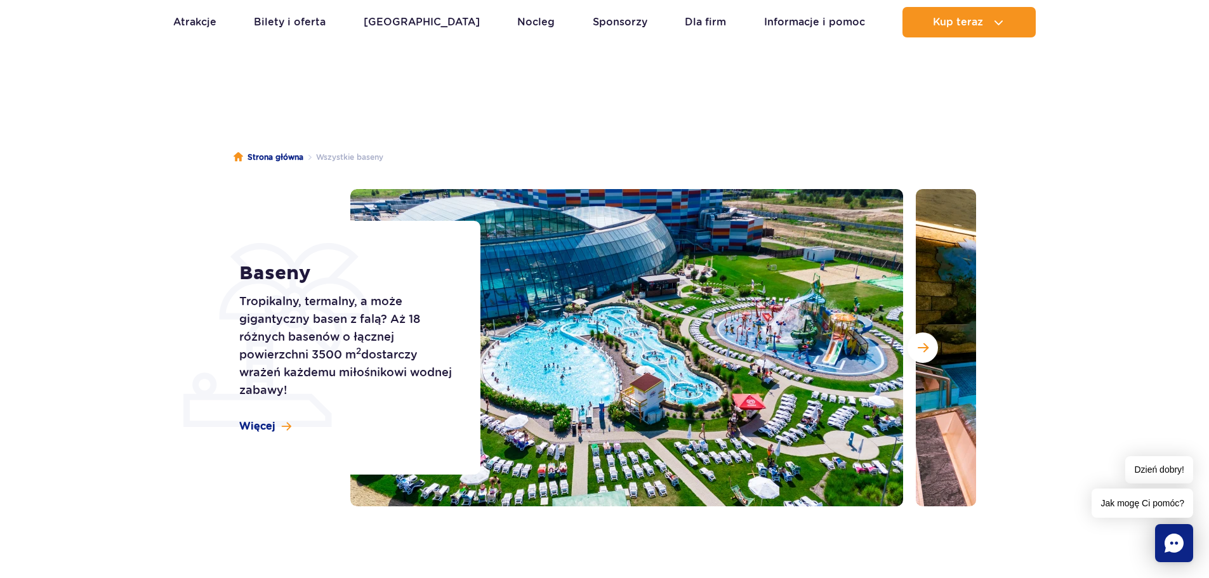
scroll to position [0, 0]
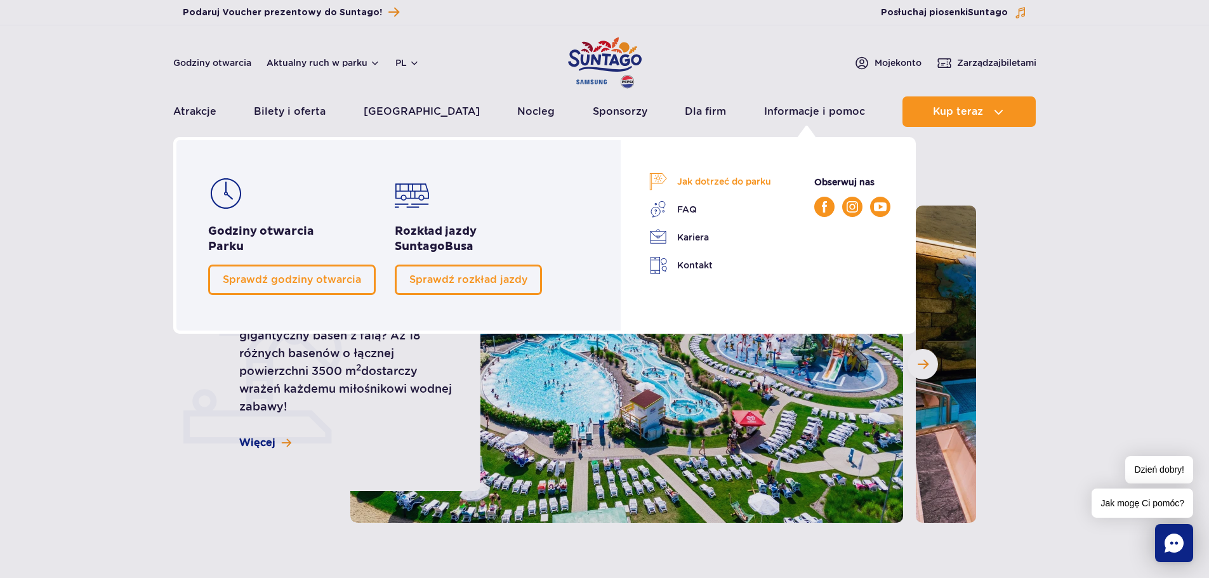
click at [730, 180] on link "Jak dotrzeć do parku" at bounding box center [710, 182] width 122 height 18
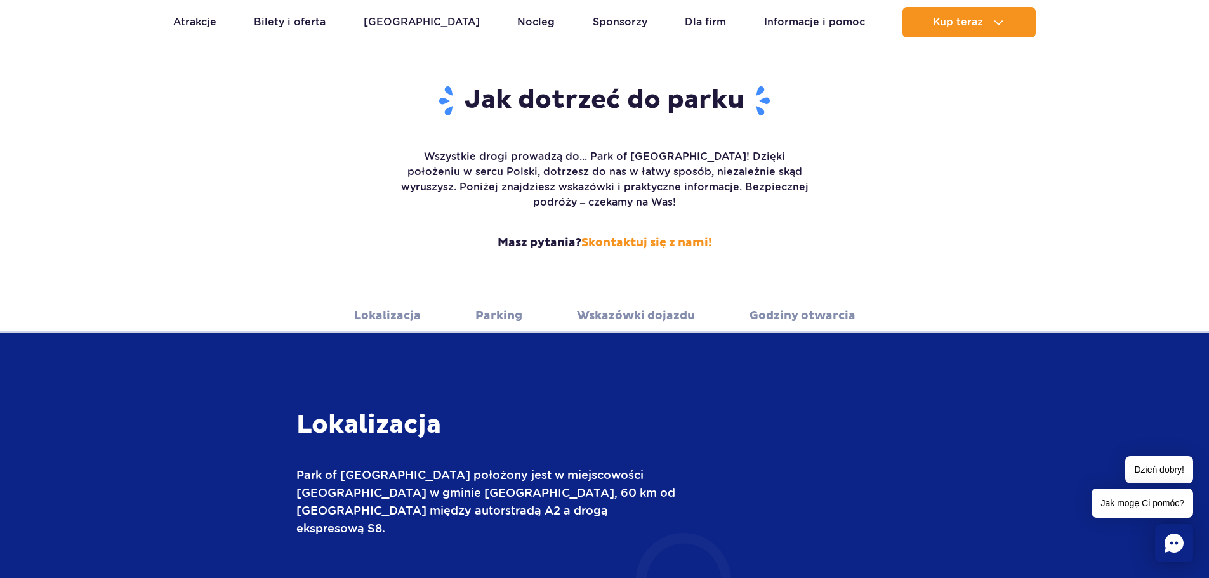
scroll to position [190, 0]
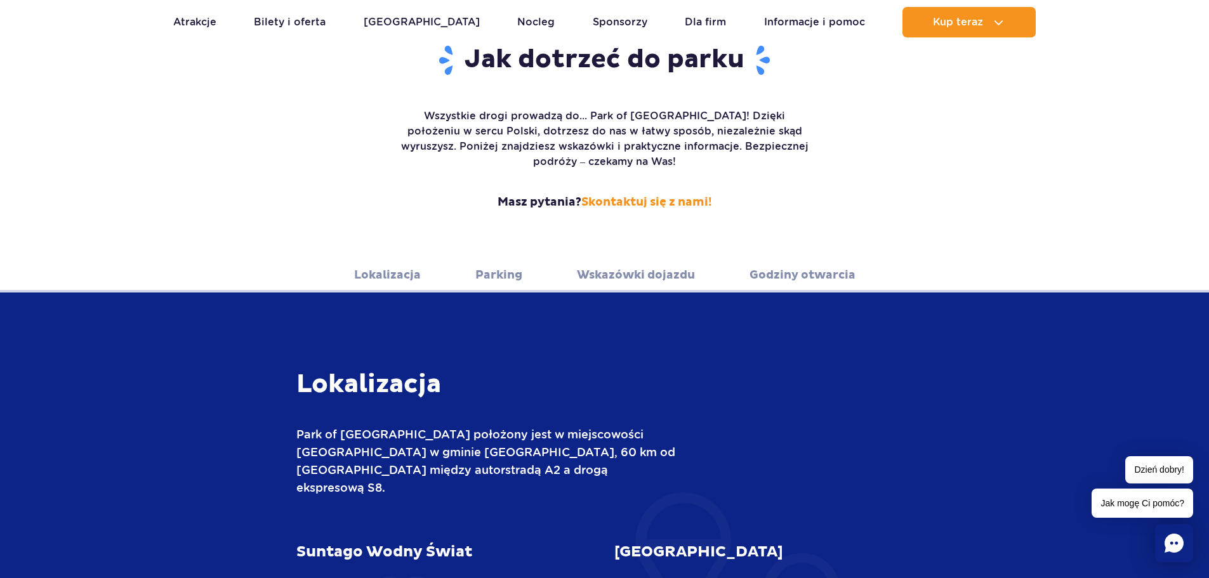
click at [501, 258] on link "Parking" at bounding box center [498, 275] width 47 height 35
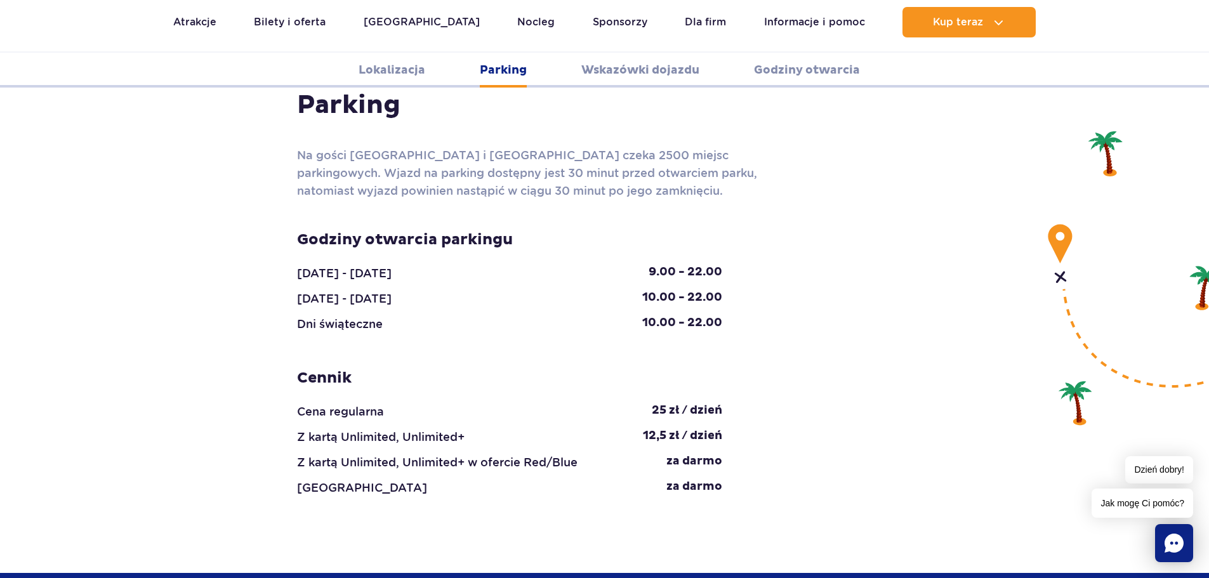
scroll to position [1193, 0]
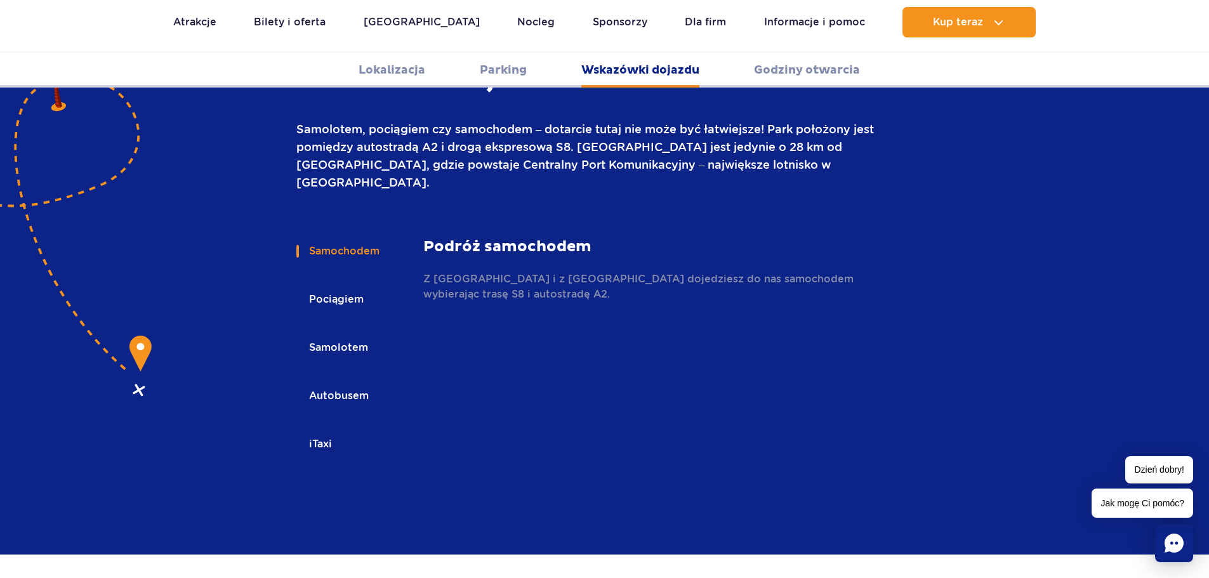
scroll to position [1765, 0]
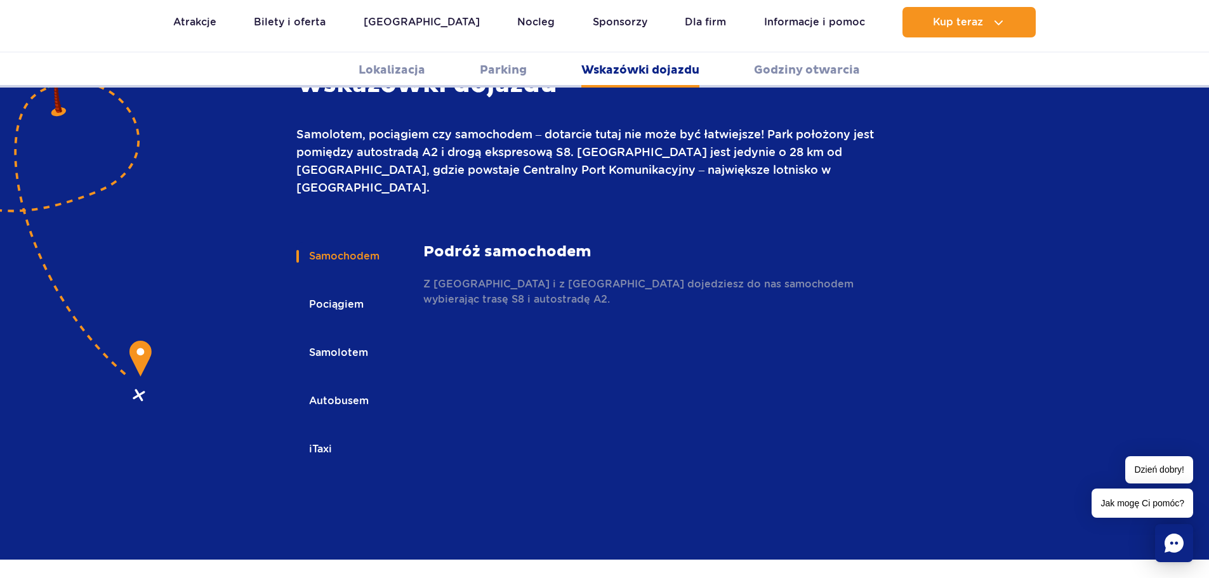
click at [339, 339] on button "Samolotem" at bounding box center [337, 353] width 82 height 28
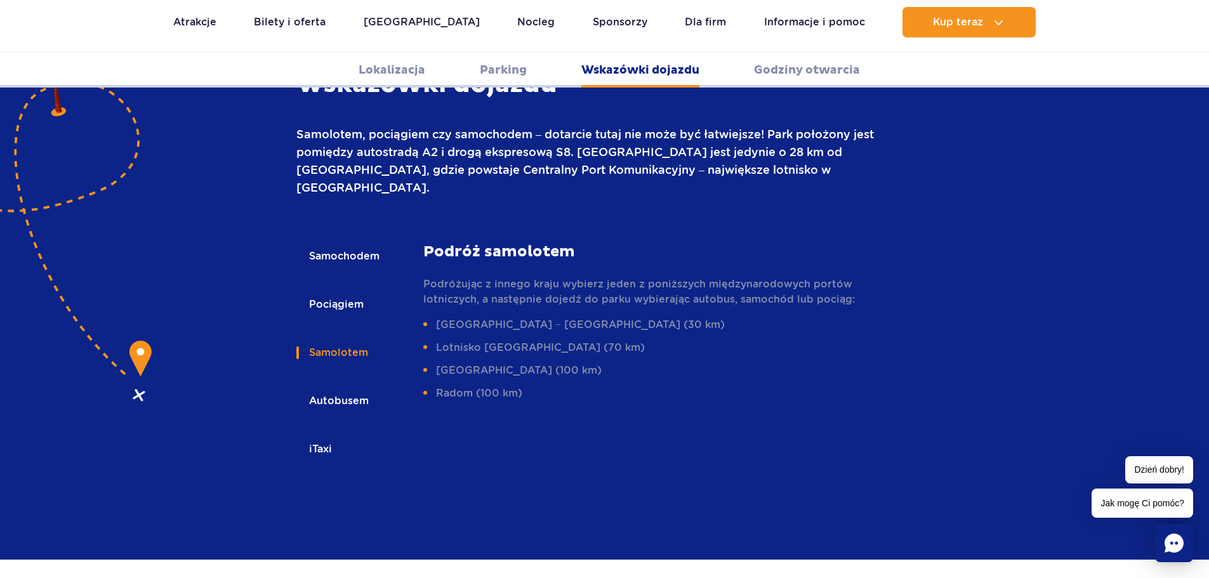
click at [342, 387] on button "Autobusem" at bounding box center [337, 401] width 83 height 28
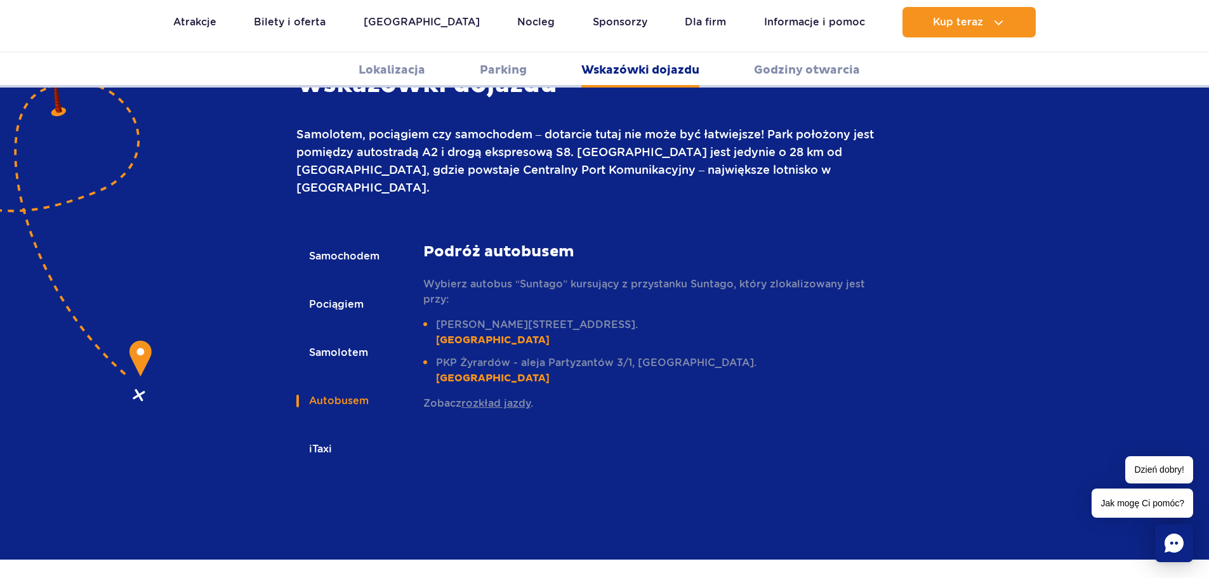
click at [497, 397] on link "rozkład jazdy" at bounding box center [495, 403] width 69 height 12
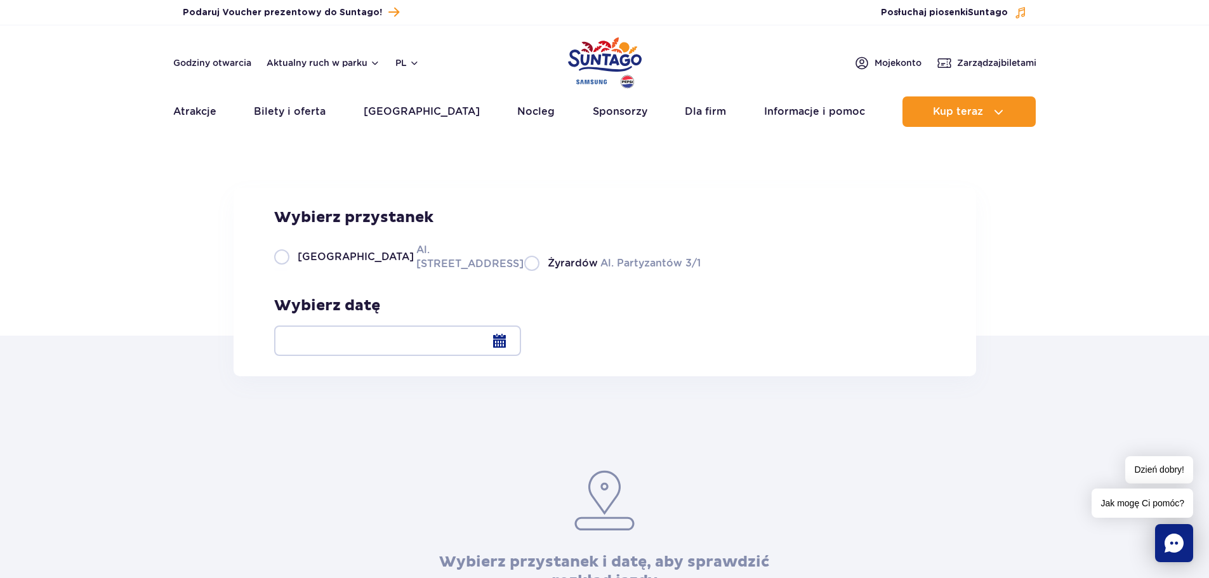
click at [279, 271] on label "Warszawa Al. [STREET_ADDRESS]" at bounding box center [391, 256] width 235 height 29
click at [279, 271] on input "Warszawa Al. [STREET_ADDRESS]" at bounding box center [281, 269] width 14 height 3
radio input "true"
click at [521, 336] on div at bounding box center [397, 340] width 247 height 30
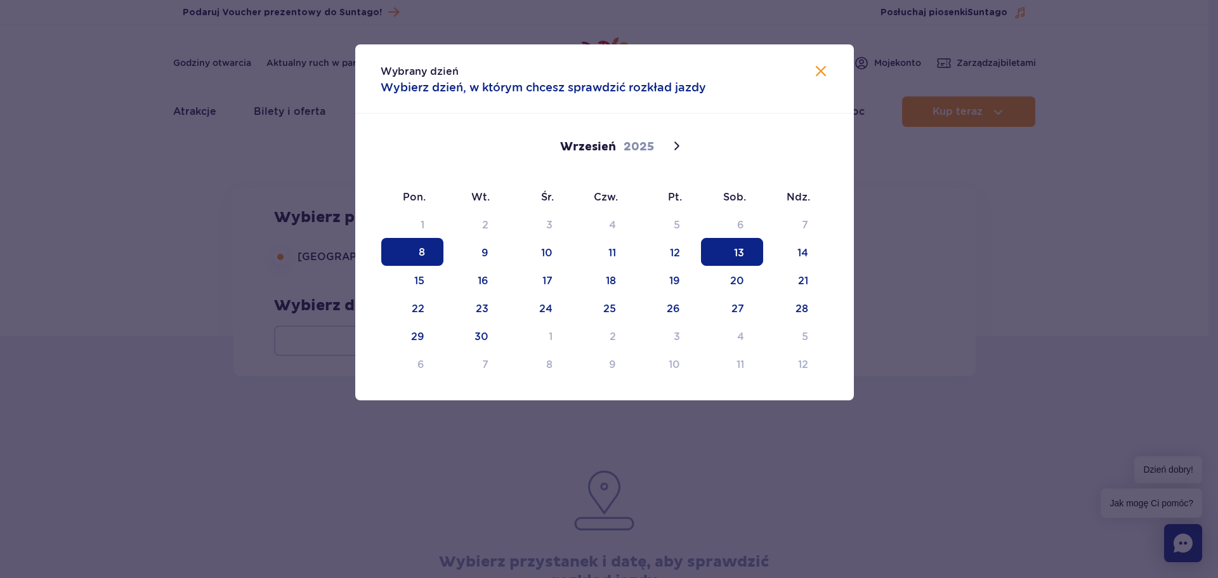
click at [740, 249] on span "13" at bounding box center [732, 252] width 62 height 28
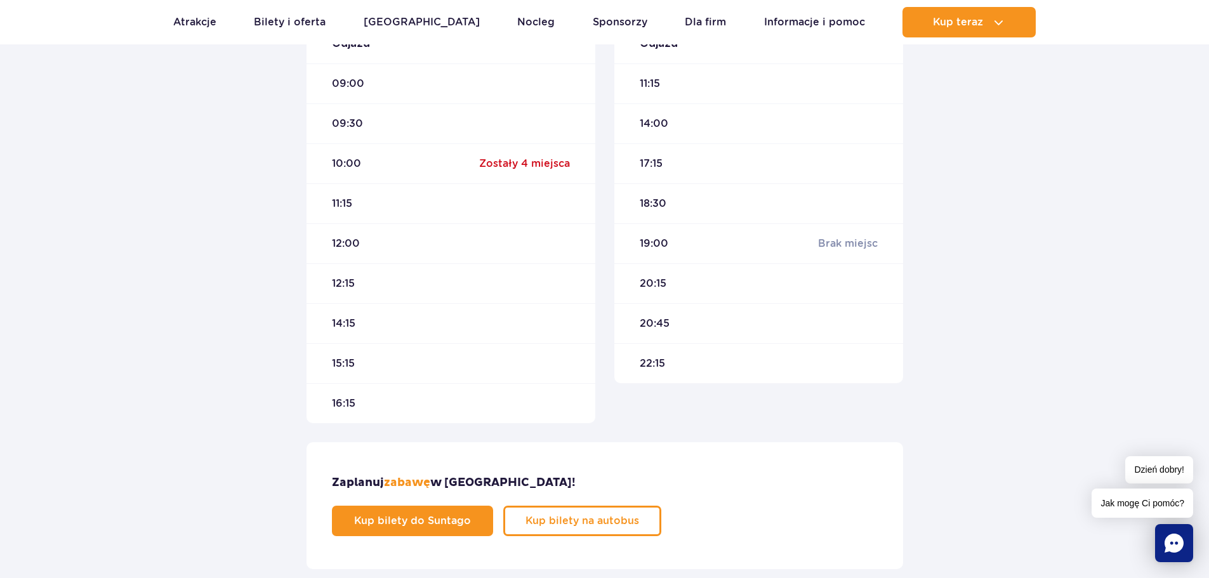
scroll to position [444, 0]
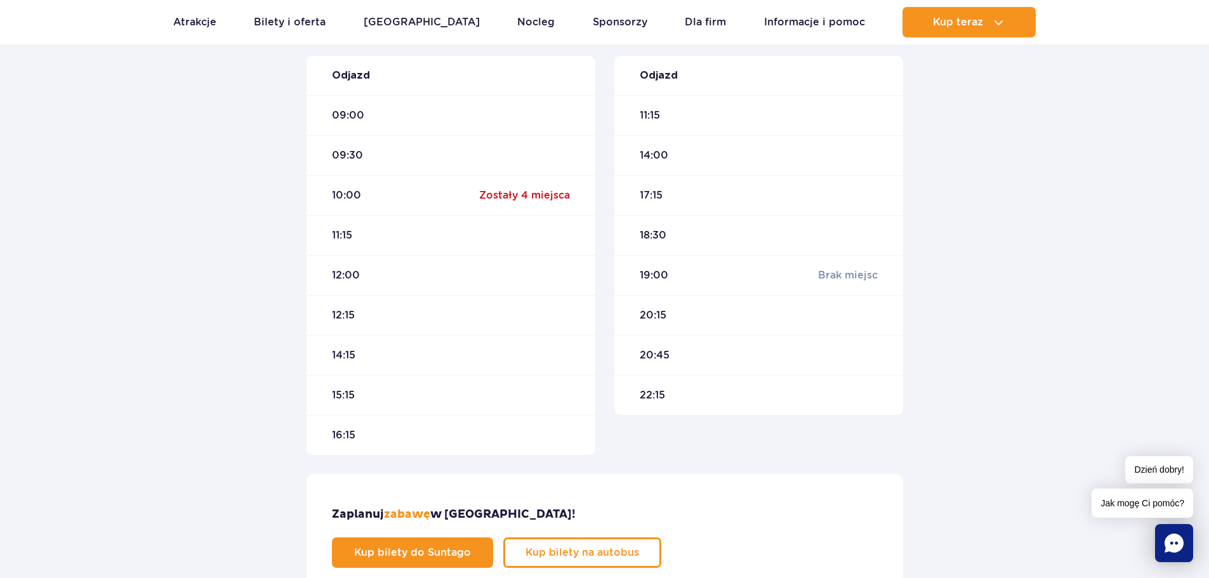
click at [340, 237] on span "11:15" at bounding box center [342, 235] width 20 height 14
click at [342, 273] on span "12:00" at bounding box center [346, 275] width 28 height 14
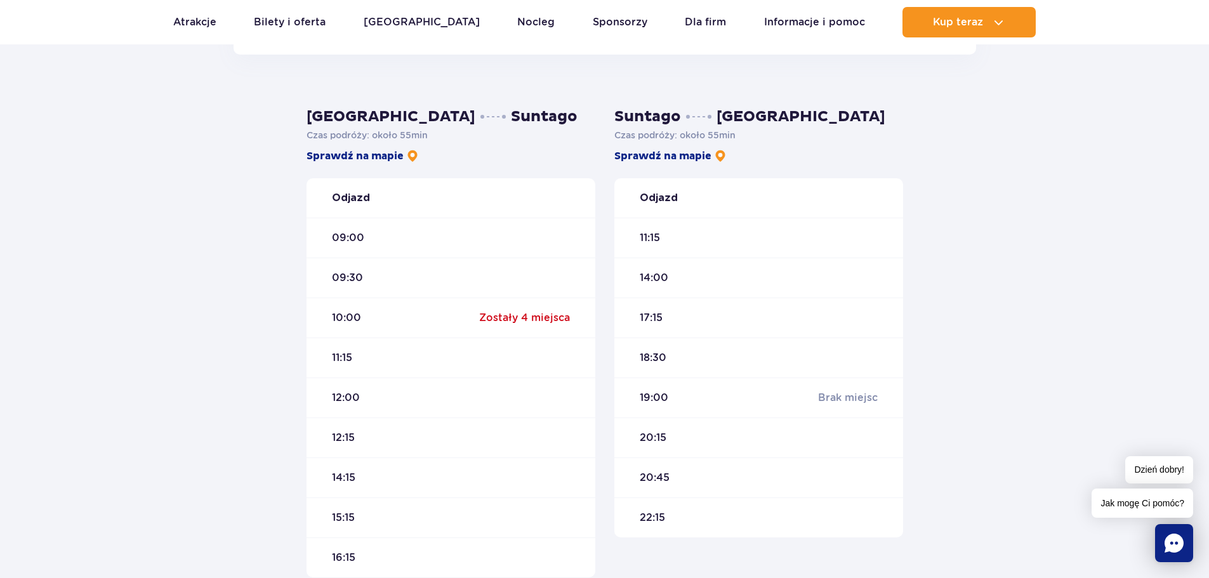
scroll to position [0, 0]
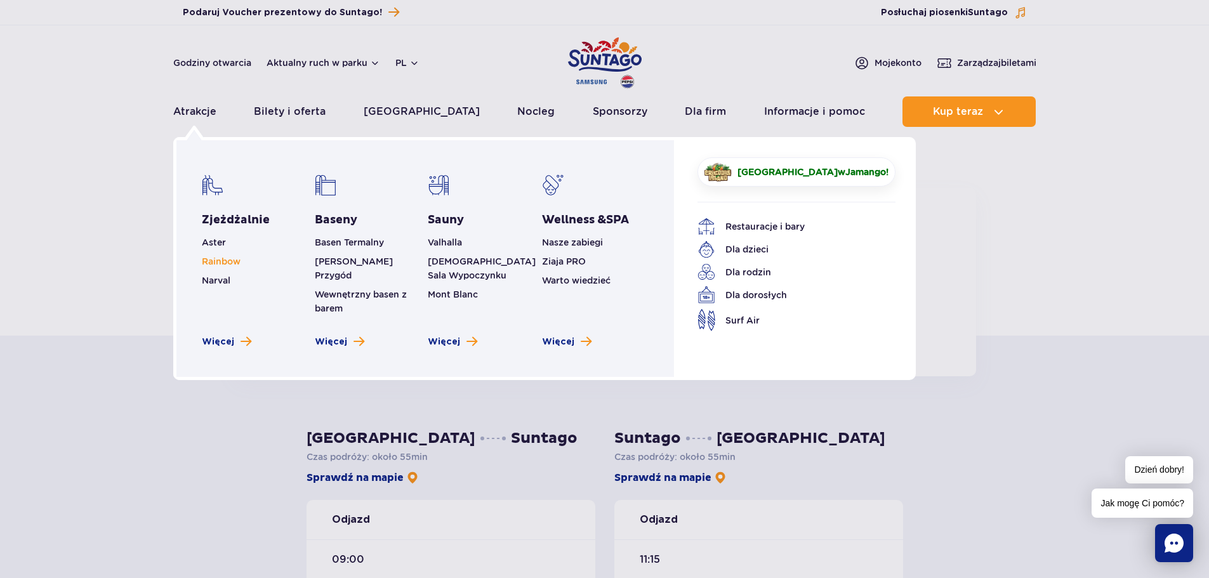
click at [214, 260] on span "Rainbow" at bounding box center [221, 261] width 39 height 10
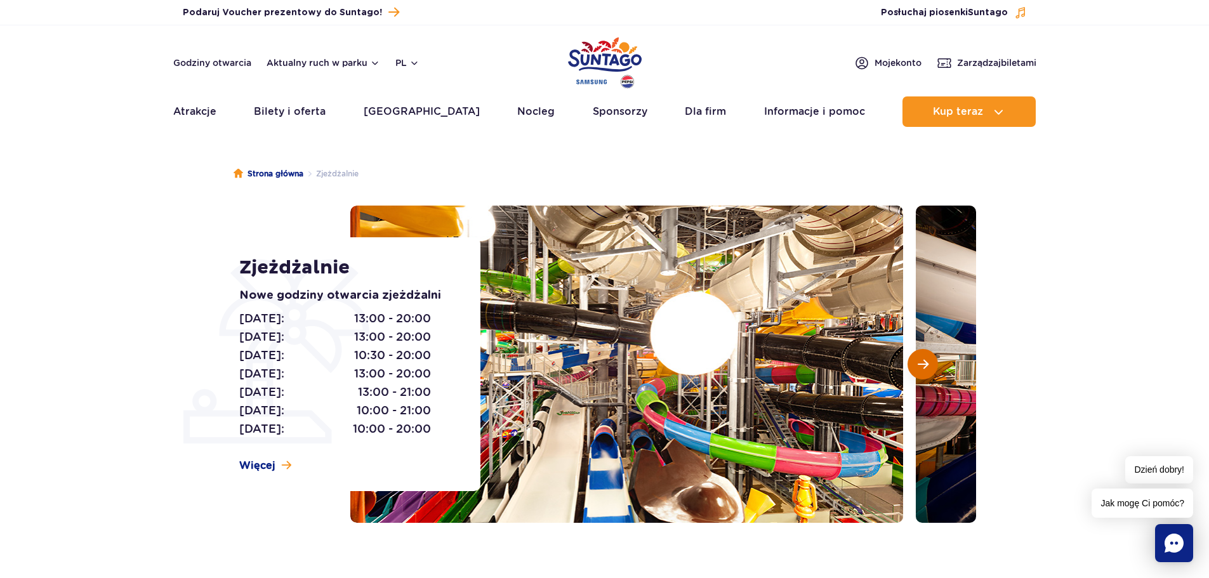
click at [923, 365] on span "Następny slajd" at bounding box center [922, 363] width 11 height 11
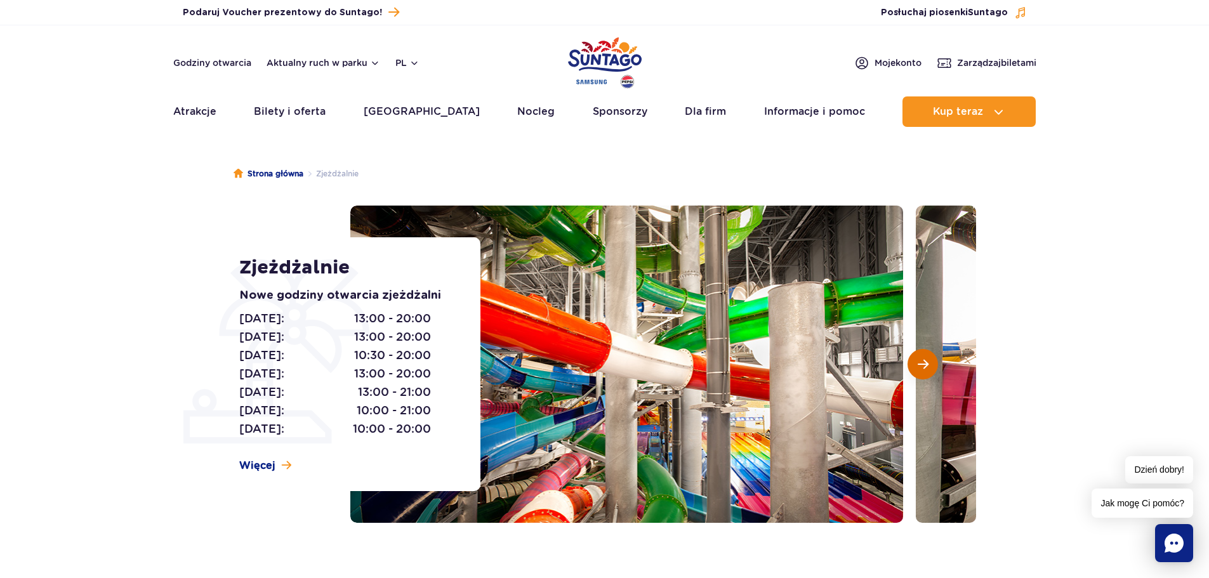
click at [924, 361] on span "Następny slajd" at bounding box center [922, 363] width 11 height 11
